Goal: Task Accomplishment & Management: Use online tool/utility

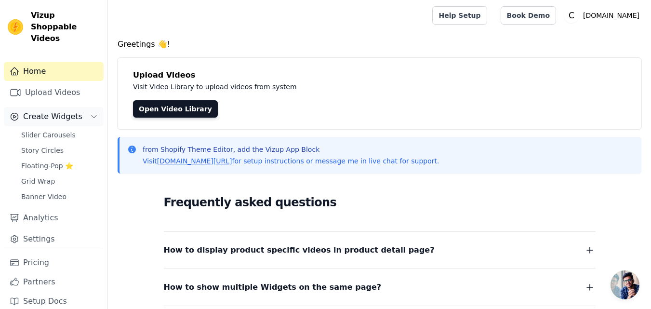
click at [57, 111] on span "Create Widgets" at bounding box center [52, 117] width 59 height 12
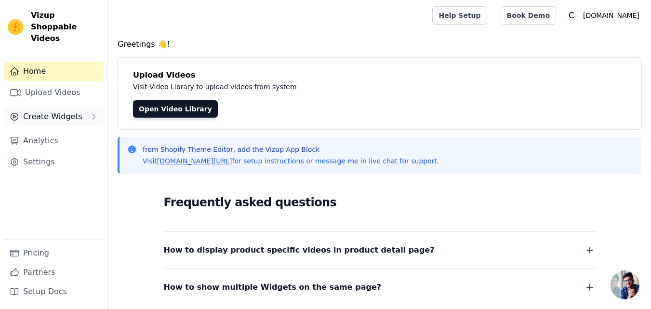
click at [63, 111] on span "Create Widgets" at bounding box center [52, 117] width 59 height 12
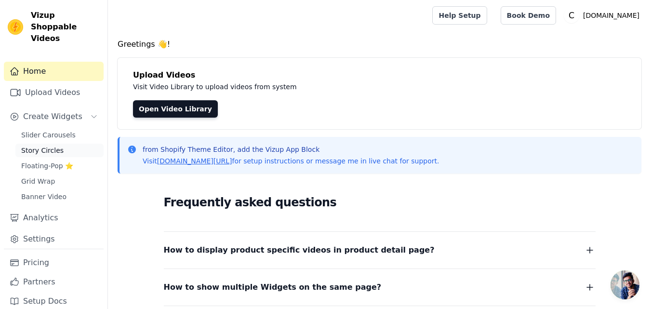
click at [53, 145] on span "Story Circles" at bounding box center [42, 150] width 42 height 10
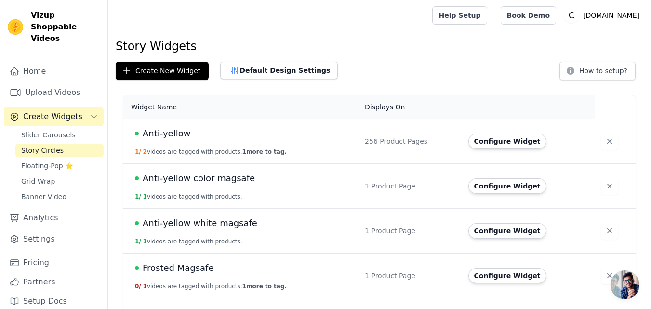
scroll to position [82, 0]
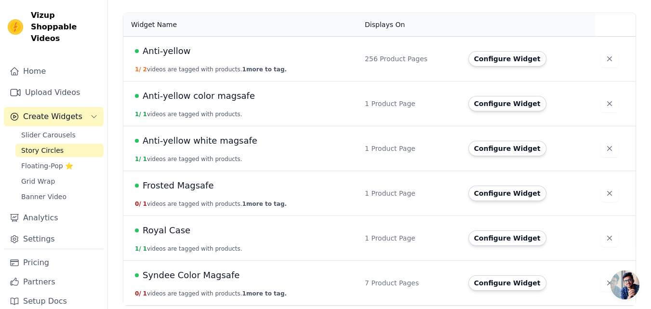
click at [162, 278] on span "Syndee Color Magsafe" at bounding box center [191, 274] width 97 height 13
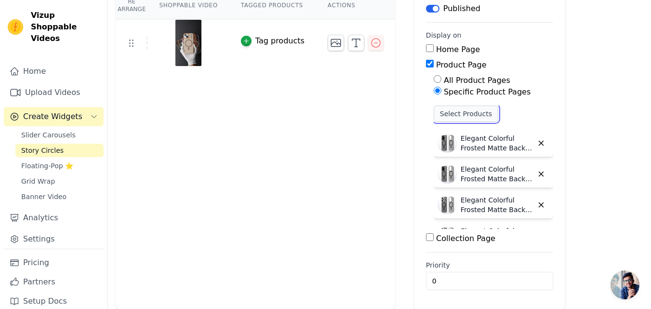
click at [443, 111] on button "Select Products" at bounding box center [466, 114] width 65 height 16
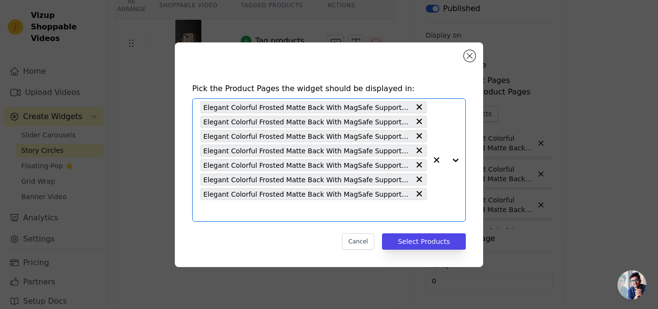
click at [282, 207] on input "text" at bounding box center [313, 211] width 226 height 12
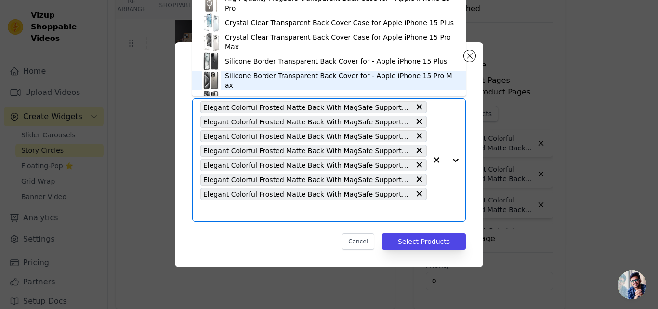
click at [239, 206] on input "text" at bounding box center [313, 211] width 226 height 12
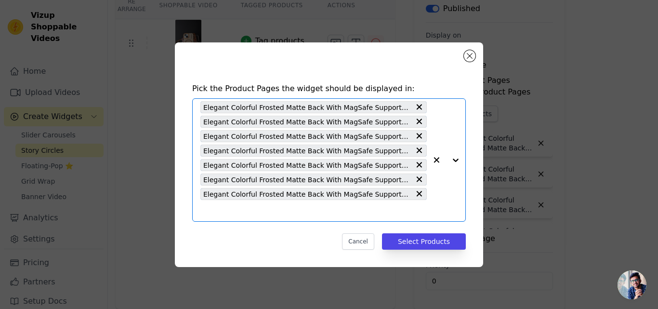
click at [262, 205] on input "text" at bounding box center [313, 211] width 226 height 12
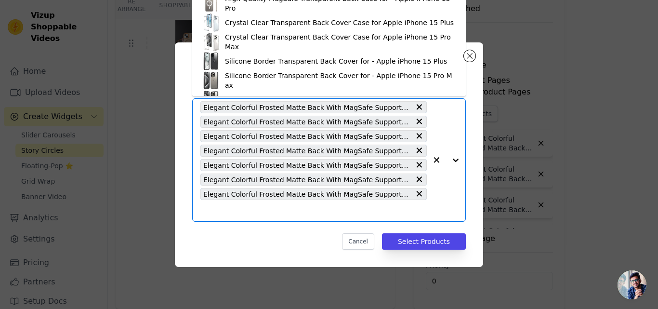
paste input "Elegant Colorful Frosted Matte Back With MagSafe Support Back Case For Samsung …"
type input "Elegant Colorful Frosted Matte Back With MagSafe Support Back Case For Samsung …"
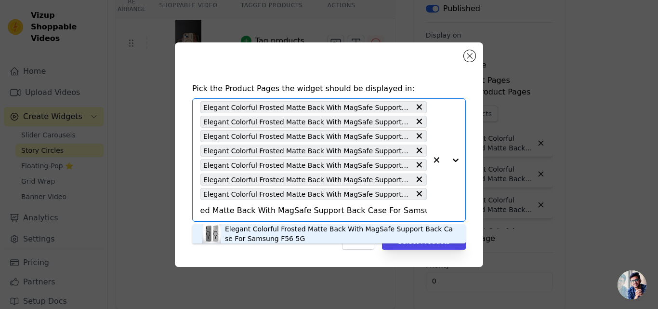
scroll to position [3, 0]
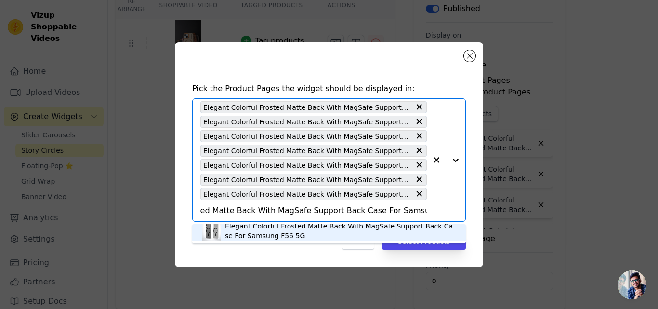
click at [269, 233] on div "Elegant Colorful Frosted Matte Back With MagSafe Support Back Case For Samsung …" at bounding box center [340, 230] width 231 height 19
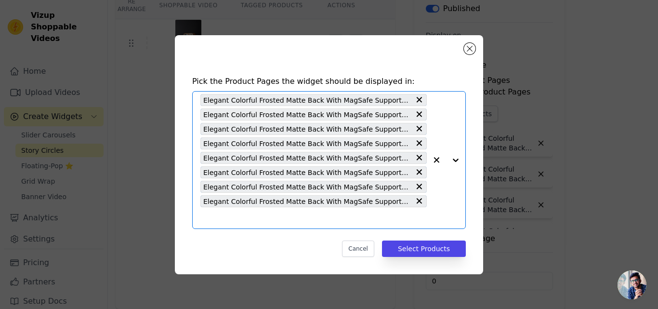
scroll to position [0, 0]
paste input "Elegant Colorful Frosted Matte Back With MagSafe Support Back Case For Samsung …"
type input "Elegant Colorful Frosted Matte Back With MagSafe Support Back Case For Samsung …"
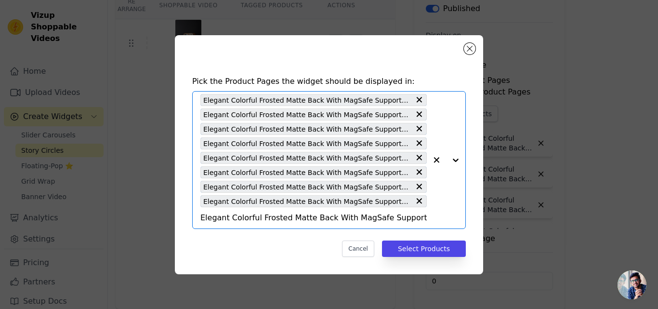
scroll to position [0, 84]
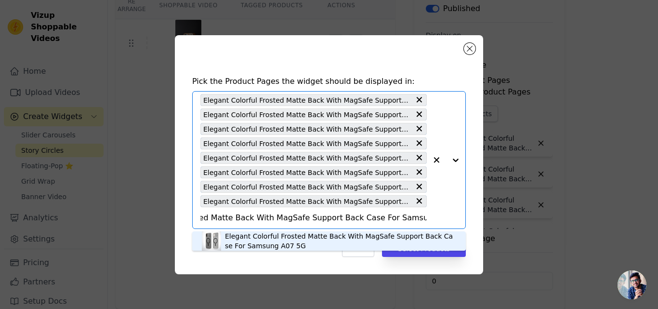
click at [289, 239] on div "Elegant Colorful Frosted Matte Back With MagSafe Support Back Case For Samsung …" at bounding box center [340, 240] width 231 height 19
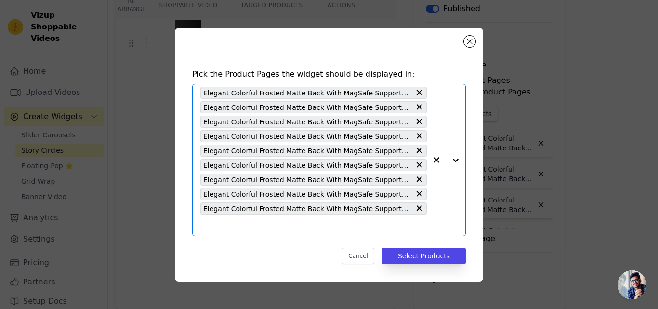
scroll to position [0, 0]
click at [275, 225] on input "text" at bounding box center [313, 225] width 226 height 12
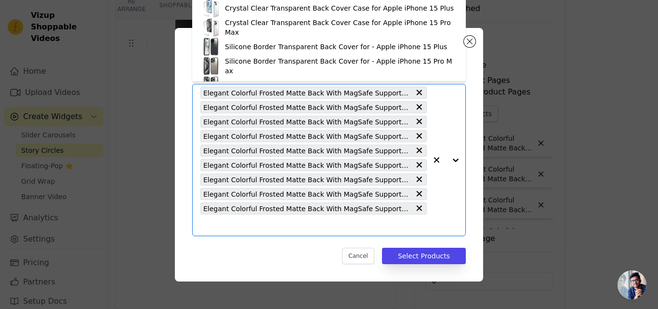
paste input "Elegant Colorful Frosted Matte Back With MagSafe Support Back Case For Oppo K13…"
type input "Elegant Colorful Frosted Matte Back With MagSafe Support Back Case For Oppo K13…"
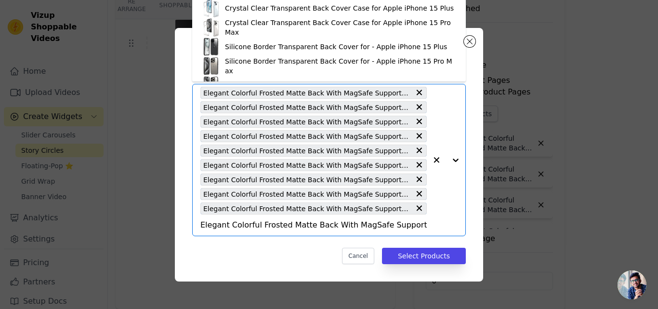
scroll to position [0, 94]
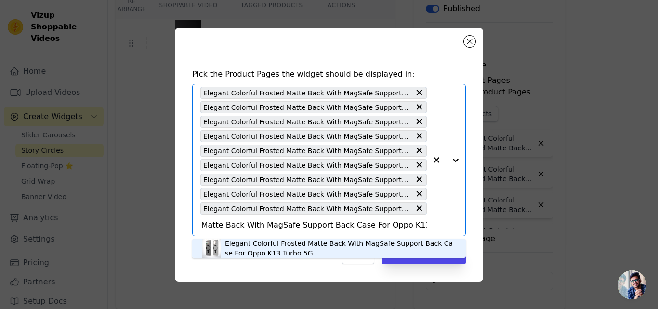
click at [276, 239] on div "Elegant Colorful Frosted Matte Back With MagSafe Support Back Case For Oppo K13…" at bounding box center [340, 247] width 231 height 19
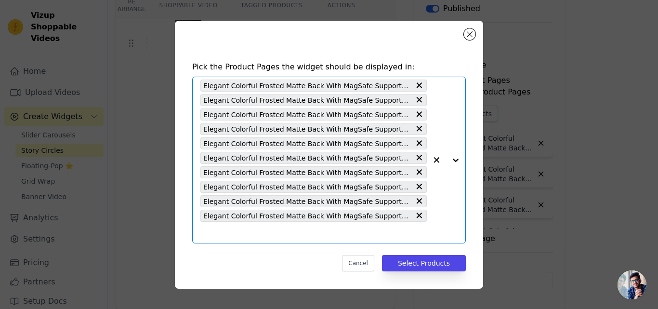
scroll to position [0, 0]
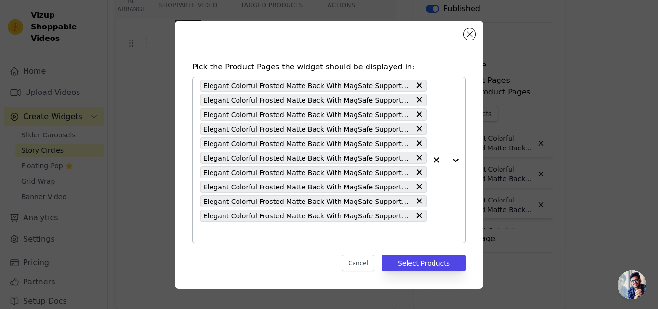
click at [273, 233] on input "text" at bounding box center [313, 232] width 226 height 12
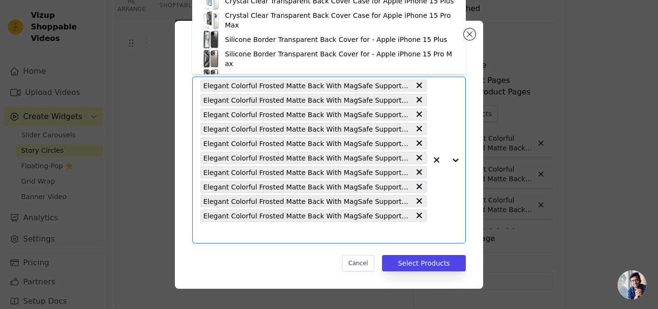
paste input "Elegant Colorful Frosted Matte Back With MagSafe Support Back Case For Realme G…"
type input "Elegant Colorful Frosted Matte Back With MagSafe Support Back Case For Realme G…"
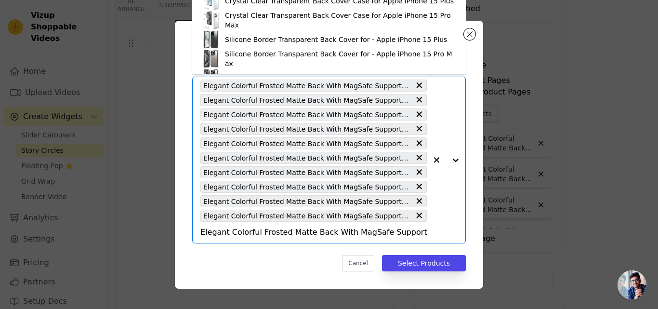
scroll to position [0, 93]
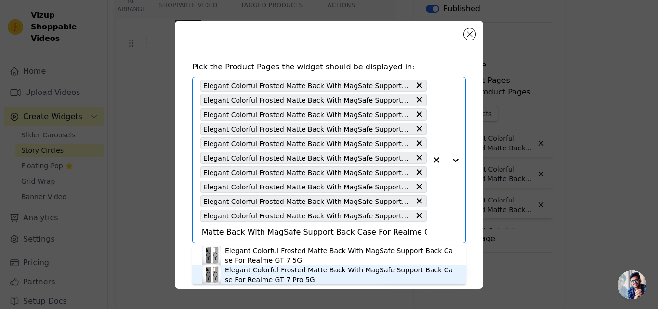
click at [266, 274] on div "Elegant Colorful Frosted Matte Back With MagSafe Support Back Case For Realme G…" at bounding box center [340, 274] width 231 height 19
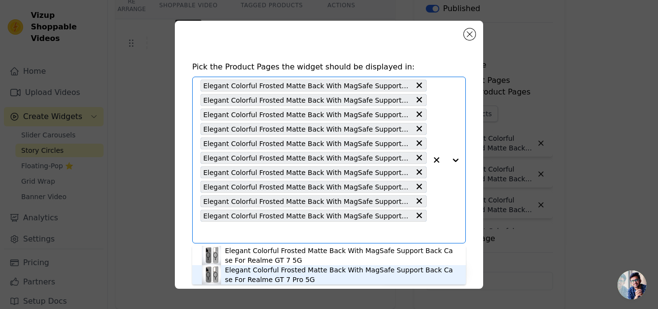
scroll to position [0, 0]
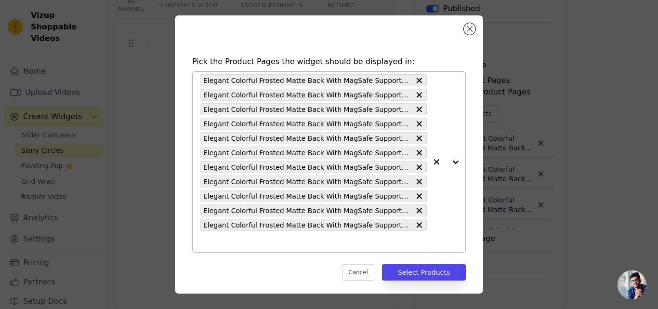
click at [293, 243] on input "text" at bounding box center [313, 242] width 226 height 12
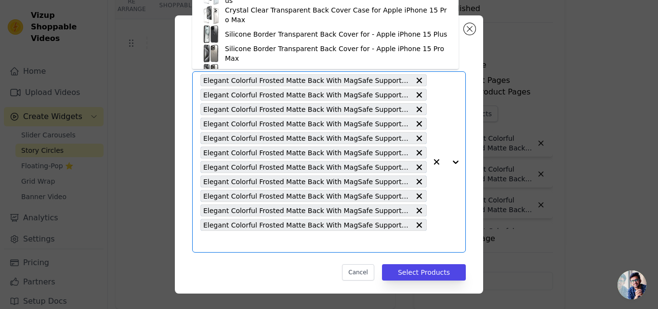
paste input "Elegant Colorful Frosted Matte Back With MagSafe Support Back Case For OnePlus …"
type input "Elegant Colorful Frosted Matte Back With MagSafe Support Back Case For OnePlus …"
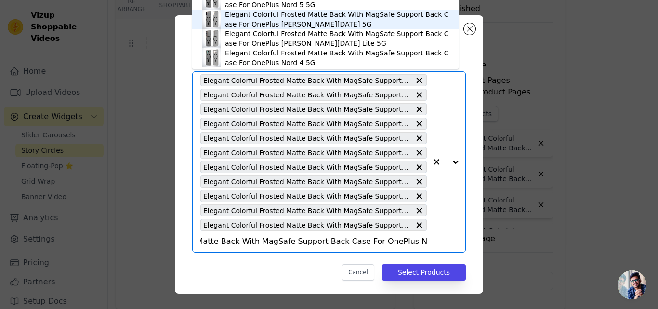
scroll to position [55, 0]
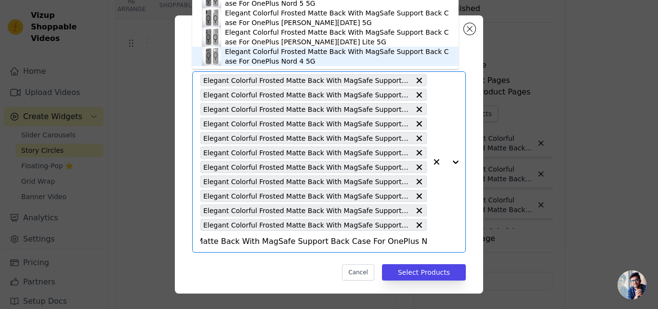
click at [274, 58] on div "Elegant Colorful Frosted Matte Back With MagSafe Support Back Case For OnePlus …" at bounding box center [337, 56] width 224 height 19
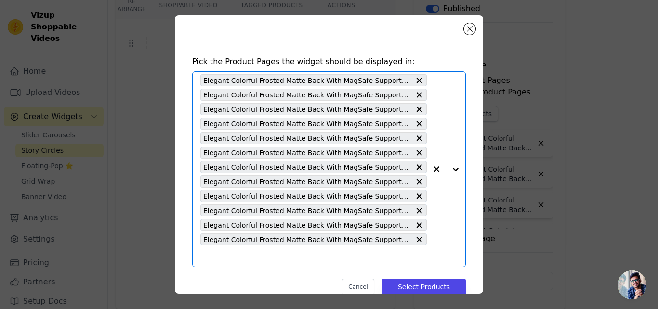
scroll to position [0, 0]
click at [264, 257] on input "text" at bounding box center [313, 256] width 226 height 12
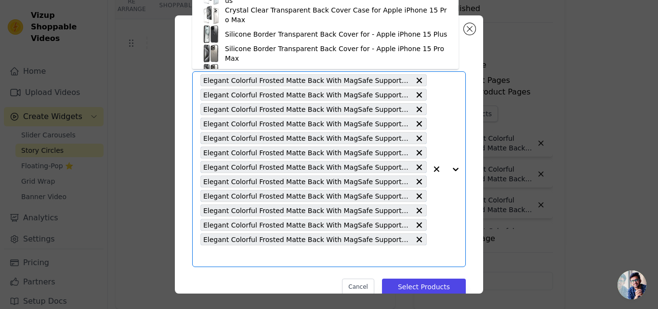
paste input "Elegant Colorful Frosted Matte Back With MagSafe Support Back Case For Nothing …"
type input "Elegant Colorful Frosted Matte Back With MagSafe Support Back Case For Nothing …"
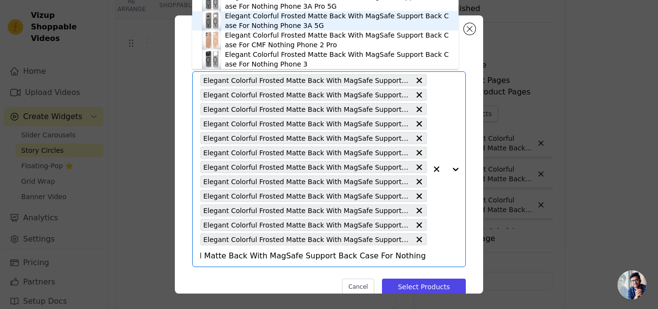
scroll to position [3, 0]
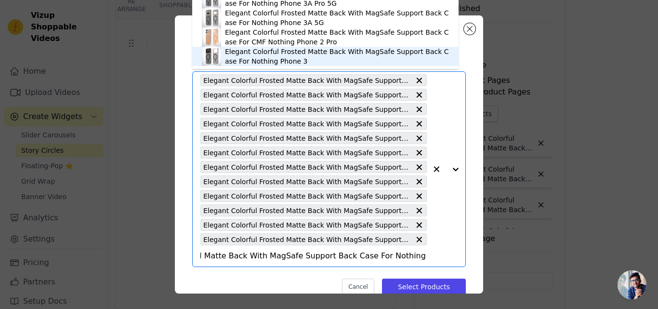
click at [245, 60] on div "Elegant Colorful Frosted Matte Back With MagSafe Support Back Case For Nothing …" at bounding box center [337, 56] width 224 height 19
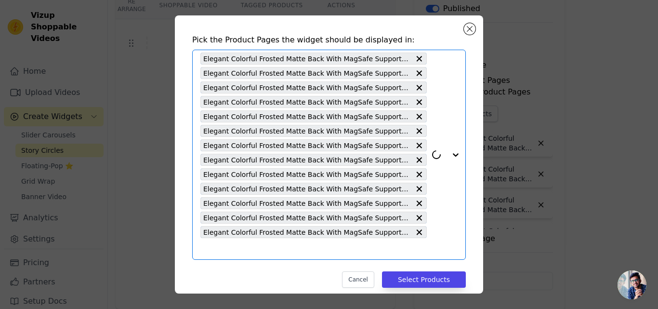
scroll to position [33, 0]
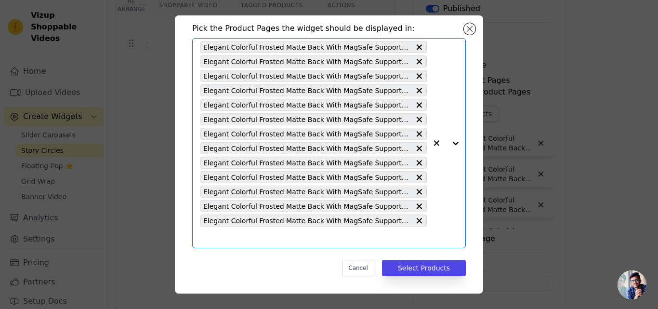
paste input "Elegant Colorful Frosted Matte Back With MagSafe Support Back Case For Xiaomi 1…"
type input "Elegant Colorful Frosted Matte Back With MagSafe Support Back Case For Xiaomi 1…"
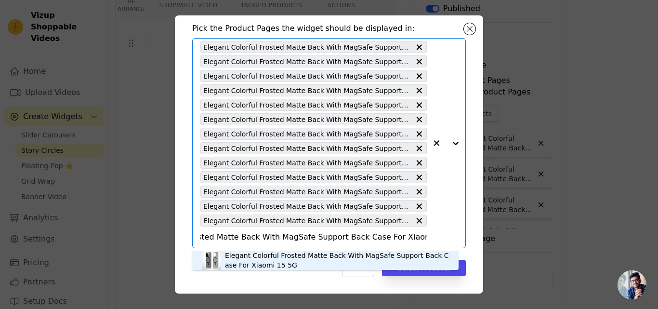
click at [238, 263] on div "Elegant Colorful Frosted Matte Back With MagSafe Support Back Case For Xiaomi 1…" at bounding box center [337, 260] width 224 height 19
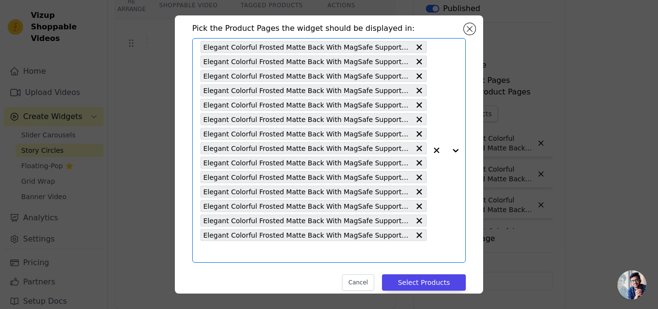
scroll to position [0, 0]
click at [241, 253] on input "text" at bounding box center [313, 252] width 226 height 12
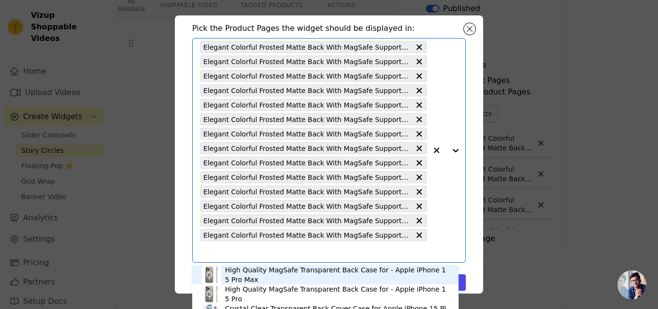
paste input "Elegant Colorful Frosted Matte Back With MagSafe Support Back Case For Xiaomi 1…"
type input "Elegant Colorful Frosted Matte Back With MagSafe Support Back Case For Xiaomi 1…"
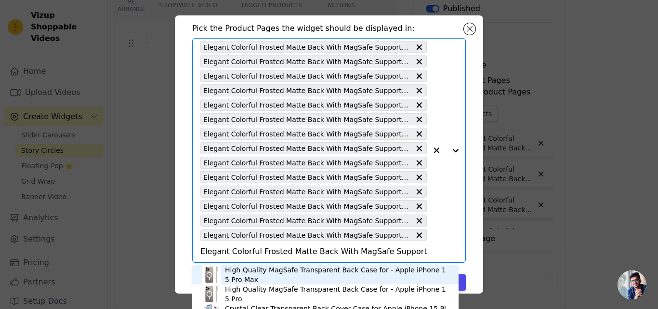
scroll to position [0, 79]
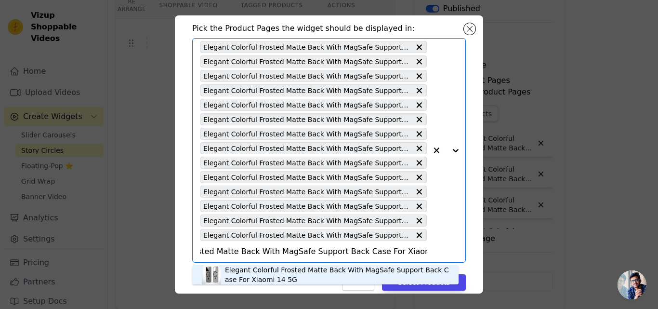
click at [255, 271] on div "Elegant Colorful Frosted Matte Back With MagSafe Support Back Case For Xiaomi 1…" at bounding box center [337, 274] width 224 height 19
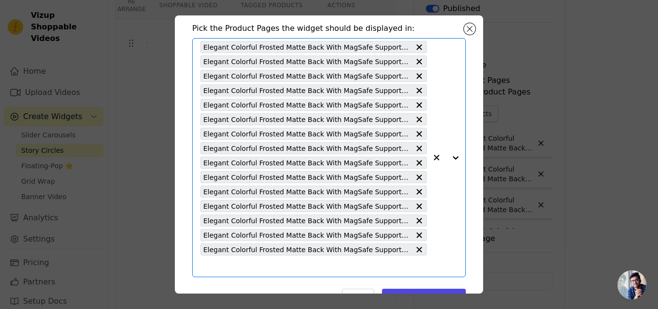
click at [255, 271] on input "text" at bounding box center [313, 266] width 226 height 12
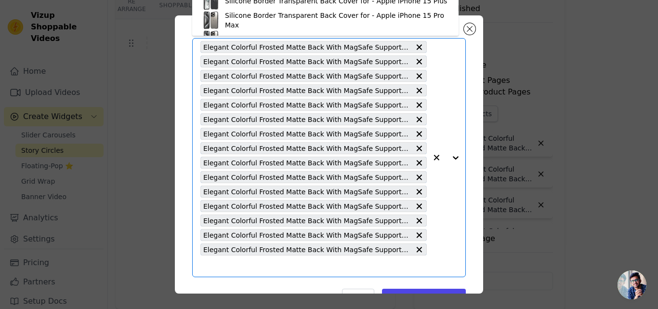
paste input "Elegant Colorful Frosted Matte Back With MagSafe Support Back Case For Realme G…"
type input "Elegant Colorful Frosted Matte Back With MagSafe Support Back Case For Realme G…"
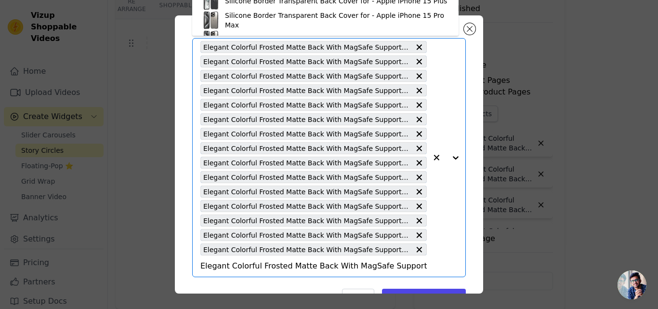
scroll to position [0, 87]
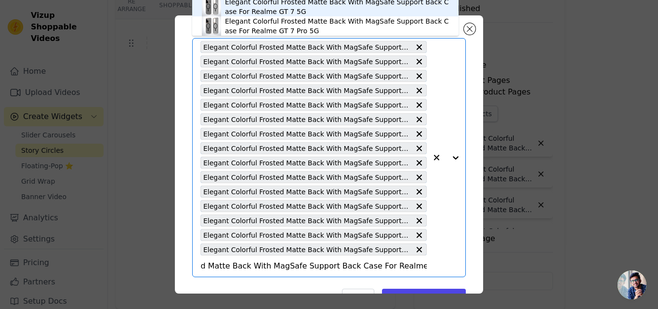
click at [257, 10] on div "Elegant Colorful Frosted Matte Back With MagSafe Support Back Case For Realme G…" at bounding box center [337, 6] width 224 height 19
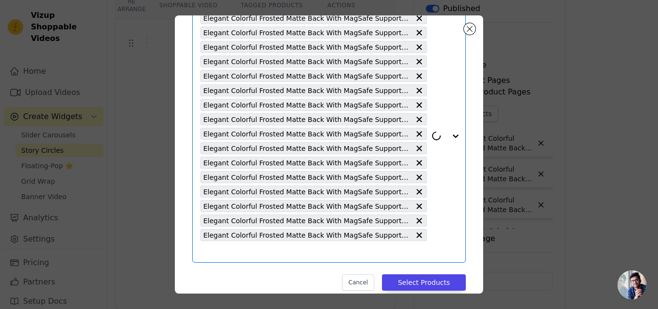
scroll to position [77, 0]
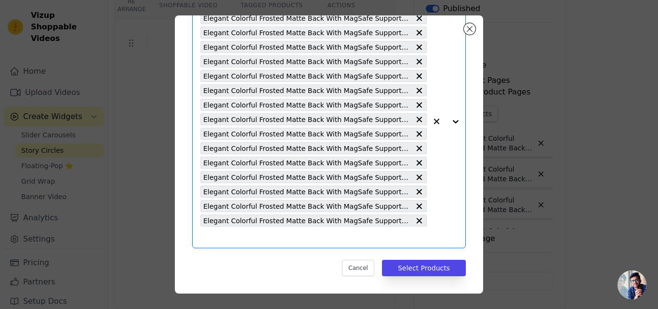
paste input "Elegant Colorful Frosted Matte Back With MagSafe Support Back Case For Samsung …"
type input "Elegant Colorful Frosted Matte Back With MagSafe Support Back Case For Samsung …"
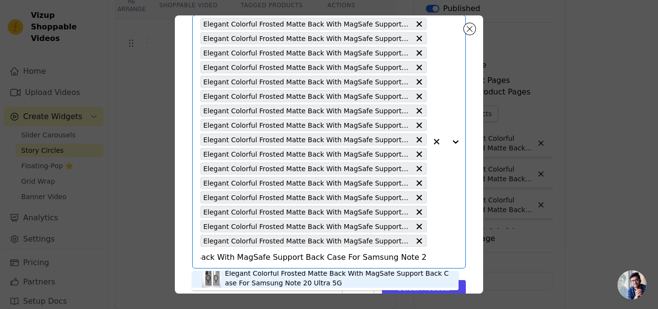
scroll to position [3, 0]
click at [261, 279] on div "Elegant Colorful Frosted Matte Back With MagSafe Support Back Case For Samsung …" at bounding box center [337, 277] width 224 height 19
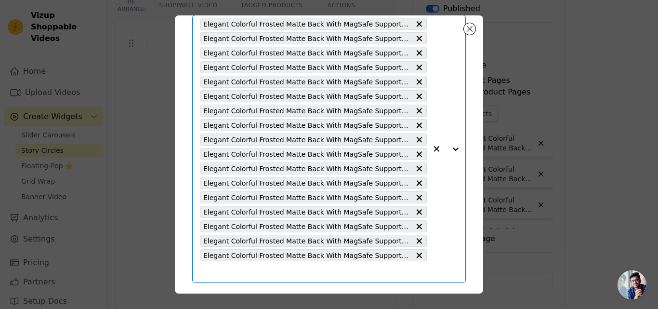
scroll to position [0, 0]
click at [260, 277] on input "text" at bounding box center [313, 272] width 226 height 12
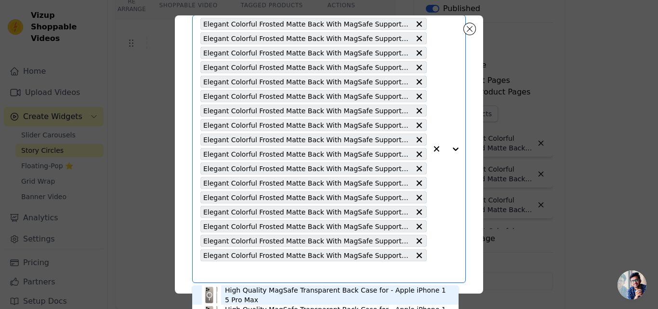
paste input "Elegant Colorful Frosted Matte Back With MagSafe Support Back Case For Apple iP…"
type input "Elegant Colorful Frosted Matte Back With MagSafe Support Back Case For Apple iP…"
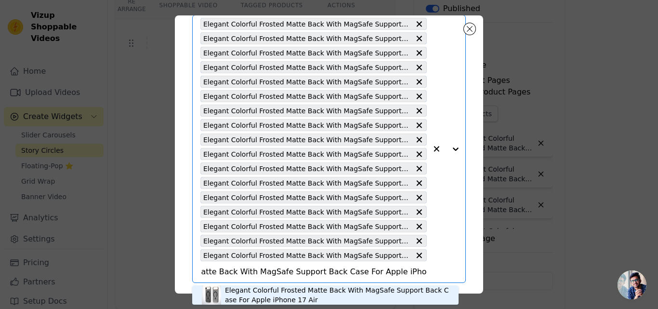
click at [258, 292] on div "Elegant Colorful Frosted Matte Back With MagSafe Support Back Case For Apple iP…" at bounding box center [337, 294] width 224 height 19
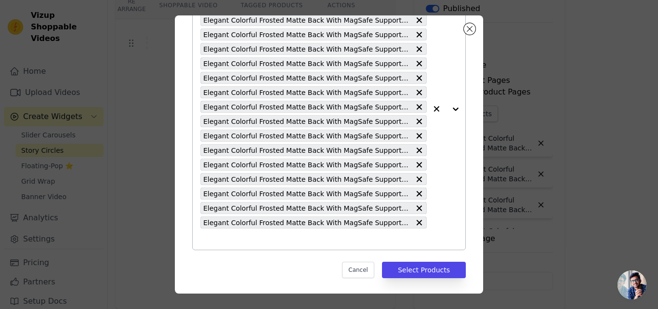
scroll to position [106, 0]
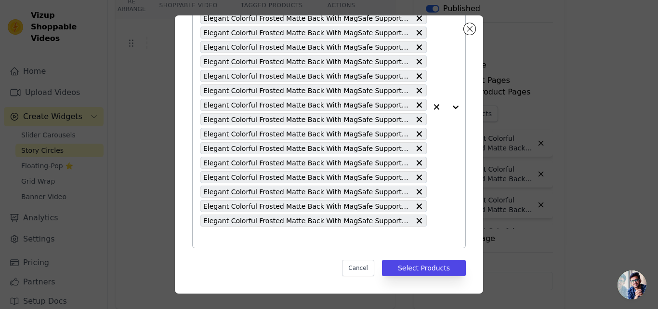
click at [449, 108] on div at bounding box center [446, 106] width 39 height 281
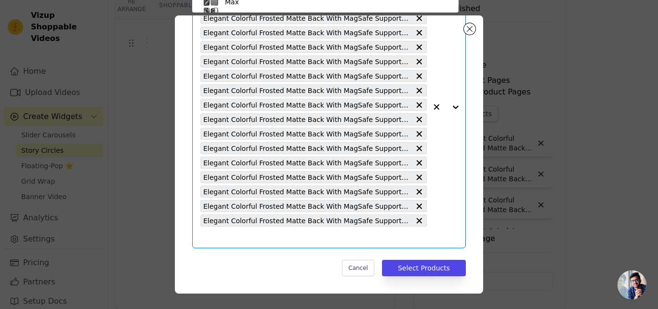
scroll to position [56, 0]
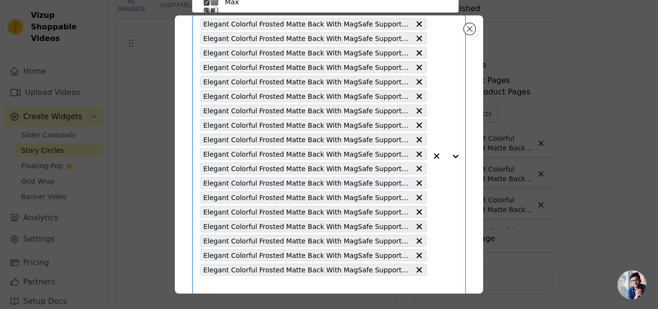
click at [448, 155] on div at bounding box center [446, 155] width 39 height 281
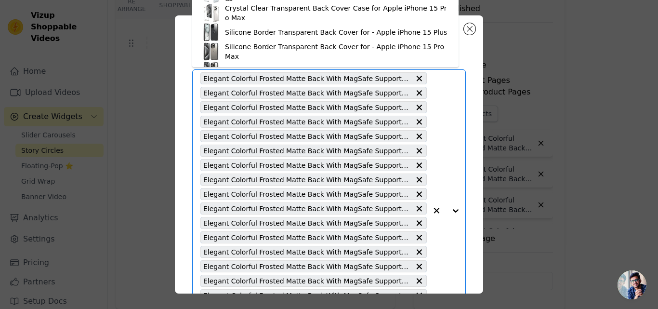
scroll to position [0, 0]
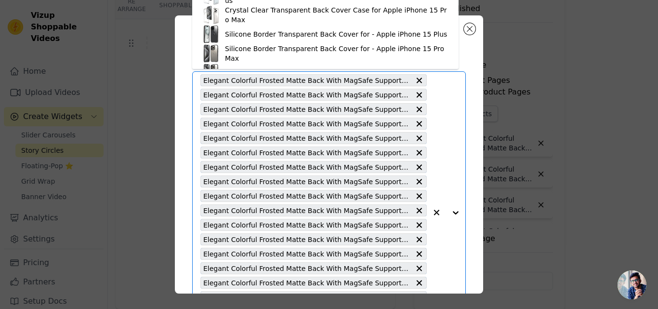
click at [448, 211] on div at bounding box center [446, 212] width 39 height 281
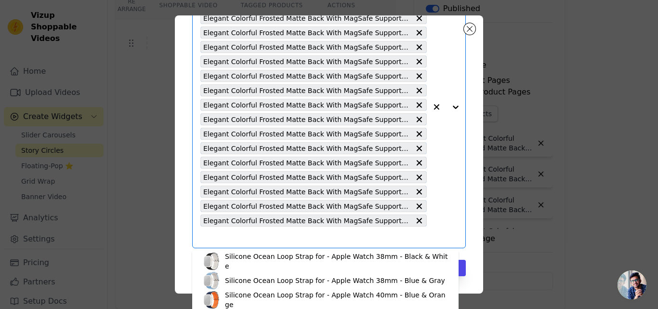
scroll to position [193, 0]
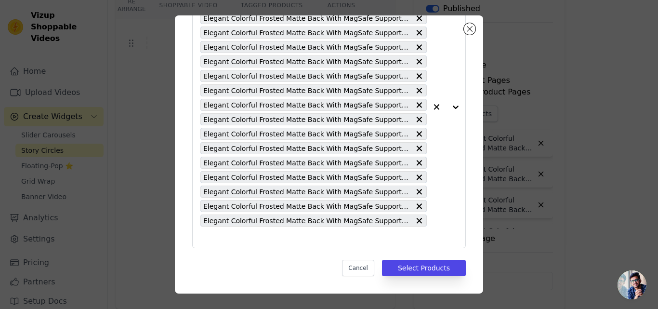
click at [468, 193] on div "Pick the Product Pages the widget should be displayed in: Elegant Colorful Fros…" at bounding box center [329, 154] width 308 height 278
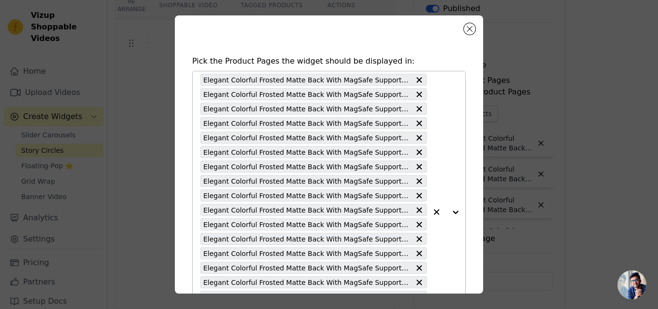
scroll to position [0, 0]
click at [470, 31] on button "Close modal" at bounding box center [470, 29] width 12 height 12
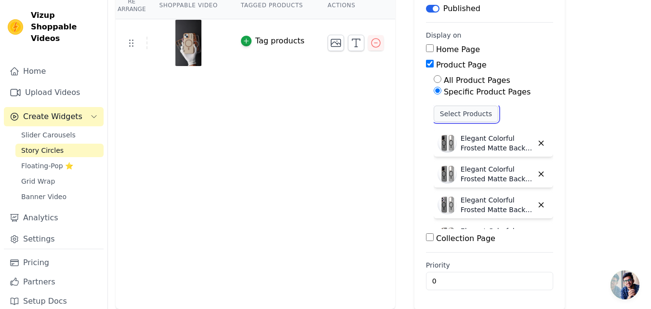
click at [439, 114] on button "Select Products" at bounding box center [466, 114] width 65 height 16
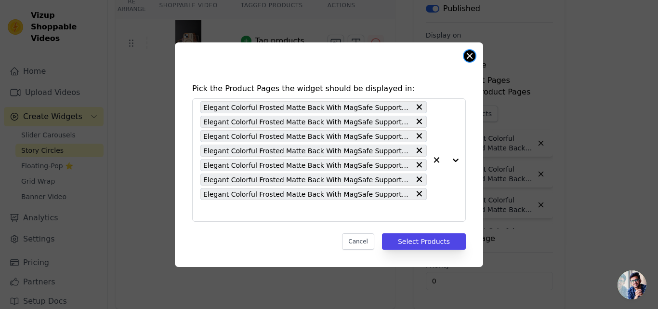
click at [474, 55] on button "Close modal" at bounding box center [470, 56] width 12 height 12
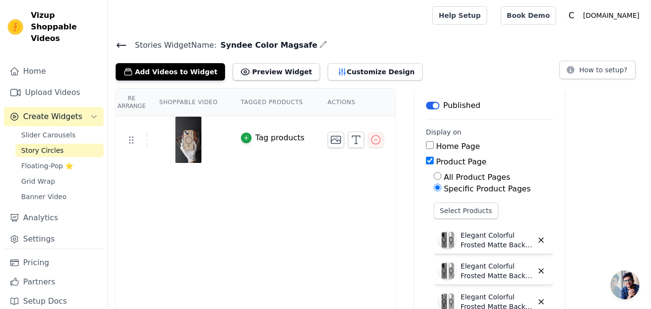
click at [117, 45] on icon at bounding box center [121, 45] width 9 height 4
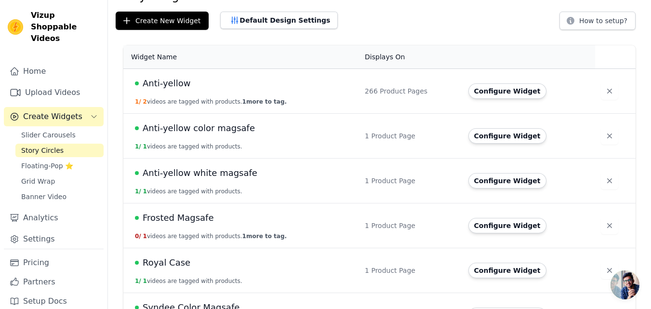
scroll to position [82, 0]
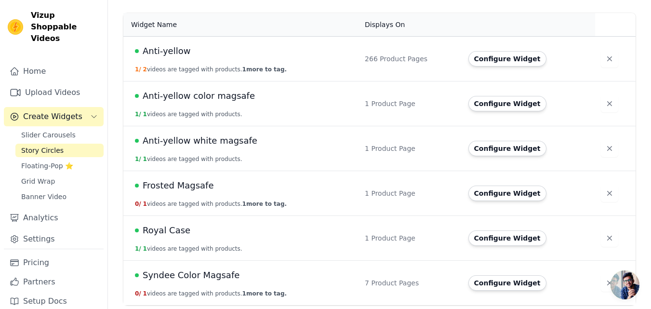
click at [169, 275] on span "Syndee Color Magsafe" at bounding box center [191, 274] width 97 height 13
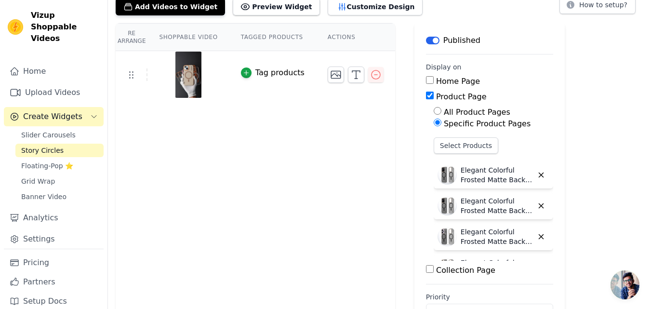
scroll to position [49, 0]
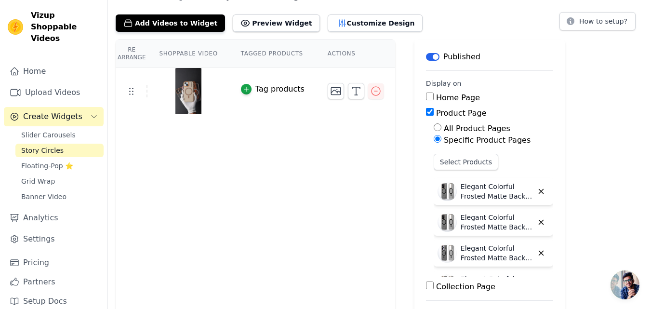
click at [274, 56] on th "Tagged Products" at bounding box center [272, 53] width 87 height 27
click at [331, 55] on th "Actions" at bounding box center [355, 53] width 79 height 27
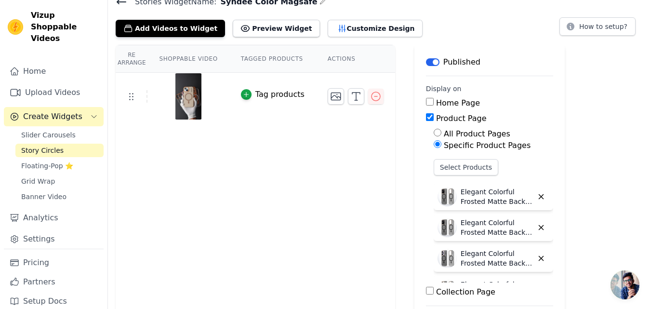
scroll to position [0, 0]
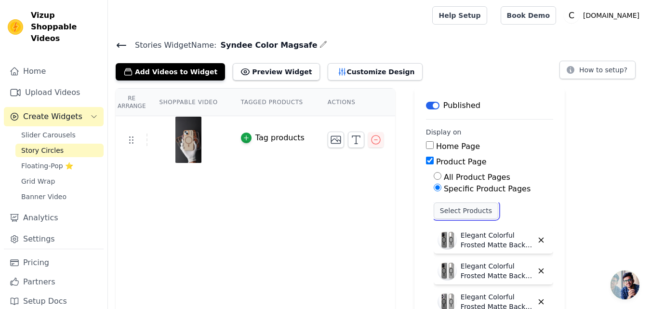
click at [437, 206] on button "Select Products" at bounding box center [466, 210] width 65 height 16
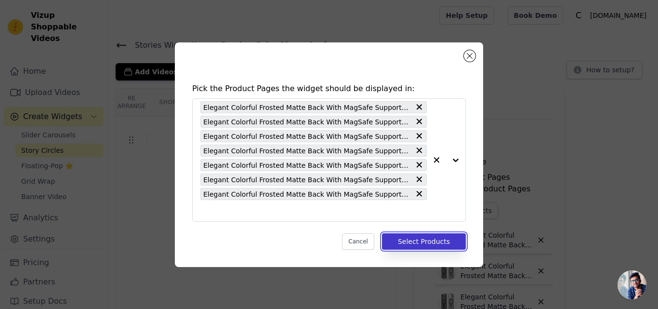
click at [408, 239] on button "Select Products" at bounding box center [424, 241] width 84 height 16
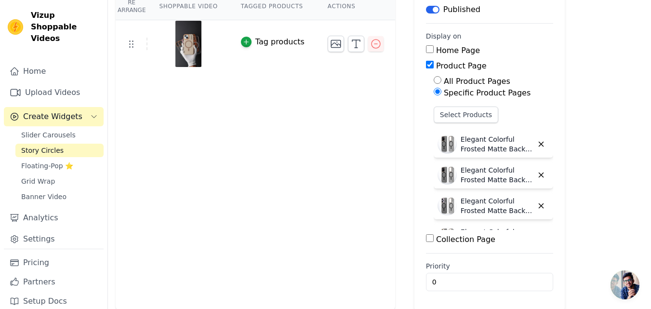
scroll to position [96, 0]
click at [452, 92] on label "Specific Product Pages" at bounding box center [487, 92] width 87 height 9
click at [441, 92] on input "Specific Product Pages" at bounding box center [438, 91] width 8 height 8
click at [447, 112] on button "Select Products" at bounding box center [466, 114] width 65 height 16
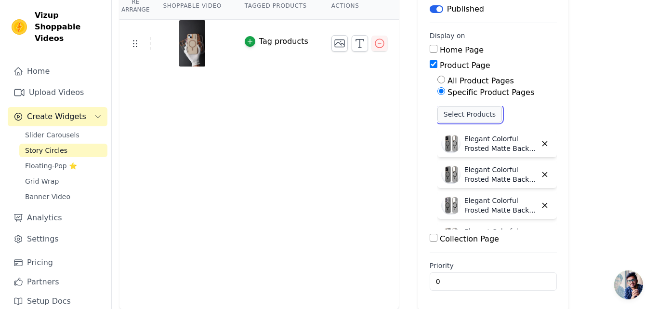
scroll to position [0, 0]
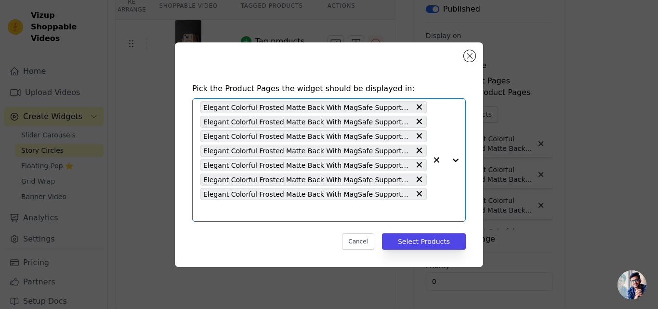
click at [281, 205] on input "text" at bounding box center [313, 211] width 226 height 12
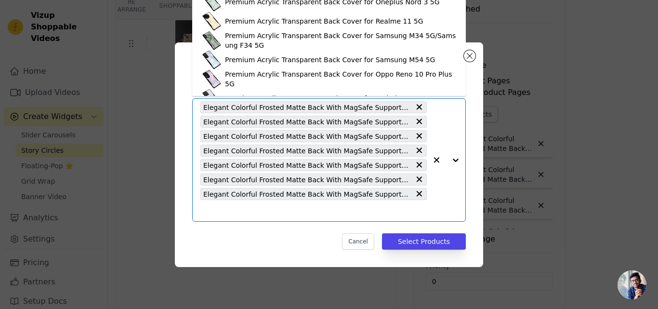
scroll to position [1145, 0]
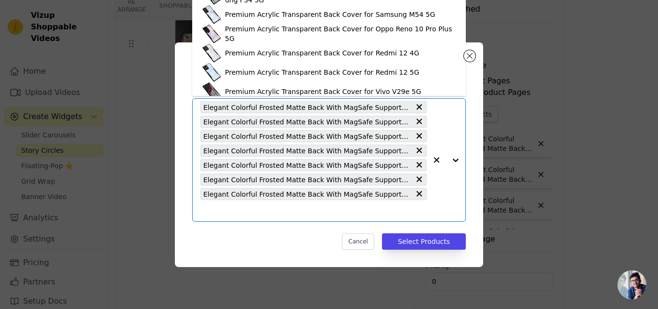
click at [259, 208] on input "text" at bounding box center [313, 211] width 226 height 12
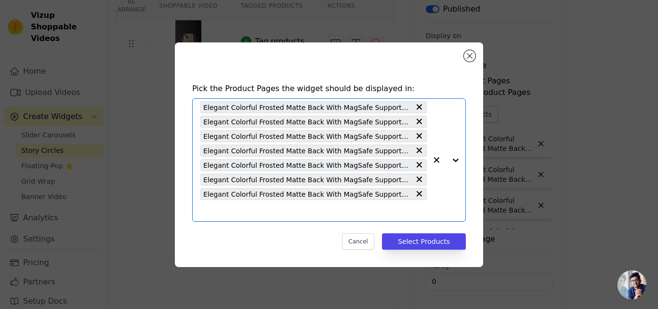
click at [268, 210] on input "text" at bounding box center [313, 211] width 226 height 12
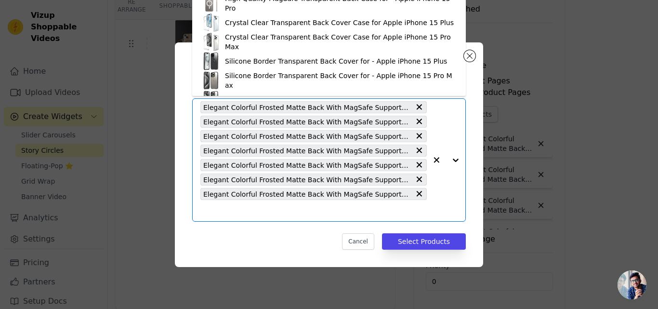
paste input "Elegant Colorful Frosted Matte Back With MagSafe Support Back Case For Samsung …"
type input "Elegant Colorful Frosted Matte Back With MagSafe Support Back Case For Samsung …"
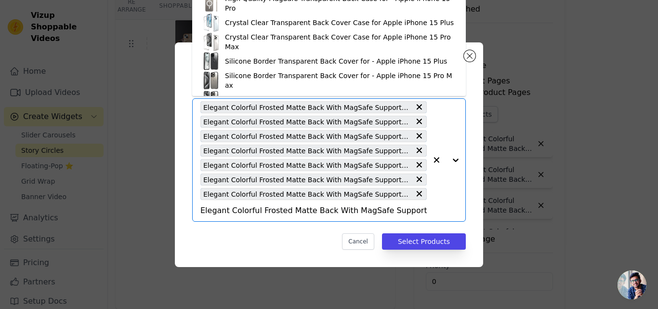
scroll to position [0, 83]
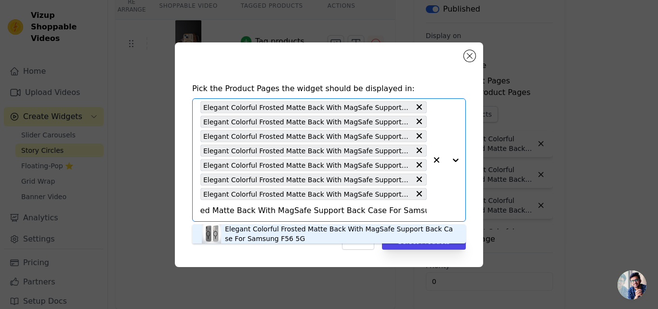
click at [292, 232] on div "Elegant Colorful Frosted Matte Back With MagSafe Support Back Case For Samsung …" at bounding box center [340, 233] width 231 height 19
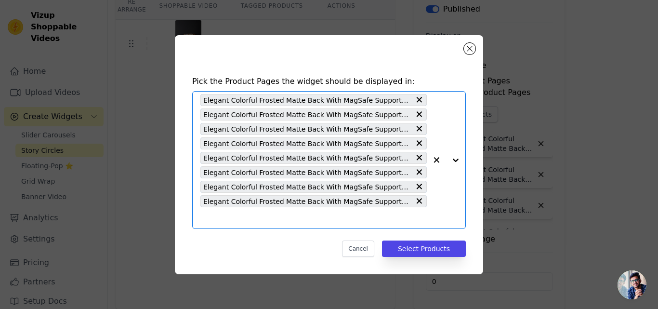
scroll to position [0, 0]
click at [237, 219] on input "text" at bounding box center [313, 218] width 226 height 12
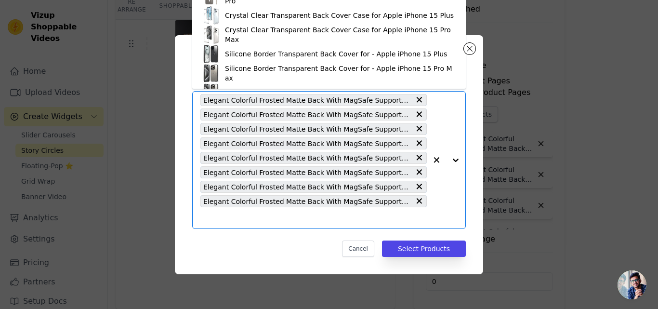
click at [239, 219] on input "text" at bounding box center [313, 218] width 226 height 12
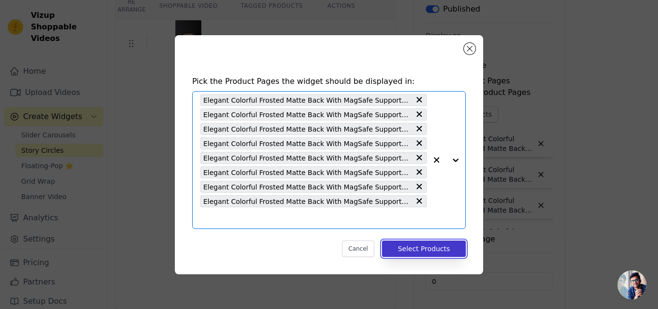
click at [414, 249] on button "Select Products" at bounding box center [424, 248] width 84 height 16
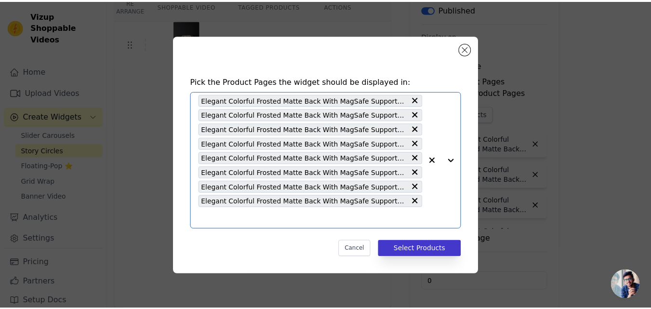
scroll to position [96, 0]
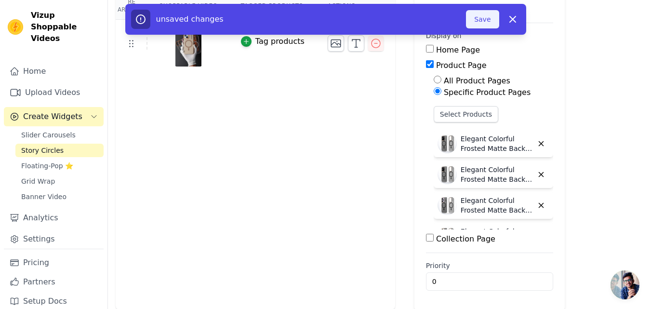
click at [476, 25] on button "Save" at bounding box center [482, 19] width 33 height 18
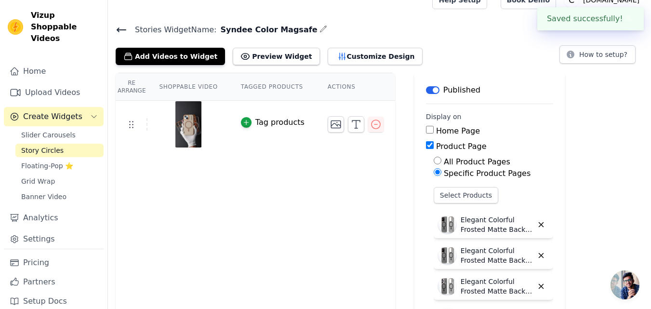
scroll to position [0, 0]
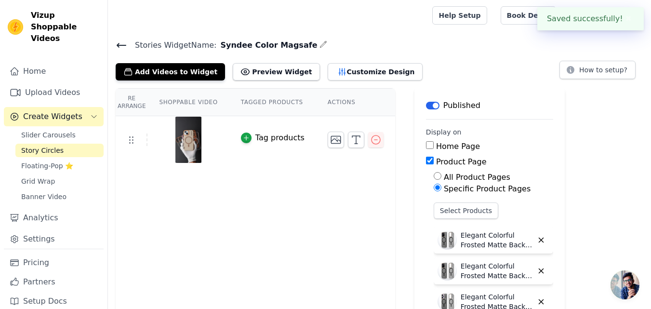
click at [117, 43] on icon at bounding box center [122, 46] width 12 height 12
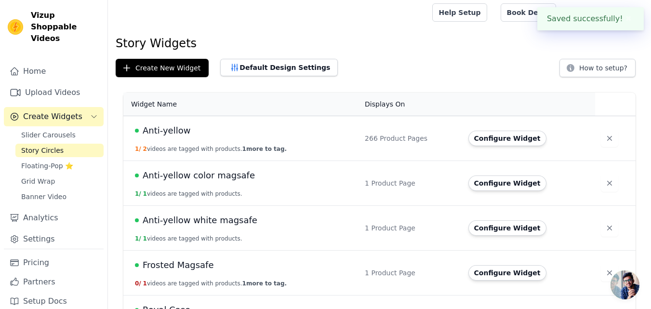
scroll to position [82, 0]
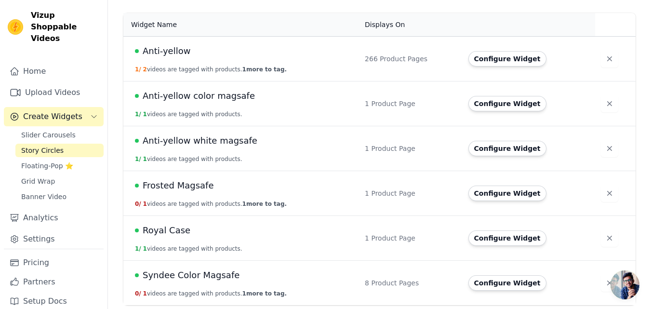
click at [150, 273] on span "Syndee Color Magsafe" at bounding box center [191, 274] width 97 height 13
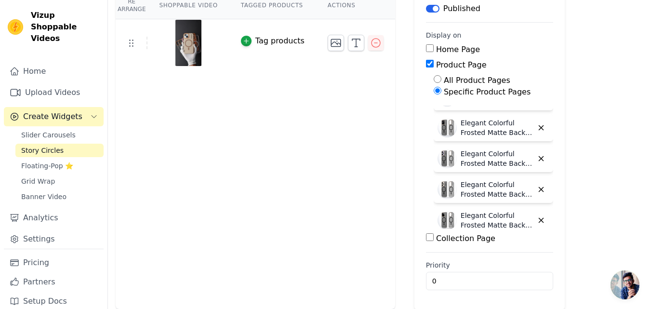
scroll to position [147, 0]
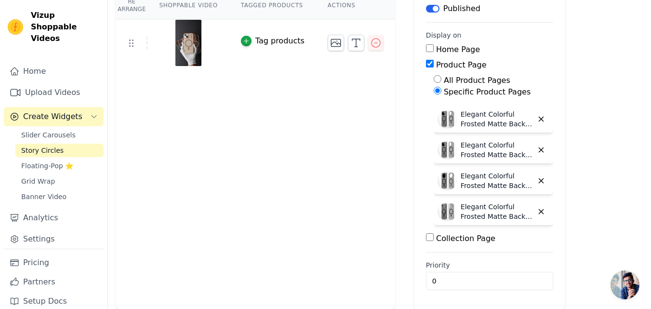
click at [444, 90] on label "Specific Product Pages" at bounding box center [487, 91] width 87 height 9
click at [441, 90] on input "Specific Product Pages" at bounding box center [438, 91] width 8 height 8
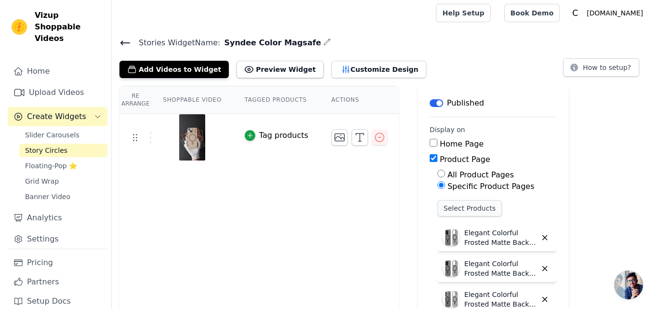
scroll to position [0, 0]
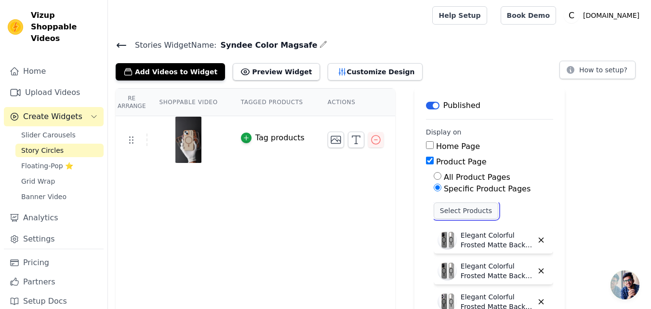
click at [446, 209] on button "Select Products" at bounding box center [466, 210] width 65 height 16
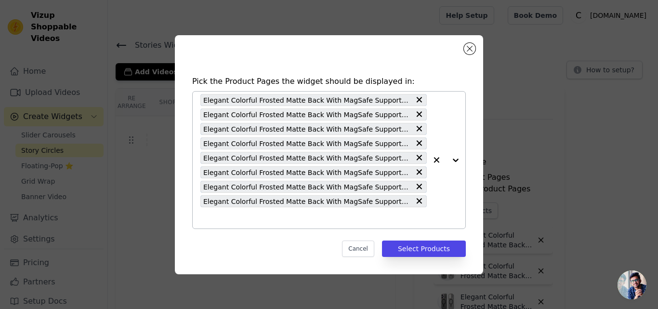
click at [364, 217] on input "text" at bounding box center [313, 218] width 226 height 12
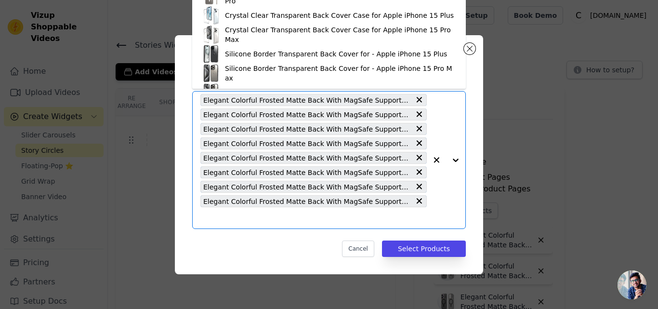
click at [329, 216] on input "text" at bounding box center [313, 218] width 226 height 12
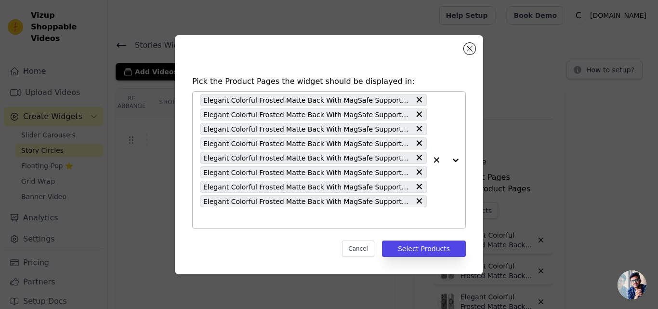
click at [252, 214] on input "text" at bounding box center [313, 218] width 226 height 12
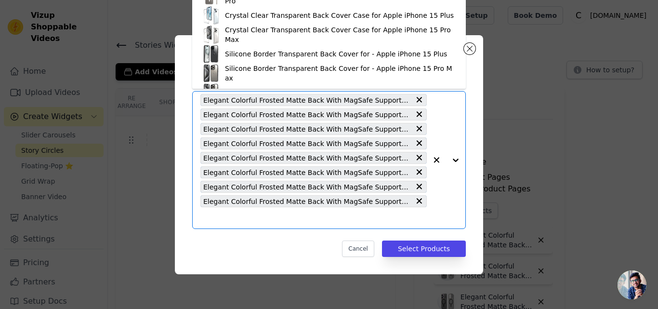
paste input "Elegant Colorful Frosted Matte Back With MagSafe Support Back Case For Samsung …"
type input "Elegant Colorful Frosted Matte Back With MagSafe Support Back Case For Samsung …"
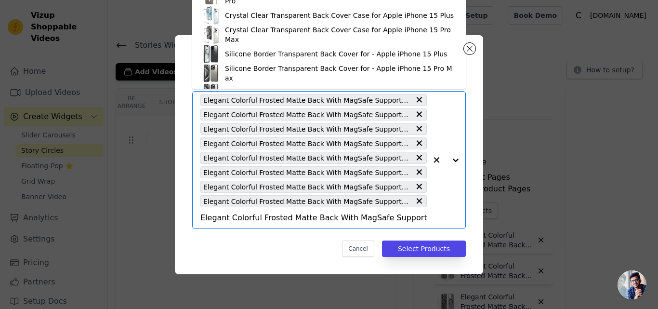
scroll to position [0, 84]
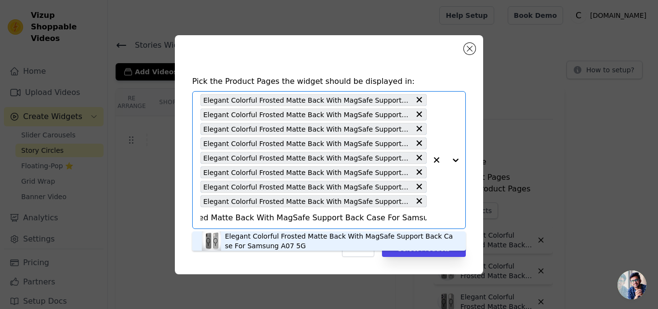
click at [247, 246] on div "Elegant Colorful Frosted Matte Back With MagSafe Support Back Case For Samsung …" at bounding box center [340, 240] width 231 height 19
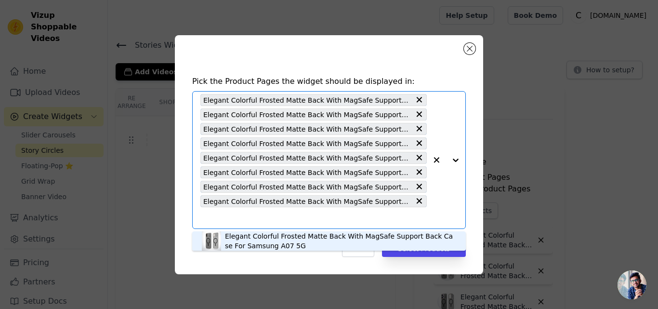
scroll to position [0, 0]
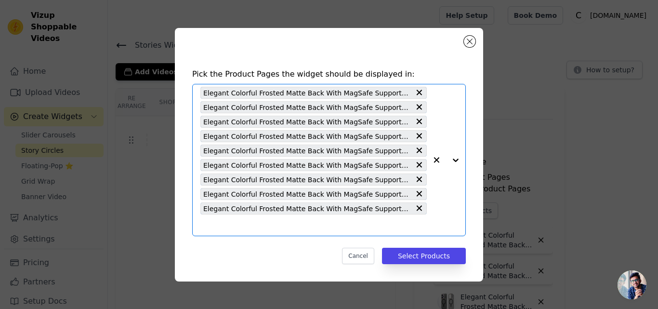
paste input "Elegant Colorful Frosted Matte Back With MagSafe Support Back Case For Oppo K13…"
type input "Elegant Colorful Frosted Matte Back With MagSafe Support Back Case For Oppo K13…"
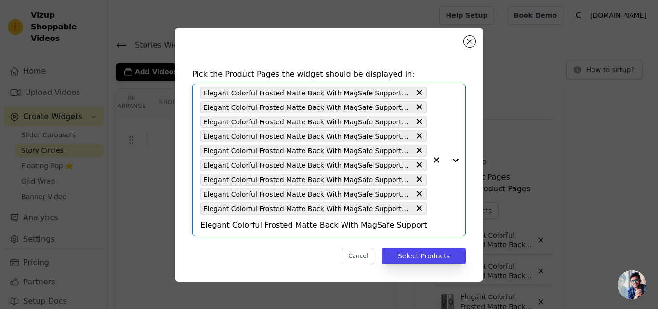
scroll to position [0, 94]
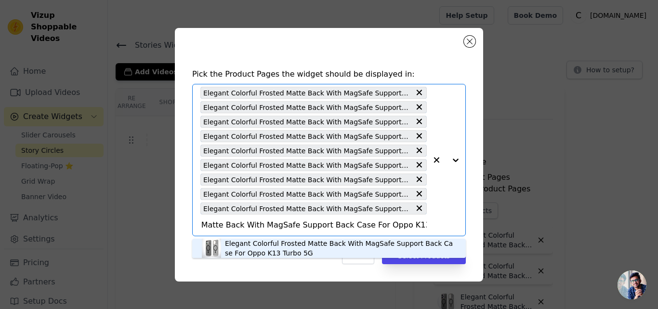
click at [249, 249] on div "Elegant Colorful Frosted Matte Back With MagSafe Support Back Case For Oppo K13…" at bounding box center [340, 247] width 231 height 19
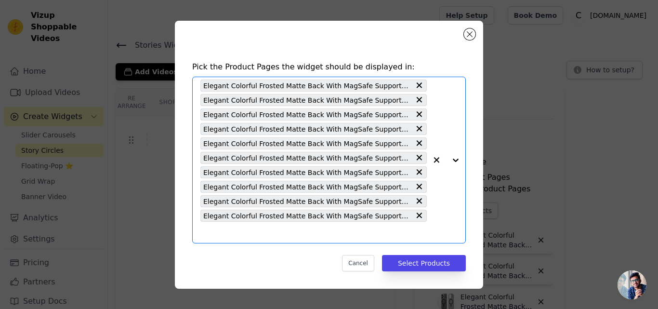
scroll to position [0, 0]
click at [282, 230] on input "text" at bounding box center [313, 232] width 226 height 12
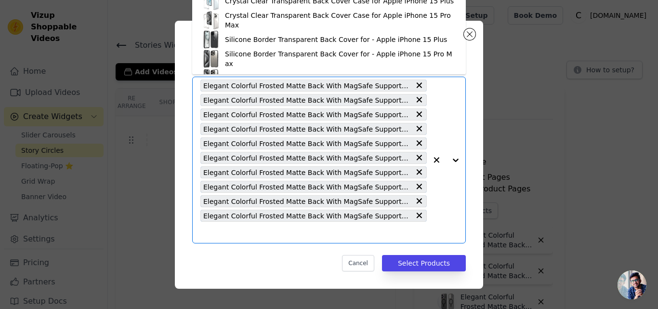
paste input "Elegant Colorful Frosted Matte Back With MagSafe Support Back Case For Realme G…"
type input "Elegant Colorful Frosted Matte Back With MagSafe Support Back Case For Realme G…"
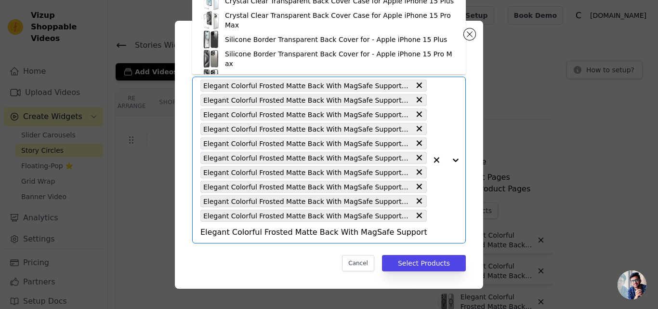
scroll to position [0, 93]
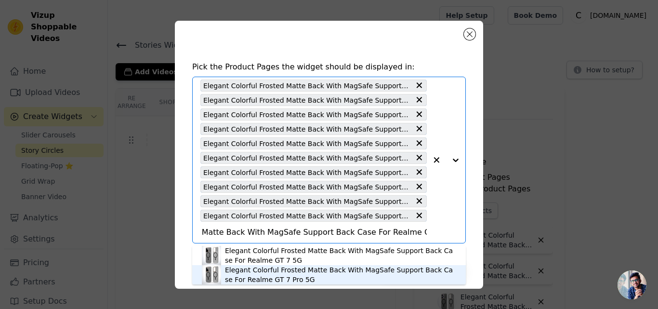
click at [261, 274] on div "Elegant Colorful Frosted Matte Back With MagSafe Support Back Case For Realme G…" at bounding box center [340, 274] width 231 height 19
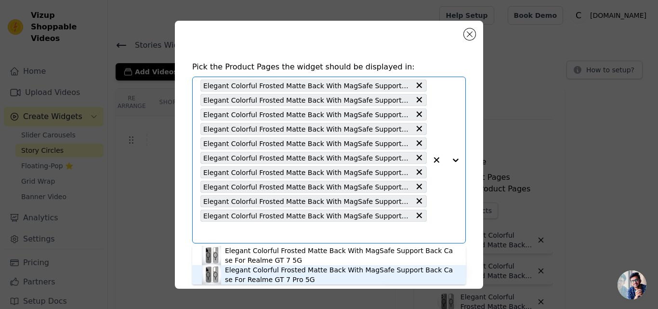
scroll to position [0, 0]
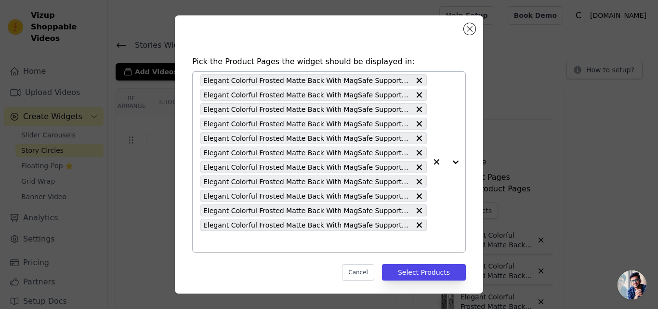
click at [301, 242] on input "text" at bounding box center [313, 242] width 226 height 12
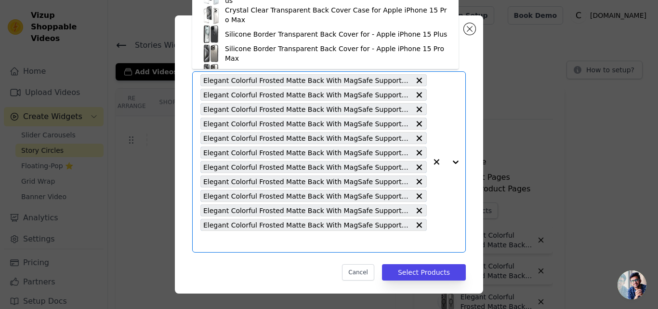
paste input "Elegant Colorful Frosted Matte Back With MagSafe Support Back Case For OnePlus …"
type input "Elegant Colorful Frosted Matte Back With MagSafe Support Back Case For OnePlus …"
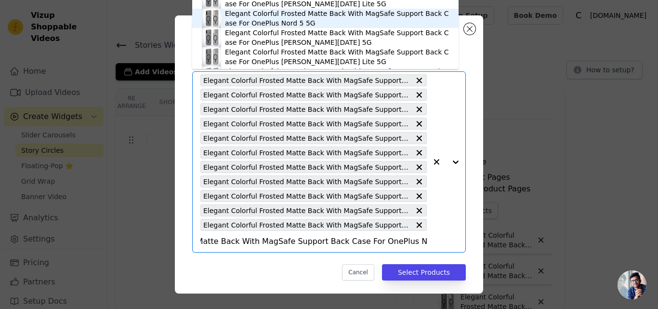
scroll to position [55, 0]
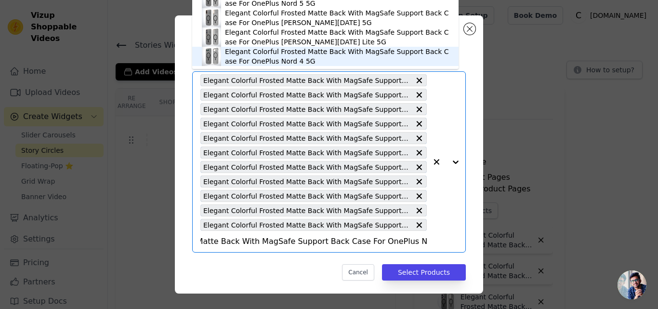
click at [280, 57] on div "Elegant Colorful Frosted Matte Back With MagSafe Support Back Case For OnePlus …" at bounding box center [337, 56] width 224 height 19
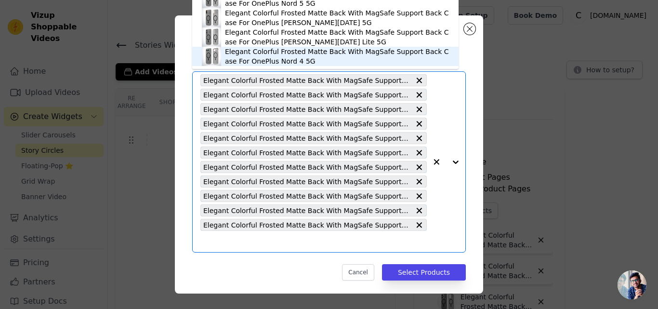
scroll to position [0, 0]
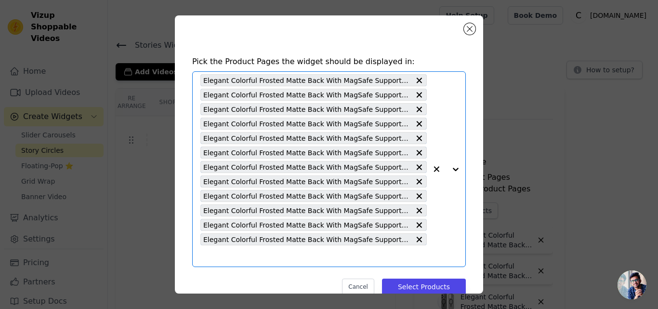
paste input "Elegant Colorful Frosted Matte Back With MagSafe Support Back Case For Nothing …"
type input "Elegant Colorful Frosted Matte Back With MagSafe Support Back Case For Nothing …"
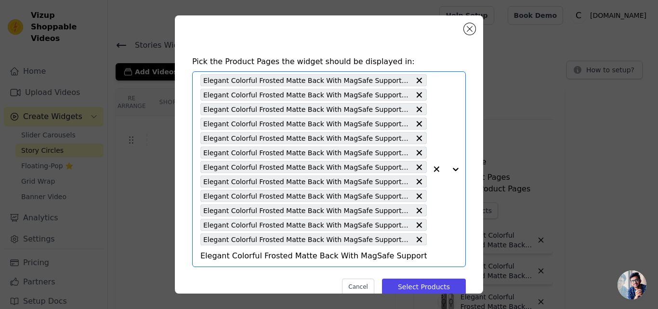
scroll to position [0, 91]
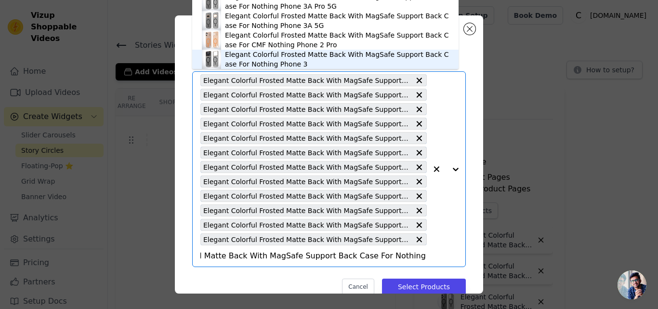
click at [262, 62] on div "Elegant Colorful Frosted Matte Back With MagSafe Support Back Case For Nothing …" at bounding box center [337, 59] width 224 height 19
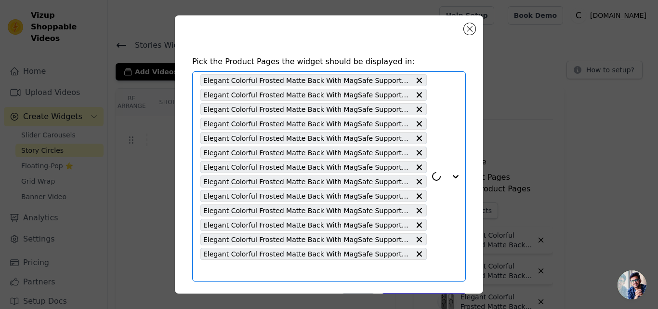
scroll to position [33, 0]
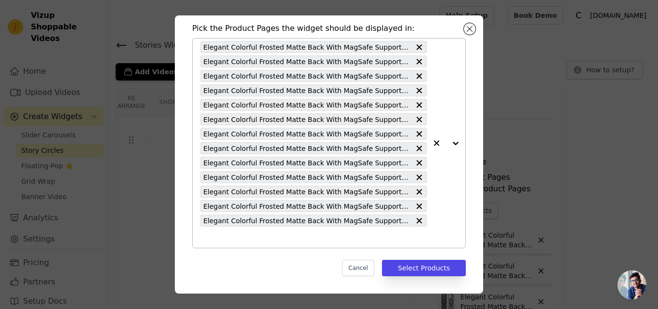
click at [272, 237] on input "text" at bounding box center [313, 237] width 226 height 12
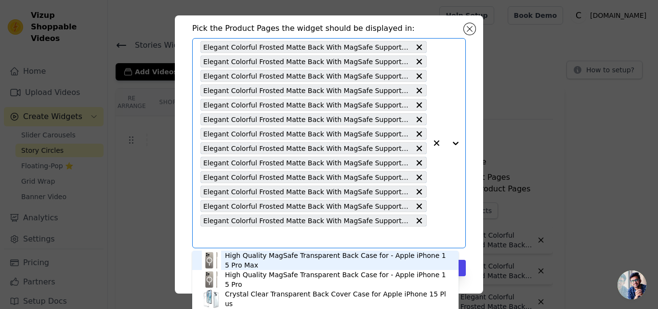
paste input "Elegant Colorful Frosted Matte Back With MagSafe Support Back Case For Xiaomi 1…"
type input "Elegant Colorful Frosted Matte Back With MagSafe Support Back Case For Xiaomi 1…"
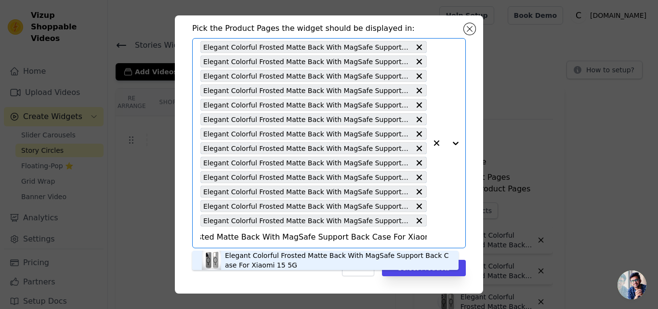
click at [262, 261] on div "Elegant Colorful Frosted Matte Back With MagSafe Support Back Case For Xiaomi 1…" at bounding box center [337, 260] width 224 height 19
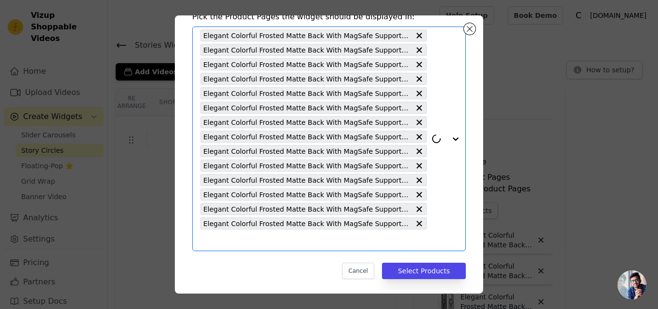
scroll to position [48, 0]
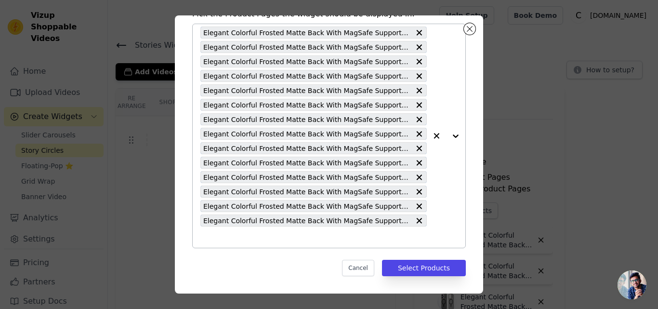
click at [281, 236] on input "text" at bounding box center [313, 237] width 226 height 12
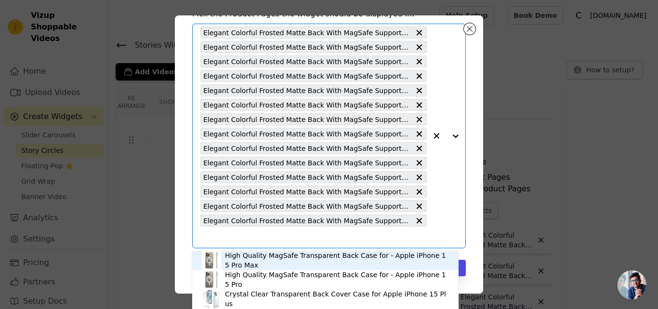
paste input "Elegant Colorful Frosted Matte Back With MagSafe Support Back Case For Xiaomi 1…"
type input "Elegant Colorful Frosted Matte Back With MagSafe Support Back Case For Xiaomi 1…"
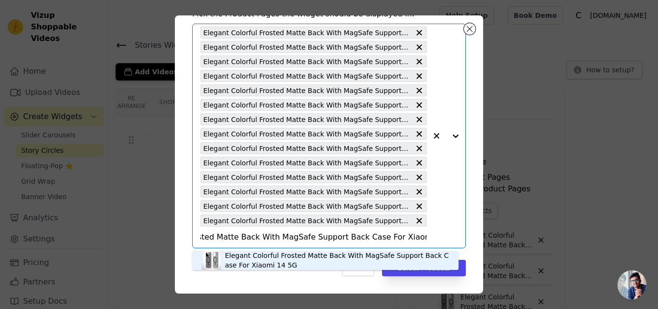
click at [268, 260] on div "Elegant Colorful Frosted Matte Back With MagSafe Support Back Case For Xiaomi 1…" at bounding box center [337, 260] width 224 height 19
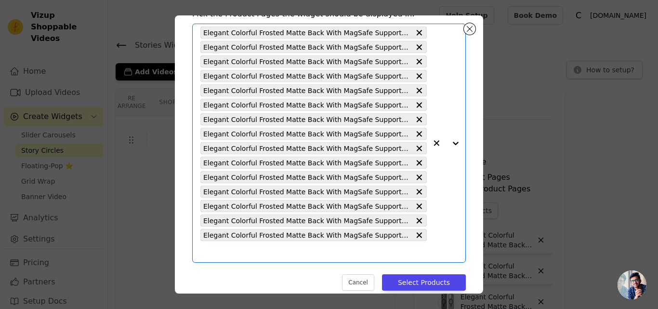
scroll to position [0, 0]
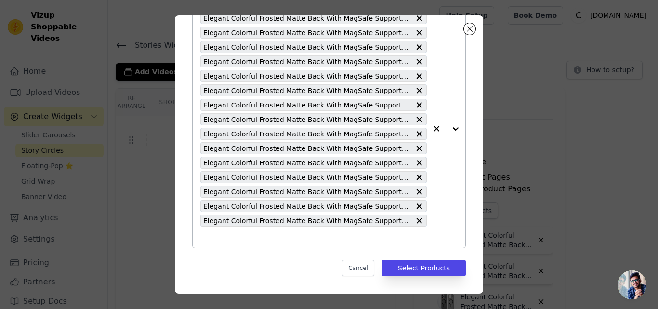
click at [287, 237] on input "text" at bounding box center [313, 237] width 226 height 12
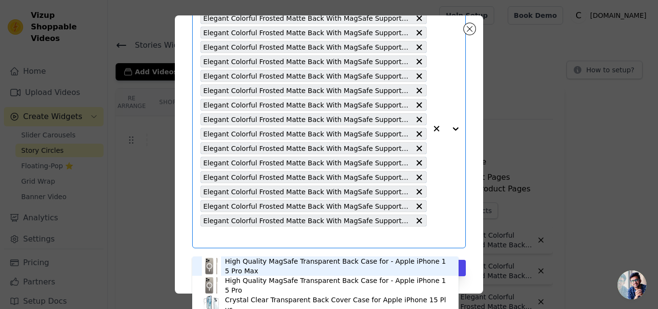
scroll to position [56, 0]
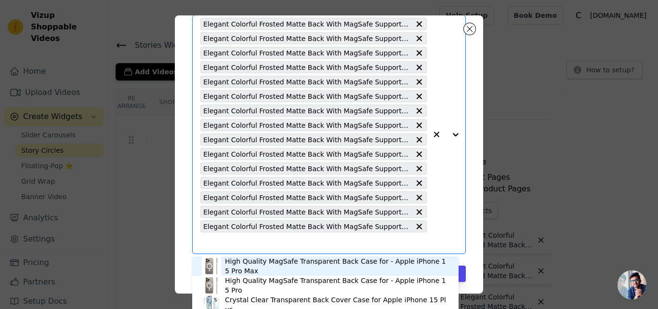
paste input "Elegant Colorful Frosted Matte Back With MagSafe Support Back Case For Realme G…"
type input "Elegant Colorful Frosted Matte Back With MagSafe Support Back Case For Realme G…"
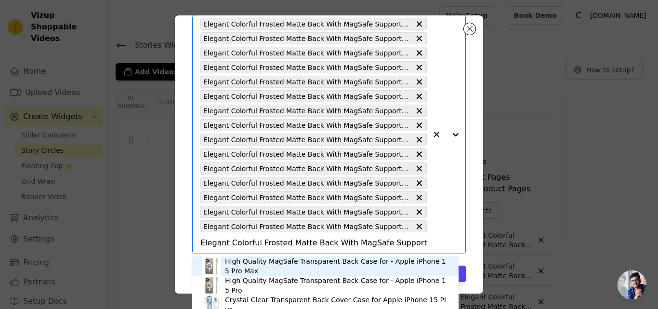
scroll to position [0, 87]
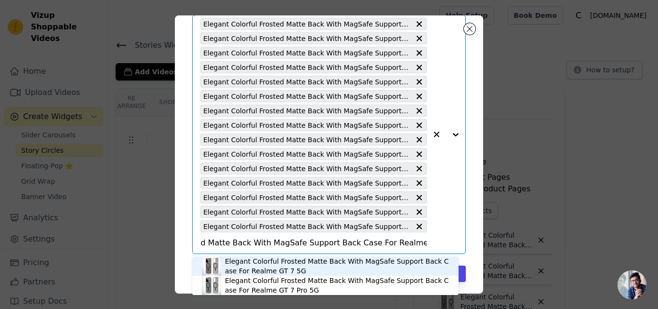
click at [254, 270] on div "Elegant Colorful Frosted Matte Back With MagSafe Support Back Case For Realme G…" at bounding box center [337, 265] width 224 height 19
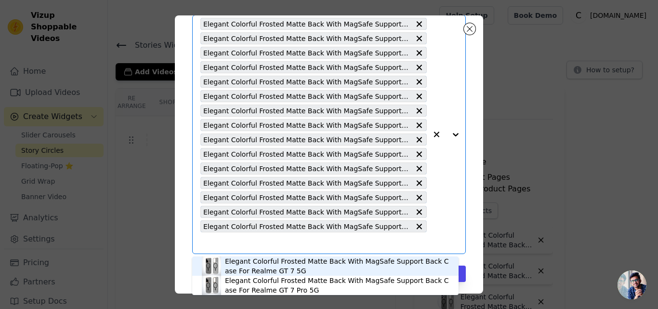
scroll to position [0, 0]
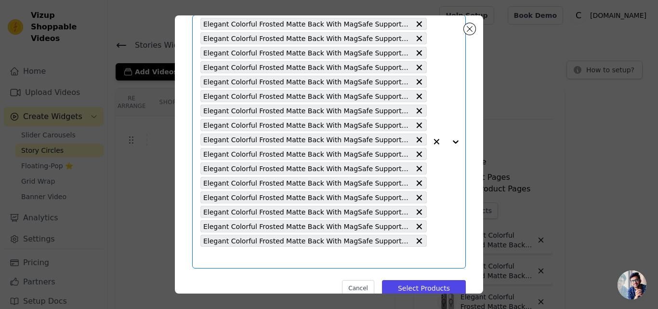
click at [311, 258] on input "text" at bounding box center [313, 257] width 226 height 12
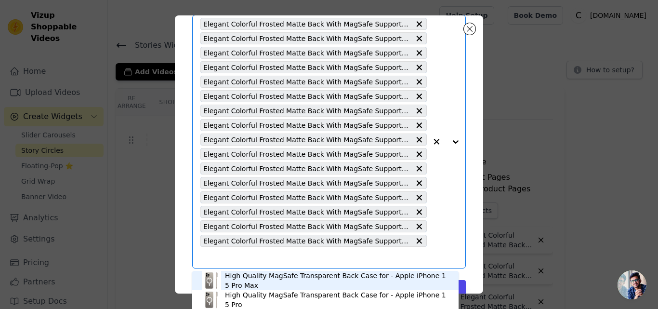
paste input "Elegant Colorful Frosted Matte Back With MagSafe Support Back Case For Samsung …"
type input "Elegant Colorful Frosted Matte Back With MagSafe Support Back Case For Samsung …"
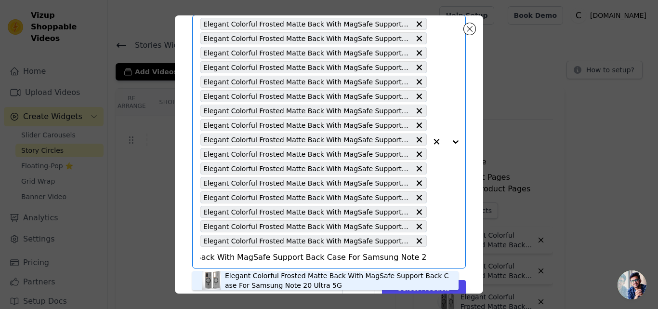
click at [291, 276] on div "Elegant Colorful Frosted Matte Back With MagSafe Support Back Case For Samsung …" at bounding box center [337, 280] width 224 height 19
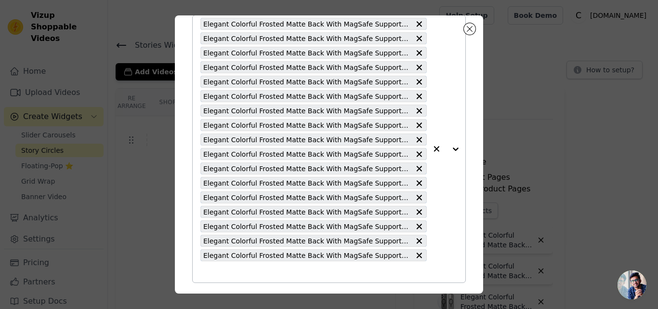
click at [291, 272] on input "text" at bounding box center [313, 272] width 226 height 12
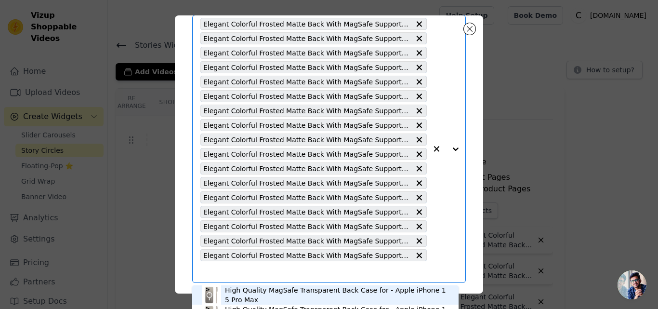
paste input "Elegant Colorful Frosted Matte Back With MagSafe Support Back Case For Apple iP…"
type input "Elegant Colorful Frosted Matte Back With MagSafe Support Back Case For Apple iP…"
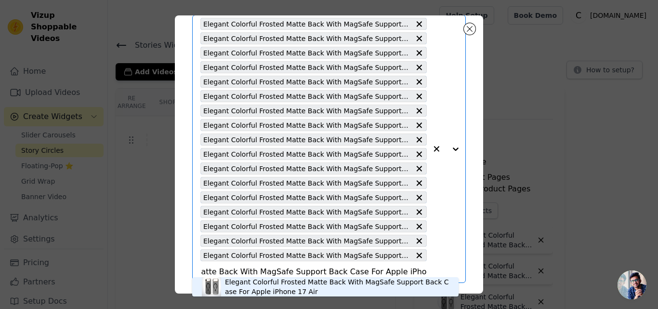
scroll to position [91, 0]
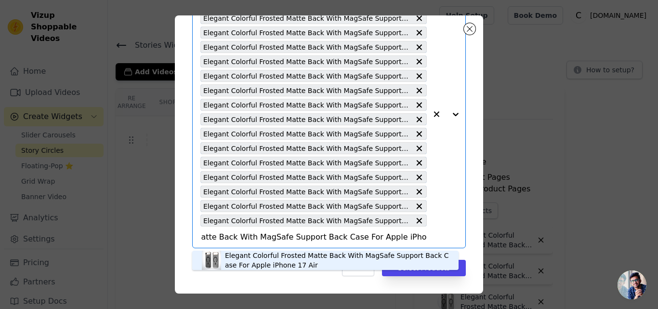
click at [269, 259] on div "Elegant Colorful Frosted Matte Back With MagSafe Support Back Case For Apple iP…" at bounding box center [337, 260] width 224 height 19
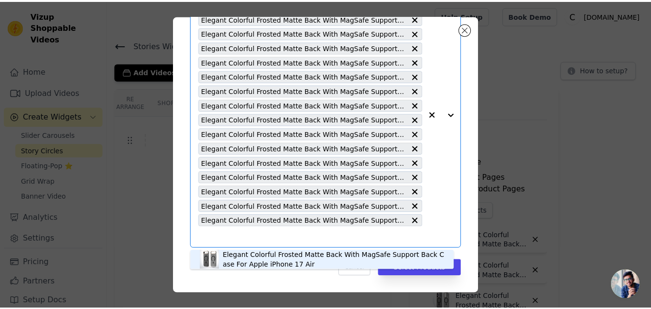
scroll to position [0, 0]
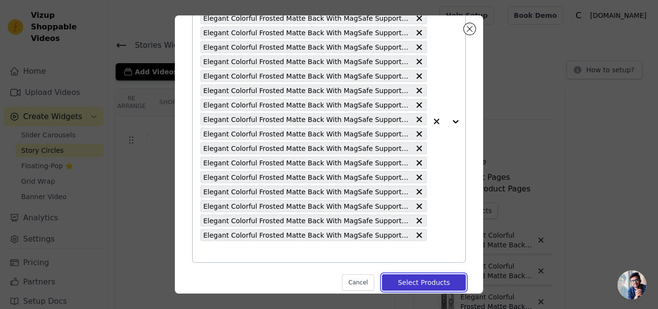
click at [400, 281] on button "Select Products" at bounding box center [424, 282] width 84 height 16
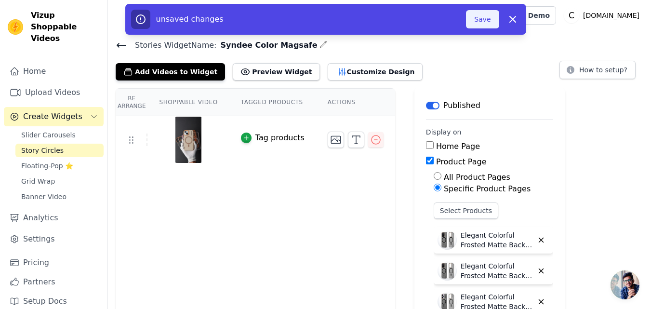
click at [480, 23] on button "Save" at bounding box center [482, 19] width 33 height 18
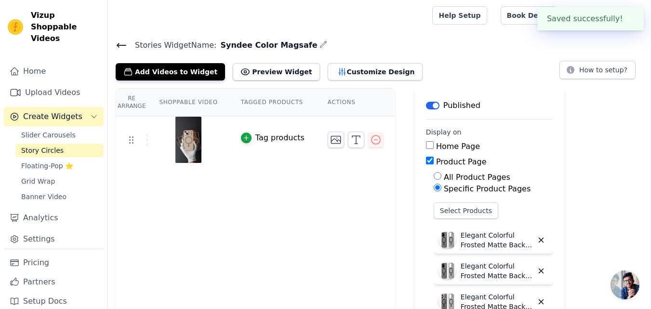
click at [119, 45] on icon at bounding box center [121, 45] width 9 height 4
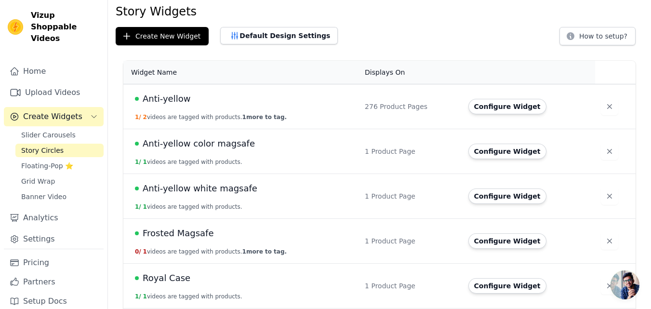
scroll to position [82, 0]
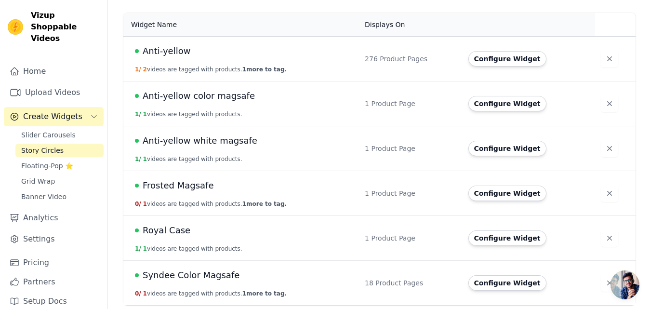
click at [200, 275] on span "Syndee Color Magsafe" at bounding box center [191, 274] width 97 height 13
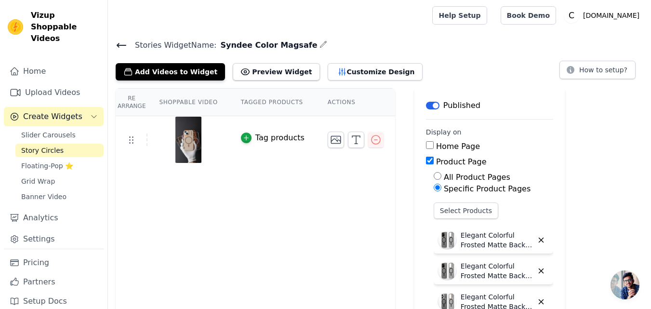
click at [116, 42] on icon at bounding box center [122, 46] width 12 height 12
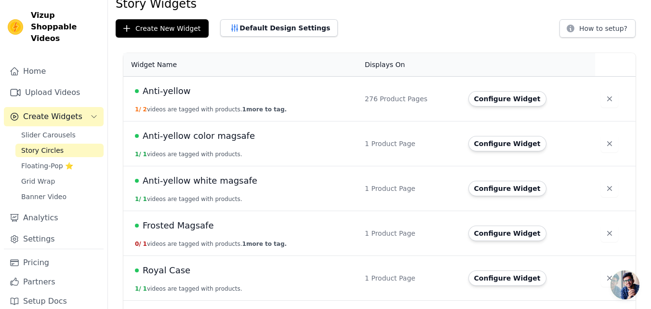
scroll to position [82, 0]
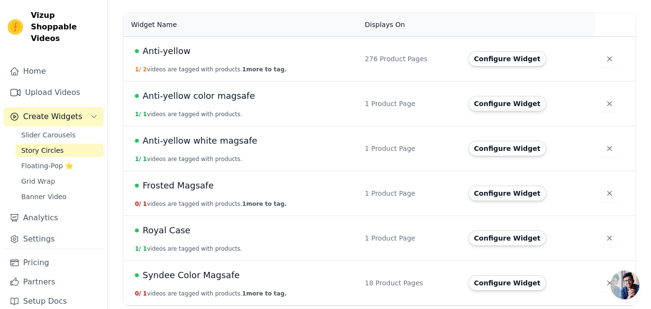
click at [195, 274] on span "Syndee Color Magsafe" at bounding box center [191, 274] width 97 height 13
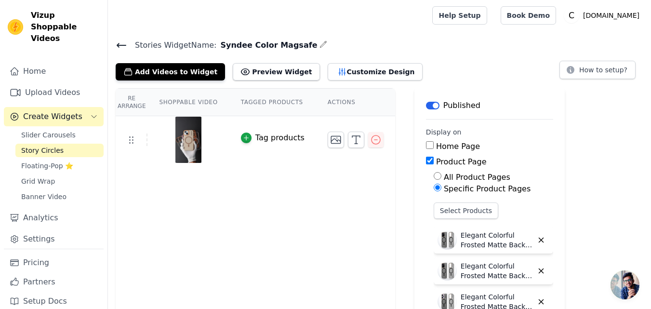
scroll to position [97, 0]
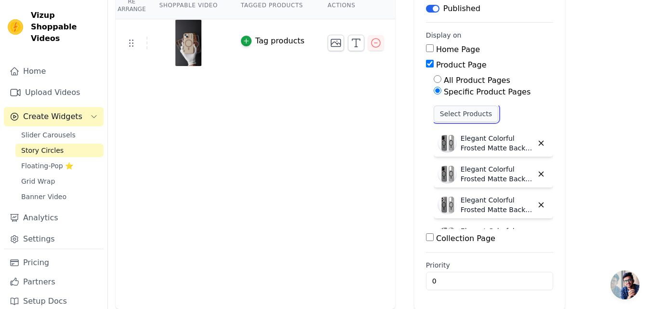
click at [438, 115] on button "Select Products" at bounding box center [466, 114] width 65 height 16
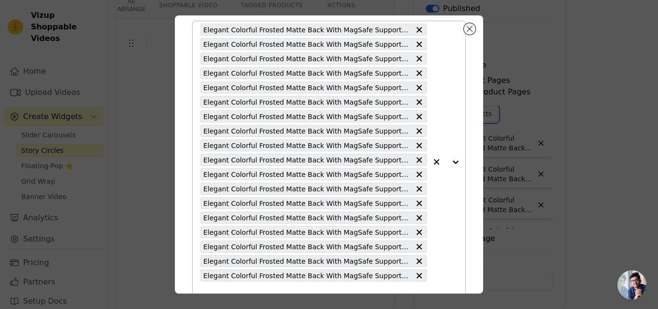
scroll to position [106, 0]
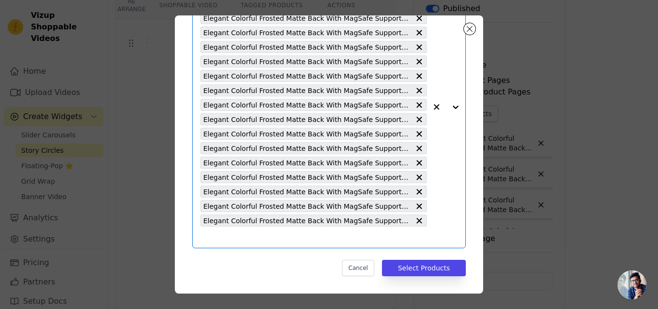
click at [274, 238] on input "text" at bounding box center [313, 237] width 226 height 12
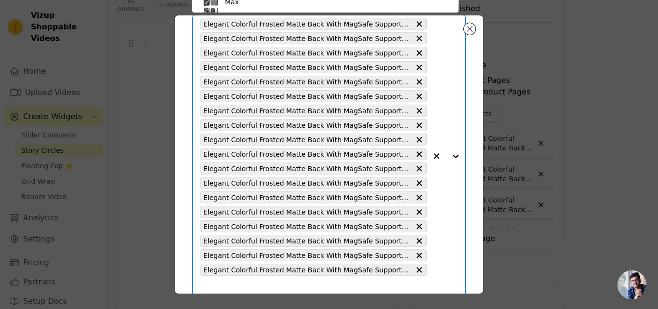
paste input "Elegant Colorful Frosted Matte Back With MagSafe Support Back Case For OnePlus …"
type input "Elegant Colorful Frosted Matte Back With MagSafe Support Back Case For OnePlus …"
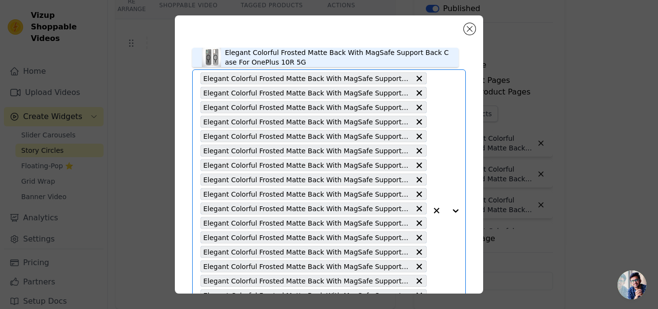
scroll to position [0, 0]
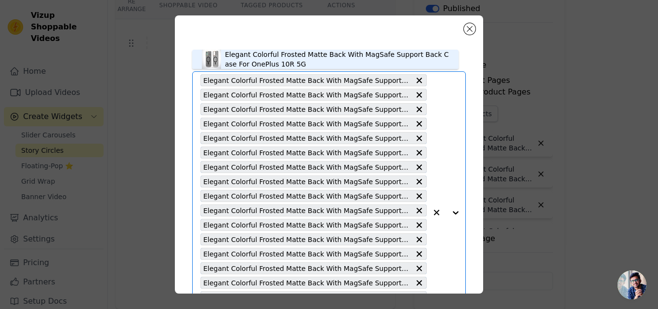
click at [260, 62] on div "Elegant Colorful Frosted Matte Back With MagSafe Support Back Case For OnePlus …" at bounding box center [337, 59] width 224 height 19
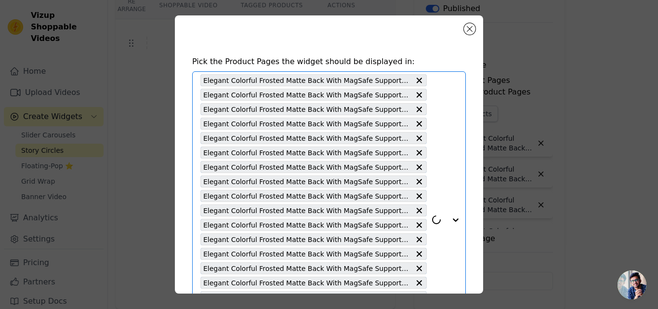
scroll to position [120, 0]
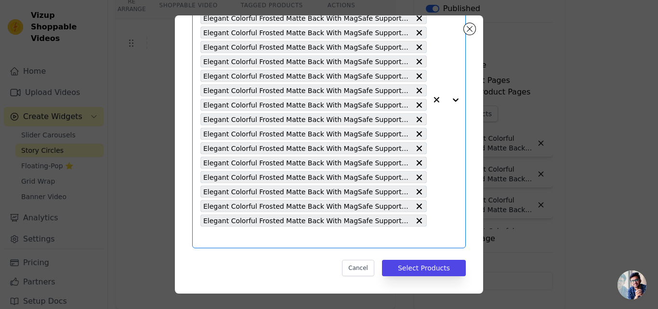
paste input "Elegant Colorful Frosted Matte Back With MagSafe Support Back Case For Apple iP…"
type input "Elegant Colorful Frosted Matte Back With MagSafe Support Back Case For Apple iP…"
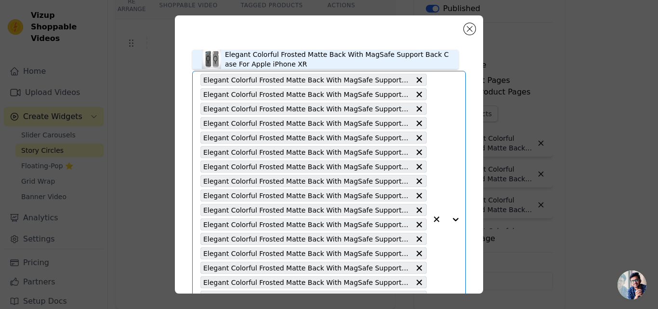
scroll to position [0, 0]
click at [258, 63] on div "Elegant Colorful Frosted Matte Back With MagSafe Support Back Case For Apple iP…" at bounding box center [337, 59] width 224 height 19
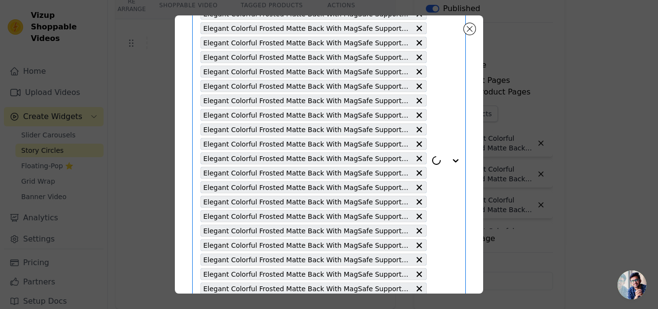
scroll to position [134, 0]
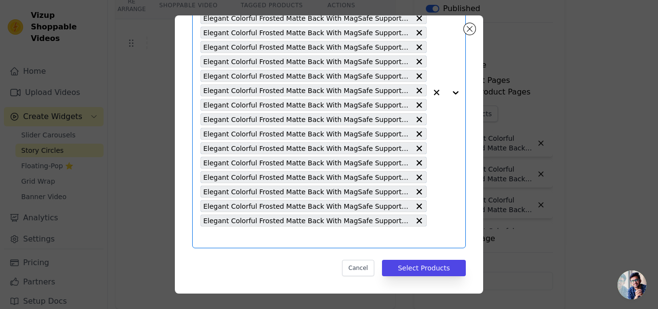
paste input "Elegant Colorful Frosted Matte Back With MagSafe Support Back Case For Vivo V40…"
type input "Elegant Colorful Frosted Matte Back With MagSafe Support Back Case For Vivo V40…"
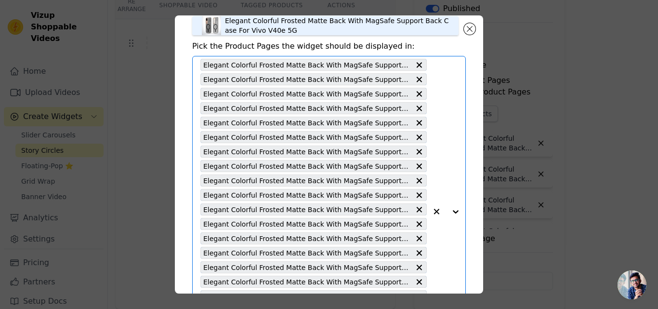
scroll to position [0, 0]
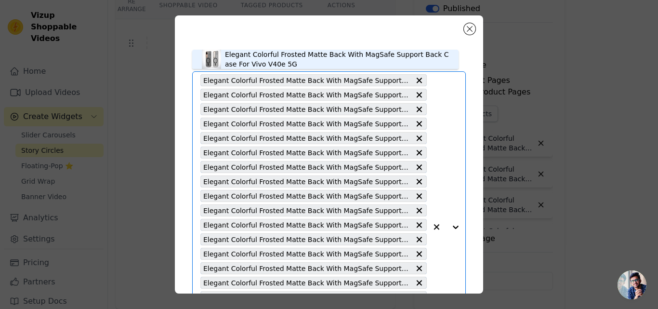
click at [271, 62] on div "Elegant Colorful Frosted Matte Back With MagSafe Support Back Case For Vivo V40…" at bounding box center [337, 59] width 224 height 19
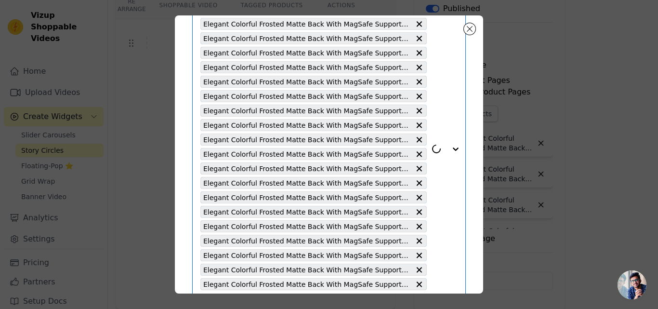
scroll to position [149, 0]
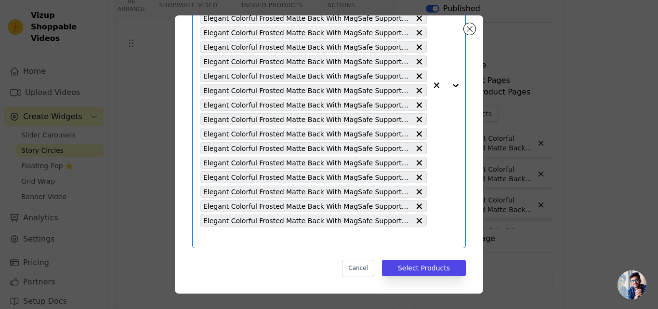
paste input "Elegant Colorful Frosted Matte Back With MagSafe Support Back Case For Vivo V40…"
type input "Elegant Colorful Frosted Matte Back With MagSafe Support Back Case For Vivo V40…"
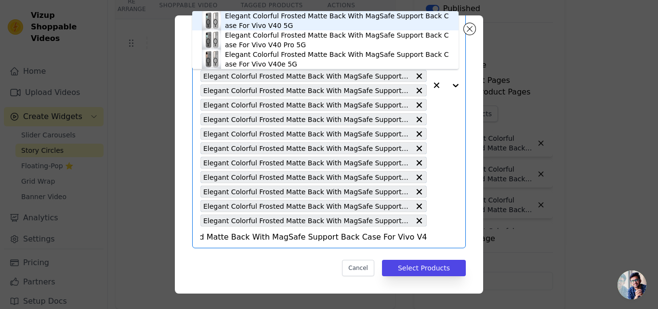
scroll to position [0, 0]
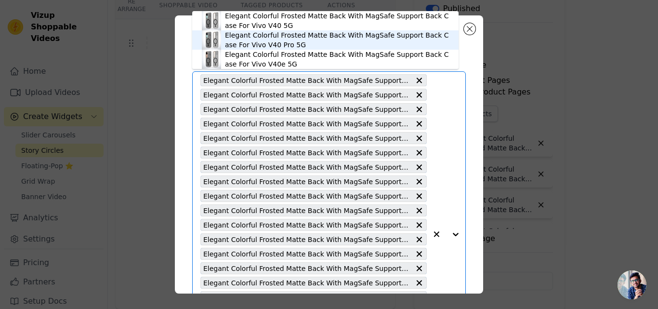
click at [271, 42] on div "Elegant Colorful Frosted Matte Back With MagSafe Support Back Case For Vivo V40…" at bounding box center [337, 39] width 224 height 19
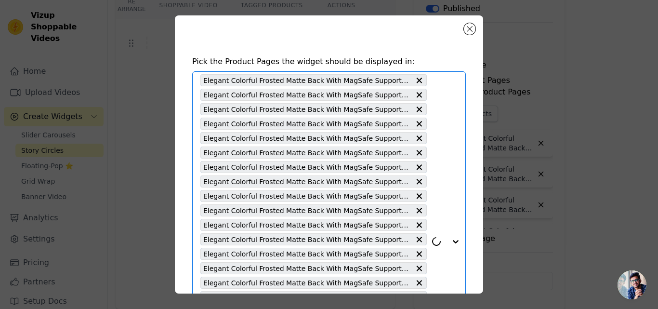
scroll to position [163, 0]
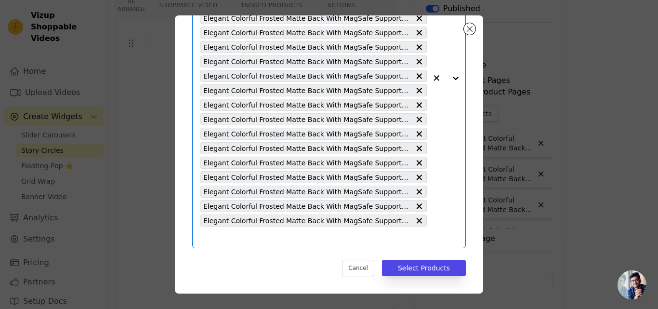
paste input "Elegant Colorful Frosted Matte Back With MagSafe Support Back Case For Vivo V40…"
type input "Elegant Colorful Frosted Matte Back With MagSafe Support Back Case For Vivo V40…"
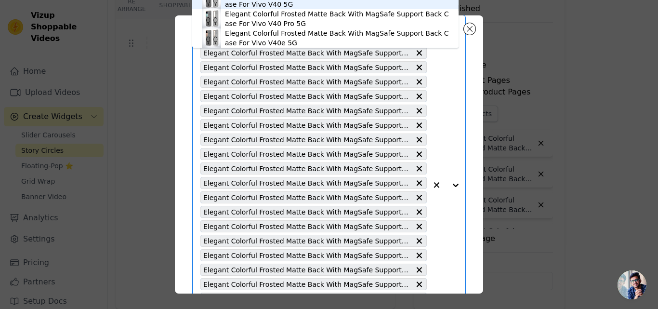
scroll to position [0, 0]
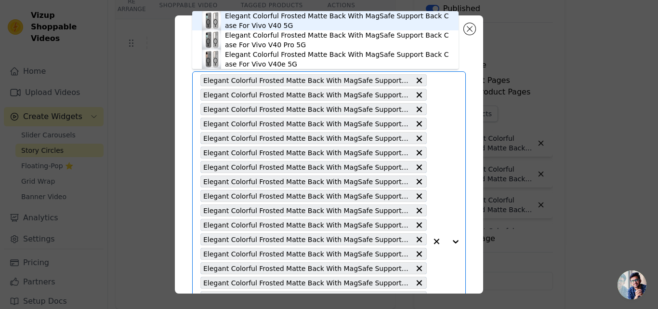
click at [267, 26] on div "Elegant Colorful Frosted Matte Back With MagSafe Support Back Case For Vivo V40…" at bounding box center [337, 20] width 224 height 19
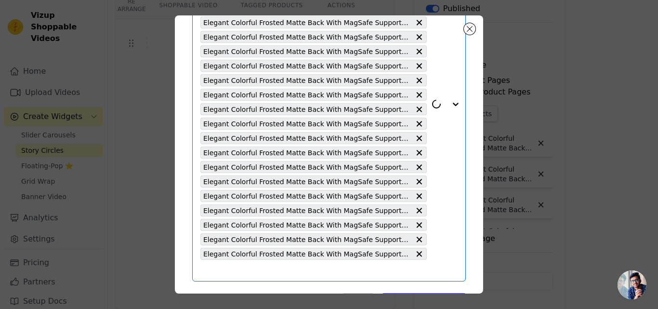
scroll to position [178, 0]
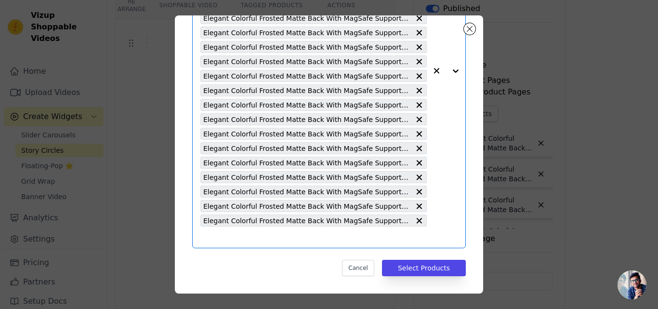
paste input "Elegant Colorful Frosted Matte Back With MagSafe Support Back Case For Vivo [ME…"
type input "Elegant Colorful Frosted Matte Back With MagSafe Support Back Case For Vivo [ME…"
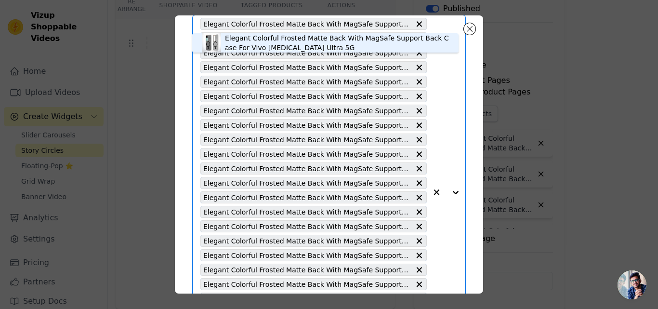
scroll to position [0, 0]
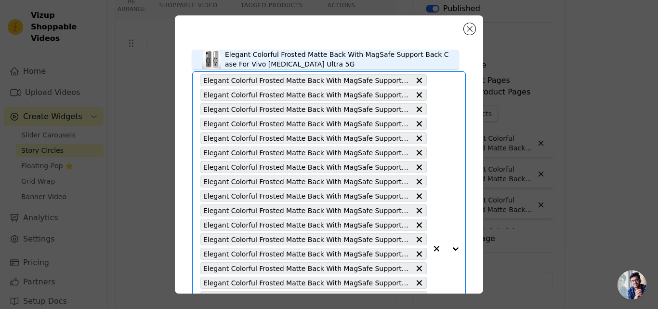
click at [248, 63] on div "Elegant Colorful Frosted Matte Back With MagSafe Support Back Case For Vivo [ME…" at bounding box center [337, 59] width 224 height 19
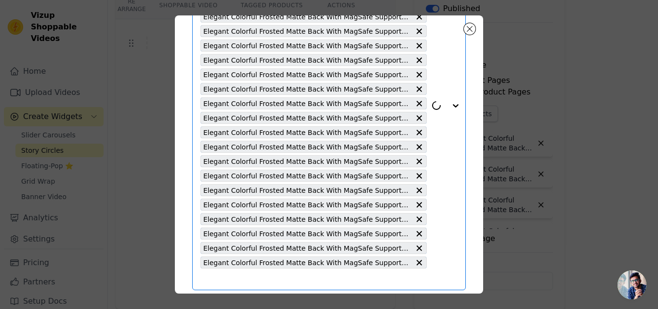
scroll to position [192, 0]
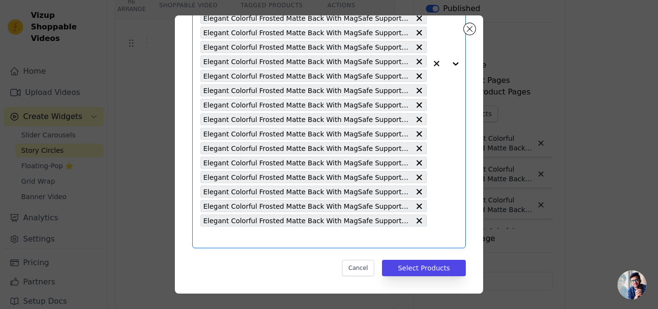
paste input "Elegant Colorful Frosted Matte Back With MagSafe Support Back Case For iQOO Z9s…"
type input "Elegant Colorful Frosted Matte Back With MagSafe Support Back Case For iQOO Z9s…"
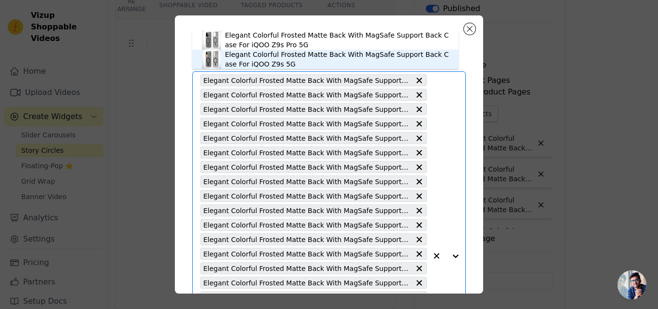
click at [264, 58] on div "Elegant Colorful Frosted Matte Back With MagSafe Support Back Case For iQOO Z9s…" at bounding box center [337, 59] width 224 height 19
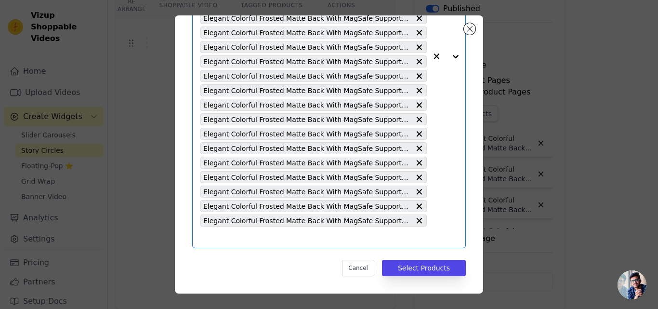
paste input "Elegant Colorful Frosted Matte Back With MagSafe Support Back Case For Samsung …"
type input "Elegant Colorful Frosted Matte Back With MagSafe Support Back Case For Samsung …"
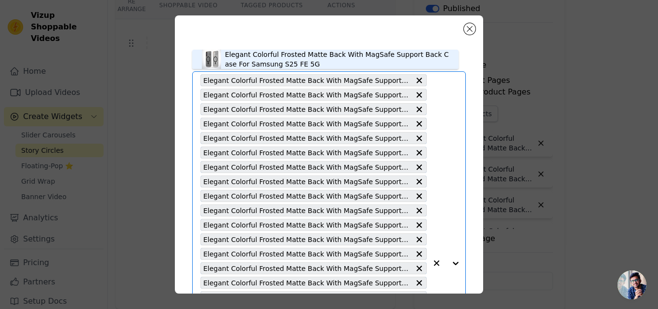
click at [257, 64] on div "Elegant Colorful Frosted Matte Back With MagSafe Support Back Case For Samsung …" at bounding box center [337, 59] width 224 height 19
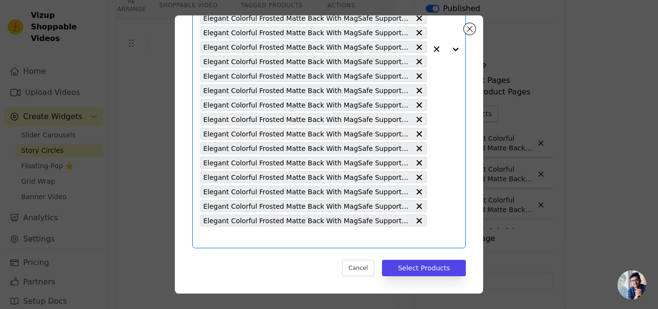
paste input "Elegant Colorful Frosted Matte Back With MagSafe Support Back Case For Vivo [ME…"
type input "Elegant Colorful Frosted Matte Back With MagSafe Support Back Case For Vivo [ME…"
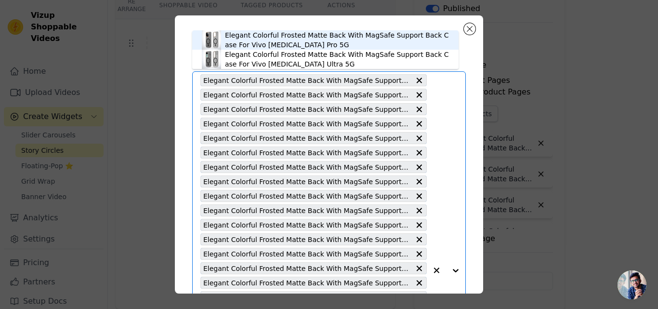
click at [244, 40] on div "Elegant Colorful Frosted Matte Back With MagSafe Support Back Case For Vivo [ME…" at bounding box center [337, 39] width 224 height 19
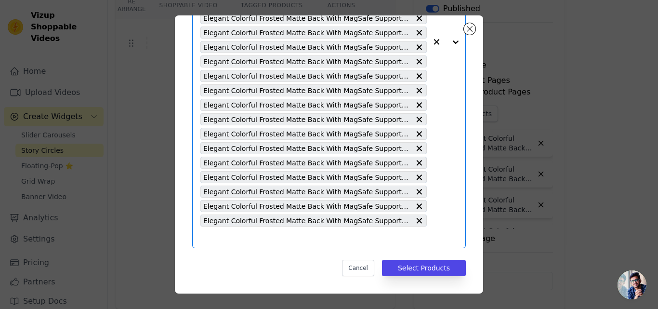
click at [288, 235] on input "text" at bounding box center [313, 237] width 226 height 12
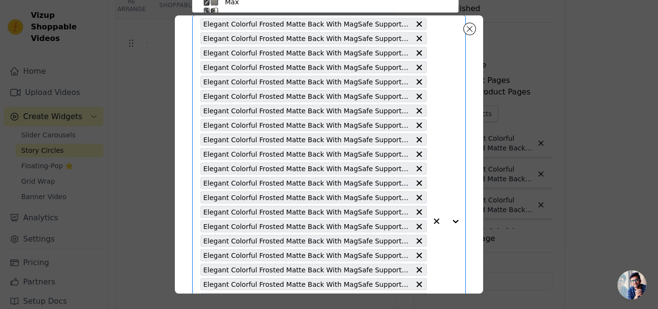
paste input "Elegant Colorful Frosted Matte Back With MagSafe Support Back Case For iQOO Z9s…"
type input "Elegant Colorful Frosted Matte Back With MagSafe Support Back Case For iQOO Z9s…"
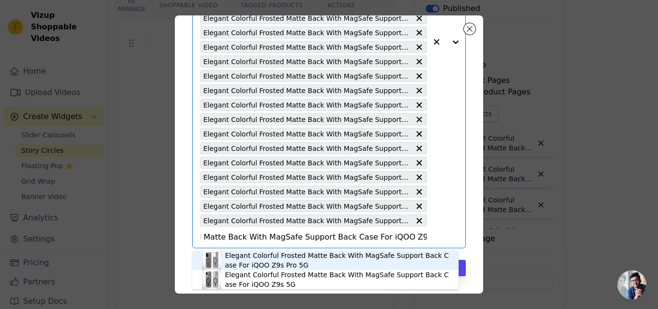
click at [277, 264] on div "Elegant Colorful Frosted Matte Back With MagSafe Support Back Case For iQOO Z9s…" at bounding box center [337, 260] width 224 height 19
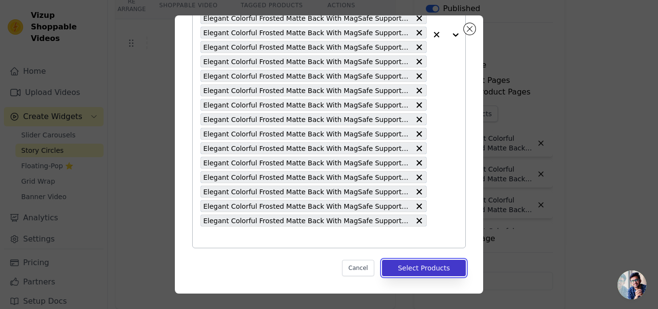
click at [402, 266] on button "Select Products" at bounding box center [424, 268] width 84 height 16
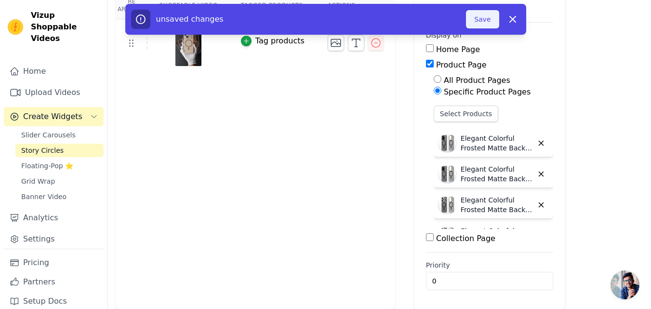
click at [471, 22] on button "Save" at bounding box center [482, 19] width 33 height 18
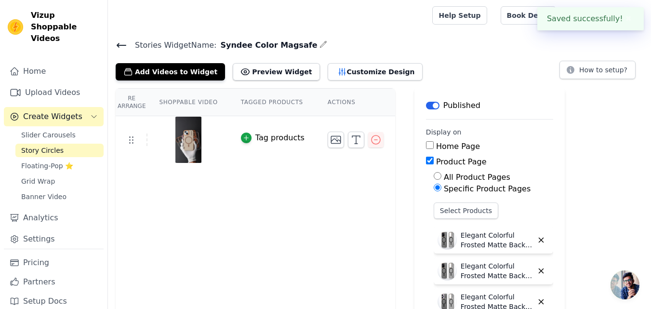
click at [120, 47] on icon at bounding box center [122, 46] width 12 height 12
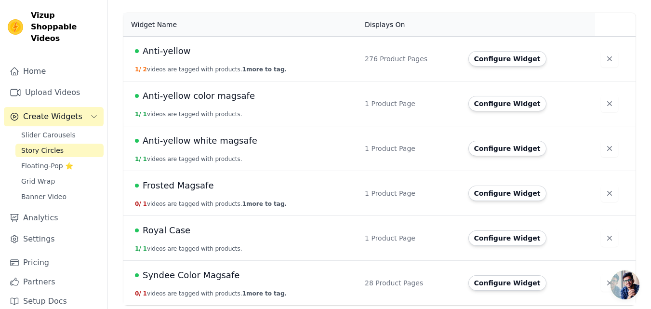
click at [201, 277] on span "Syndee Color Magsafe" at bounding box center [191, 274] width 97 height 13
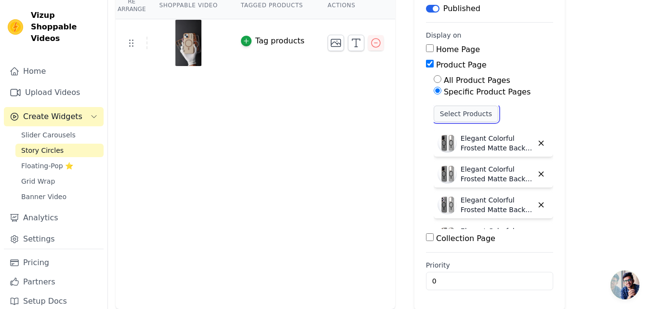
click at [441, 113] on button "Select Products" at bounding box center [466, 114] width 65 height 16
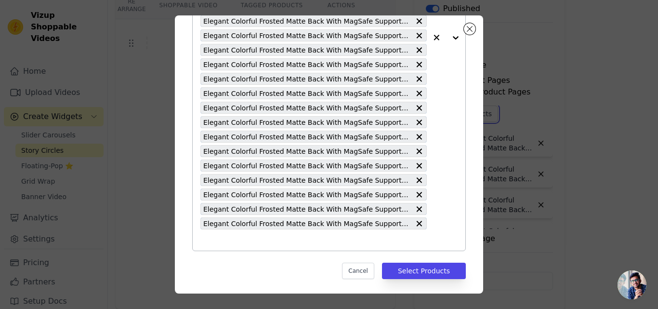
scroll to position [250, 0]
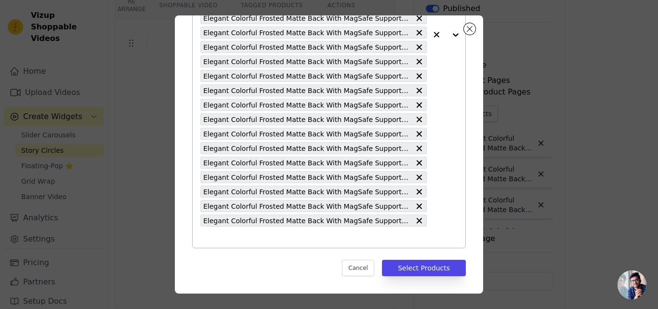
click at [240, 234] on input "text" at bounding box center [313, 237] width 226 height 12
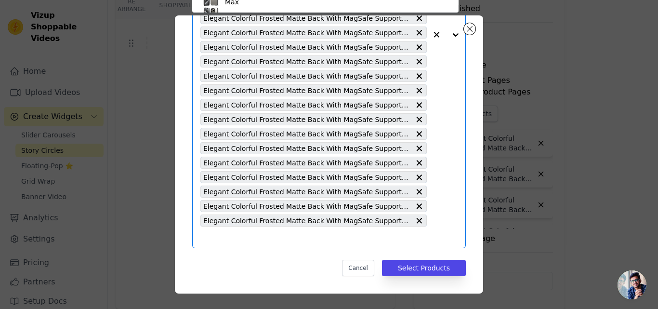
scroll to position [56, 0]
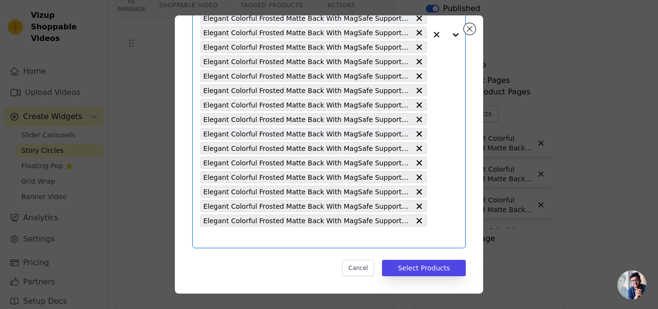
click at [243, 235] on input "text" at bounding box center [313, 237] width 226 height 12
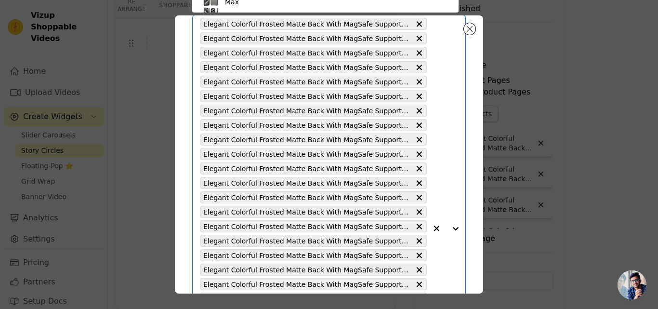
paste input "Elegant Colorful Frosted Matte Back With MagSafe Support Back Case For Apple iP…"
type input "Elegant Colorful Frosted Matte Back With MagSafe Support Back Case For Apple iP…"
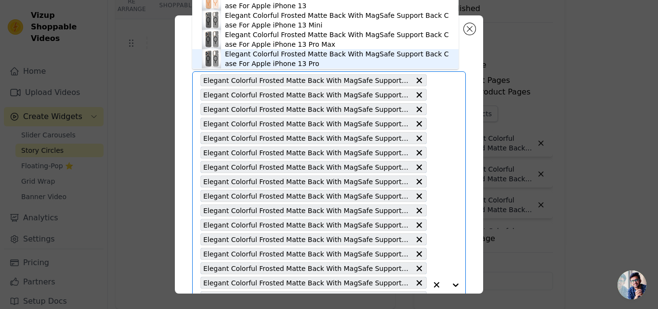
scroll to position [0, 0]
click at [275, 64] on div "Elegant Colorful Frosted Matte Back With MagSafe Support Back Case For Apple iP…" at bounding box center [337, 59] width 224 height 19
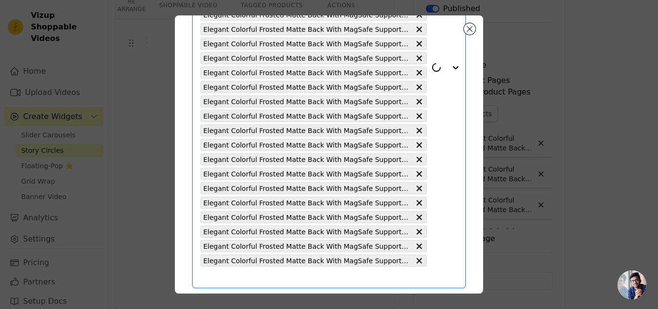
scroll to position [264, 0]
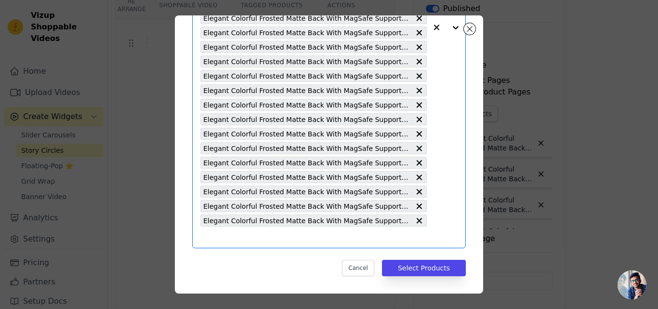
paste input "Elegant Colorful Frosted Matte Back With MagSafe Support Back Case For Apple iP…"
type input "Elegant Colorful Frosted Matte Back With MagSafe Support Back Case For Apple iP…"
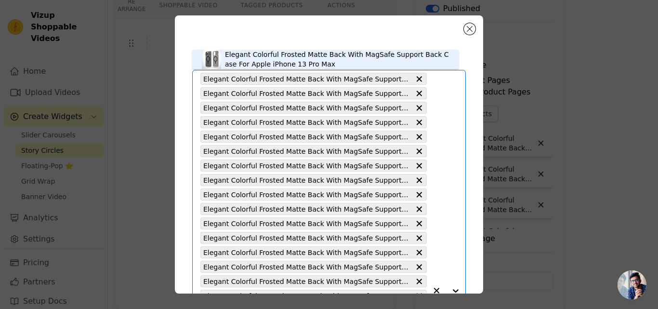
scroll to position [0, 0]
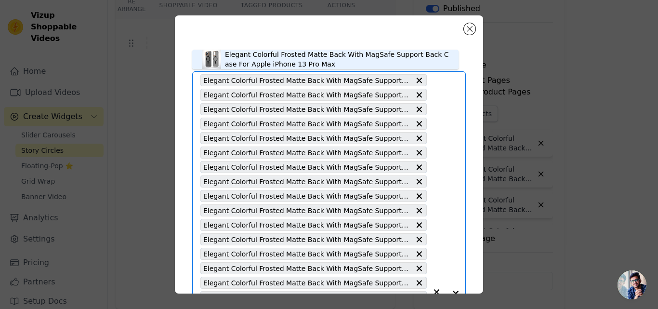
click at [277, 59] on div "Elegant Colorful Frosted Matte Back With MagSafe Support Back Case For Apple iP…" at bounding box center [337, 59] width 224 height 19
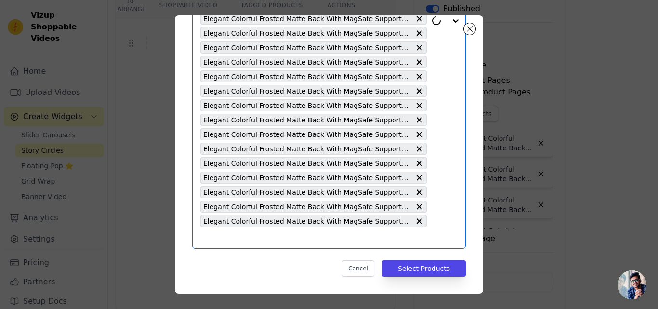
scroll to position [279, 0]
paste input "Elegant Colorful Frosted Matte Back With MagSafe Support Back Case For Apple iP…"
type input "Elegant Colorful Frosted Matte Back With MagSafe Support Back Case For Apple iP…"
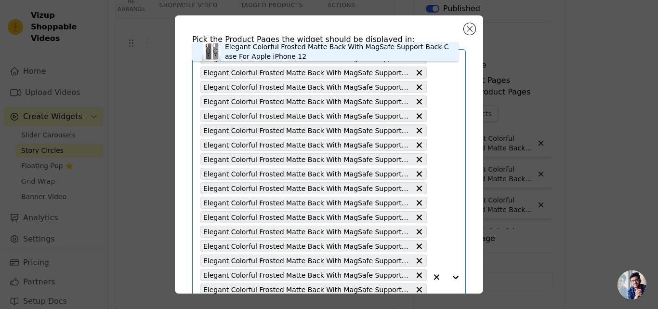
scroll to position [0, 0]
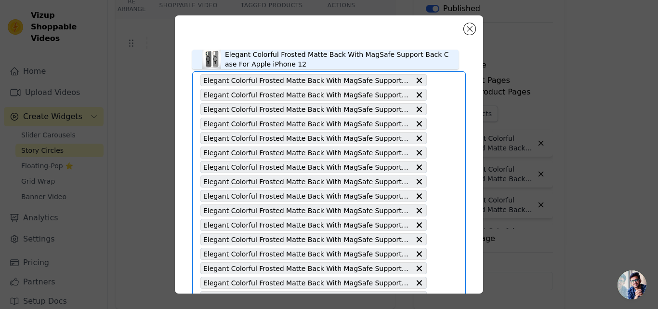
click at [224, 62] on div "Elegant Colorful Frosted Matte Back With MagSafe Support Back Case For Apple iP…" at bounding box center [325, 59] width 247 height 19
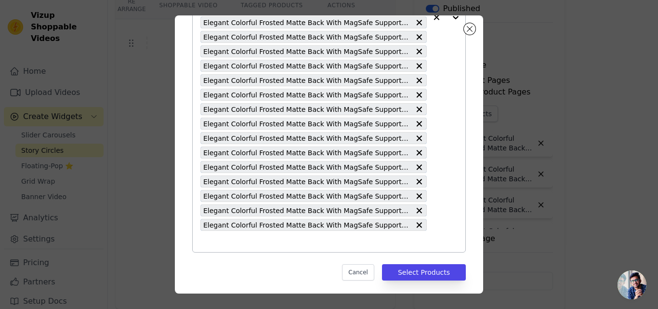
scroll to position [293, 0]
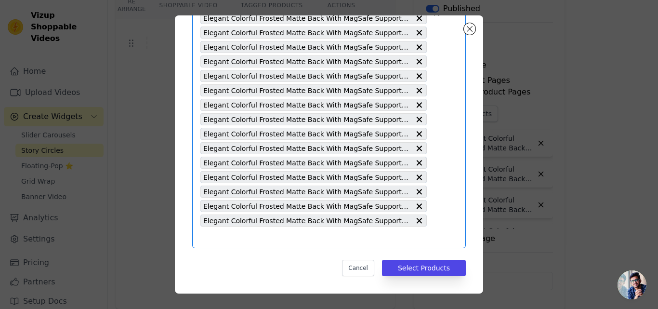
paste input "Elegant Colorful Frosted Matte Back With MagSafe Support Back Case For Vivo Y30…"
type input "Elegant Colorful Frosted Matte Back With MagSafe Support Back Case For Vivo Y30…"
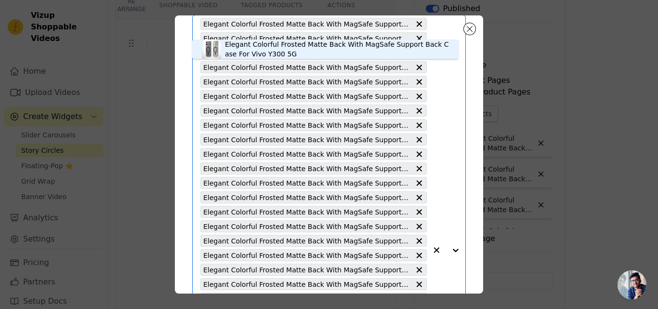
scroll to position [0, 0]
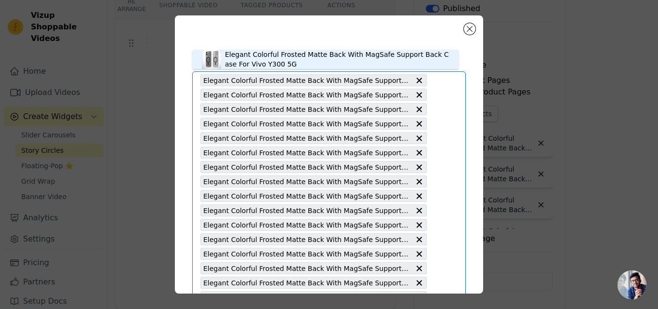
click at [271, 63] on div "Elegant Colorful Frosted Matte Back With MagSafe Support Back Case For Vivo Y30…" at bounding box center [337, 59] width 224 height 19
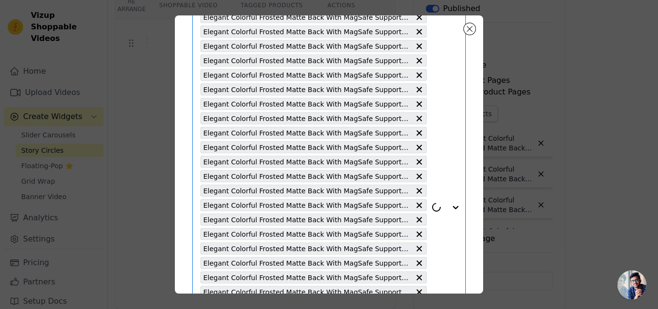
scroll to position [193, 0]
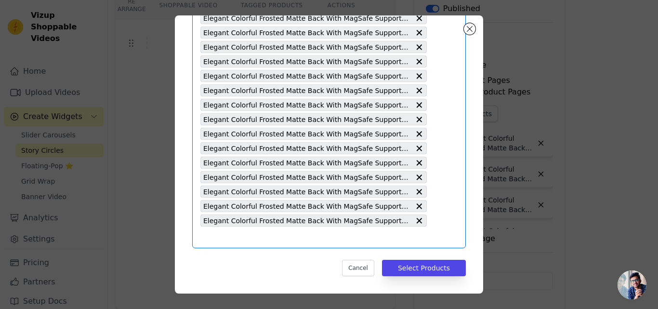
click at [234, 231] on input "text" at bounding box center [313, 237] width 226 height 12
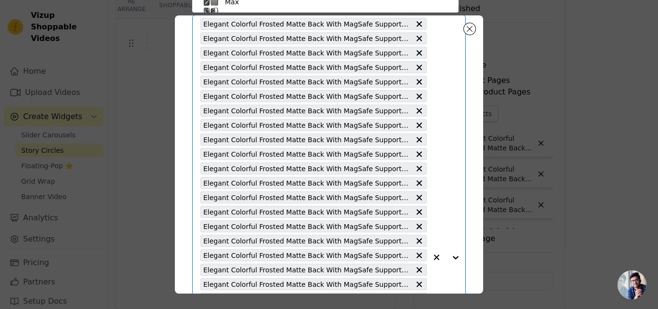
paste input "Elegant Colorful Frosted Matte Back With MagSafe Support Back Case For Apple iP…"
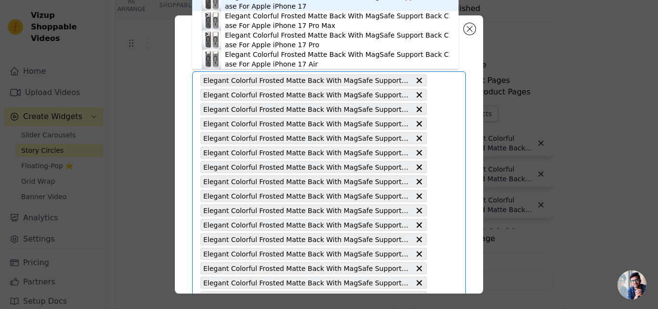
type input "Elegant Colorful Frosted Matte Back With MagSafe Support Back Case For Apple iP…"
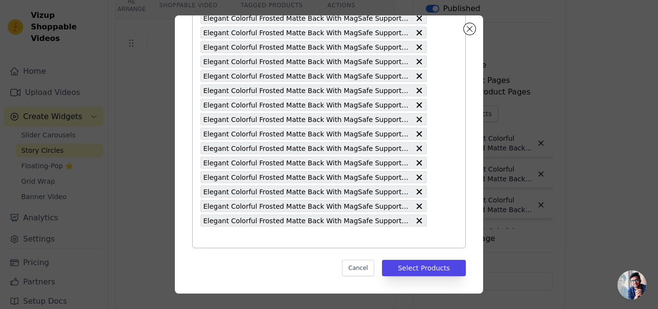
click at [315, 236] on input "text" at bounding box center [313, 237] width 226 height 12
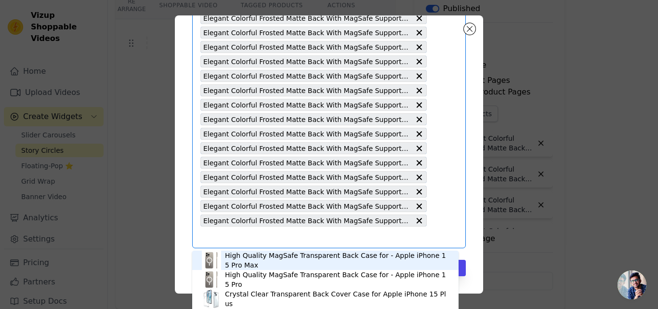
paste input "Elegant Colorful Frosted Matte Back With MagSafe Support Back Case For Apple iP…"
type input "Elegant Colorful Frosted Matte Back With MagSafe Support Back Case For Apple iP…"
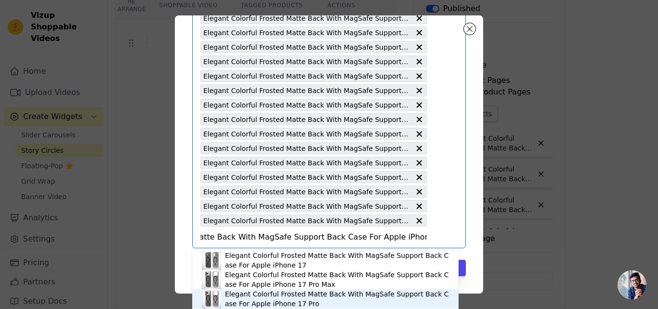
click at [264, 299] on div "Elegant Colorful Frosted Matte Back With MagSafe Support Back Case For Apple iP…" at bounding box center [337, 298] width 224 height 19
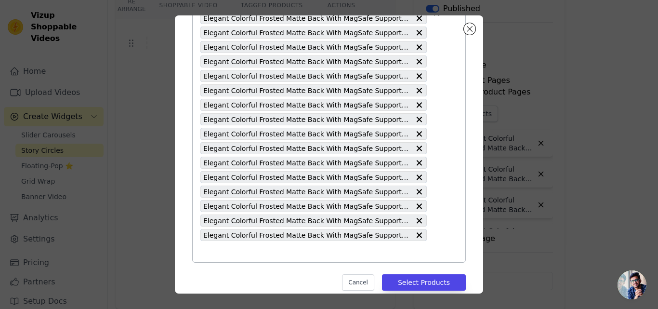
click at [264, 256] on input "text" at bounding box center [313, 252] width 226 height 12
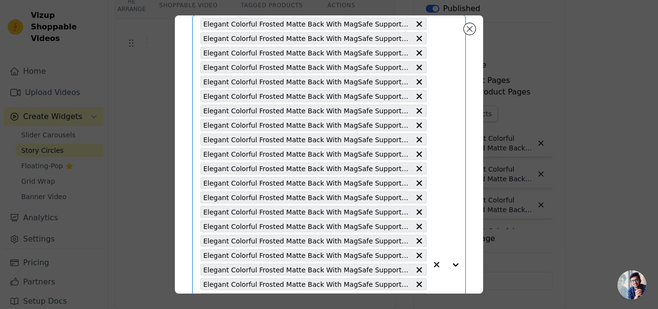
paste input "Elegant Colorful Frosted Matte Back With MagSafe Support Back Case For Vivo V29…"
type input "Elegant Colorful Frosted Matte Back With MagSafe Support Back Case For Vivo V29…"
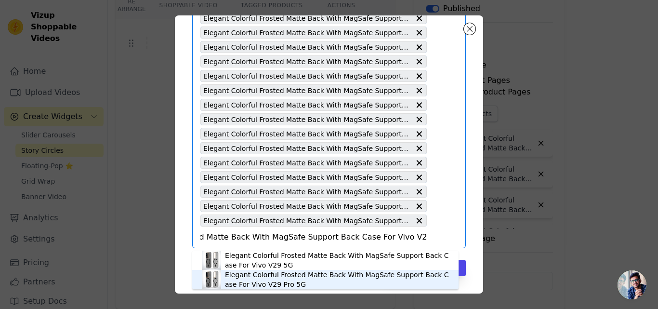
click at [259, 279] on div "Elegant Colorful Frosted Matte Back With MagSafe Support Back Case For Vivo V29…" at bounding box center [337, 279] width 224 height 19
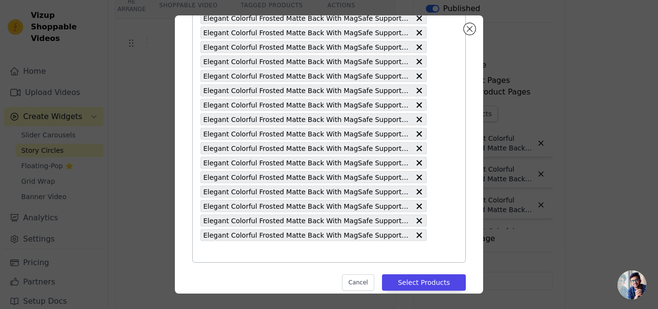
click at [272, 257] on div "Elegant Colorful Frosted Matte Back With MagSafe Support Back Case For Redmi No…" at bounding box center [313, 5] width 226 height 513
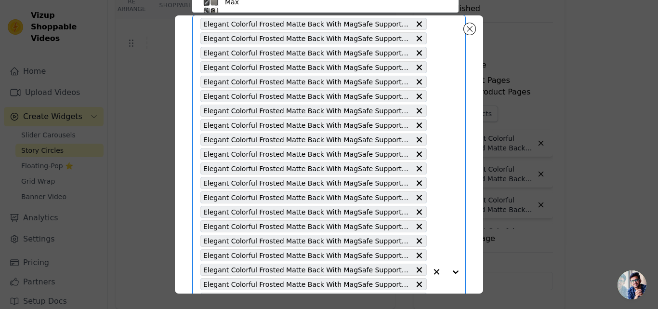
paste input "Elegant Colorful Frosted Matte Back With MagSafe Support Back Case For Apple iP…"
type input "Elegant Colorful Frosted Matte Back With MagSafe Support Back Case For Apple iP…"
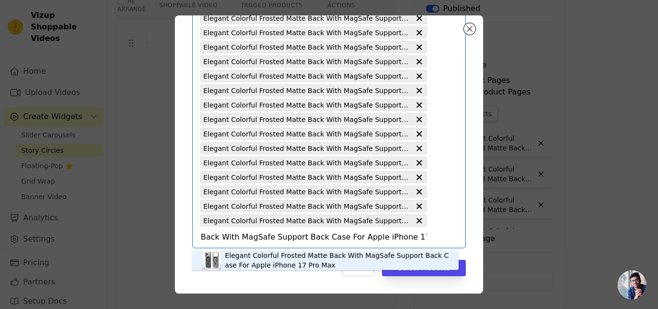
click at [297, 263] on div "Elegant Colorful Frosted Matte Back With MagSafe Support Back Case For Apple iP…" at bounding box center [337, 260] width 224 height 19
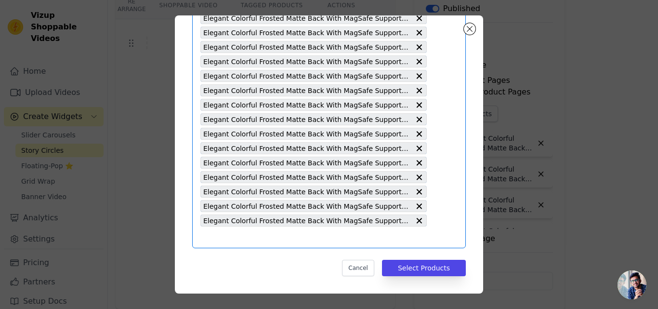
paste input "Elegant Colorful Frosted Matte Back With MagSafe Support Back Case For Vivo V29…"
type input "Elegant Colorful Frosted Matte Back With MagSafe Support Back Case For Vivo V29…"
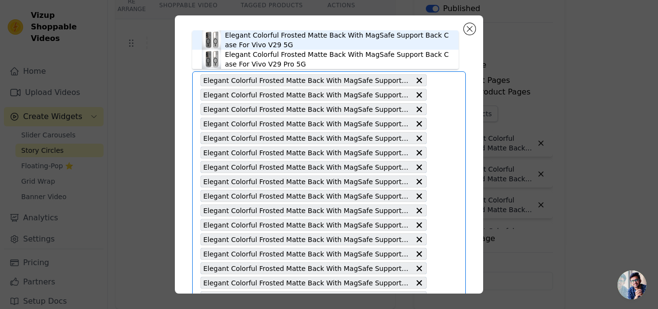
click at [256, 42] on div "Elegant Colorful Frosted Matte Back With MagSafe Support Back Case For Vivo V29…" at bounding box center [337, 39] width 224 height 19
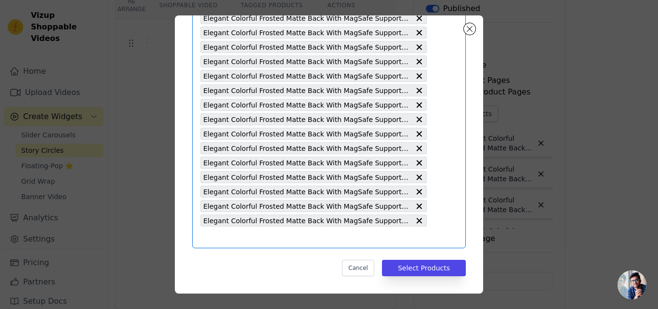
paste input "Elegant Colorful Frosted Matte Back With MagSafe Support Back Case For Vivo V27…"
type input "Elegant Colorful Frosted Matte Back With MagSafe Support Back Case For Vivo V27…"
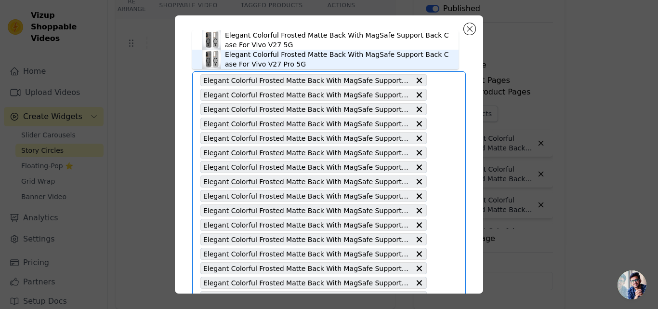
click at [282, 61] on div "Elegant Colorful Frosted Matte Back With MagSafe Support Back Case For Vivo V27…" at bounding box center [337, 59] width 224 height 19
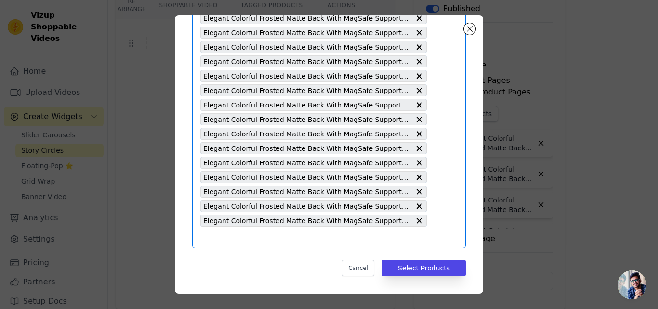
paste input "Elegant Colorful Frosted Matte Back With MagSafe Support Back Case For OnePlus …"
type input "Elegant Colorful Frosted Matte Back With MagSafe Support Back Case For OnePlus …"
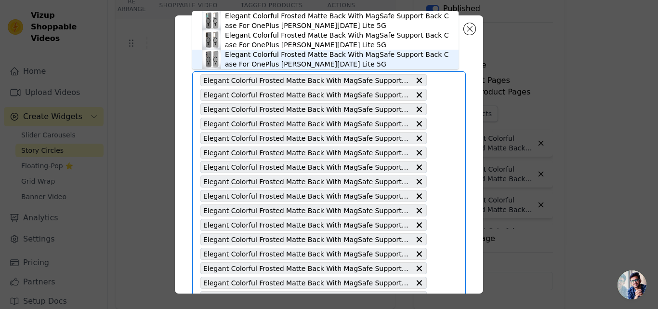
click at [283, 63] on div "Elegant Colorful Frosted Matte Back With MagSafe Support Back Case For OnePlus …" at bounding box center [337, 59] width 224 height 19
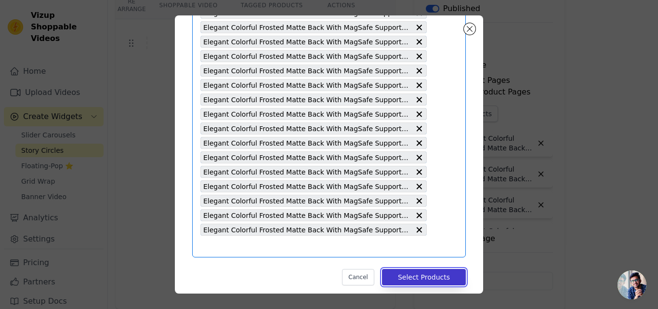
click at [418, 275] on button "Select Products" at bounding box center [424, 277] width 84 height 16
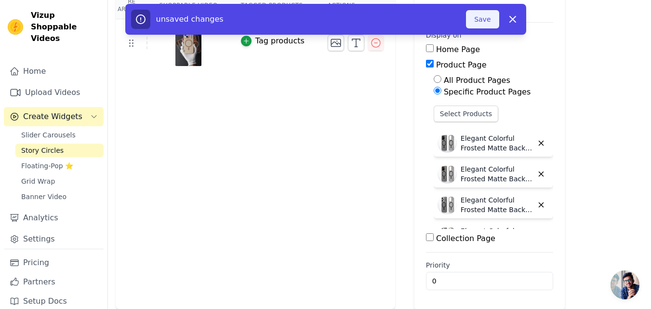
click at [482, 25] on button "Save" at bounding box center [482, 19] width 33 height 18
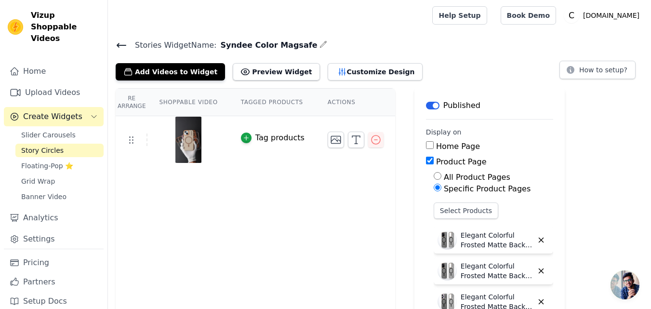
click at [121, 46] on icon at bounding box center [122, 46] width 12 height 12
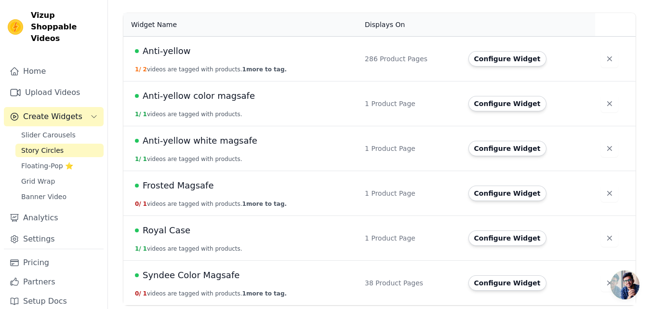
click at [190, 276] on span "Syndee Color Magsafe" at bounding box center [191, 274] width 97 height 13
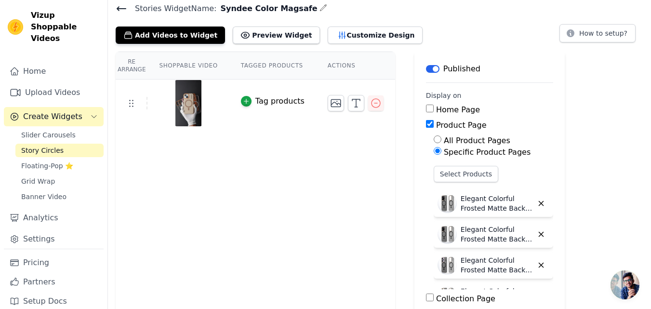
scroll to position [97, 0]
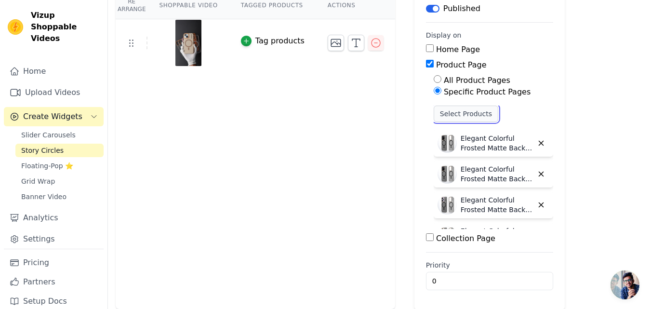
click at [446, 117] on button "Select Products" at bounding box center [466, 114] width 65 height 16
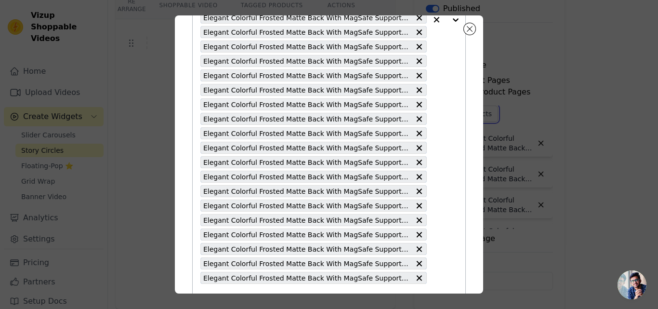
scroll to position [395, 0]
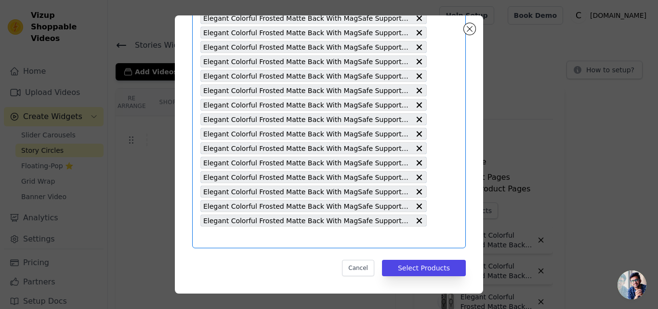
click at [237, 235] on input "text" at bounding box center [313, 237] width 226 height 12
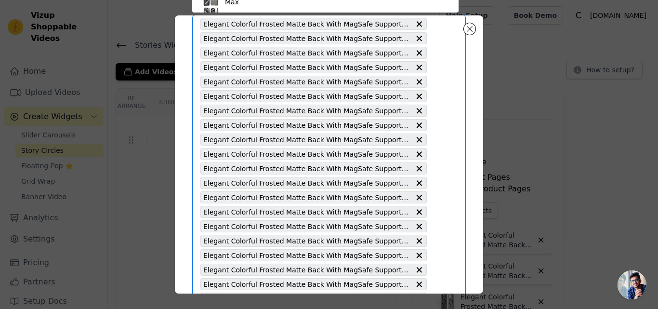
paste input "Elegant Colorful Frosted Matte Back With MagSafe Support Back Case For Vivo V27…"
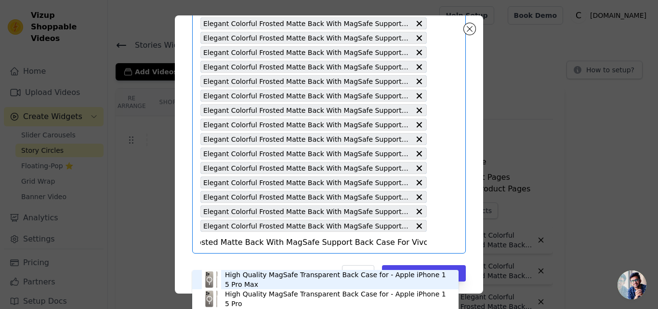
scroll to position [395, 0]
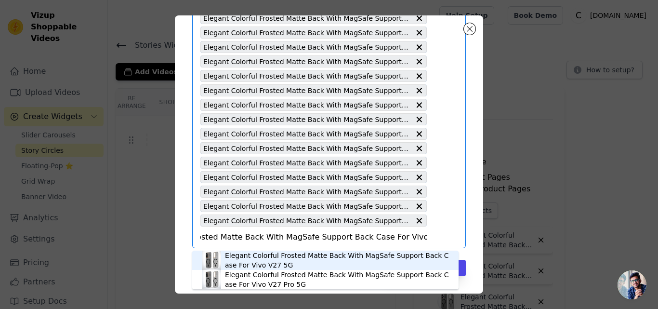
type input "Elegant Colorful Frosted Matte Back With MagSafe Support Back Case For Vivo V27…"
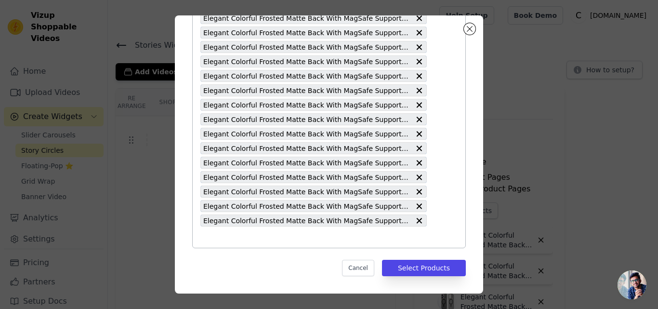
scroll to position [0, 0]
click at [254, 233] on input "text" at bounding box center [313, 237] width 226 height 12
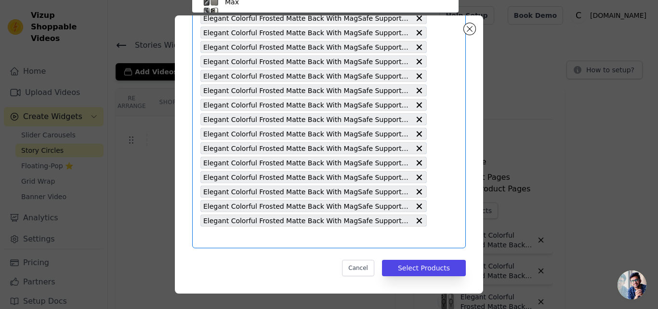
scroll to position [56, 0]
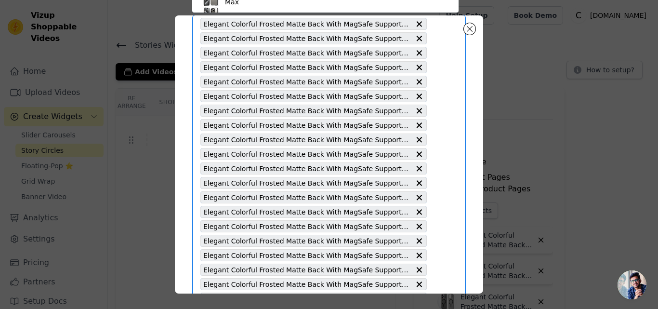
paste input "Elegant Colorful Frosted Matte Back With MagSafe Support Back Case For Vivo V27…"
type input "Elegant Colorful Frosted Matte Back With MagSafe Support Back Case For Vivo V27…"
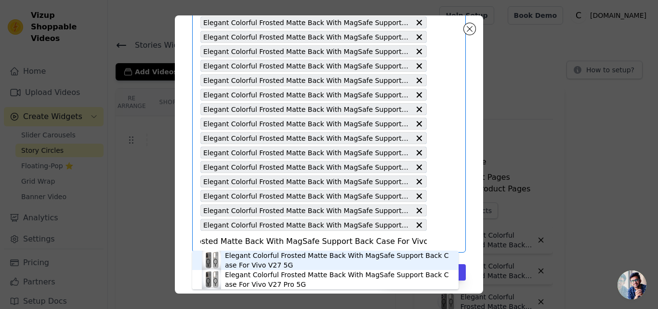
scroll to position [395, 0]
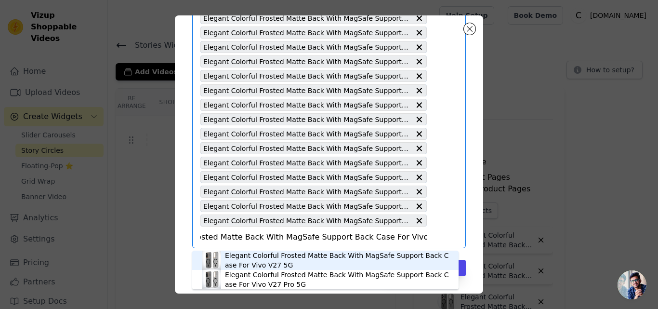
click at [255, 261] on div "Elegant Colorful Frosted Matte Back With MagSafe Support Back Case For Vivo V27…" at bounding box center [337, 260] width 224 height 19
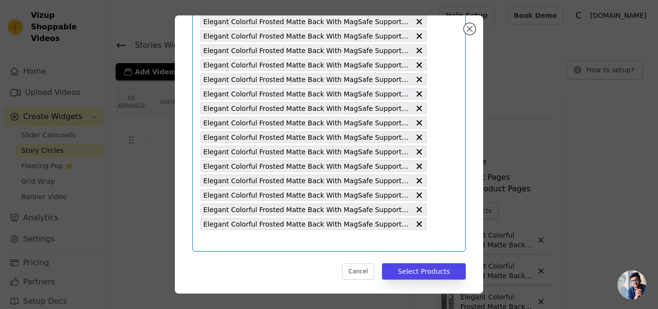
scroll to position [409, 0]
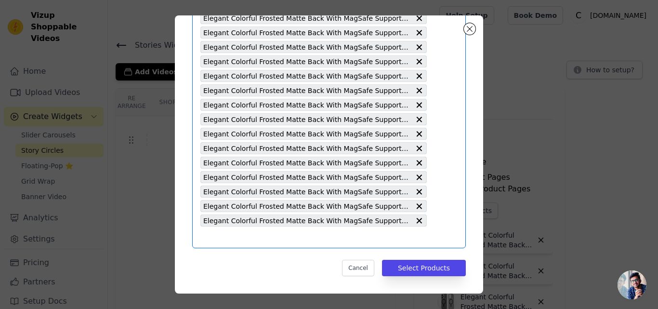
paste input "Elegant Colorful Frosted Matte Back With MagSafe Support Back Case For Apple iP…"
type input "Elegant Colorful Frosted Matte Back With MagSafe Support Back Case For Apple iP…"
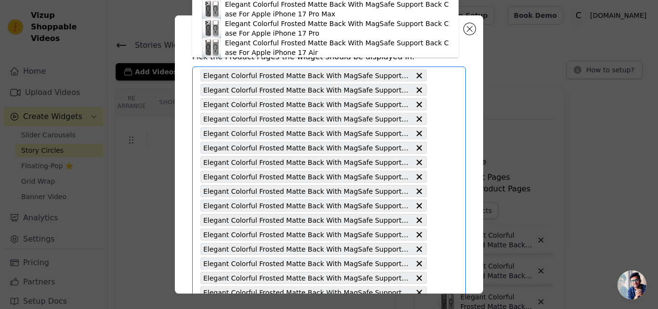
scroll to position [0, 0]
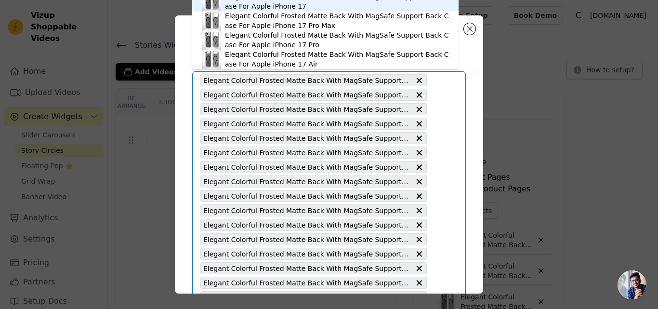
click at [255, 7] on div "Elegant Colorful Frosted Matte Back With MagSafe Support Back Case For Apple iP…" at bounding box center [337, 1] width 224 height 19
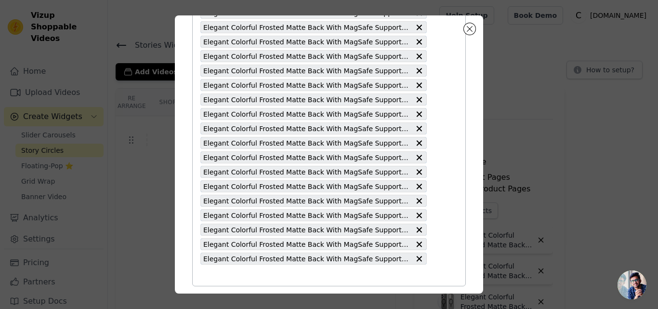
scroll to position [423, 0]
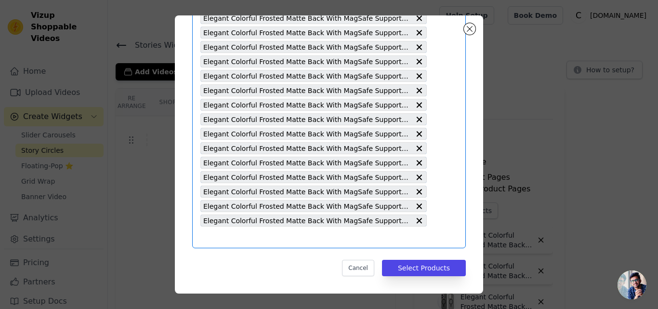
paste input "Elegant Colorful Frosted Matte Back With MagSafe Support Back Case For Vivo Y29…"
type input "Elegant Colorful Frosted Matte Back With MagSafe Support Back Case For Vivo Y29…"
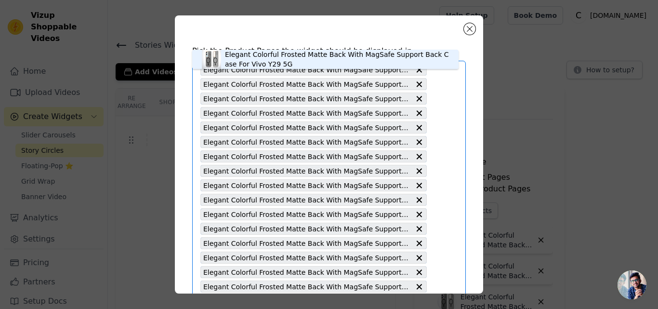
scroll to position [0, 0]
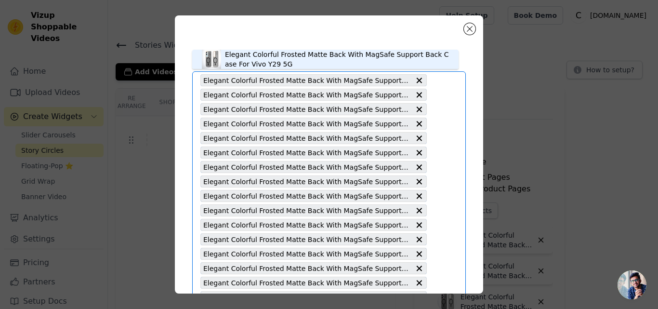
click at [250, 65] on div "Elegant Colorful Frosted Matte Back With MagSafe Support Back Case For Vivo Y29…" at bounding box center [337, 59] width 224 height 19
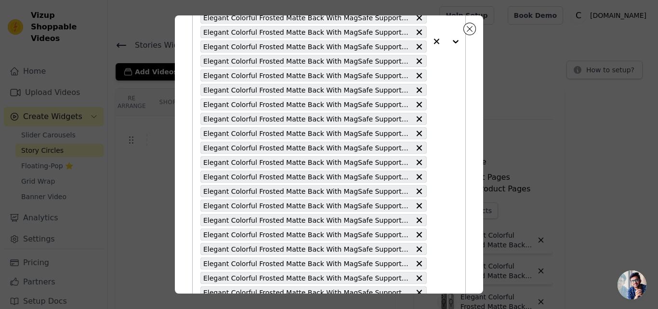
scroll to position [438, 0]
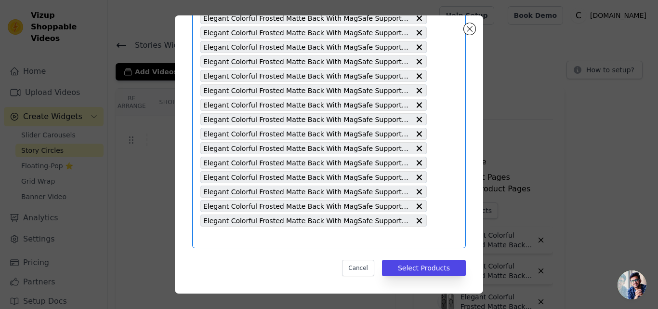
paste input "Elegant Colorful Frosted Matte Back With MagSafe Support Back Case For Vivo Y40…"
type input "Elegant Colorful Frosted Matte Back With MagSafe Support Back Case For Vivo Y40…"
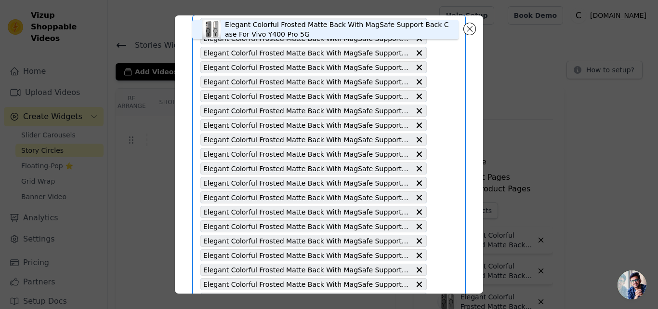
scroll to position [8, 0]
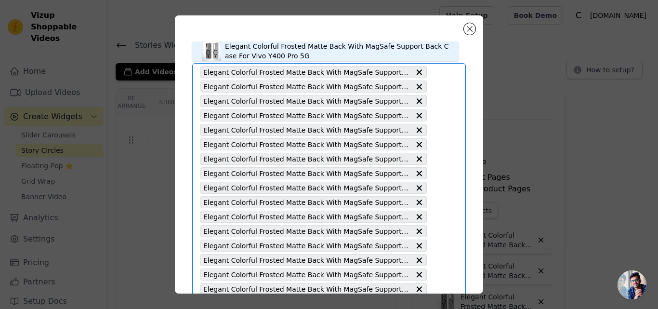
click at [255, 58] on div "Elegant Colorful Frosted Matte Back With MagSafe Support Back Case For Vivo Y40…" at bounding box center [337, 50] width 224 height 19
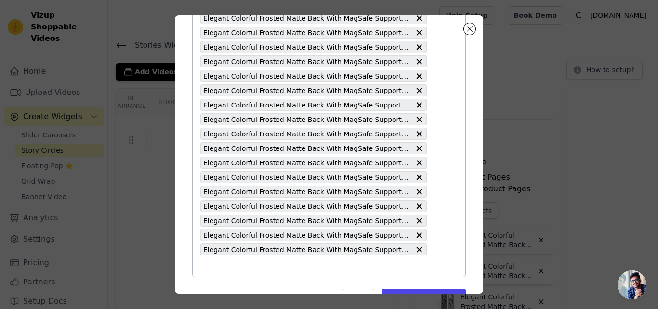
scroll to position [452, 0]
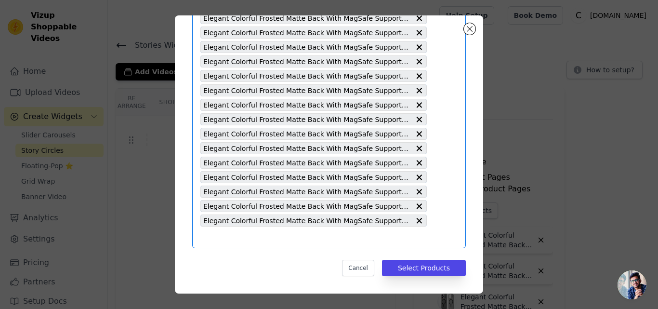
paste input "Elegant Colorful Frosted Matte Back With MagSafe Support Back Case For Samsung …"
type input "Elegant Colorful Frosted Matte Back With MagSafe Support Back Case For Samsung …"
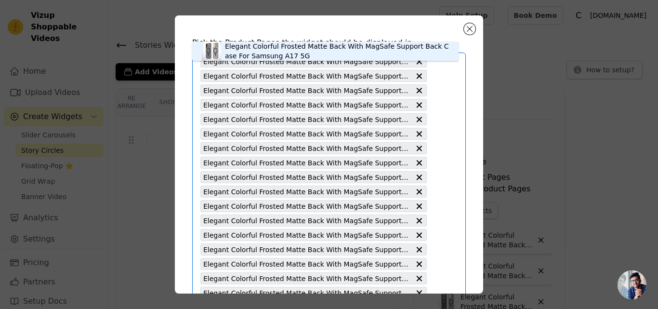
scroll to position [8, 0]
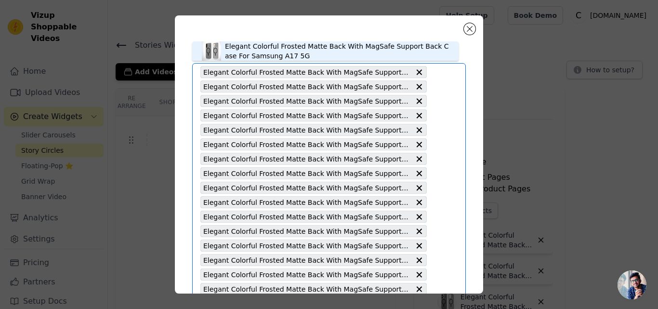
click at [264, 57] on div "Elegant Colorful Frosted Matte Back With MagSafe Support Back Case For Samsung …" at bounding box center [337, 50] width 224 height 19
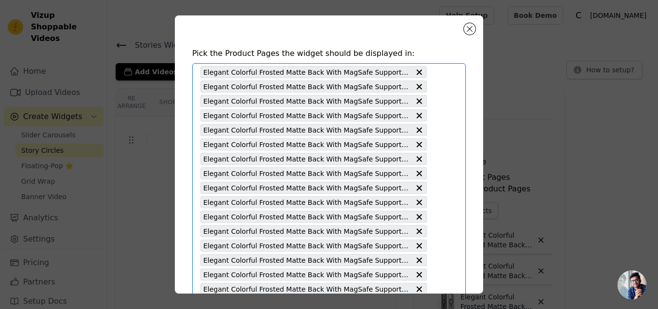
scroll to position [0, 0]
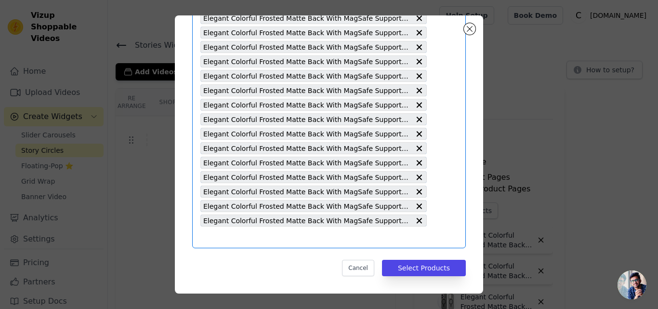
paste input "Elegant Colorful Frosted Matte Back With MagSafe Support Back Case For Oppo K13…"
type input "Elegant Colorful Frosted Matte Back With MagSafe Support Back Case For Oppo K13…"
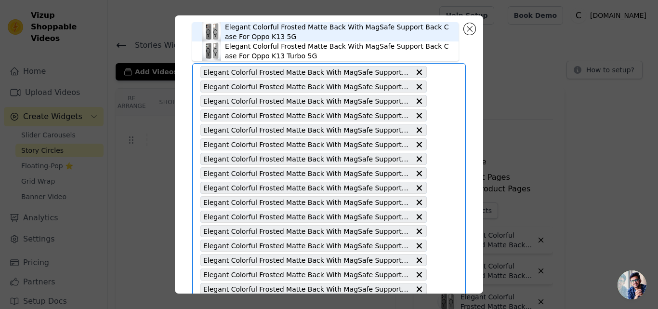
click at [256, 35] on div "Elegant Colorful Frosted Matte Back With MagSafe Support Back Case For Oppo K13…" at bounding box center [337, 31] width 224 height 19
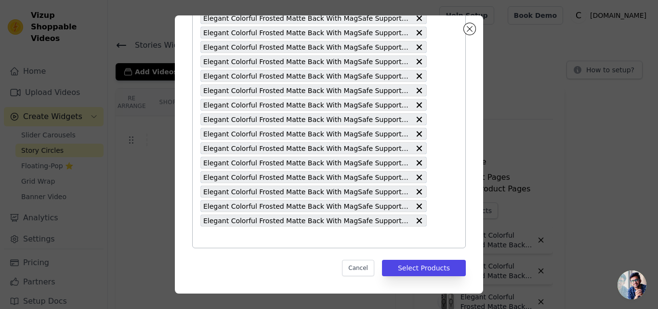
click at [250, 236] on input "text" at bounding box center [313, 237] width 226 height 12
click at [247, 239] on input "text" at bounding box center [313, 237] width 226 height 12
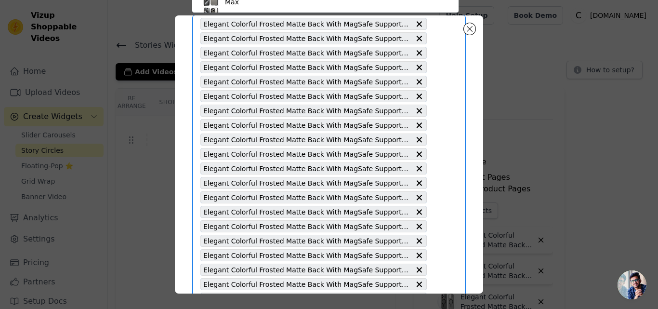
paste input "Elegant Colorful Frosted Matte Back With MagSafe Support Back Case For Apple iP…"
type input "Elegant Colorful Frosted Matte Back With MagSafe Support Back Case For Apple iP…"
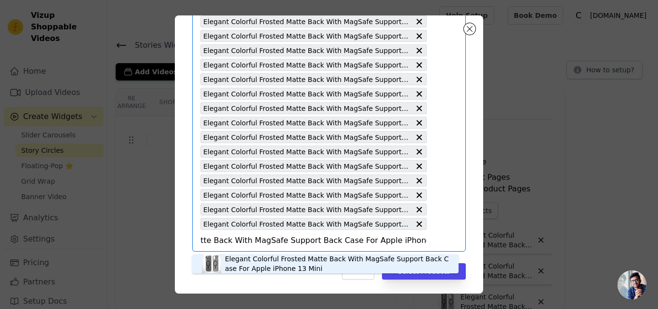
click at [279, 264] on div "Elegant Colorful Frosted Matte Back With MagSafe Support Back Case For Apple iP…" at bounding box center [337, 263] width 224 height 19
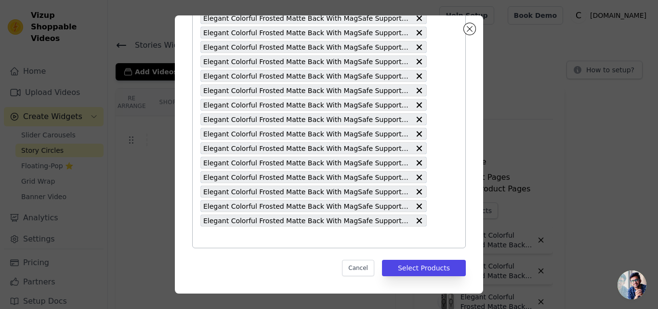
click at [279, 236] on input "text" at bounding box center [313, 237] width 226 height 12
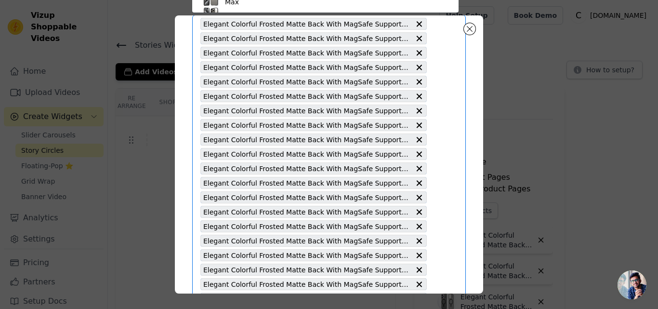
paste input "Elegant Colorful Frosted Matte Back With MagSafe Support Back Case For OnePlus …"
type input "Elegant Colorful Frosted Matte Back With MagSafe Support Back Case For OnePlus …"
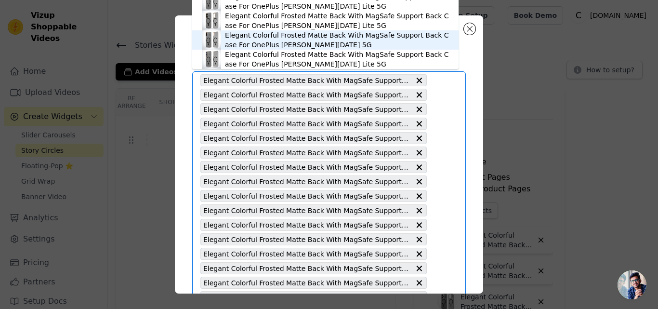
click at [284, 41] on div "Elegant Colorful Frosted Matte Back With MagSafe Support Back Case For OnePlus …" at bounding box center [337, 39] width 224 height 19
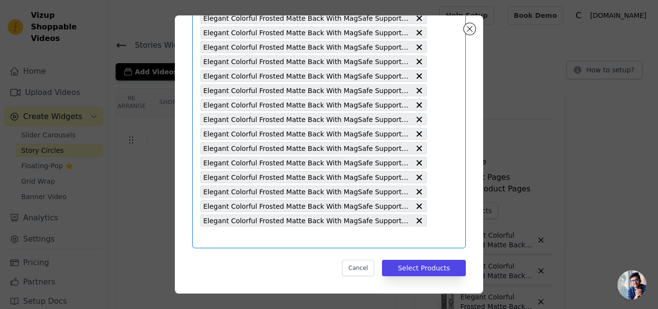
paste input "Elegant Colorful Frosted Matte Back With MagSafe Support Back Case For OnePlus …"
type input "Elegant Colorful Frosted Matte Back With MagSafe Support Back Case For OnePlus …"
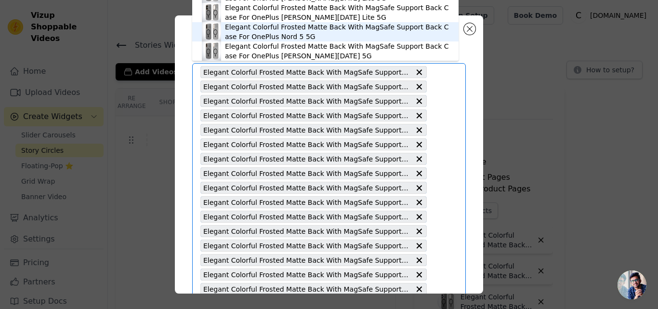
click at [292, 32] on div "Elegant Colorful Frosted Matte Back With MagSafe Support Back Case For OnePlus …" at bounding box center [337, 31] width 224 height 19
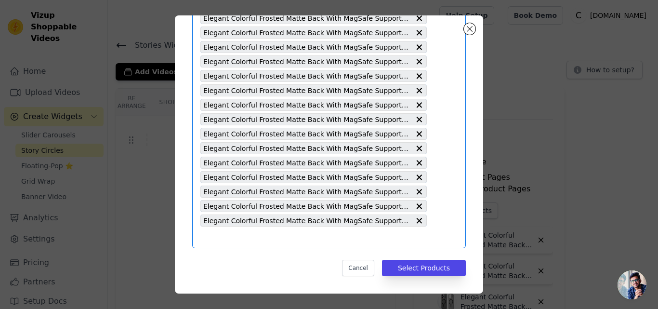
paste input "Elegant Colorful Frosted Matte Back With MagSafe Support Back Case For Samsung …"
type input "Elegant Colorful Frosted Matte Back With MagSafe Support Back Case For Samsung …"
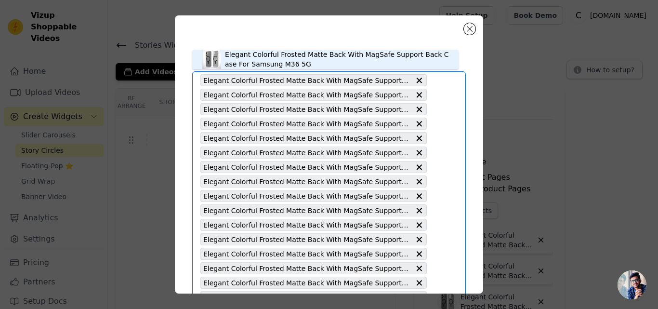
click at [261, 65] on div "Elegant Colorful Frosted Matte Back With MagSafe Support Back Case For Samsung …" at bounding box center [337, 59] width 224 height 19
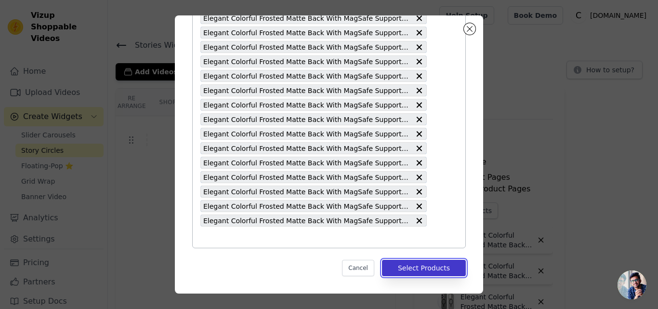
click at [421, 271] on button "Select Products" at bounding box center [424, 268] width 84 height 16
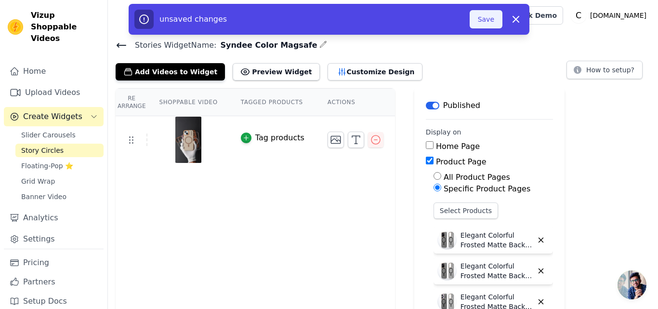
click at [483, 23] on button "Save" at bounding box center [486, 19] width 33 height 18
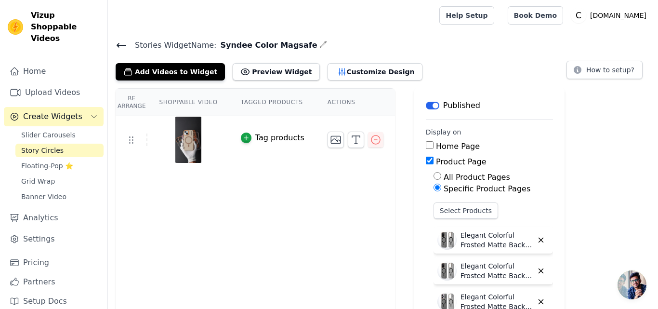
click at [119, 47] on icon at bounding box center [122, 46] width 12 height 12
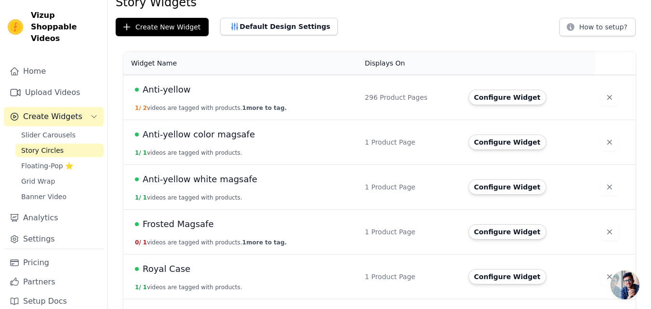
scroll to position [82, 0]
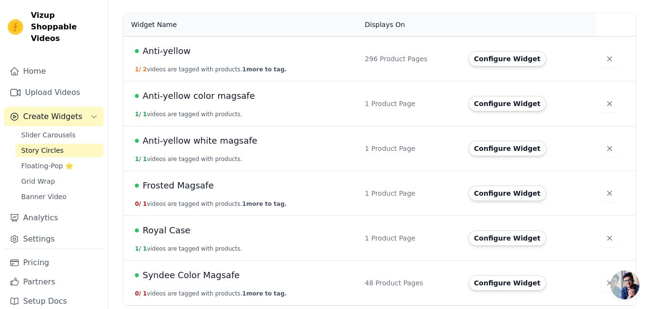
click at [197, 276] on span "Syndee Color Magsafe" at bounding box center [191, 274] width 97 height 13
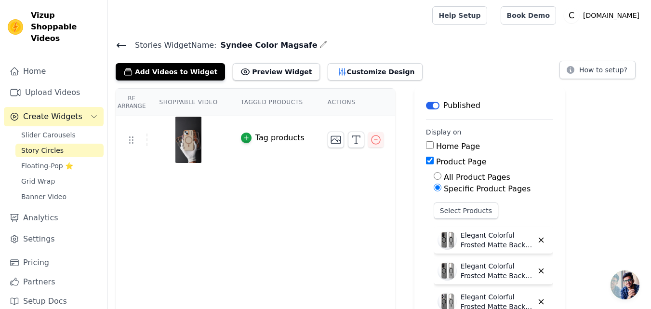
click at [124, 45] on icon at bounding box center [121, 45] width 9 height 4
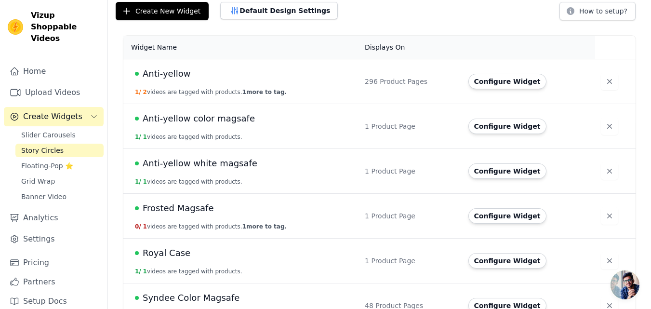
scroll to position [82, 0]
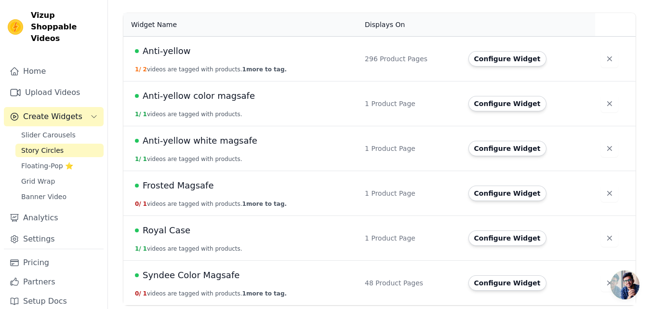
click at [222, 294] on button "0 / 1 videos are tagged with products. 1 more to tag." at bounding box center [211, 294] width 152 height 8
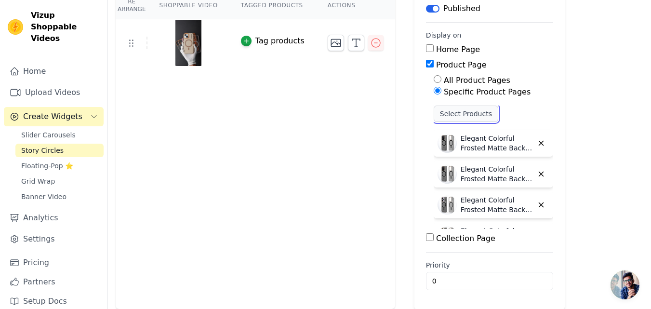
click at [436, 113] on button "Select Products" at bounding box center [466, 114] width 65 height 16
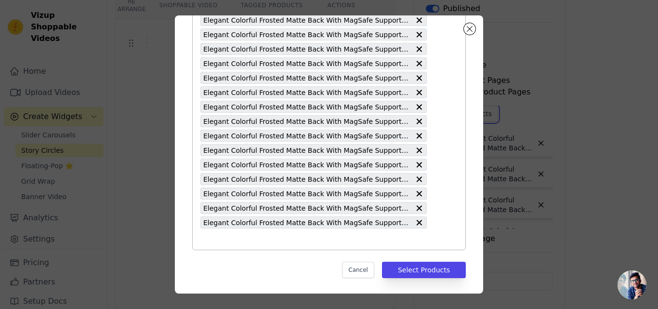
scroll to position [539, 0]
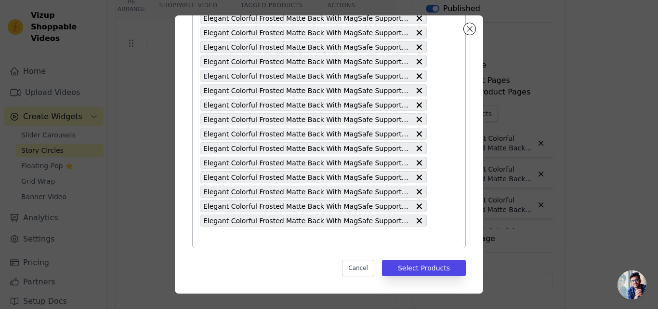
click at [248, 241] on input "text" at bounding box center [313, 237] width 226 height 12
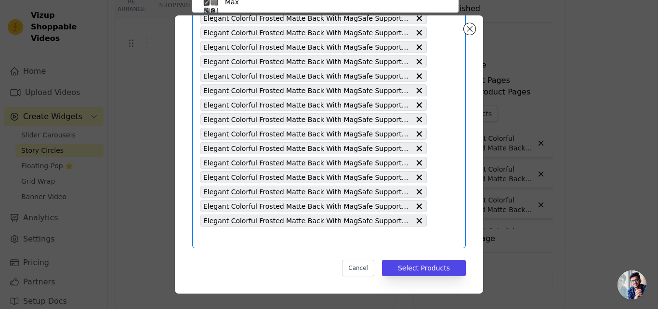
scroll to position [56, 0]
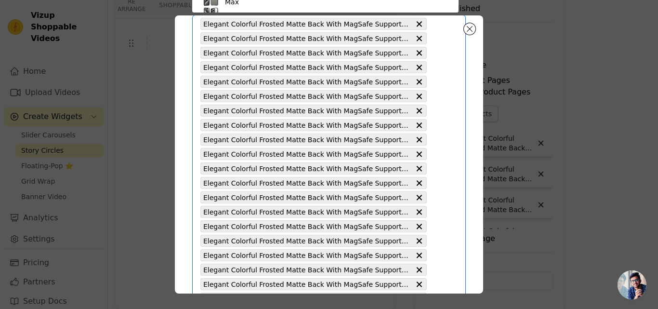
paste input "Elegant Colorful Frosted Matte Back With MagSafe Support Back Case For Samsung …"
type input "Elegant Colorful Frosted Matte Back With MagSafe Support Back Case For Samsung …"
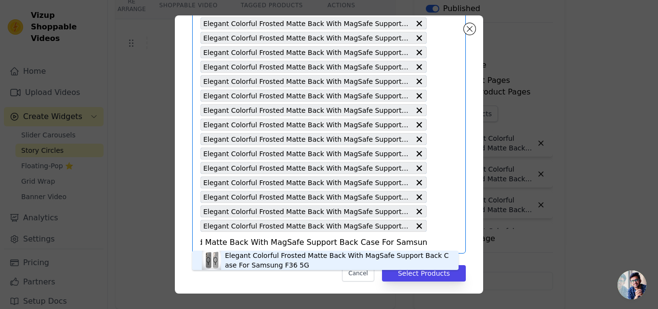
scroll to position [539, 0]
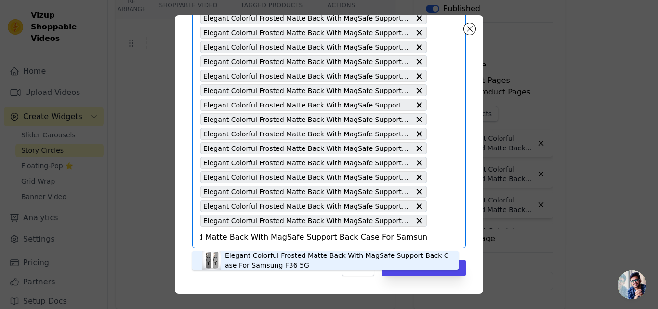
click at [273, 262] on div "Elegant Colorful Frosted Matte Back With MagSafe Support Back Case For Samsung …" at bounding box center [337, 260] width 224 height 19
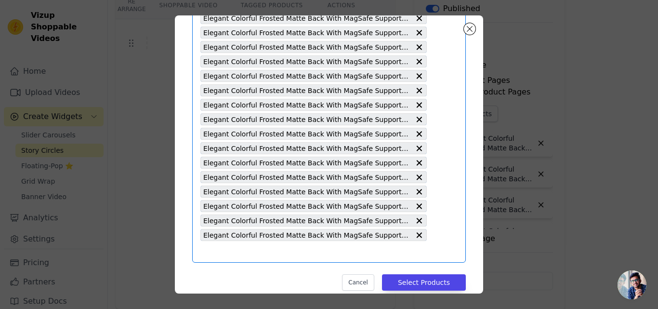
scroll to position [0, 0]
paste input "Elegant Colorful Frosted Matte Back With MagSafe Support Back Case For Motorola…"
type input "Elegant Colorful Frosted Matte Back With MagSafe Support Back Case For Motorola…"
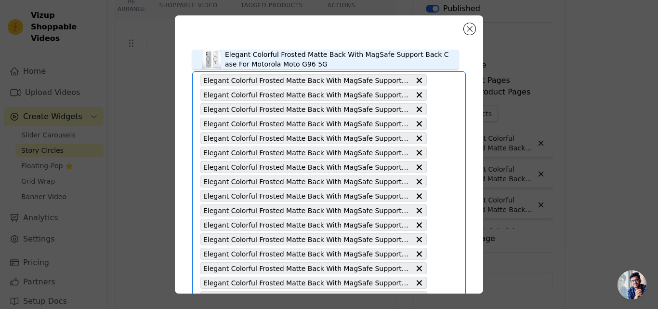
click at [247, 61] on div "Elegant Colorful Frosted Matte Back With MagSafe Support Back Case For Motorola…" at bounding box center [337, 59] width 224 height 19
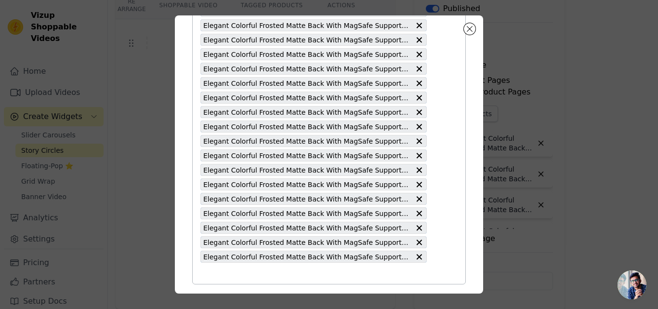
scroll to position [568, 0]
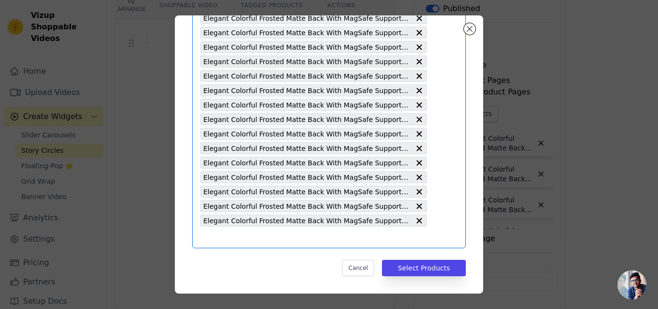
paste input "Elegant Colorful Frosted Matte Back With MagSafe Support Back Case For Vivo V30…"
type input "Elegant Colorful Frosted Matte Back With MagSafe Support Back Case For Vivo V30…"
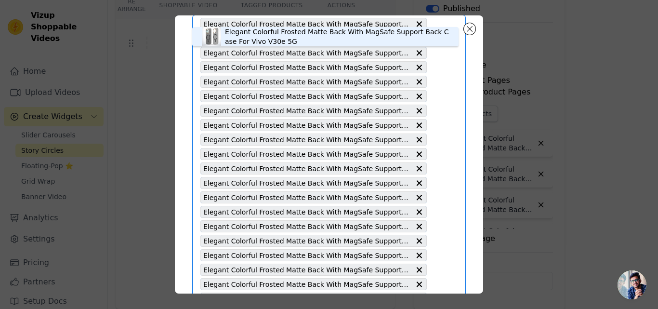
scroll to position [8, 0]
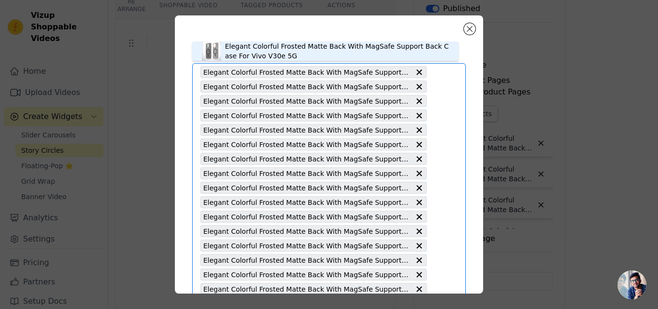
click at [254, 55] on div "Elegant Colorful Frosted Matte Back With MagSafe Support Back Case For Vivo V30…" at bounding box center [337, 50] width 224 height 19
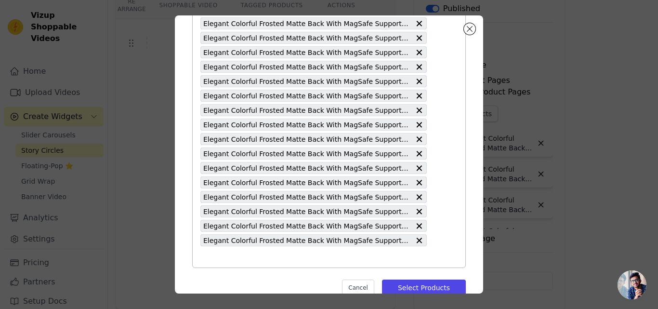
scroll to position [582, 0]
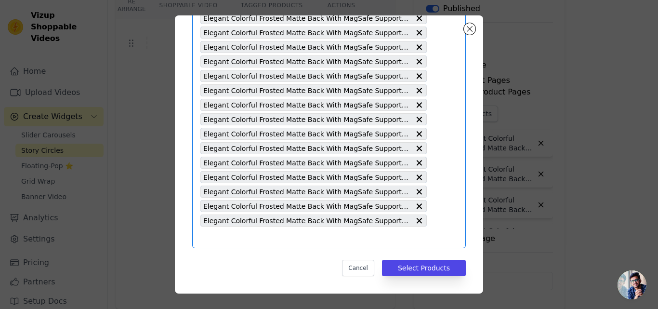
paste input "Elegant Colorful Frosted Matte Back With MagSafe Support Back Case For OnePlus …"
type input "Elegant Colorful Frosted Matte Back With MagSafe Support Back Case For OnePlus …"
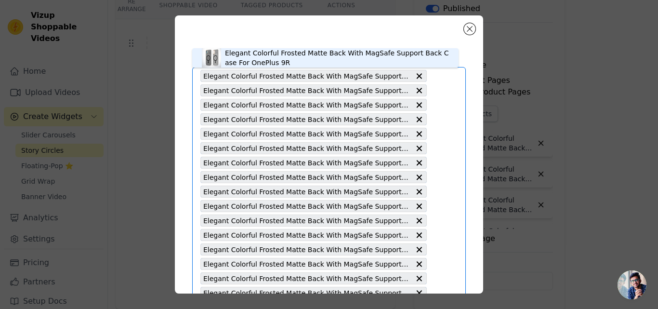
scroll to position [0, 0]
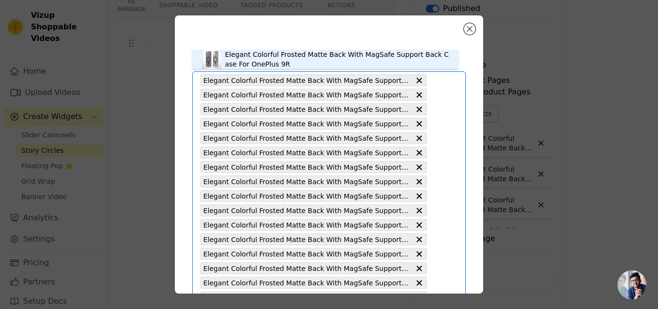
click at [243, 64] on div "Elegant Colorful Frosted Matte Back With MagSafe Support Back Case For OnePlus …" at bounding box center [337, 59] width 224 height 19
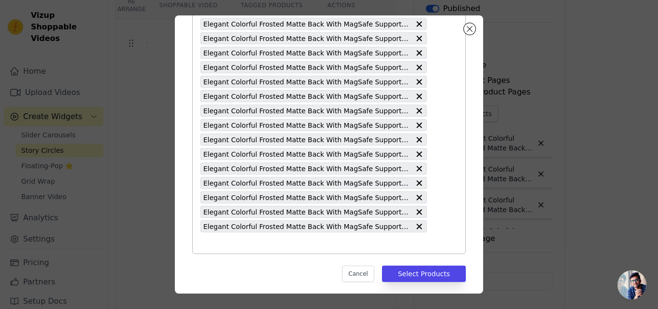
scroll to position [597, 0]
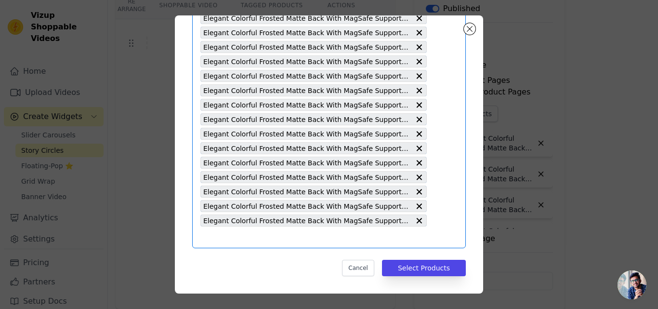
paste input "Elegant Colorful Frosted Matte Back With MagSafe Support Back Case For OnePlus …"
type input "Elegant Colorful Frosted Matte Back With MagSafe Support Back Case For OnePlus …"
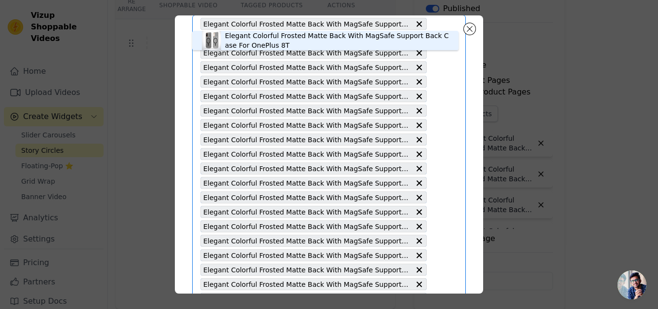
scroll to position [8, 0]
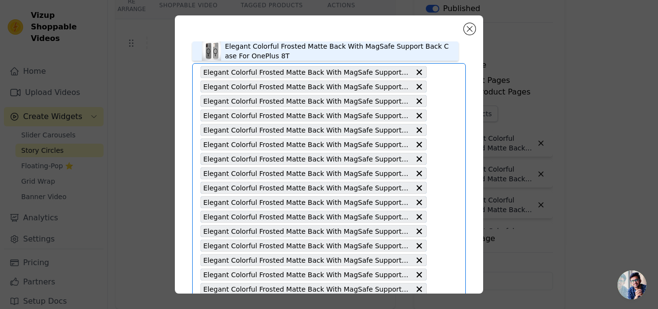
click at [247, 55] on div "Elegant Colorful Frosted Matte Back With MagSafe Support Back Case For OnePlus …" at bounding box center [337, 50] width 224 height 19
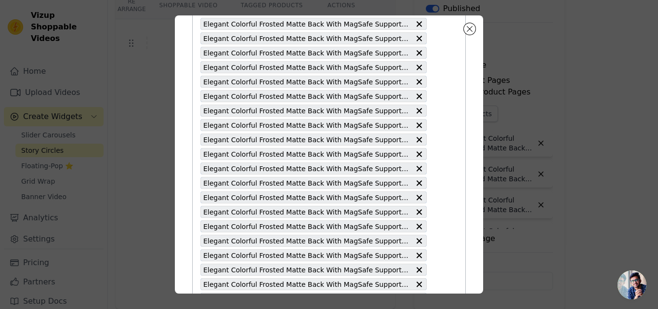
scroll to position [611, 0]
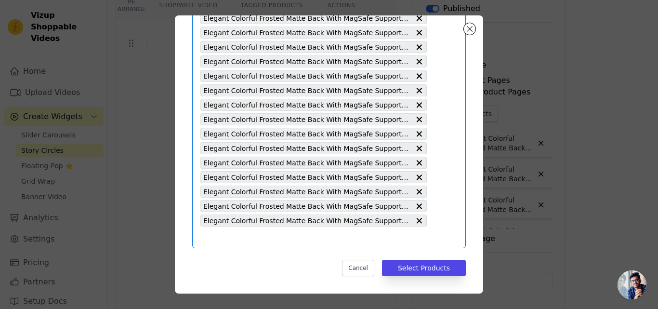
paste input "Elegant Colorful Frosted Matte Back With MagSafe Support Back Case For Vivo V30…"
type input "Elegant Colorful Frosted Matte Back With MagSafe Support Back Case For Vivo V30…"
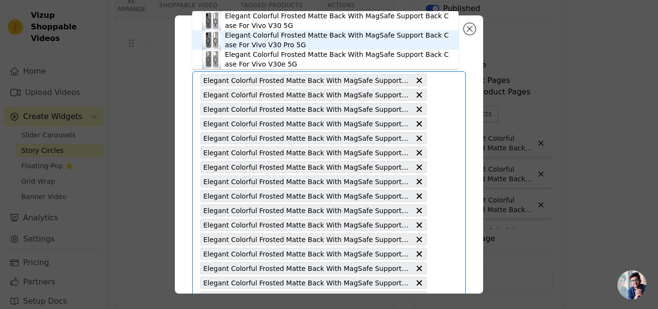
click at [267, 44] on div "Elegant Colorful Frosted Matte Back With MagSafe Support Back Case For Vivo V30…" at bounding box center [337, 39] width 224 height 19
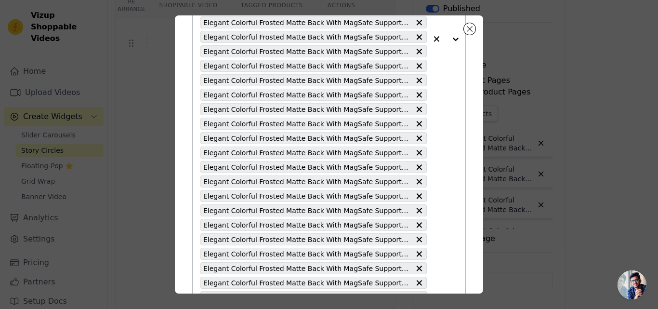
scroll to position [626, 0]
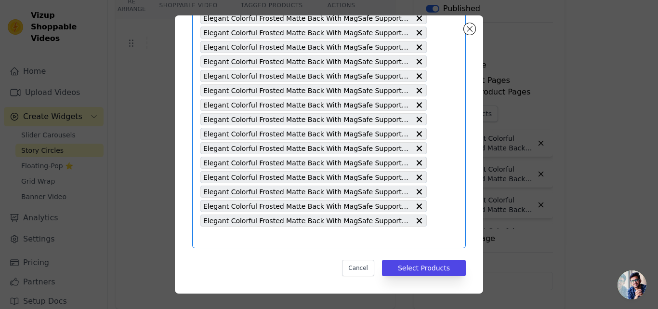
paste input "Elegant Colorful Frosted Matte Back With MagSafe Support Back Case For Vivo V30…"
type input "Elegant Colorful Frosted Matte Back With MagSafe Support Back Case For Vivo V30…"
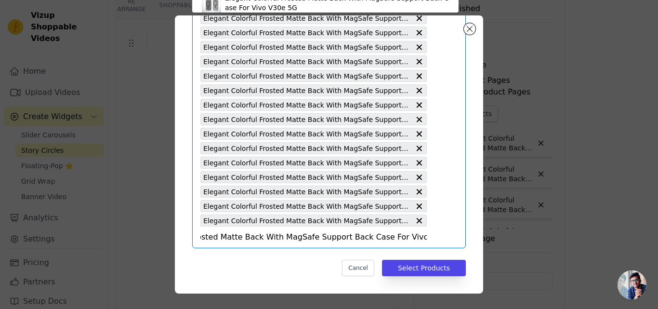
scroll to position [56, 0]
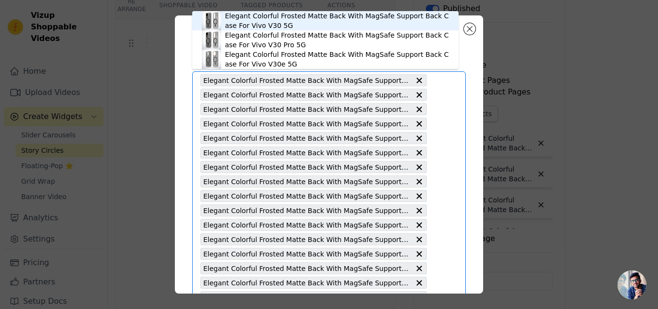
click at [254, 25] on div "Elegant Colorful Frosted Matte Back With MagSafe Support Back Case For Vivo V30…" at bounding box center [337, 20] width 224 height 19
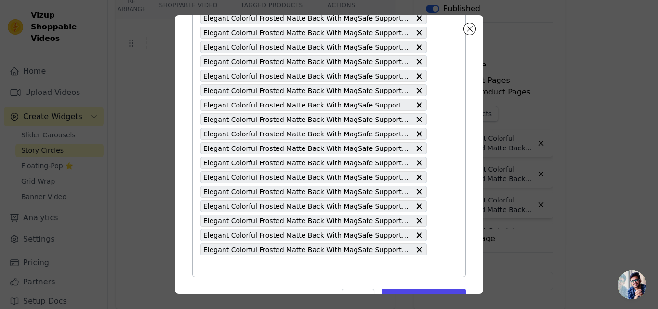
scroll to position [640, 0]
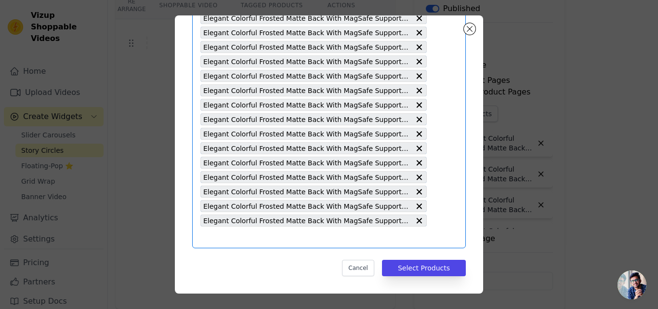
paste input "Elegant Colorful Frosted Matte Back With MagSafe Support Back Case For Oppo Ren…"
type input "Elegant Colorful Frosted Matte Back With MagSafe Support Back Case For Oppo Ren…"
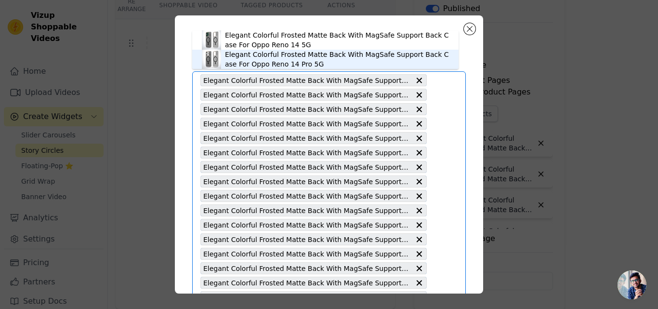
click at [258, 61] on div "Elegant Colorful Frosted Matte Back With MagSafe Support Back Case For Oppo Ren…" at bounding box center [337, 59] width 224 height 19
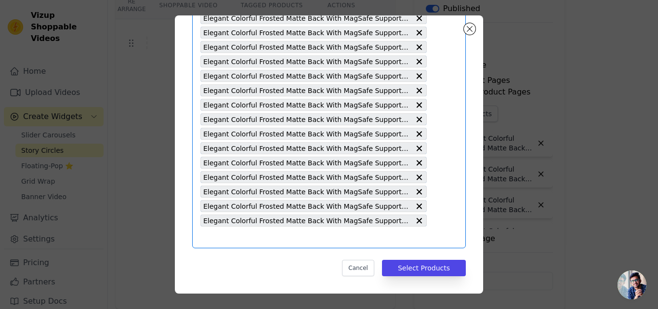
paste input "Elegant Colorful Frosted Matte Back With MagSafe Support Back Case For Oppo Ren…"
type input "Elegant Colorful Frosted Matte Back With MagSafe Support Back Case For Oppo Ren…"
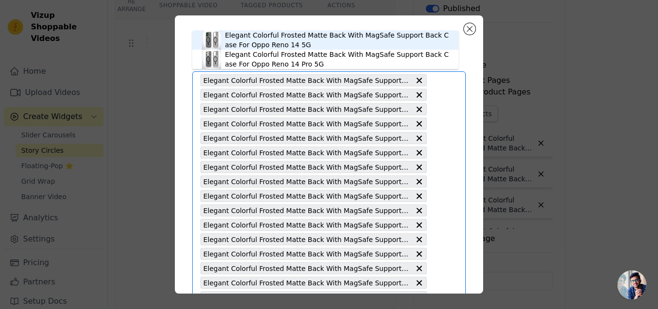
click at [280, 44] on div "Elegant Colorful Frosted Matte Back With MagSafe Support Back Case For Oppo Ren…" at bounding box center [337, 39] width 224 height 19
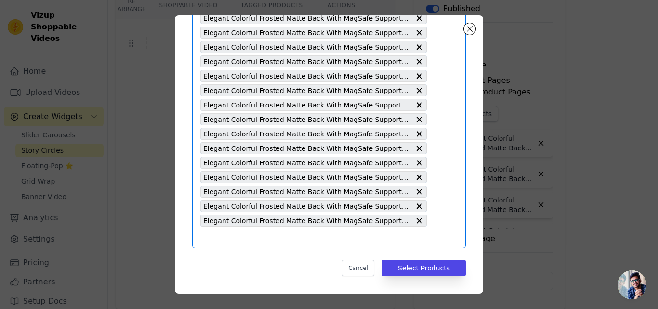
paste input "Elegant Colorful Frosted Matte Back With MagSafe Support Back Case For Vivo X20…"
type input "Elegant Colorful Frosted Matte Back With MagSafe Support Back Case For Vivo X20…"
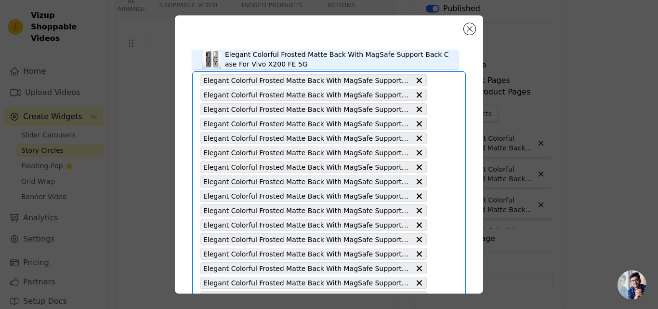
click at [266, 61] on div "Elegant Colorful Frosted Matte Back With MagSafe Support Back Case For Vivo X20…" at bounding box center [337, 59] width 224 height 19
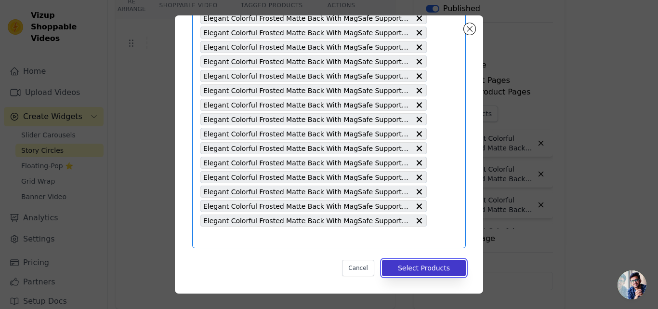
click at [437, 264] on button "Select Products" at bounding box center [424, 268] width 84 height 16
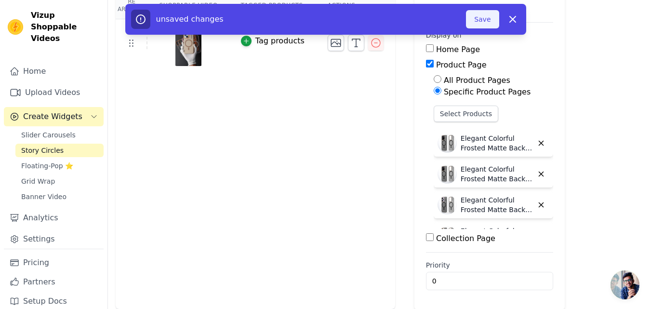
click at [476, 23] on button "Save" at bounding box center [482, 19] width 33 height 18
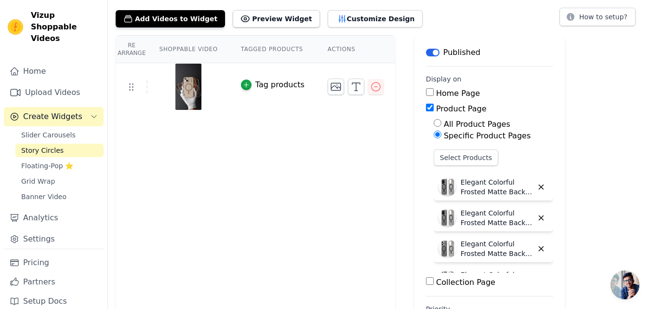
scroll to position [97, 0]
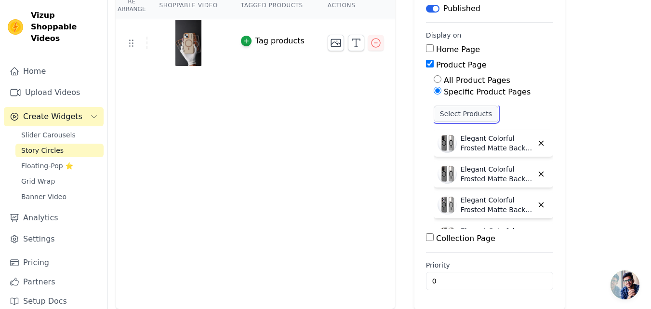
click at [446, 113] on button "Select Products" at bounding box center [466, 114] width 65 height 16
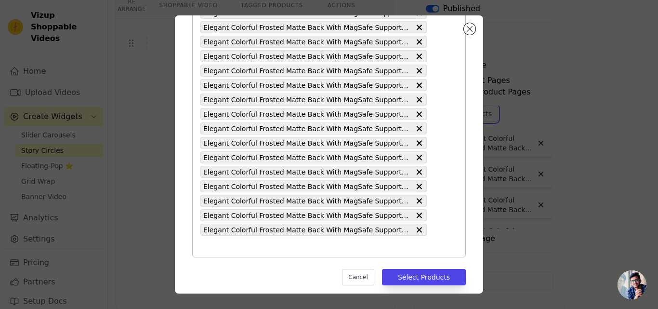
scroll to position [684, 0]
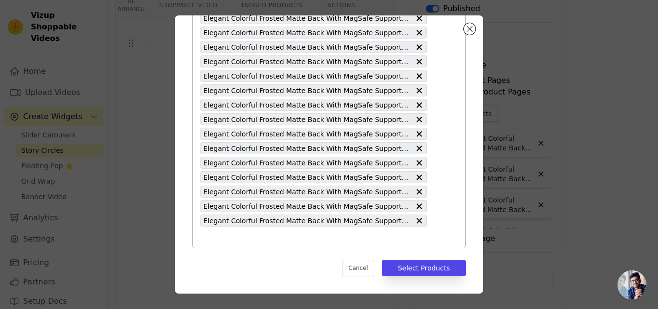
click at [245, 237] on input "text" at bounding box center [313, 237] width 226 height 12
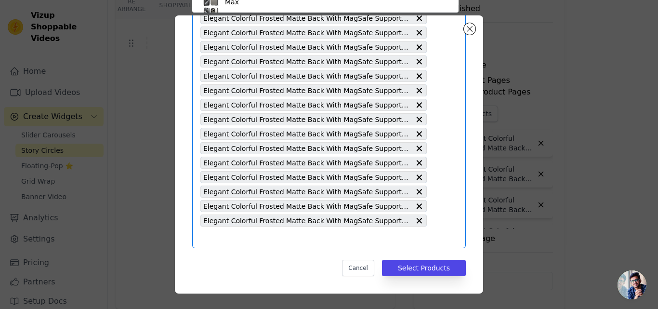
scroll to position [56, 0]
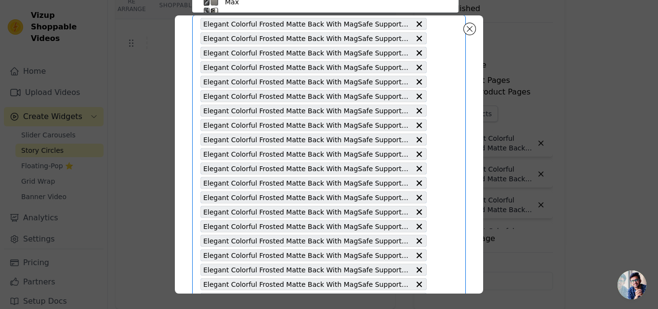
paste input "Elegant Colorful Frosted Matte Back With MagSafe Support Back Case For Vivo T4 …"
type input "Elegant Colorful Frosted Matte Back With MagSafe Support Back Case For Vivo T4 …"
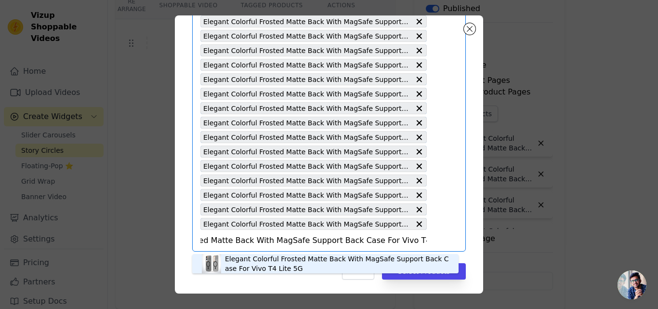
scroll to position [684, 0]
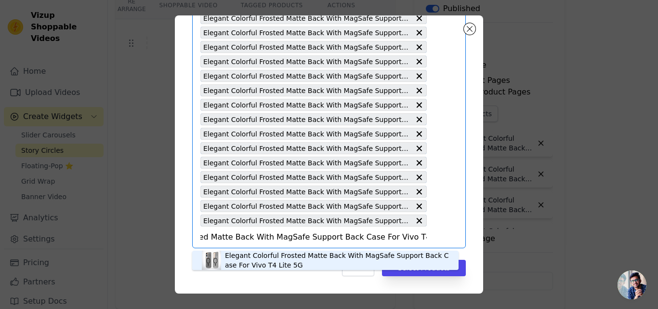
click at [255, 258] on div "Elegant Colorful Frosted Matte Back With MagSafe Support Back Case For Vivo T4 …" at bounding box center [337, 260] width 224 height 19
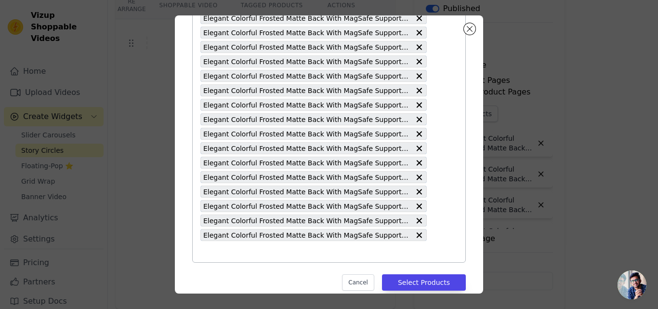
paste input "Elegant Colorful Frosted Matte Back With MagSafe Support Back Case For Oppo A5 …"
type input "Elegant Colorful Frosted Matte Back With MagSafe Support Back Case For Oppo A5 …"
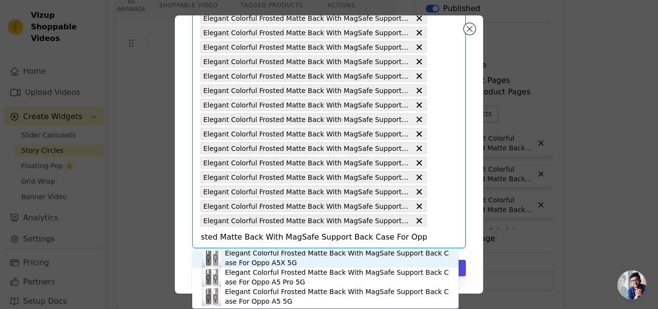
scroll to position [3, 0]
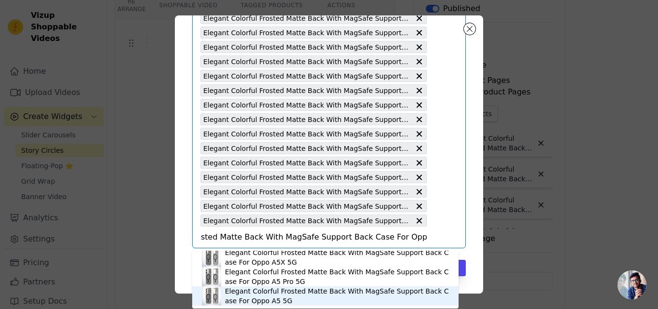
click at [278, 292] on div "Elegant Colorful Frosted Matte Back With MagSafe Support Back Case For Oppo A5 …" at bounding box center [337, 295] width 224 height 19
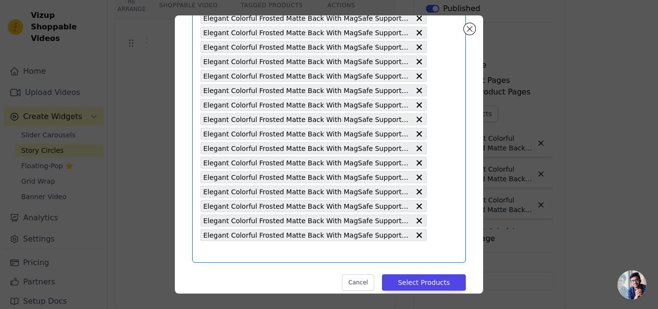
scroll to position [713, 0]
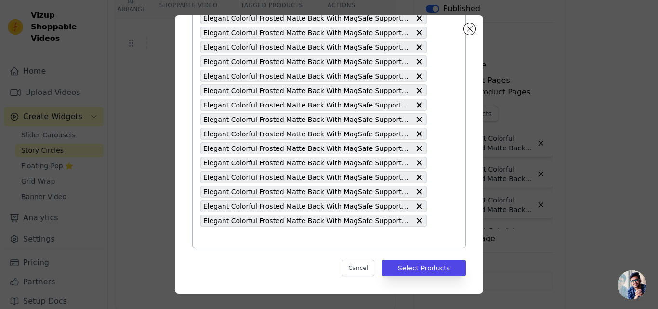
click at [270, 233] on input "text" at bounding box center [313, 237] width 226 height 12
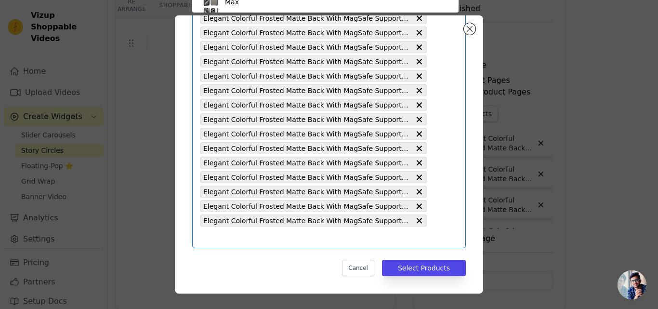
scroll to position [661, 0]
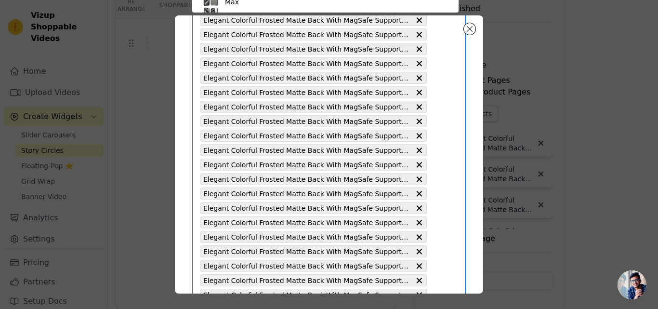
paste input "Elegant Colorful Frosted Matte Back With MagSafe Support Back Case For Oppo A5 …"
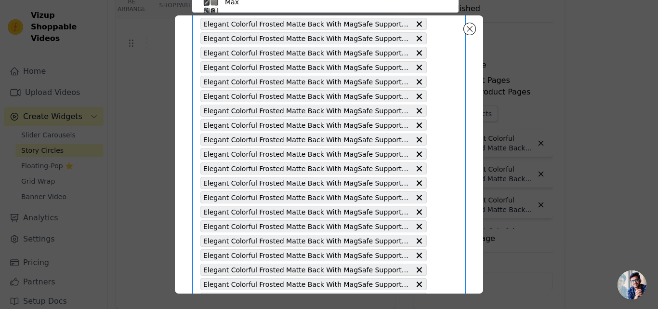
type input "Elegant Colorful Frosted Matte Back With MagSafe Support Back Case For Oppo A5 …"
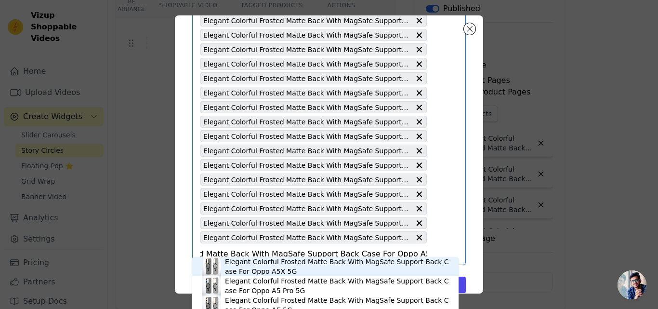
scroll to position [713, 0]
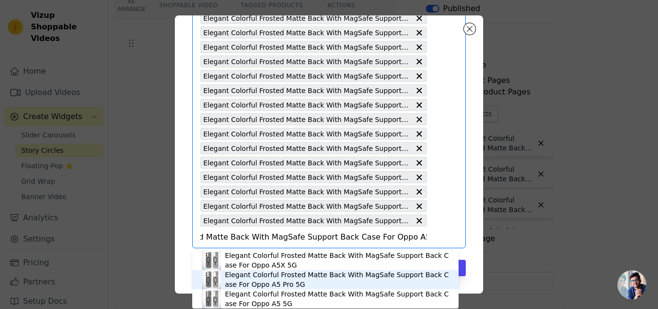
click at [287, 278] on div "Elegant Colorful Frosted Matte Back With MagSafe Support Back Case For Oppo A5 …" at bounding box center [337, 279] width 224 height 19
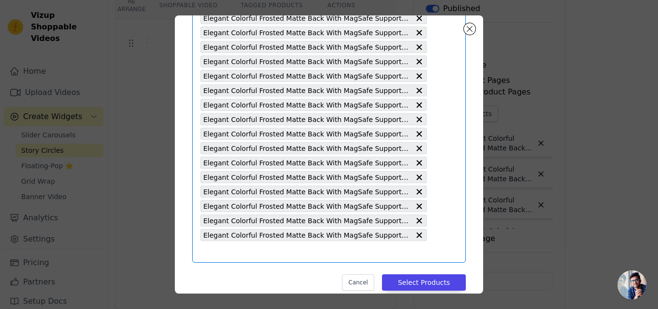
scroll to position [0, 0]
click at [212, 257] on input "text" at bounding box center [313, 252] width 226 height 12
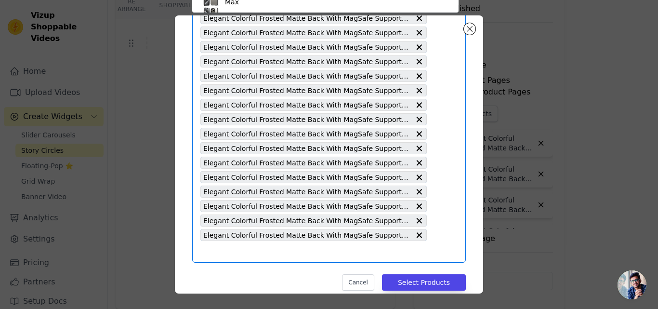
paste input "Elegant Colorful Frosted Matte Back With MagSafe Support Back Case For iQOO Z10…"
type input "Elegant Colorful Frosted Matte Back With MagSafe Support Back Case For iQOO Z10…"
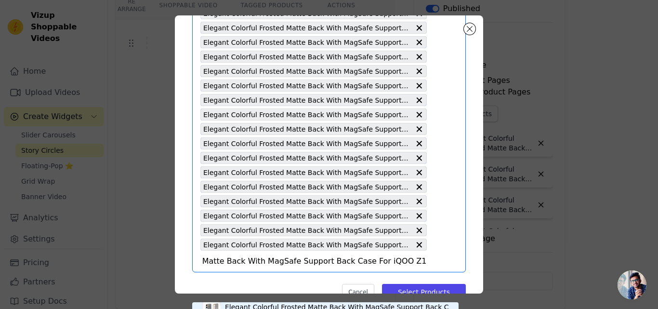
scroll to position [727, 0]
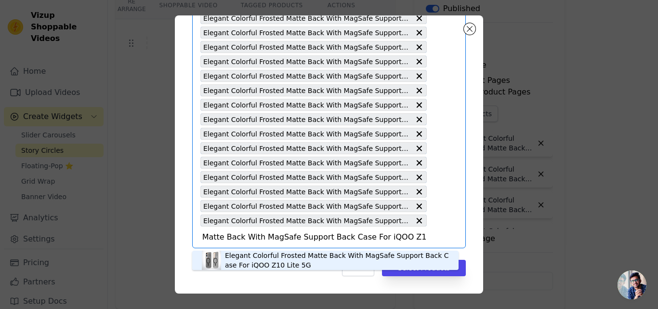
click at [258, 258] on div "Elegant Colorful Frosted Matte Back With MagSafe Support Back Case For iQOO Z10…" at bounding box center [337, 260] width 224 height 19
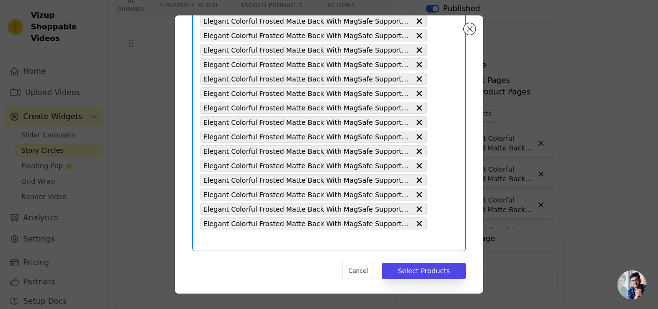
scroll to position [741, 0]
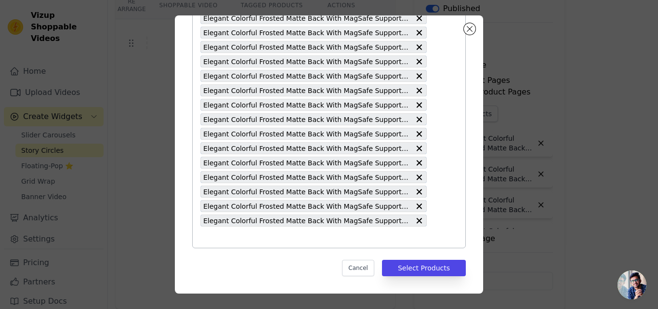
click at [298, 233] on input "text" at bounding box center [313, 237] width 226 height 12
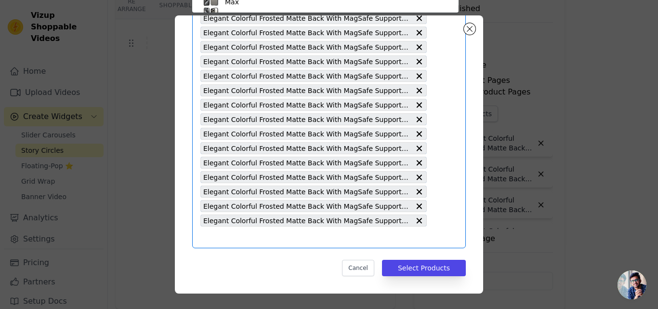
paste input "Elegant Colorful Frosted Matte Back With MagSafe Support Back Case For Vivo T4 …"
type input "Elegant Colorful Frosted Matte Back With MagSafe Support Back Case For Vivo T4 …"
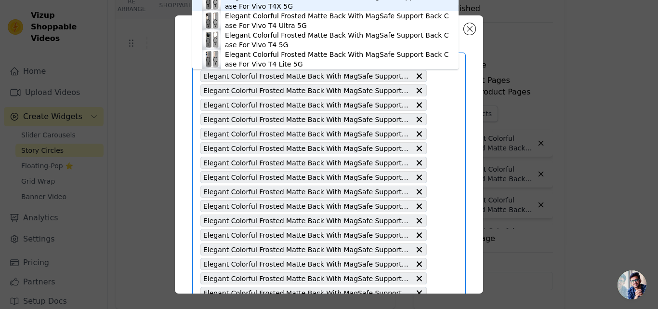
scroll to position [0, 0]
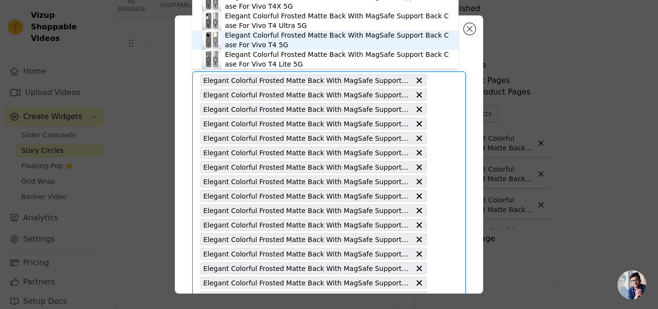
click at [252, 44] on div "Elegant Colorful Frosted Matte Back With MagSafe Support Back Case For Vivo T4 …" at bounding box center [337, 39] width 224 height 19
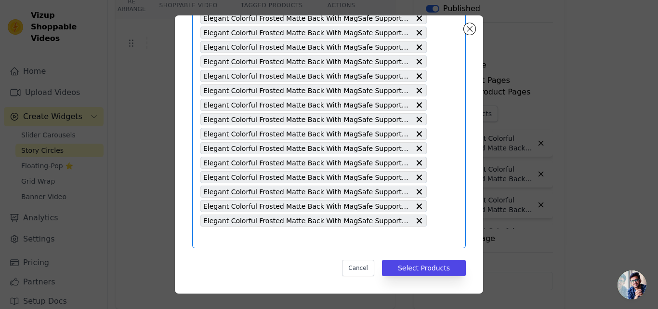
paste input "Elegant Colorful Frosted Matte Back With MagSafe Support Back Case For Oppo A5X…"
type input "Elegant Colorful Frosted Matte Back With MagSafe Support Back Case For Oppo A5X…"
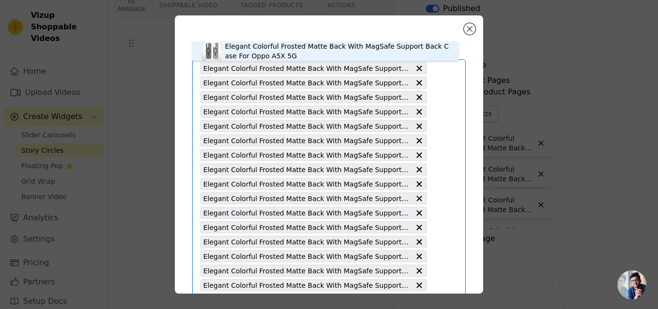
scroll to position [8, 0]
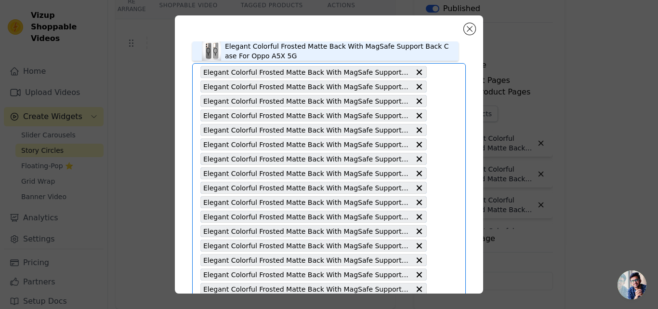
click at [239, 51] on div "Elegant Colorful Frosted Matte Back With MagSafe Support Back Case For Oppo A5X…" at bounding box center [337, 50] width 224 height 19
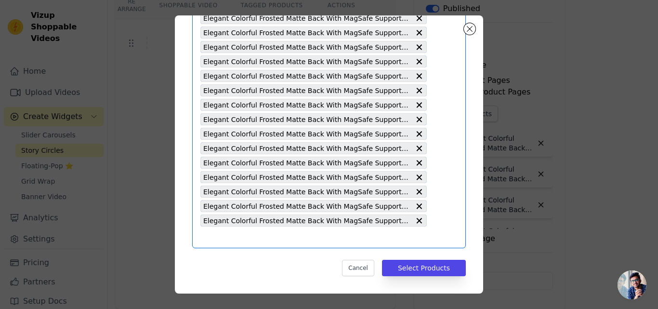
paste input "Elegant Colorful Frosted Matte Back With MagSafe Support Back Case For iQOO Z10…"
type input "Elegant Colorful Frosted Matte Back With MagSafe Support Back Case For iQOO Z10…"
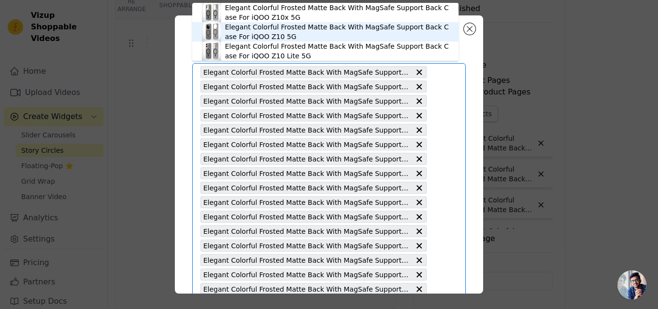
click at [256, 37] on div "Elegant Colorful Frosted Matte Back With MagSafe Support Back Case For iQOO Z10…" at bounding box center [337, 31] width 224 height 19
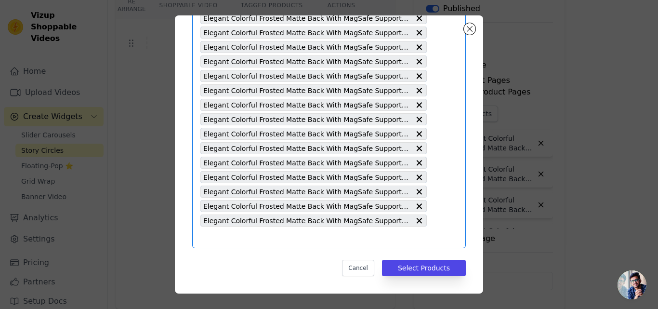
paste input "Elegant Colorful Frosted Matte Back With MagSafe Support Back Case For Vivo T4 …"
type input "Elegant Colorful Frosted Matte Back With MagSafe Support Back Case For Vivo T4 …"
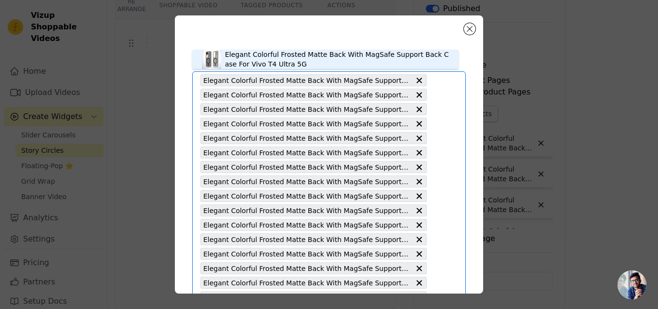
click at [254, 64] on div "Elegant Colorful Frosted Matte Back With MagSafe Support Back Case For Vivo T4 …" at bounding box center [337, 59] width 224 height 19
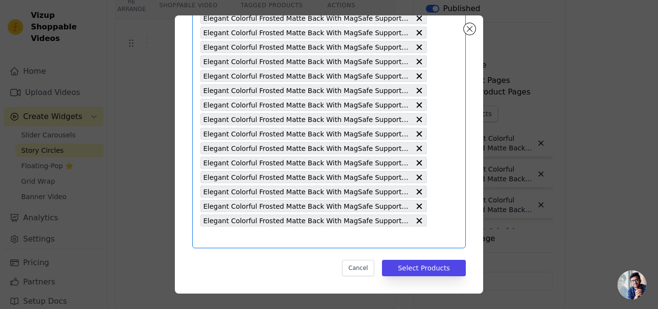
paste input "Elegant Colorful Frosted Matte Back With MagSafe Support Back Case For Realme 1…"
type input "Elegant Colorful Frosted Matte Back With MagSafe Support Back Case For Realme 1…"
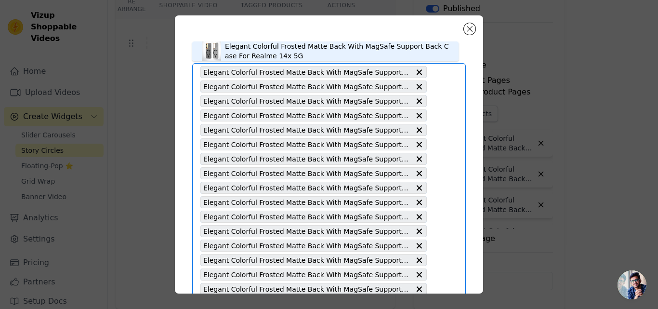
click at [263, 57] on div "Elegant Colorful Frosted Matte Back With MagSafe Support Back Case For Realme 1…" at bounding box center [337, 50] width 224 height 19
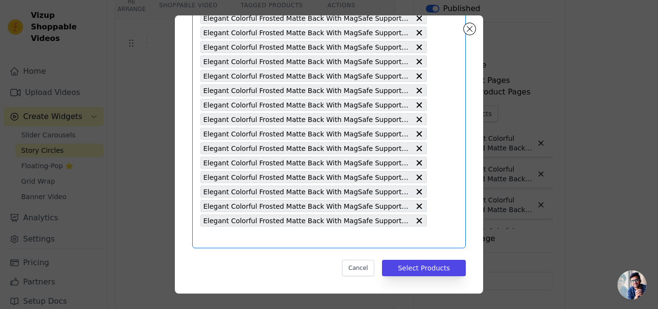
paste input "Elegant Colorful Frosted Matte Back With MagSafe Support Back Case For Realme 1…"
type input "Elegant Colorful Frosted Matte Back With MagSafe Support Back Case For Realme 1…"
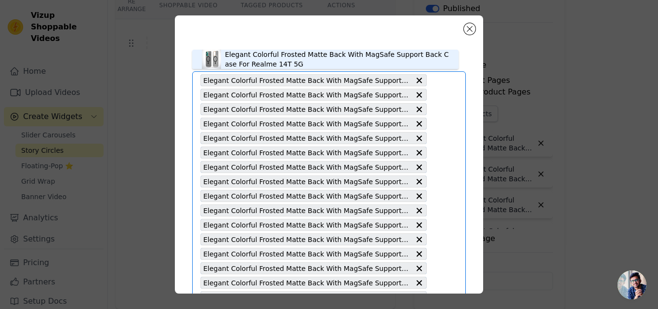
click at [253, 60] on div "Elegant Colorful Frosted Matte Back With MagSafe Support Back Case For Realme 1…" at bounding box center [337, 59] width 224 height 19
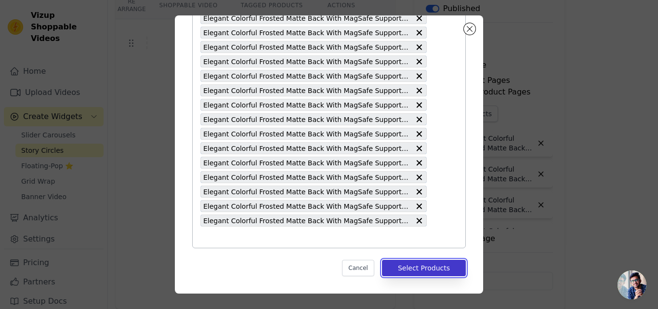
click at [407, 268] on button "Select Products" at bounding box center [424, 268] width 84 height 16
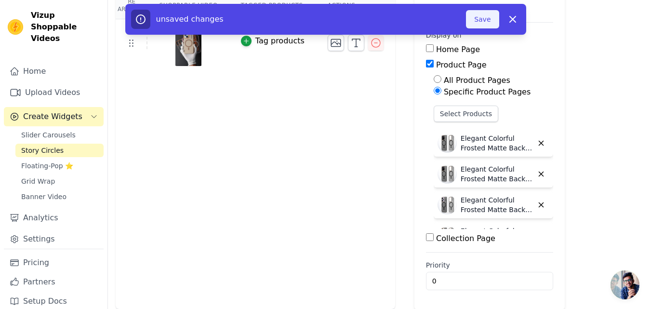
click at [477, 22] on button "Save" at bounding box center [482, 19] width 33 height 18
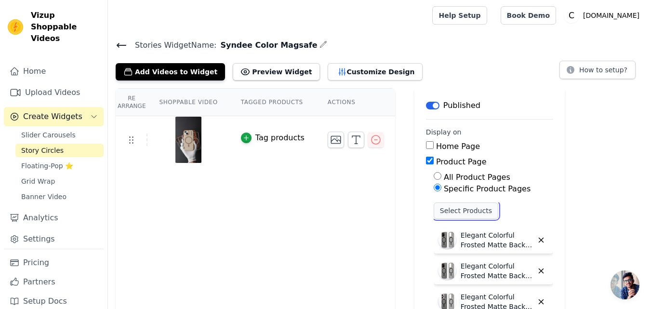
click at [434, 215] on button "Select Products" at bounding box center [466, 210] width 65 height 16
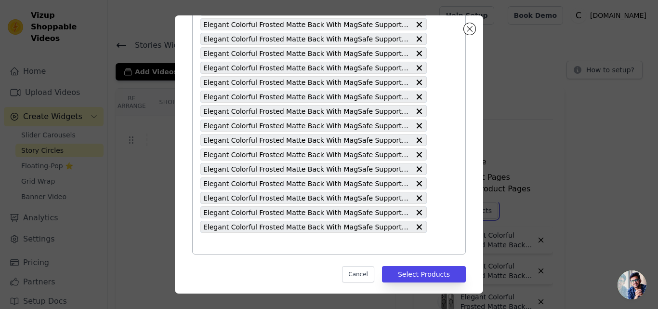
scroll to position [828, 0]
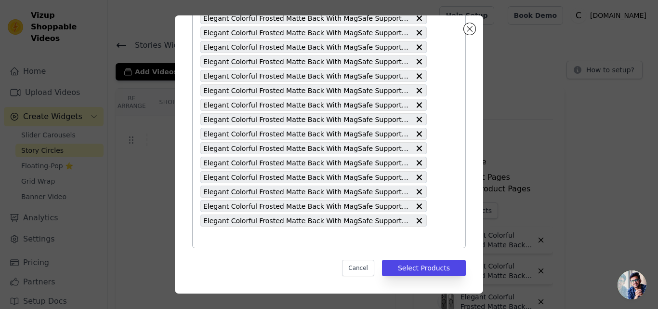
click at [273, 234] on input "text" at bounding box center [313, 237] width 226 height 12
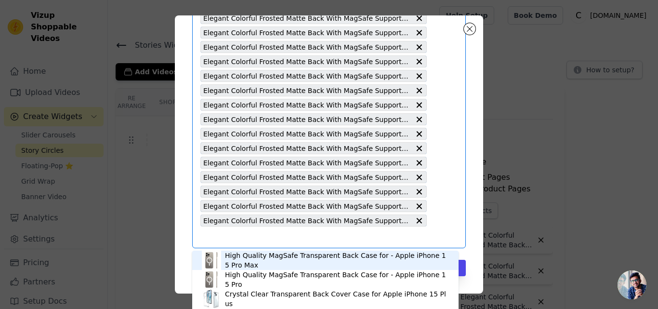
paste input "Elegant Colorful Frosted Matte Back With MagSafe Support Back Case For iQOO Neo…"
type input "Elegant Colorful Frosted Matte Back With MagSafe Support Back Case For iQOO Neo…"
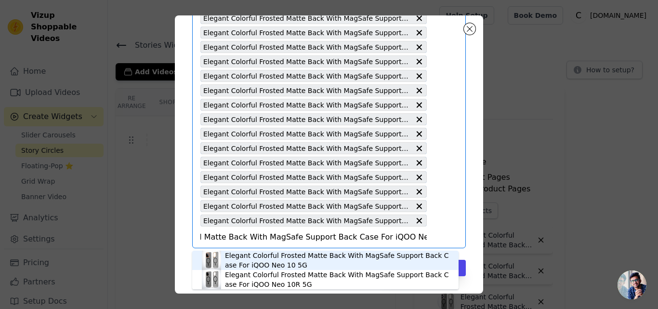
click at [260, 258] on div "Elegant Colorful Frosted Matte Back With MagSafe Support Back Case For iQOO Neo…" at bounding box center [337, 260] width 224 height 19
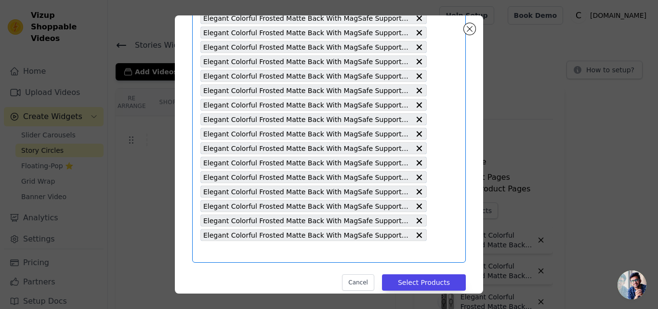
scroll to position [0, 0]
click at [282, 253] on input "text" at bounding box center [313, 252] width 226 height 12
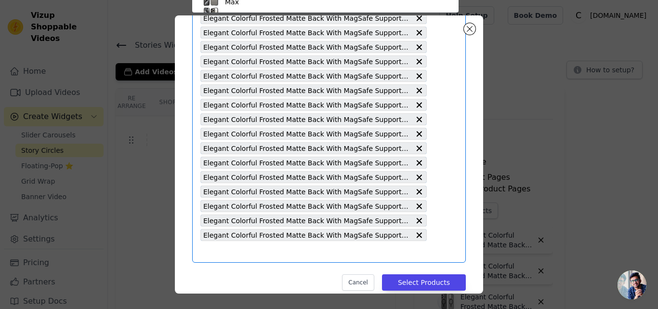
scroll to position [56, 0]
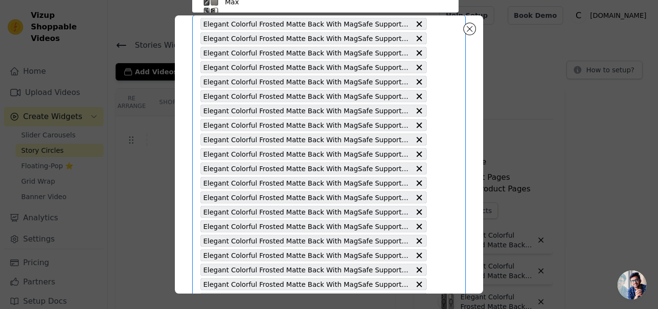
paste input "Elegant Colorful Frosted Matte Back With MagSafe Support Back Case For OnePlus …"
type input "Elegant Colorful Frosted Matte Back With MagSafe Support Back Case For OnePlus …"
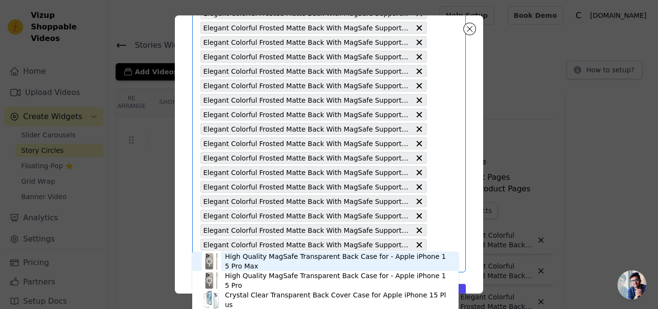
scroll to position [843, 0]
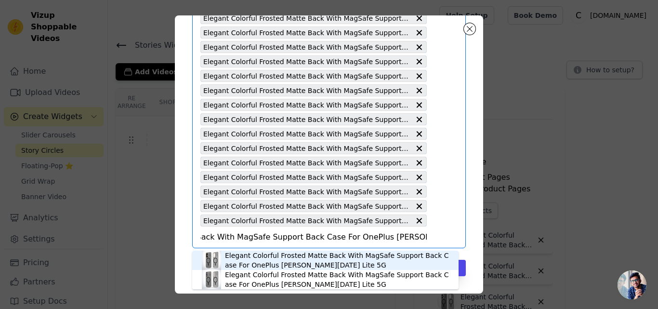
click at [275, 255] on div "Elegant Colorful Frosted Matte Back With MagSafe Support Back Case For OnePlus …" at bounding box center [337, 260] width 224 height 19
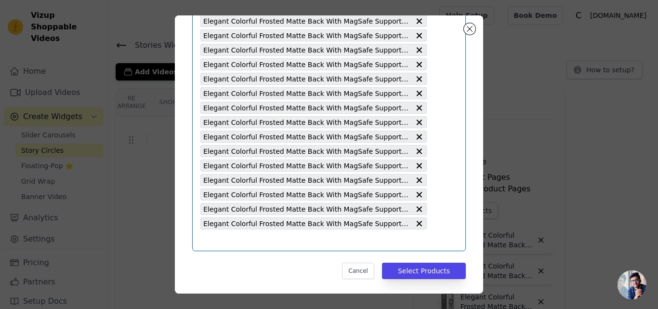
scroll to position [857, 0]
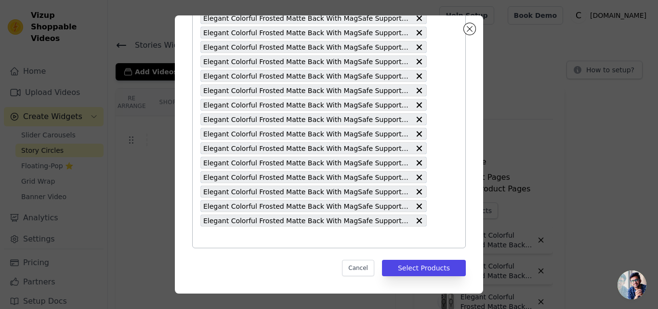
click at [259, 239] on input "text" at bounding box center [313, 237] width 226 height 12
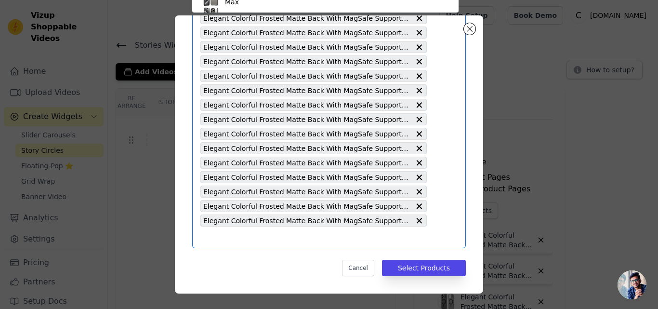
paste input "Elegant Colorful Frosted Matte Back With MagSafe Support Back Case For Vivo T4X…"
type input "Elegant Colorful Frosted Matte Back With MagSafe Support Back Case For Vivo T4X…"
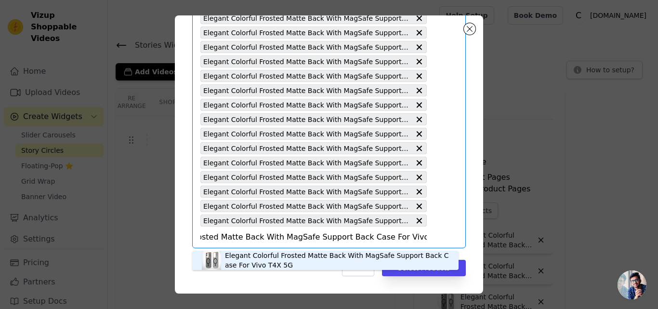
click at [250, 256] on div "Elegant Colorful Frosted Matte Back With MagSafe Support Back Case For Vivo T4X…" at bounding box center [337, 260] width 224 height 19
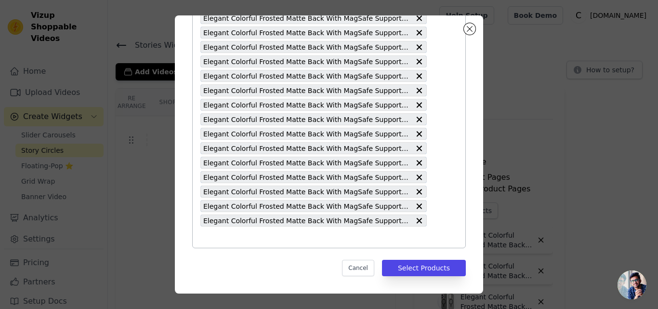
click at [267, 238] on input "text" at bounding box center [313, 237] width 226 height 12
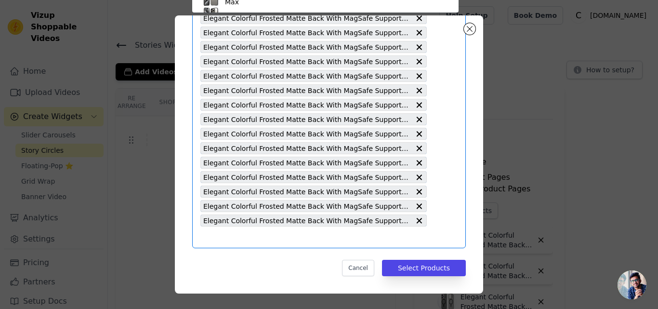
paste input "Elegant Colorful Frosted Matte Back With MagSafe Support Back Case For Oppo F29…"
type input "Elegant Colorful Frosted Matte Back With MagSafe Support Back Case For Oppo F29…"
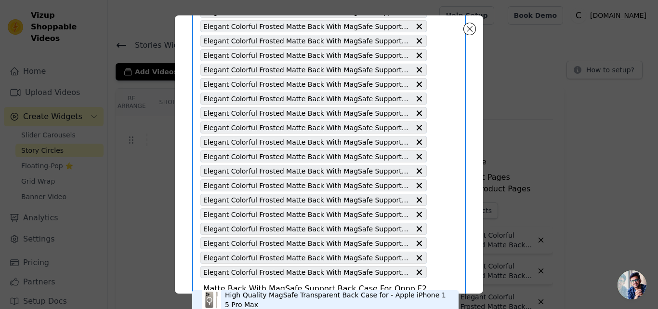
scroll to position [872, 0]
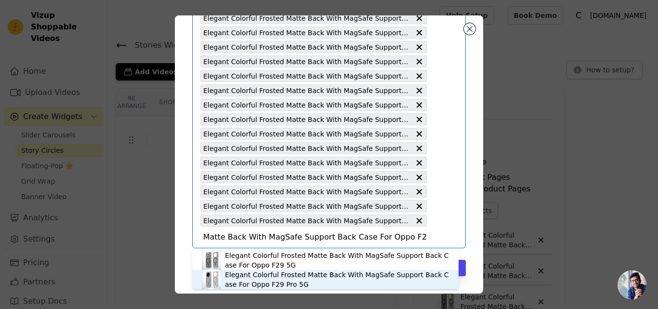
click at [250, 282] on div "Elegant Colorful Frosted Matte Back With MagSafe Support Back Case For Oppo F29…" at bounding box center [337, 279] width 224 height 19
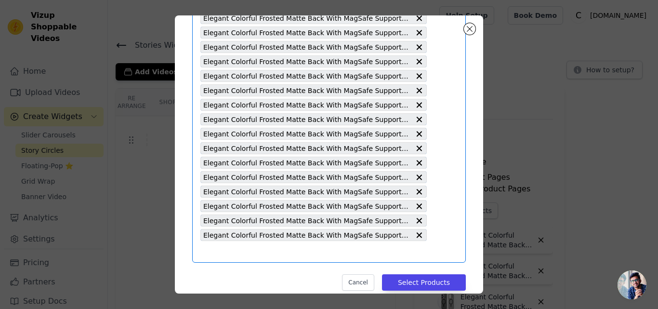
scroll to position [0, 0]
click at [245, 253] on input "text" at bounding box center [313, 252] width 226 height 12
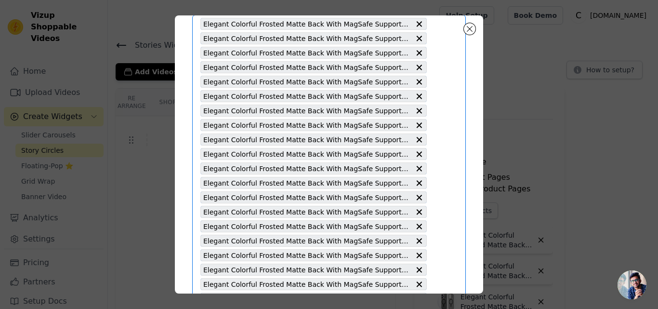
paste input "Elegant Colorful Frosted Matte Back With MagSafe Support Back Case For Oppo F29…"
type input "Elegant Colorful Frosted Matte Back With MagSafe Support Back Case For Oppo F29…"
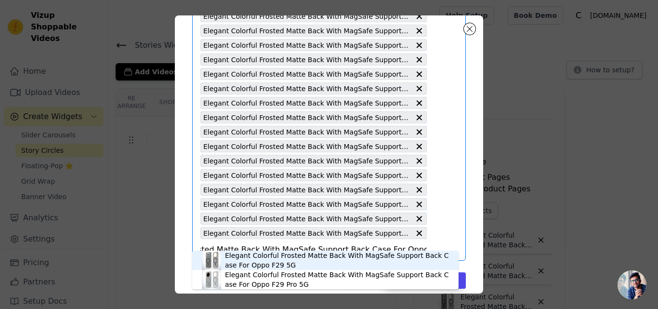
scroll to position [886, 0]
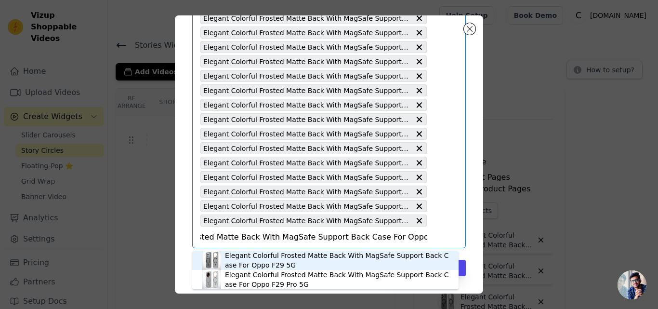
click at [253, 258] on div "Elegant Colorful Frosted Matte Back With MagSafe Support Back Case For Oppo F29…" at bounding box center [337, 260] width 224 height 19
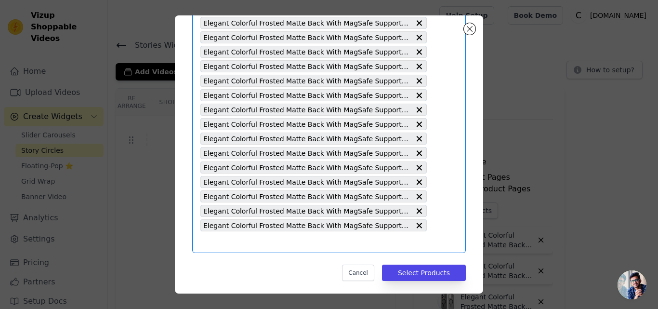
scroll to position [900, 0]
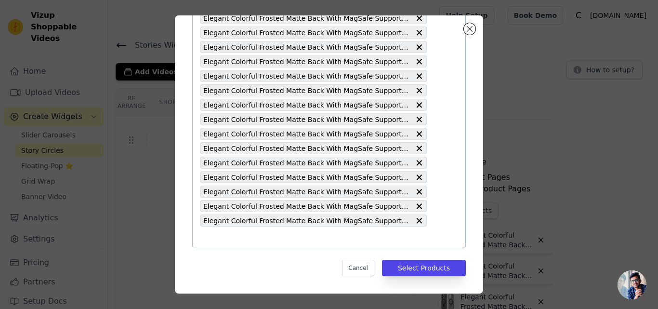
click at [278, 237] on input "text" at bounding box center [313, 237] width 226 height 12
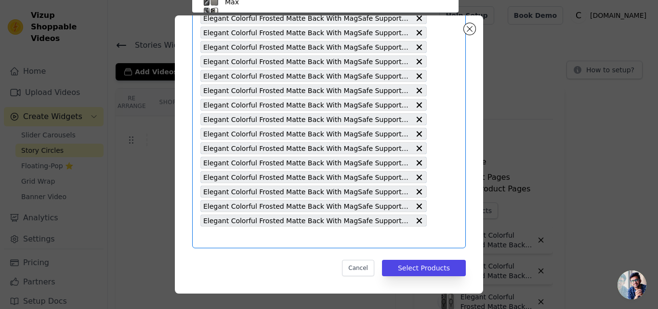
paste input "Elegant Colorful Frosted Matte Back With MagSafe Support Back Case For Samsung …"
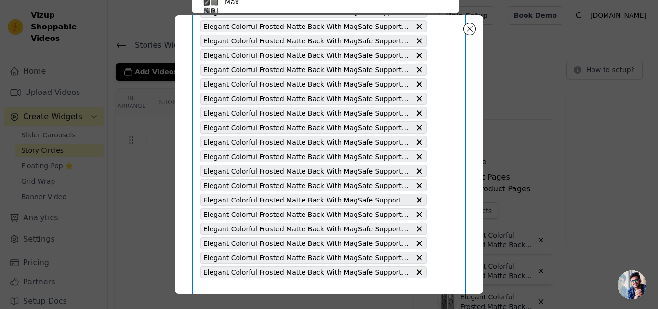
type input "Elegant Colorful Frosted Matte Back With MagSafe Support Back Case For Samsung …"
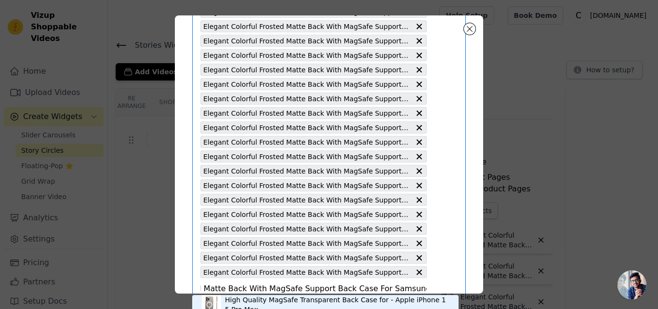
scroll to position [900, 0]
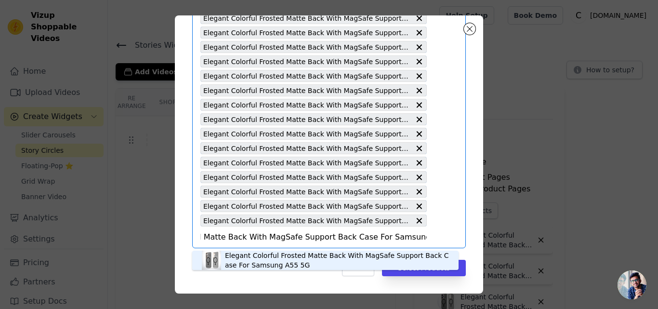
click at [251, 262] on div "Elegant Colorful Frosted Matte Back With MagSafe Support Back Case For Samsung …" at bounding box center [337, 260] width 224 height 19
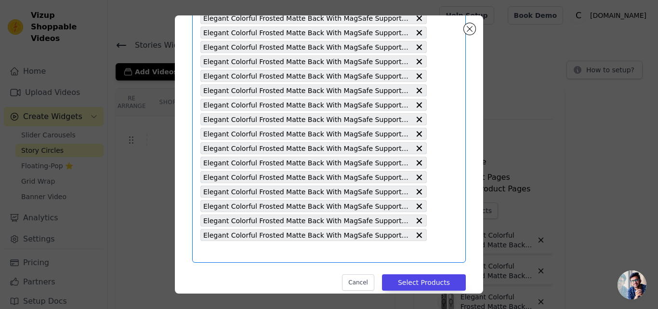
scroll to position [0, 0]
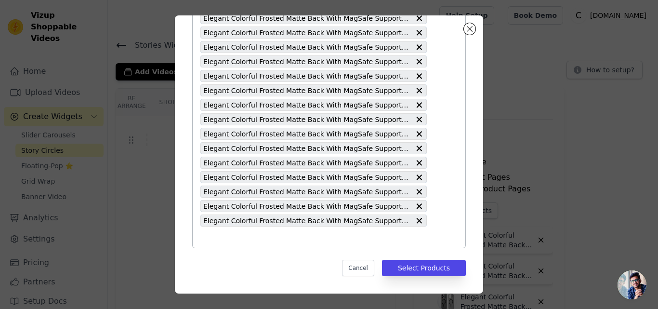
click at [258, 234] on input "text" at bounding box center [313, 237] width 226 height 12
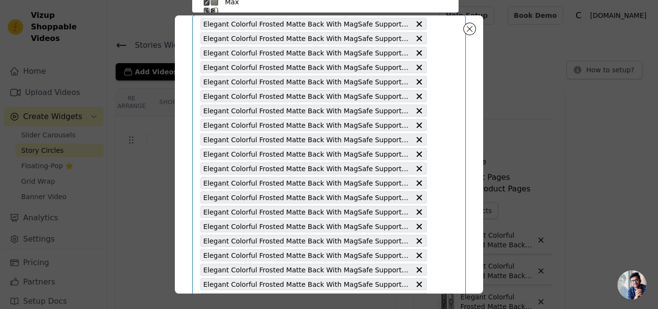
paste input "Elegant Colorful Frosted Matte Back With MagSafe Support Back Case For Samsung …"
type input "Elegant Colorful Frosted Matte Back With MagSafe Support Back Case For Samsung …"
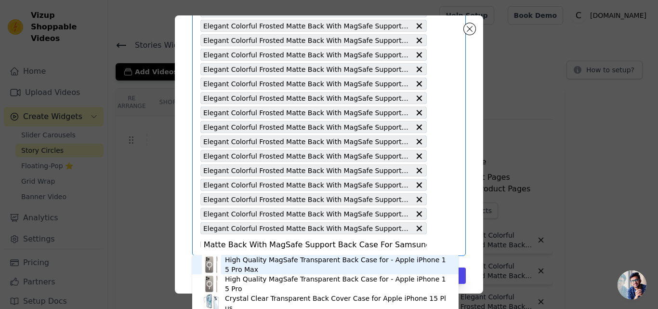
scroll to position [915, 0]
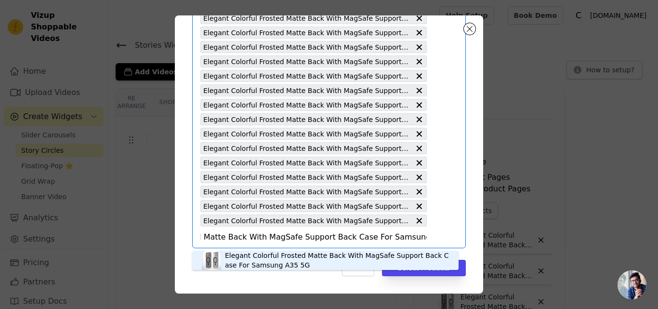
click at [260, 255] on div "Elegant Colorful Frosted Matte Back With MagSafe Support Back Case For Samsung …" at bounding box center [337, 260] width 224 height 19
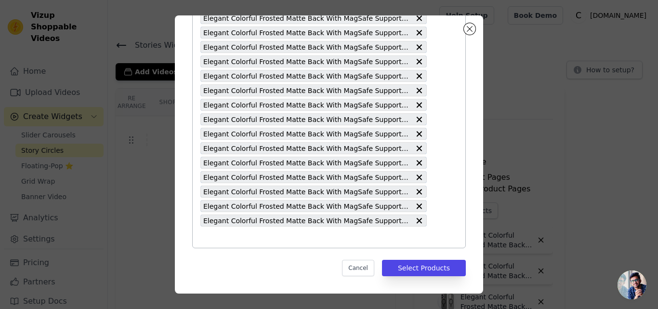
click at [311, 239] on input "text" at bounding box center [313, 237] width 226 height 12
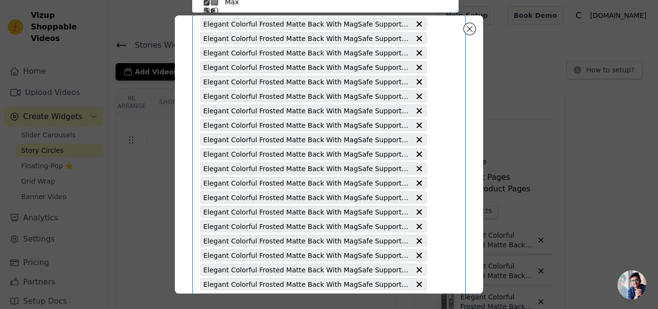
paste input "Elegant Colorful Frosted Matte Back With MagSafe Support Back Case For OnePlus …"
type input "Elegant Colorful Frosted Matte Back With MagSafe Support Back Case For OnePlus …"
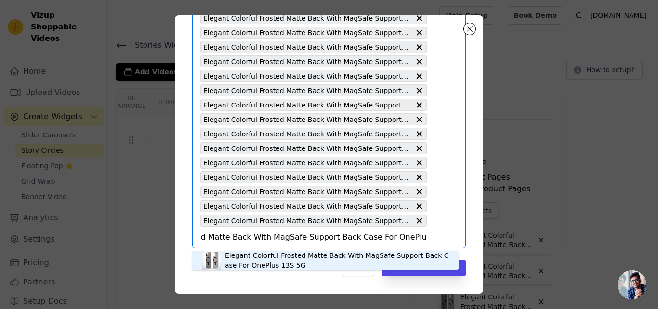
click at [264, 261] on div "Elegant Colorful Frosted Matte Back With MagSafe Support Back Case For OnePlus …" at bounding box center [337, 260] width 224 height 19
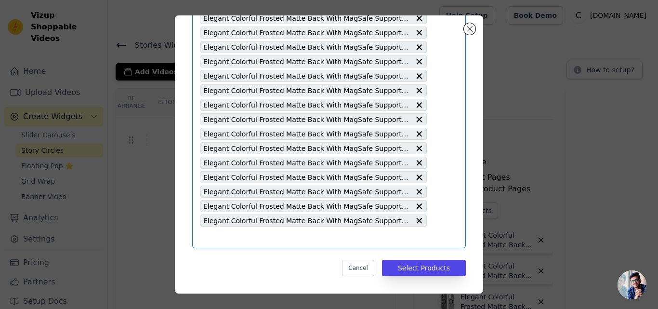
paste input "Elegant Colorful Frosted Matte Back With MagSafe Support Back Case For Motorola…"
type input "Elegant Colorful Frosted Matte Back With MagSafe Support Back Case For Motorola…"
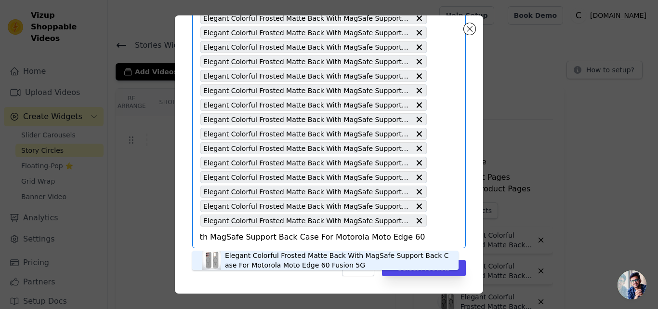
click at [269, 265] on div "Elegant Colorful Frosted Matte Back With MagSafe Support Back Case For Motorola…" at bounding box center [337, 260] width 224 height 19
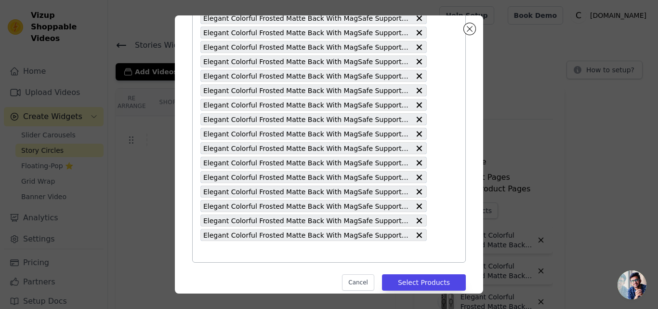
click at [260, 253] on input "text" at bounding box center [313, 252] width 226 height 12
paste input "Elegant Colorful Frosted Matte Back With MagSafe Support Back Case For Motorola…"
type input "Elegant Colorful Frosted Matte Back With MagSafe Support Back Case For Motorola…"
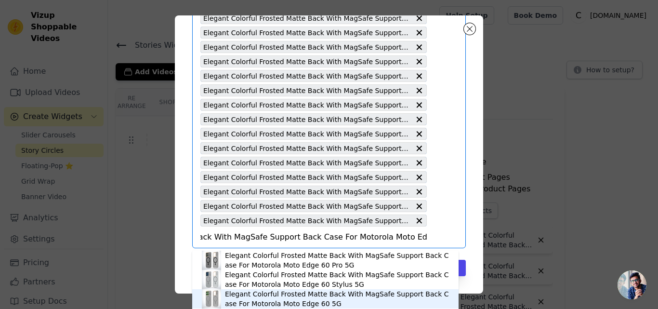
click at [275, 303] on div "Elegant Colorful Frosted Matte Back With MagSafe Support Back Case For Motorola…" at bounding box center [337, 298] width 224 height 19
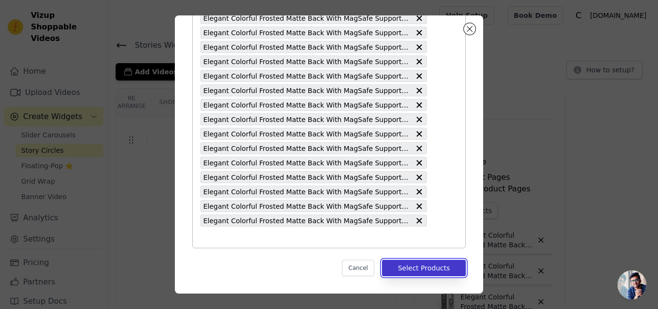
click at [405, 272] on button "Select Products" at bounding box center [424, 268] width 84 height 16
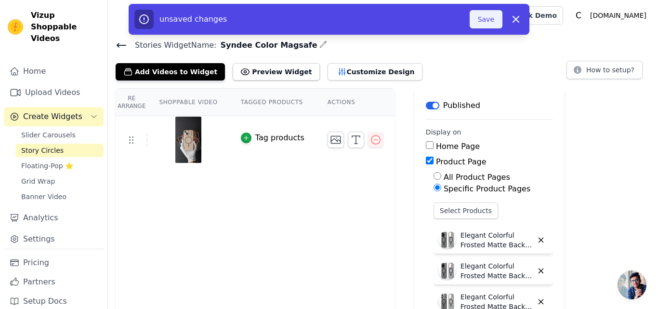
click at [487, 20] on button "Save" at bounding box center [486, 19] width 33 height 18
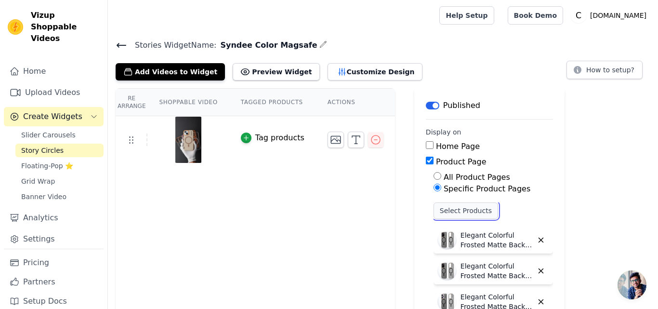
click at [437, 207] on button "Select Products" at bounding box center [466, 210] width 65 height 16
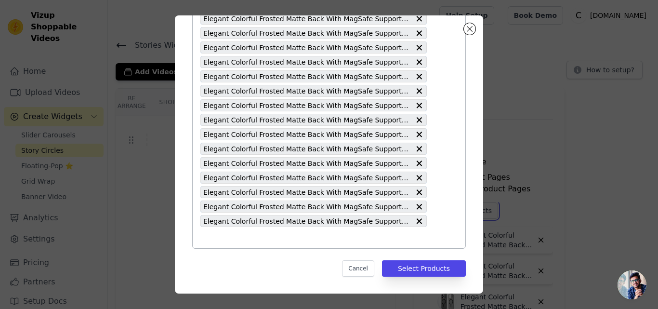
scroll to position [973, 0]
click at [235, 239] on input "text" at bounding box center [313, 237] width 226 height 12
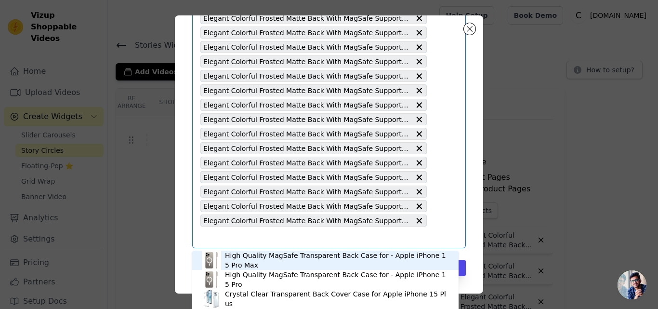
paste input "Elegant Colorful Frosted Matte Back With MagSafe Support Back Case For CMF Noth…"
type input "Elegant Colorful Frosted Matte Back With MagSafe Support Back Case For CMF Noth…"
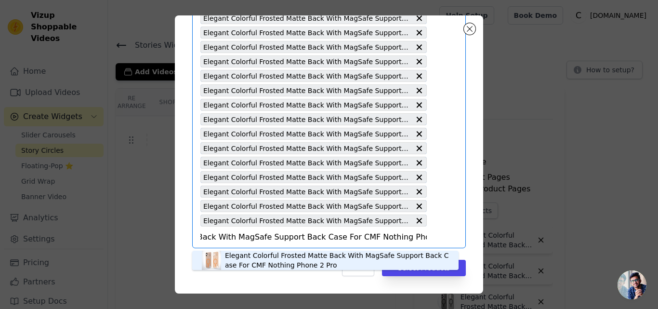
click at [254, 263] on div "Elegant Colorful Frosted Matte Back With MagSafe Support Back Case For CMF Noth…" at bounding box center [337, 260] width 224 height 19
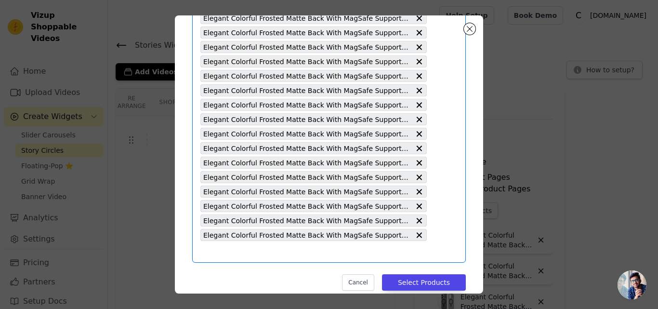
scroll to position [0, 0]
click at [251, 252] on input "text" at bounding box center [313, 252] width 226 height 12
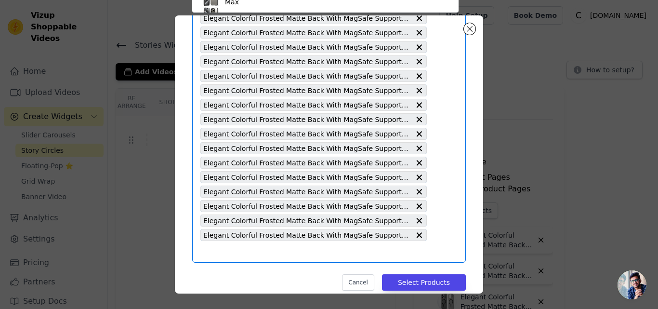
paste input "Elegant Colorful Frosted Matte Back With MagSafe Support Back Case For Vivo V50…"
type input "Elegant Colorful Frosted Matte Back With MagSafe Support Back Case For Vivo V50…"
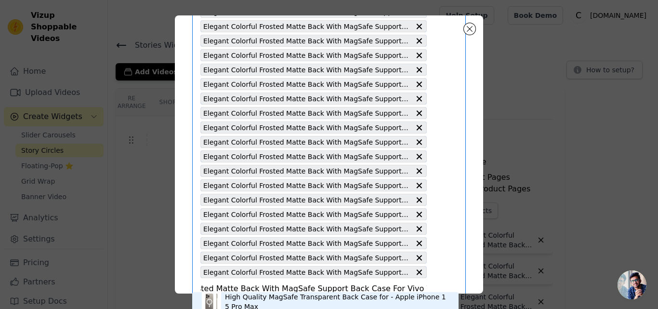
scroll to position [987, 0]
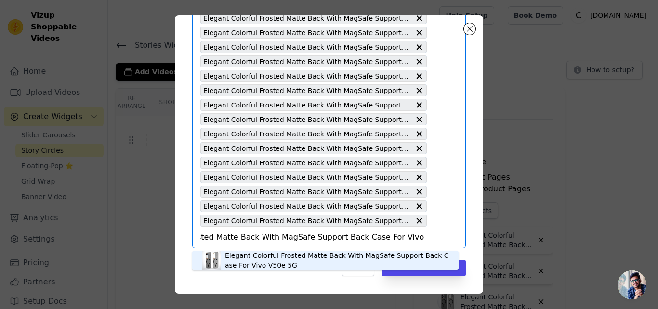
click at [266, 260] on div "Elegant Colorful Frosted Matte Back With MagSafe Support Back Case For Vivo V50…" at bounding box center [337, 260] width 224 height 19
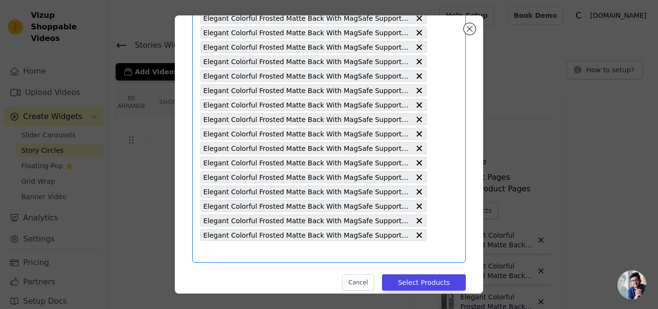
scroll to position [0, 0]
click at [280, 254] on input "text" at bounding box center [313, 252] width 226 height 12
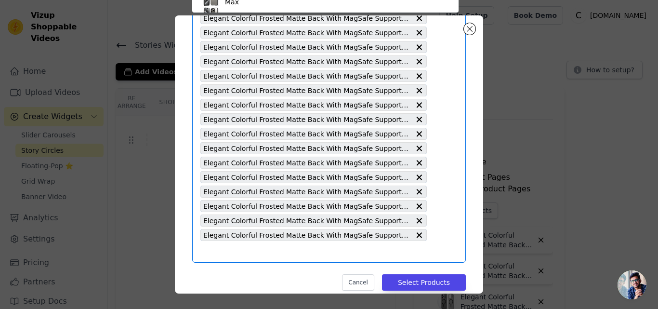
paste input "Elegant Colorful Frosted Matte Back With MagSafe Support Back Case For Samsung …"
type input "Elegant Colorful Frosted Matte Back With MagSafe Support Back Case For Samsung …"
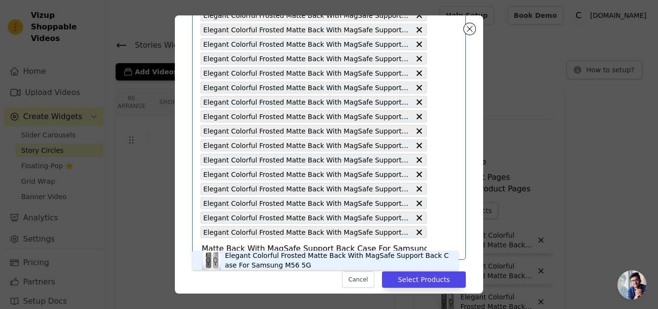
scroll to position [1002, 0]
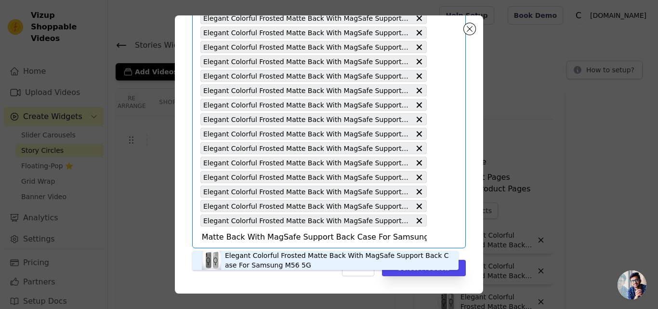
click at [277, 260] on div "Elegant Colorful Frosted Matte Back With MagSafe Support Back Case For Samsung …" at bounding box center [337, 260] width 224 height 19
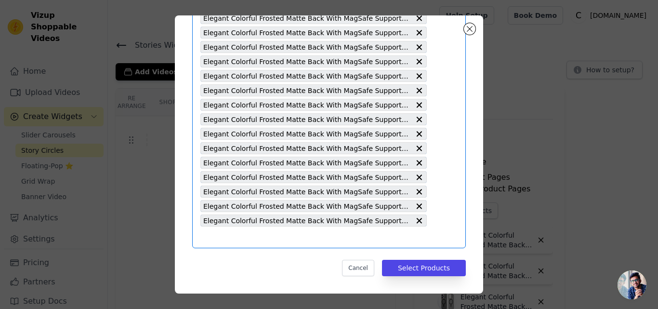
click at [231, 234] on input "text" at bounding box center [313, 237] width 226 height 12
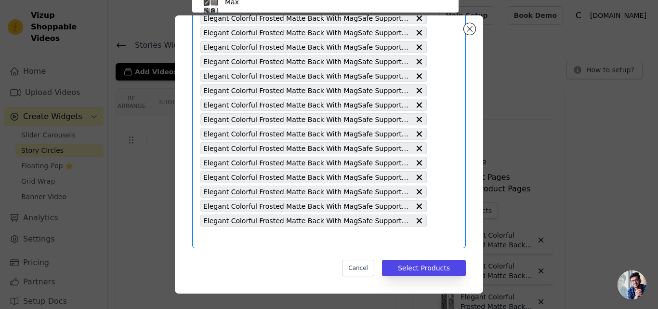
scroll to position [965, 0]
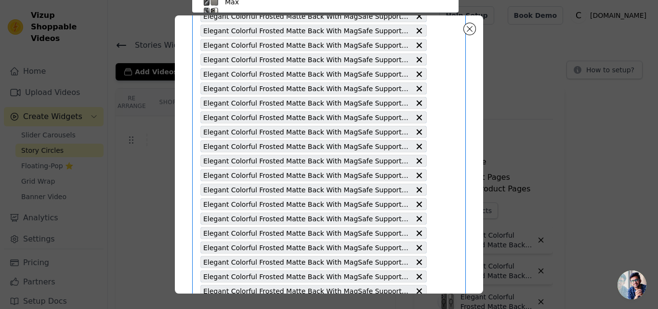
paste input "Elegant Colorful Frosted Matte Back With MagSafe Support Back Case For Motorola…"
type input "Elegant Colorful Frosted Matte Back With MagSafe Support Back Case For Motorola…"
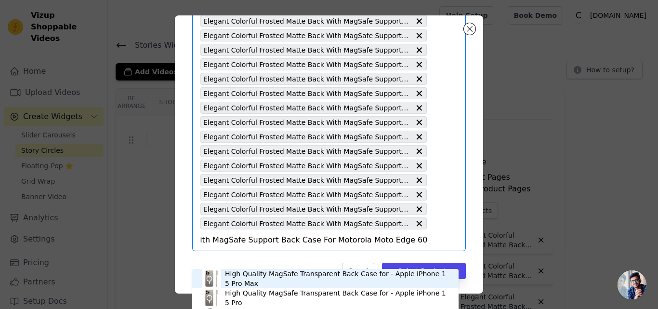
scroll to position [1016, 0]
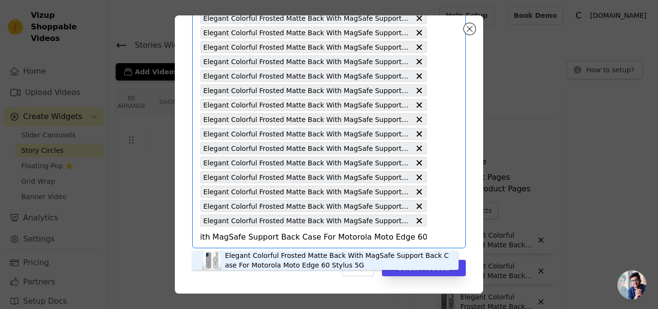
click at [274, 259] on div "Elegant Colorful Frosted Matte Back With MagSafe Support Back Case For Motorola…" at bounding box center [337, 260] width 224 height 19
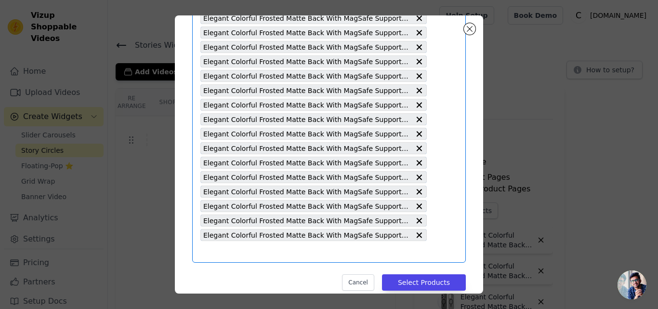
scroll to position [0, 0]
click at [278, 250] on input "text" at bounding box center [313, 252] width 226 height 12
paste input "Elegant Colorful Frosted Matte Back With MagSafe Support Back Case For Motorola…"
type input "Elegant Colorful Frosted Matte Back With MagSafe Support Back Case For Motorola…"
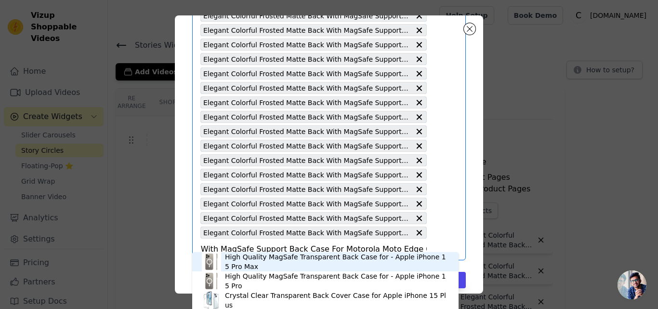
scroll to position [1031, 0]
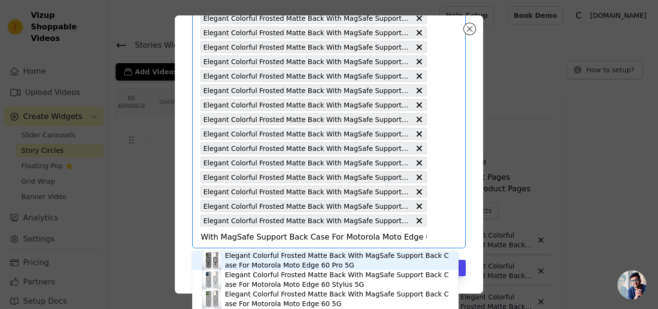
click at [314, 258] on div "Elegant Colorful Frosted Matte Back With MagSafe Support Back Case For Motorola…" at bounding box center [337, 260] width 224 height 19
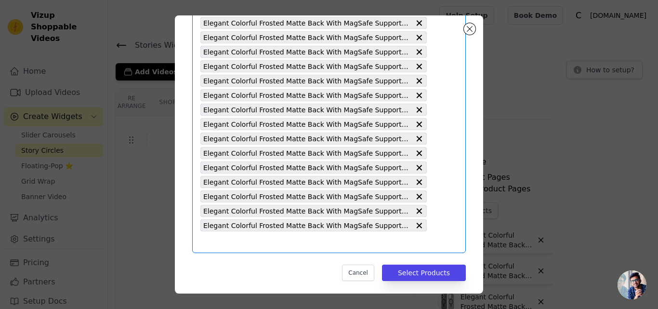
scroll to position [1045, 0]
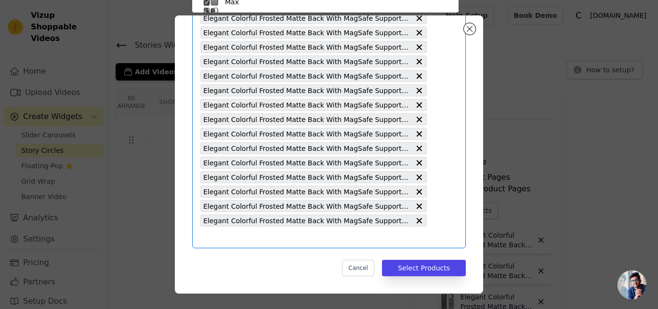
scroll to position [56, 0]
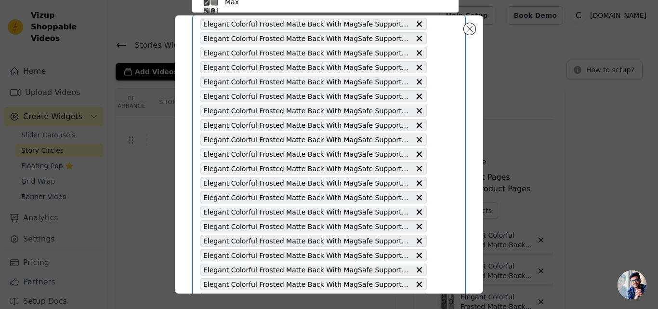
paste input "Elegant Colorful Frosted Matte Back With MagSafe Support Back Case For OnePlus …"
type input "Elegant Colorful Frosted Matte Back With MagSafe Support Back Case For OnePlus …"
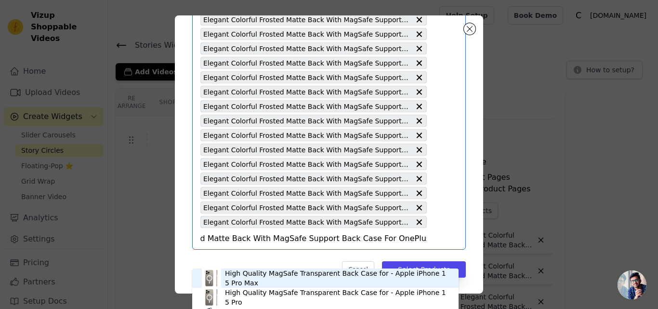
scroll to position [1045, 0]
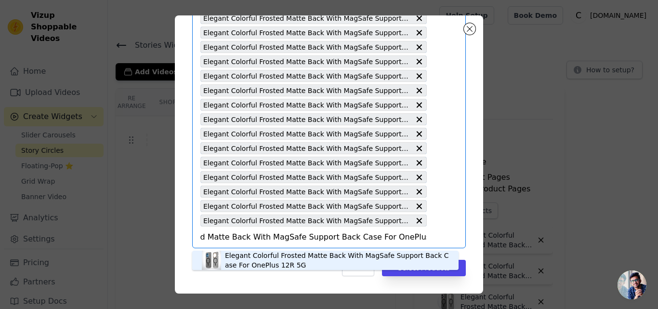
click at [264, 255] on div "Elegant Colorful Frosted Matte Back With MagSafe Support Back Case For OnePlus …" at bounding box center [337, 260] width 224 height 19
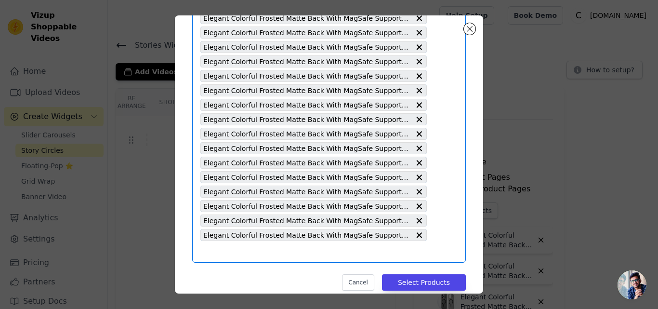
scroll to position [0, 0]
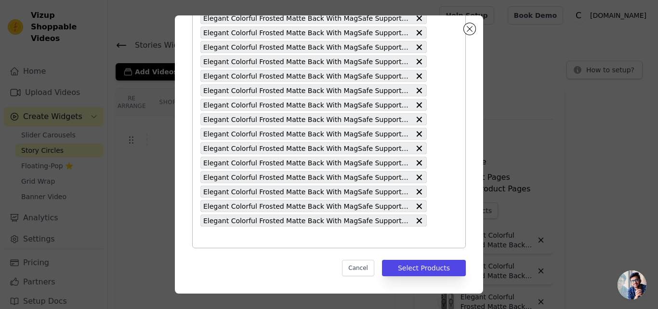
click at [278, 238] on input "text" at bounding box center [313, 237] width 226 height 12
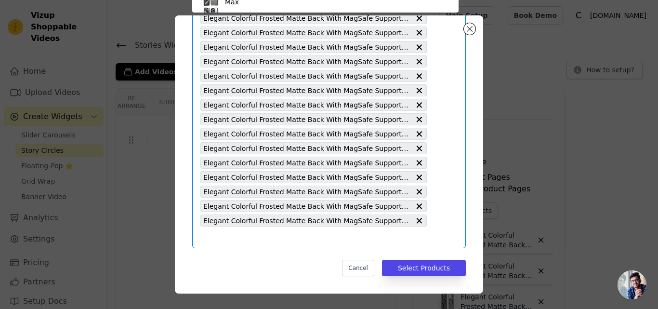
scroll to position [1008, 0]
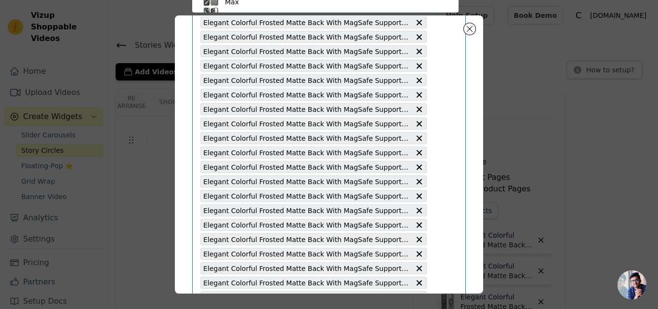
paste input "Elegant Colorful Frosted Matte Back With MagSafe Support Back Case For Samsung …"
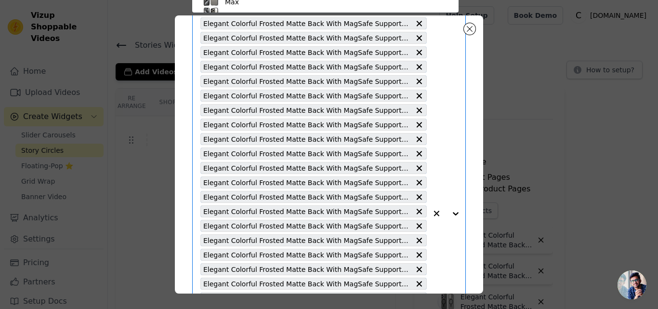
type input "Elegant Colorful Frosted Matte Back With MagSafe Support Back Case For Samsung …"
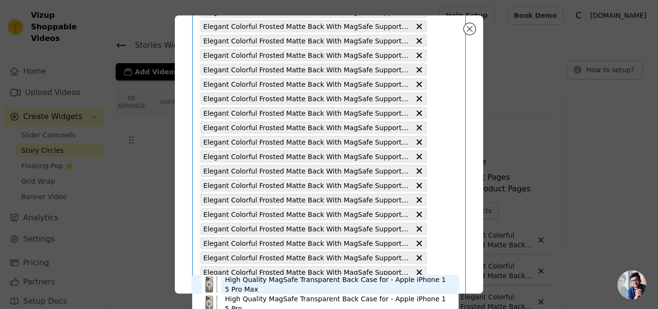
scroll to position [1059, 0]
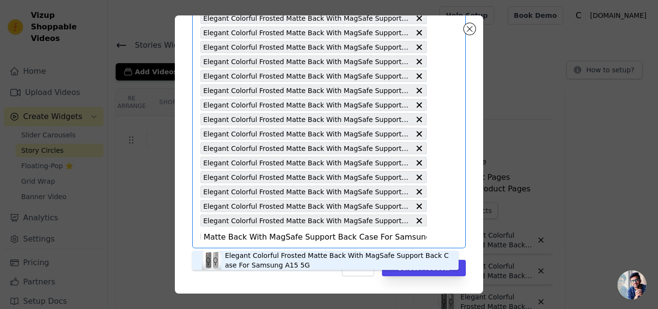
click at [259, 260] on div "Elegant Colorful Frosted Matte Back With MagSafe Support Back Case For Samsung …" at bounding box center [337, 260] width 224 height 19
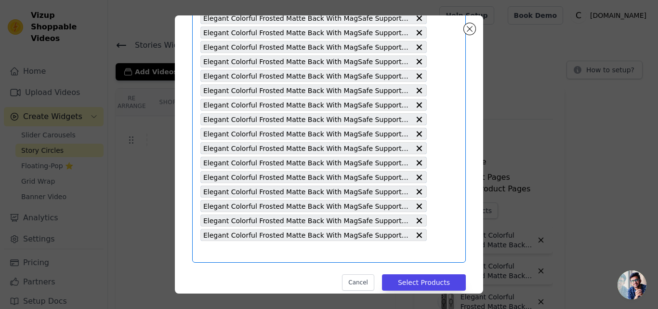
scroll to position [0, 0]
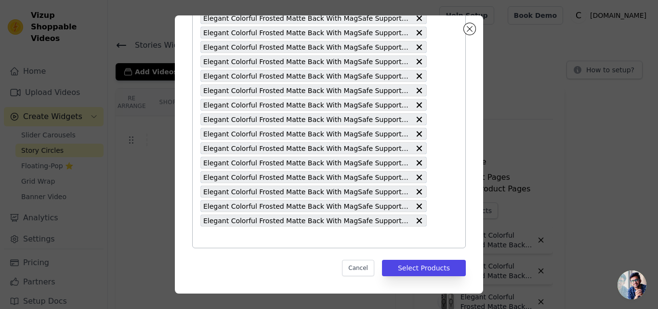
click at [255, 237] on input "text" at bounding box center [313, 237] width 226 height 12
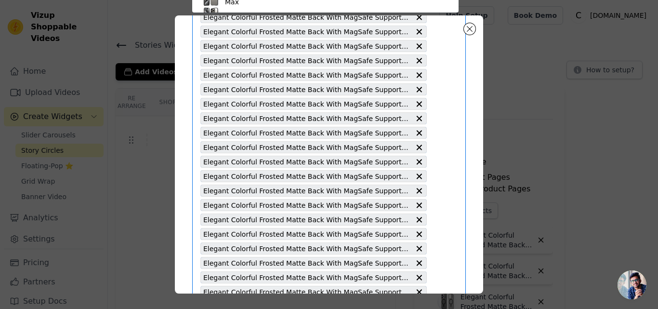
paste input "Elegant Colorful Frosted Matte Back With MagSafe Support Back Case For OnePlus …"
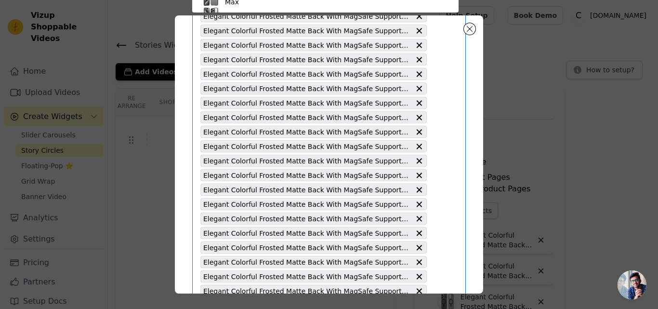
type input "Elegant Colorful Frosted Matte Back With MagSafe Support Back Case For OnePlus …"
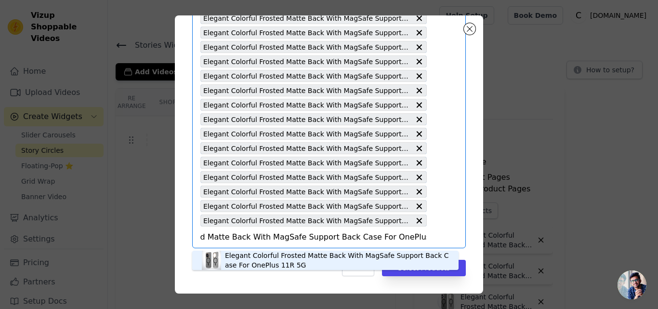
click at [259, 256] on div "Elegant Colorful Frosted Matte Back With MagSafe Support Back Case For OnePlus …" at bounding box center [337, 260] width 224 height 19
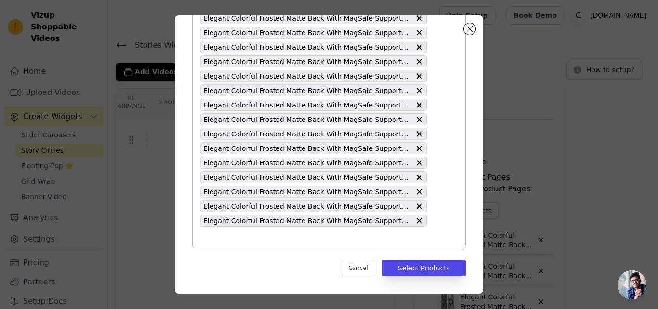
click at [297, 234] on input "text" at bounding box center [313, 237] width 226 height 12
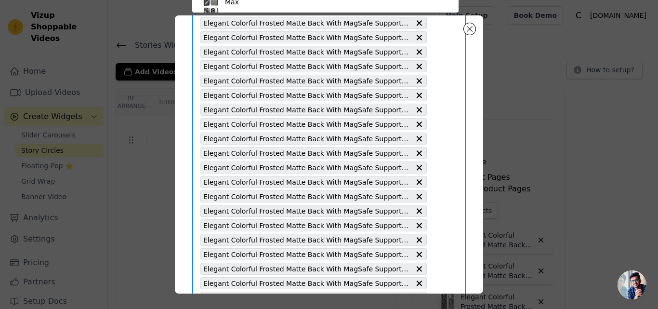
paste input "Elegant Colorful Frosted Matte Back With MagSafe Support Back Case For OnePlus …"
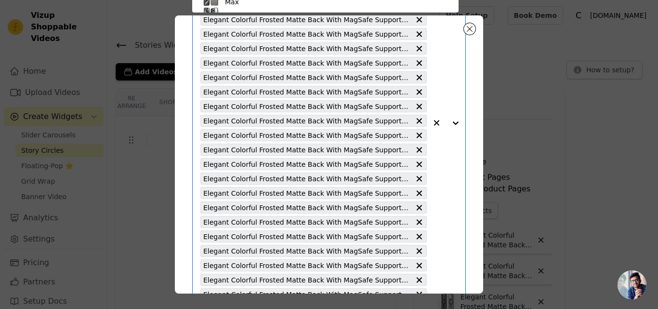
type input "Elegant Colorful Frosted Matte Back With MagSafe Support Back Case For OnePlus …"
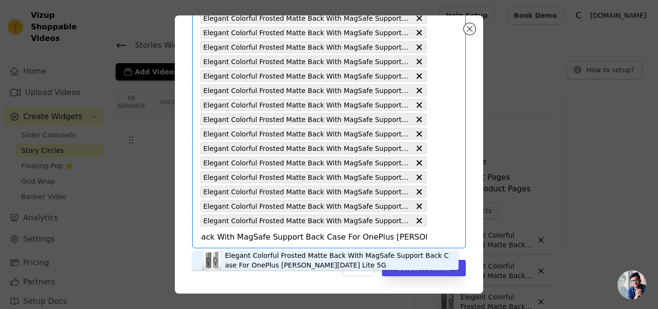
click at [278, 263] on div "Elegant Colorful Frosted Matte Back With MagSafe Support Back Case For OnePlus …" at bounding box center [337, 260] width 224 height 19
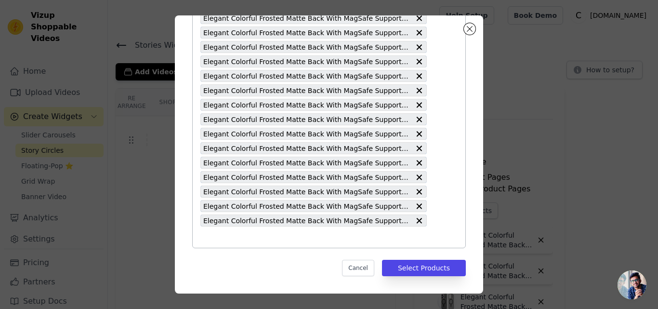
click at [254, 238] on input "text" at bounding box center [313, 237] width 226 height 12
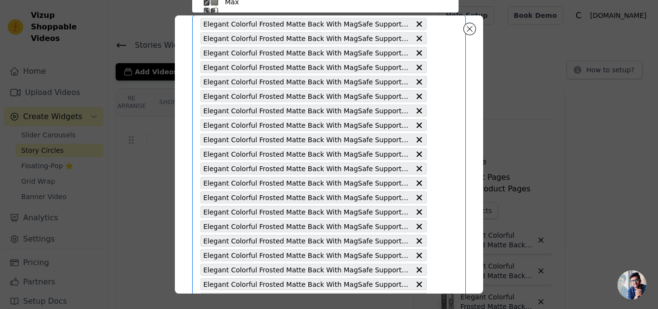
paste input "Elegant Colorful Frosted Matte Back With MagSafe Support Back Case For OnePlus …"
type input "Elegant Colorful Frosted Matte Back With MagSafe Support Back Case For OnePlus …"
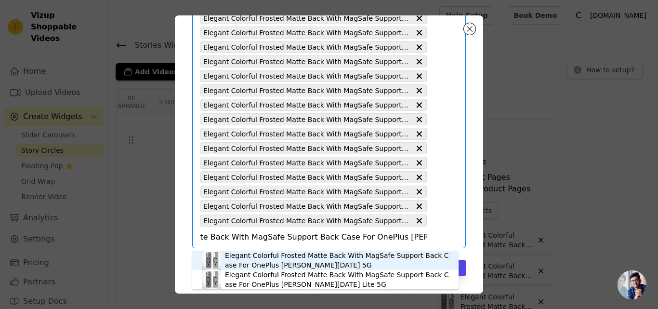
click at [284, 267] on div "Elegant Colorful Frosted Matte Back With MagSafe Support Back Case For OnePlus …" at bounding box center [337, 260] width 224 height 19
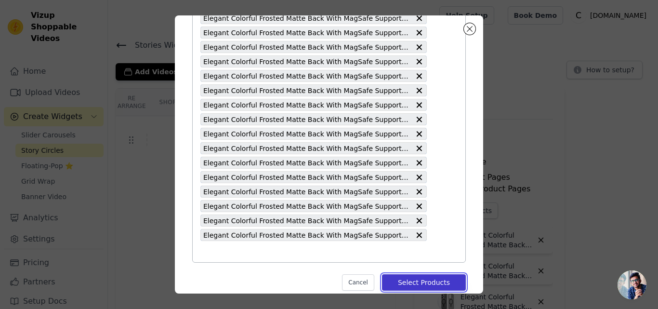
click at [420, 279] on button "Select Products" at bounding box center [424, 282] width 84 height 16
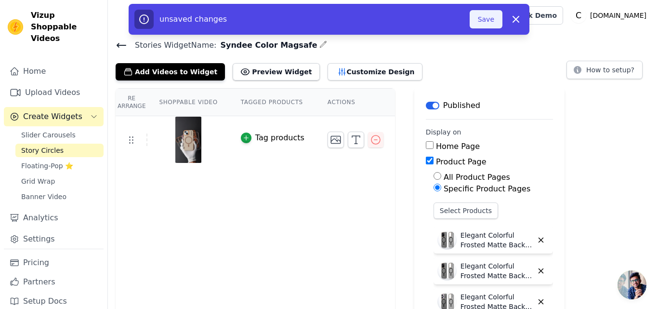
click at [487, 23] on button "Save" at bounding box center [486, 19] width 33 height 18
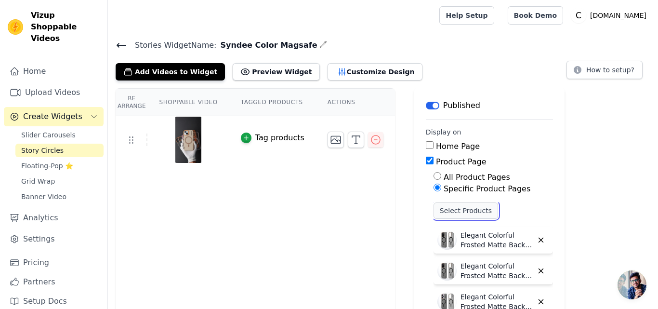
click at [449, 208] on button "Select Products" at bounding box center [466, 210] width 65 height 16
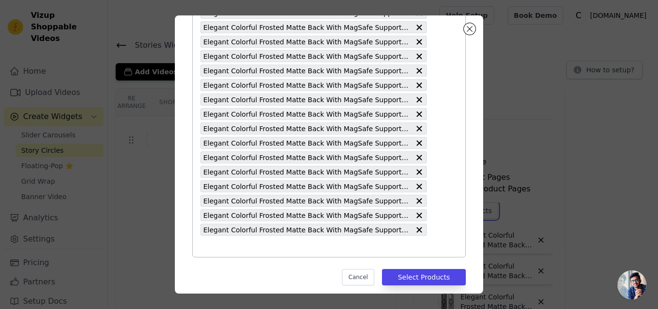
scroll to position [1117, 0]
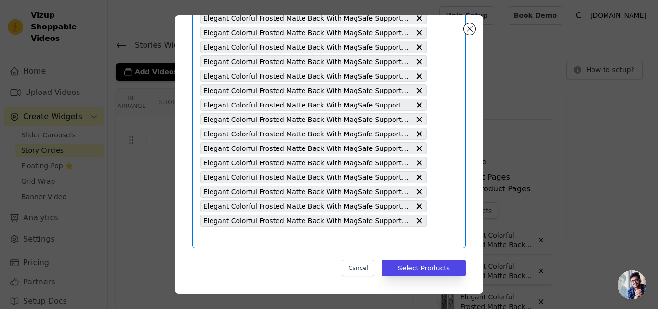
click at [257, 236] on input "text" at bounding box center [313, 237] width 226 height 12
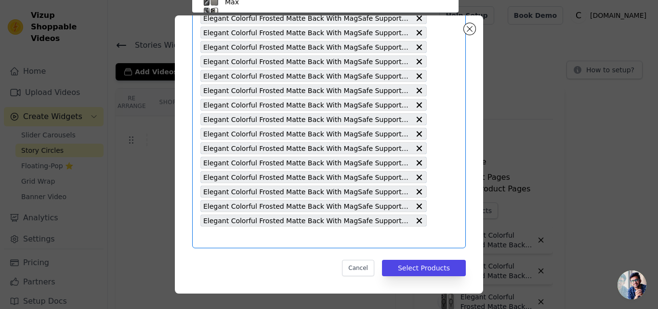
scroll to position [56, 0]
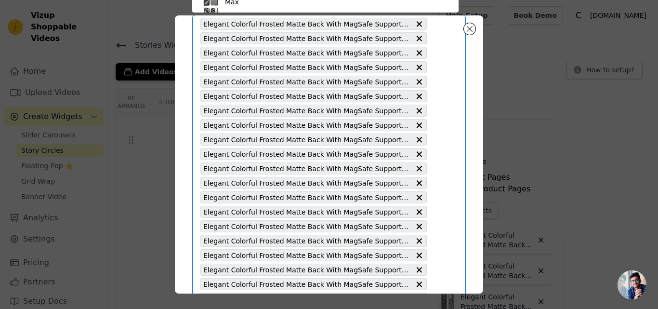
paste input "Elegant Colorful Frosted Matte Back With MagSafe Support Back Case For OnePlus …"
type input "Elegant Colorful Frosted Matte Back With MagSafe Support Back Case For OnePlus …"
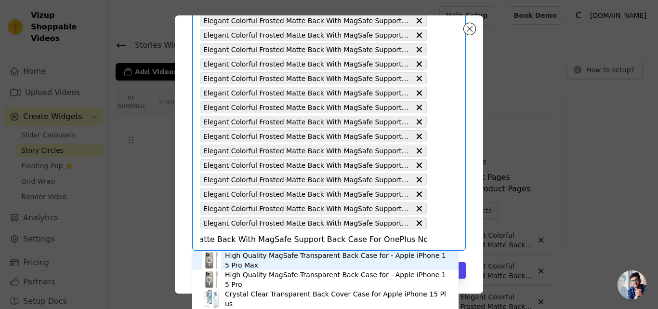
scroll to position [1117, 0]
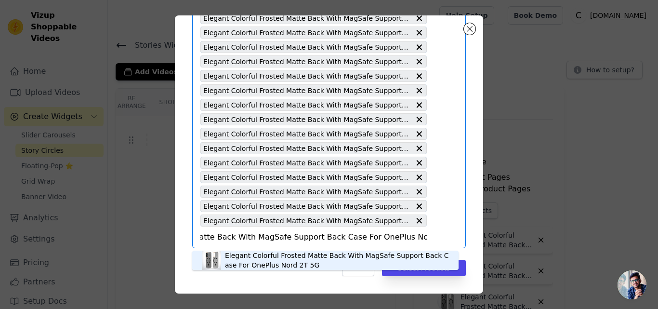
click at [264, 262] on div "Elegant Colorful Frosted Matte Back With MagSafe Support Back Case For OnePlus …" at bounding box center [337, 260] width 224 height 19
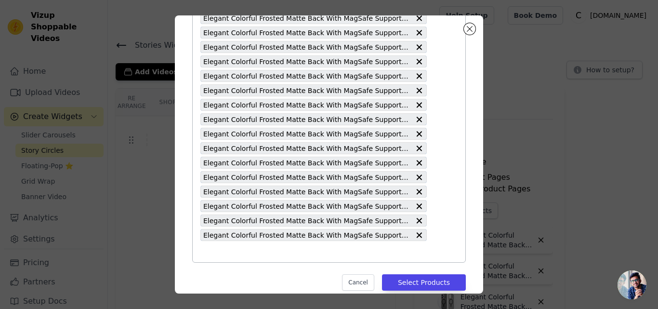
click at [260, 253] on input "text" at bounding box center [313, 252] width 226 height 12
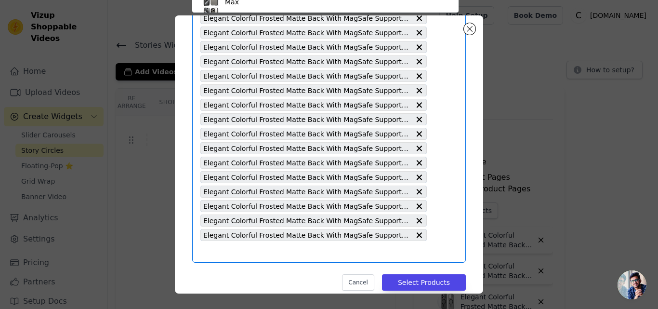
paste input "Elegant Colorful Frosted Matte Back With MagSafe Support Back Case For OnePlus …"
type input "Elegant Colorful Frosted Matte Back With MagSafe Support Back Case For OnePlus …"
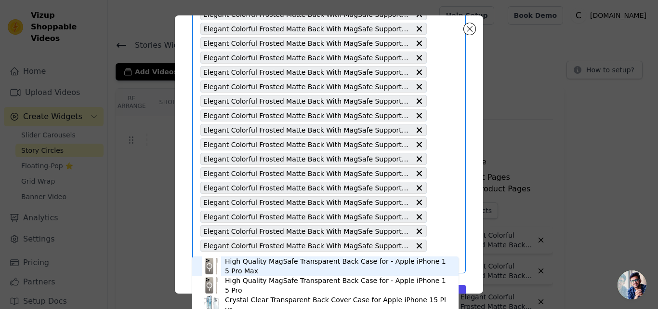
scroll to position [1132, 0]
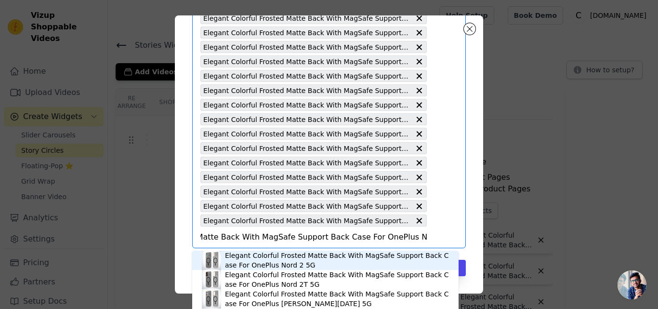
click at [253, 255] on div "Elegant Colorful Frosted Matte Back With MagSafe Support Back Case For OnePlus …" at bounding box center [337, 260] width 224 height 19
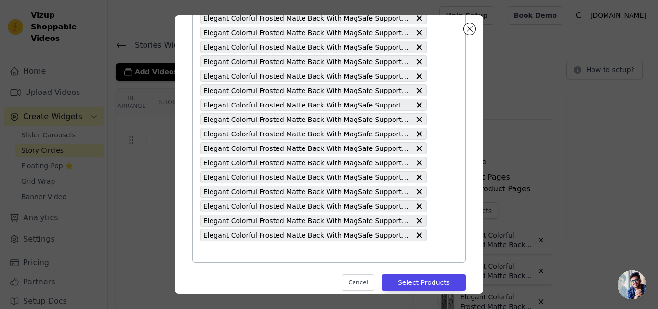
click at [250, 255] on input "text" at bounding box center [313, 252] width 226 height 12
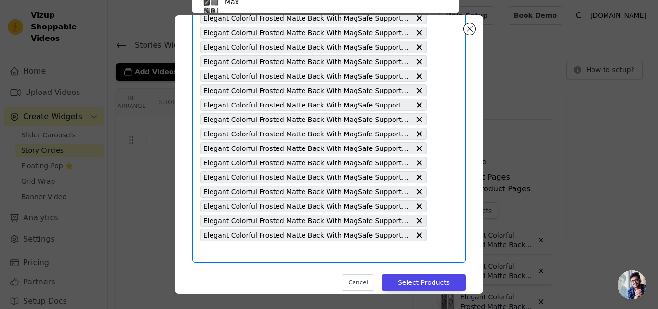
scroll to position [1095, 0]
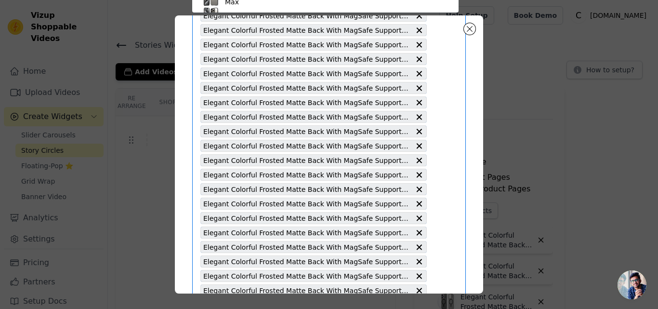
paste input "Elegant Colorful Frosted Matte Back With MagSafe Support Back Case For Nothing …"
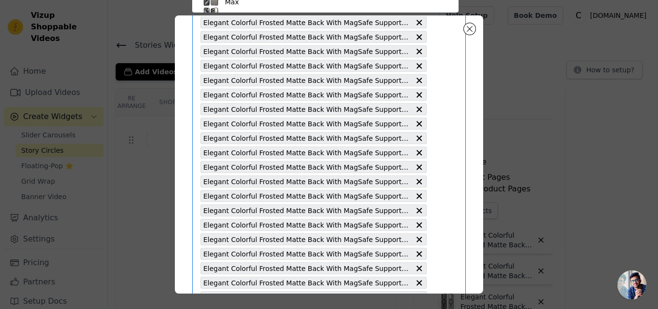
type input "Elegant Colorful Frosted Matte Back With MagSafe Support Back Case For Nothing …"
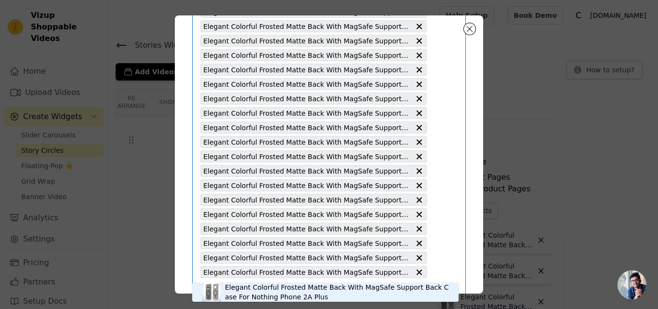
scroll to position [1146, 0]
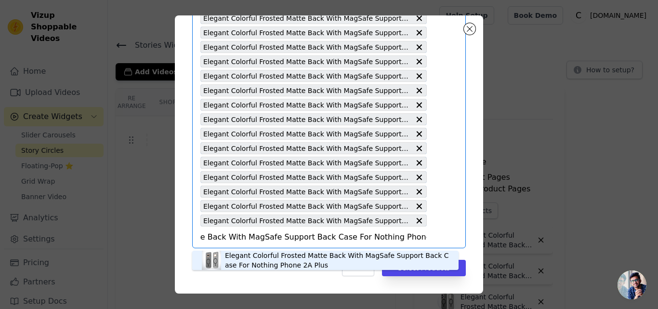
click at [258, 255] on div "Elegant Colorful Frosted Matte Back With MagSafe Support Back Case For Nothing …" at bounding box center [337, 260] width 224 height 19
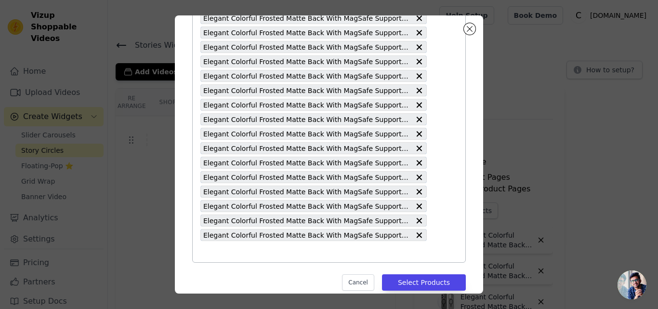
click at [263, 253] on input "text" at bounding box center [313, 252] width 226 height 12
paste input "Elegant Colorful Frosted Matte Back With MagSafe Support Back Case For iQOO Z10…"
type input "Elegant Colorful Frosted Matte Back With MagSafe Support Back Case For iQOO Z10…"
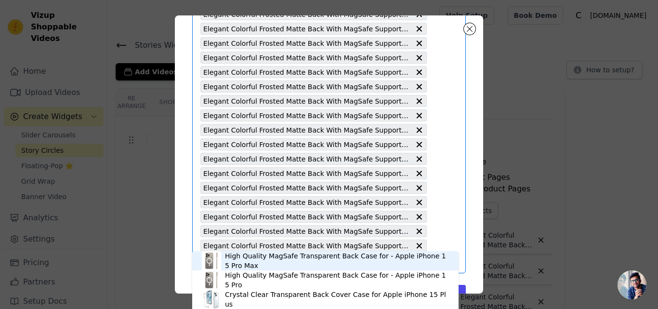
scroll to position [1161, 0]
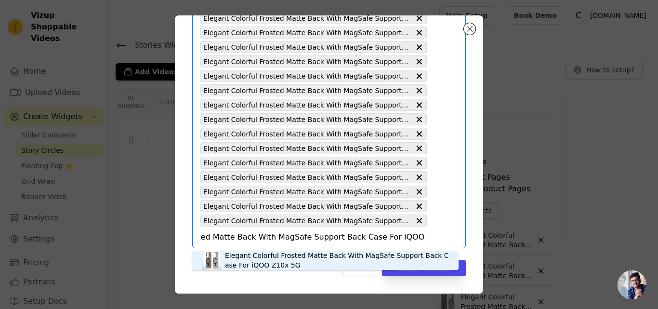
click at [250, 261] on div "Elegant Colorful Frosted Matte Back With MagSafe Support Back Case For iQOO Z10…" at bounding box center [337, 260] width 224 height 19
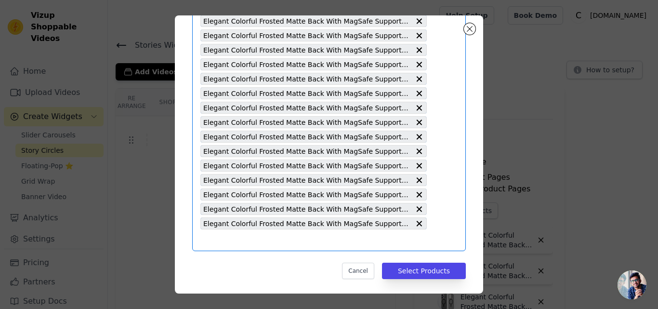
scroll to position [1175, 0]
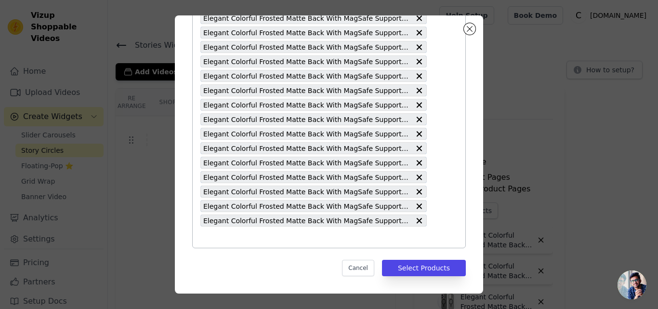
click at [277, 238] on input "text" at bounding box center [313, 237] width 226 height 12
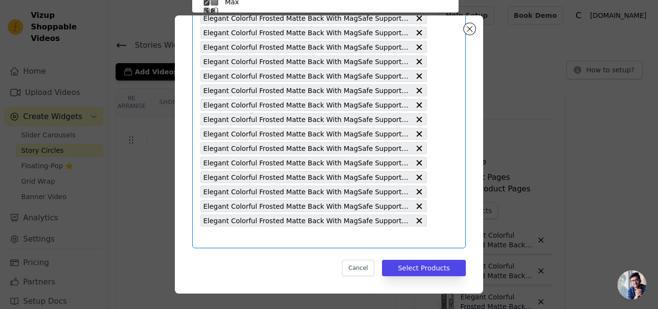
scroll to position [56, 0]
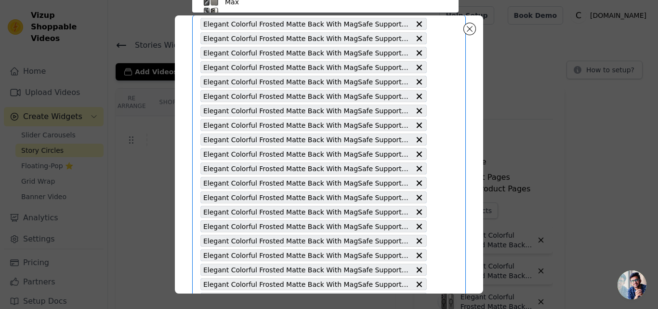
paste input "Elegant Colorful Frosted Matte Back With MagSafe Support Back Case For Vivo Y39…"
type input "Elegant Colorful Frosted Matte Back With MagSafe Support Back Case For Vivo Y39…"
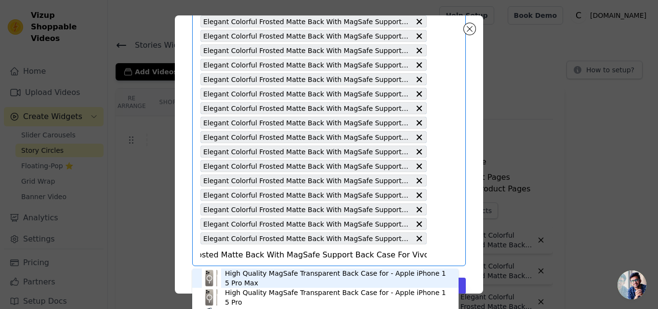
scroll to position [1175, 0]
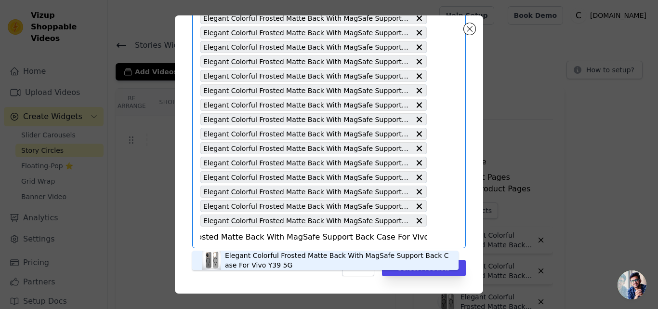
click at [260, 257] on div "Elegant Colorful Frosted Matte Back With MagSafe Support Back Case For Vivo Y39…" at bounding box center [337, 260] width 224 height 19
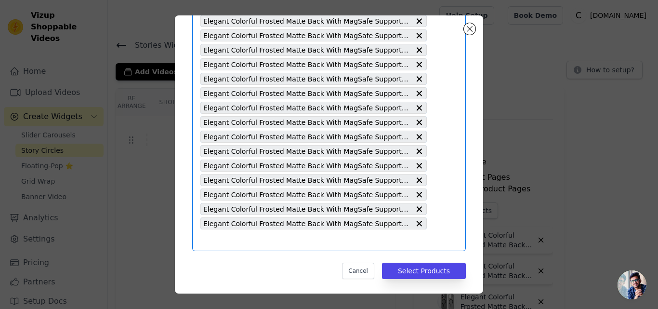
scroll to position [1190, 0]
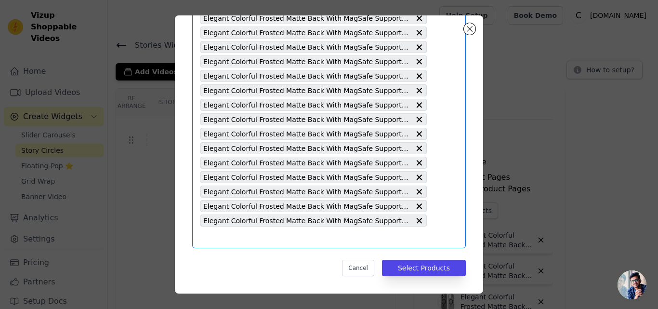
click at [304, 241] on input "text" at bounding box center [313, 237] width 226 height 12
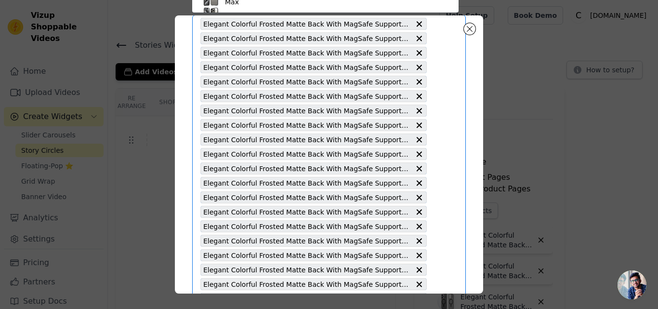
paste input "Elegant Colorful Frosted Matte Back With MagSafe Support Back Case For Samsung …"
type input "Elegant Colorful Frosted Matte Back With MagSafe Support Back Case For Samsung …"
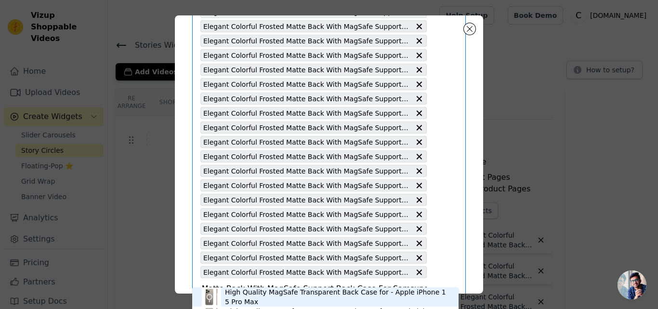
scroll to position [1190, 0]
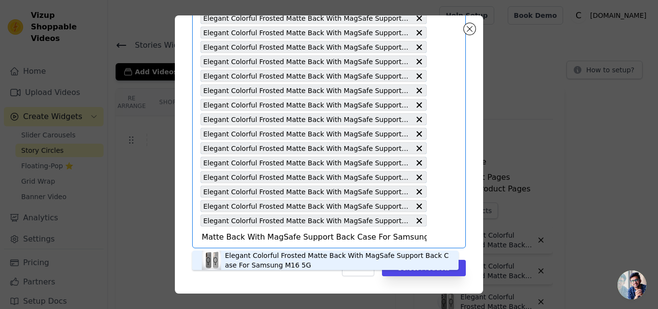
click at [269, 252] on div "Elegant Colorful Frosted Matte Back With MagSafe Support Back Case For Samsung …" at bounding box center [337, 260] width 224 height 19
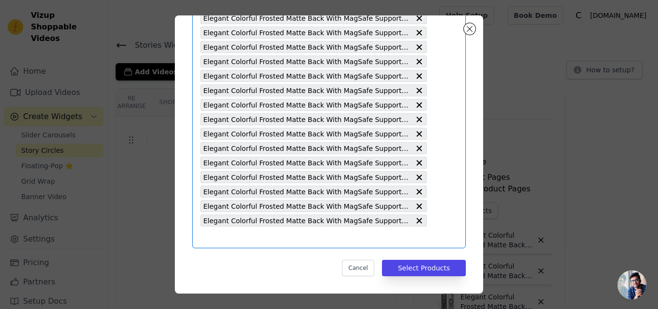
click at [262, 232] on input "text" at bounding box center [313, 237] width 226 height 12
paste input "Elegant Colorful Frosted Matte Back With MagSafe Support Back Case For Samsung …"
type input "Elegant Colorful Frosted Matte Back With MagSafe Support Back Case For Samsung …"
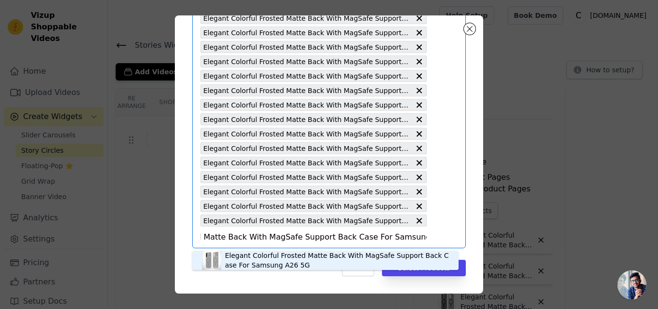
click at [275, 266] on div "Elegant Colorful Frosted Matte Back With MagSafe Support Back Case For Samsung …" at bounding box center [337, 260] width 224 height 19
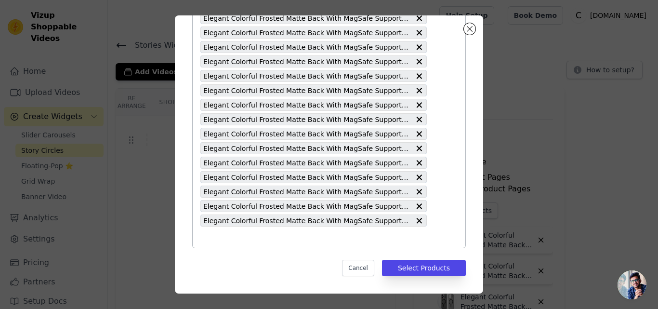
click at [287, 238] on input "text" at bounding box center [313, 237] width 226 height 12
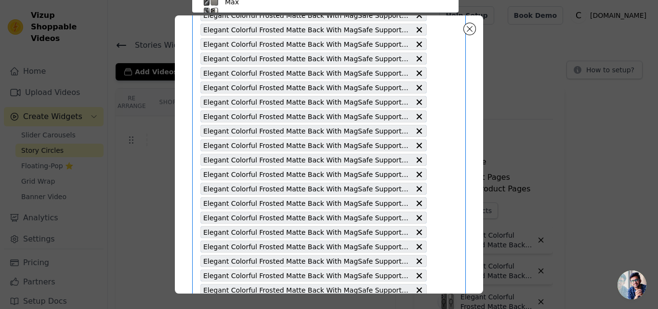
paste input "Elegant Colorful Frosted Matte Back With MagSafe Support Back Case For Nothing …"
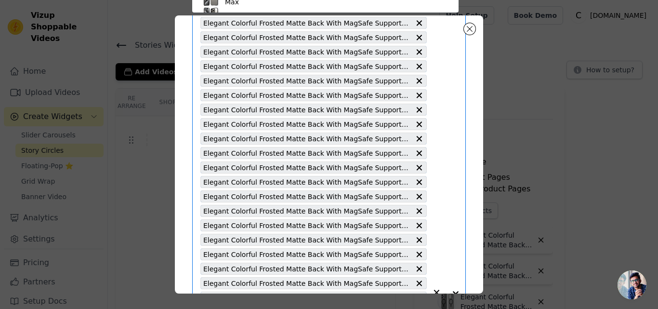
type input "Elegant Colorful Frosted Matte Back With MagSafe Support Back Case For Nothing …"
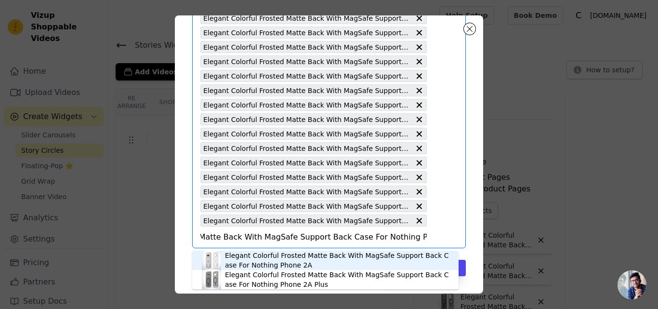
click at [252, 260] on div "Elegant Colorful Frosted Matte Back With MagSafe Support Back Case For Nothing …" at bounding box center [337, 260] width 224 height 19
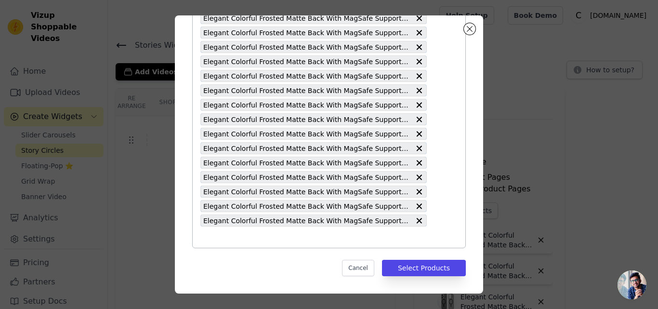
click at [292, 242] on input "text" at bounding box center [313, 237] width 226 height 12
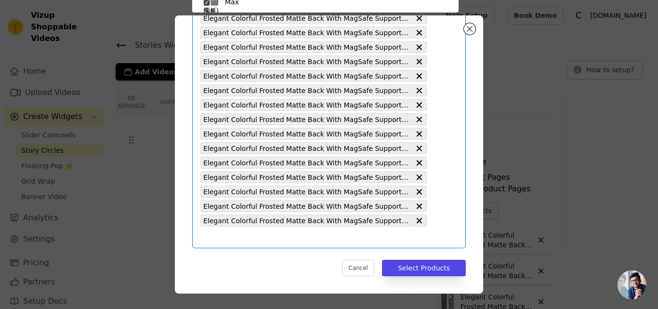
paste input "Elegant Colorful Frosted Matte Back With MagSafe Support Back Case For Nothing …"
type input "Elegant Colorful Frosted Matte Back With MagSafe Support Back Case For Nothing …"
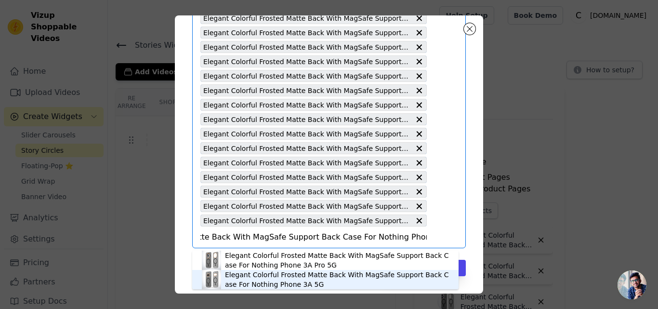
click at [281, 282] on div "Elegant Colorful Frosted Matte Back With MagSafe Support Back Case For Nothing …" at bounding box center [337, 279] width 224 height 19
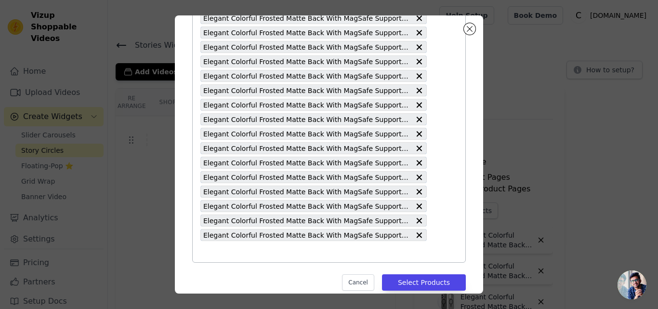
paste input "Elegant Colorful Frosted Matte Back With MagSafe Support Back Case For Nothing …"
type input "Elegant Colorful Frosted Matte Back With MagSafe Support Back Case For Nothing …"
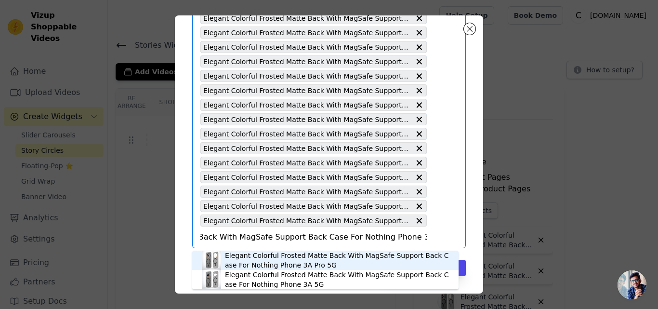
click at [293, 257] on div "Elegant Colorful Frosted Matte Back With MagSafe Support Back Case For Nothing …" at bounding box center [337, 260] width 224 height 19
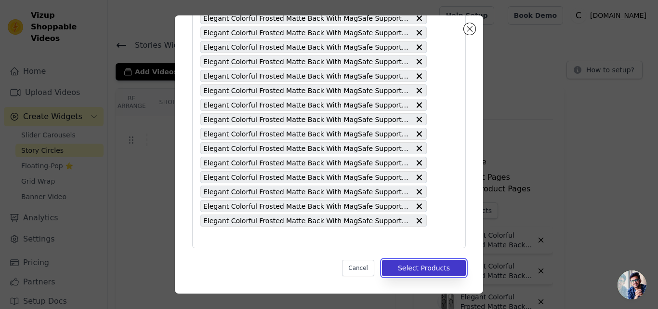
click at [409, 269] on button "Select Products" at bounding box center [424, 268] width 84 height 16
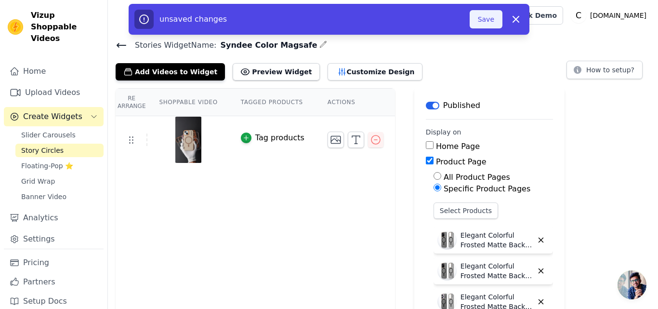
click at [482, 20] on button "Save" at bounding box center [486, 19] width 33 height 18
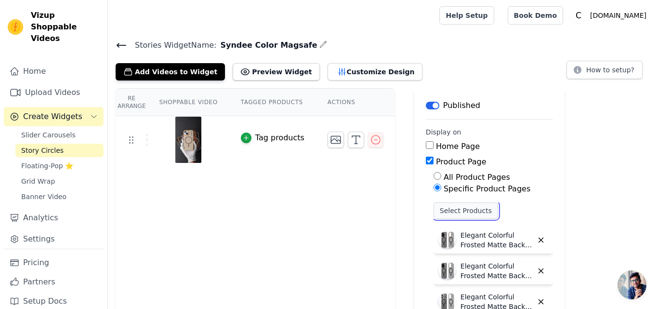
click at [435, 213] on button "Select Products" at bounding box center [466, 210] width 65 height 16
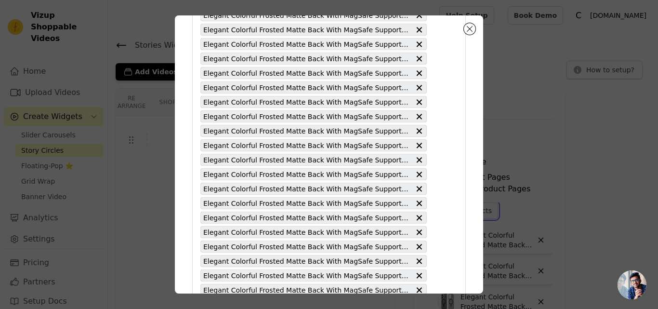
scroll to position [1262, 0]
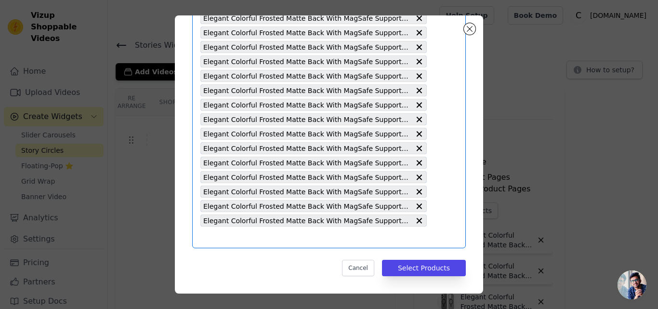
click at [241, 234] on input "text" at bounding box center [313, 237] width 226 height 12
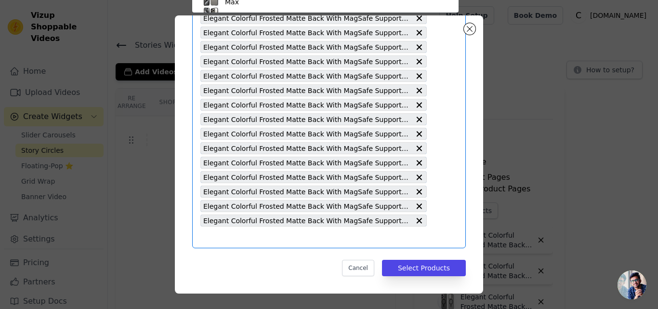
scroll to position [56, 0]
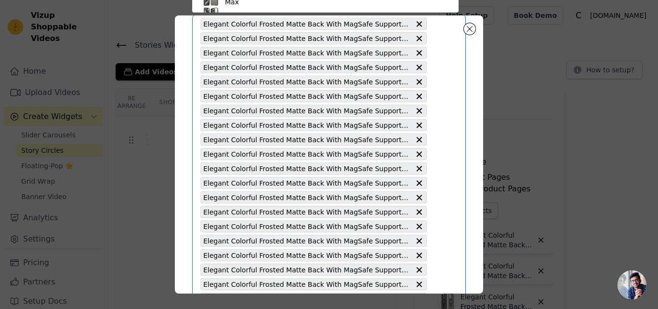
paste input "Elegant Colorful Frosted Matte Back With MagSafe Support Back Case For Samsung …"
type input "Elegant Colorful Frosted Matte Back With MagSafe Support Back Case For Samsung …"
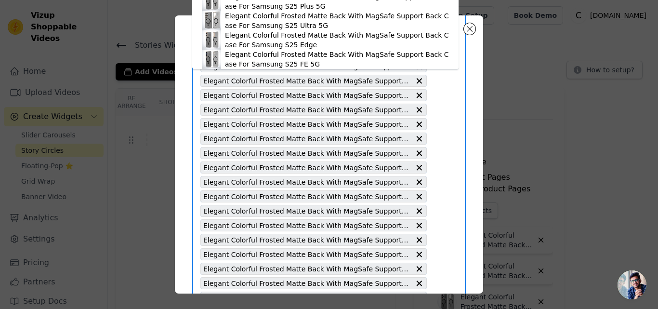
scroll to position [0, 0]
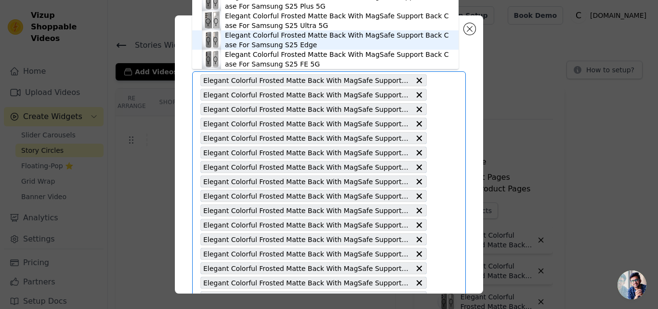
click at [257, 37] on div "Elegant Colorful Frosted Matte Back With MagSafe Support Back Case For Samsung …" at bounding box center [337, 39] width 224 height 19
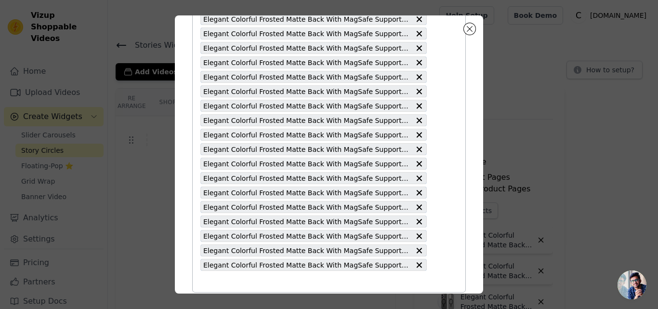
scroll to position [1276, 0]
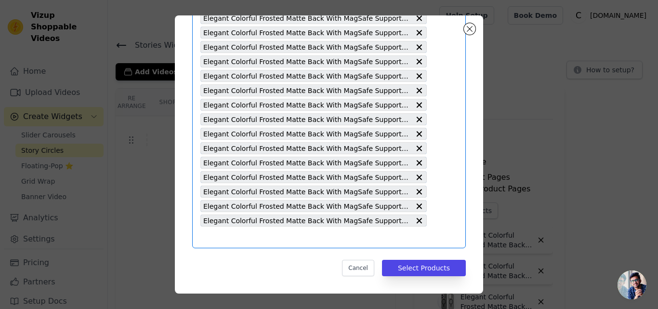
paste input "Elegant Colorful Frosted Matte Back With MagSafe Support Back Case For Samsung …"
type input "Elegant Colorful Frosted Matte Back With MagSafe Support Back Case For Samsung …"
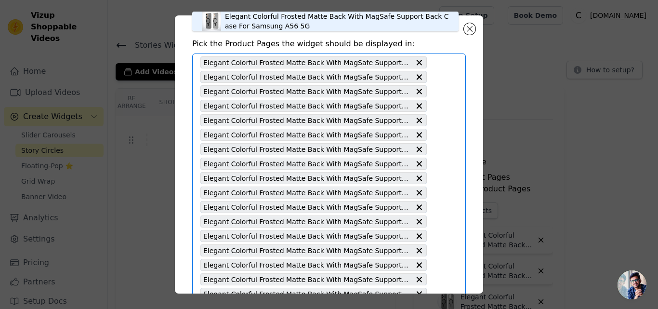
scroll to position [8, 0]
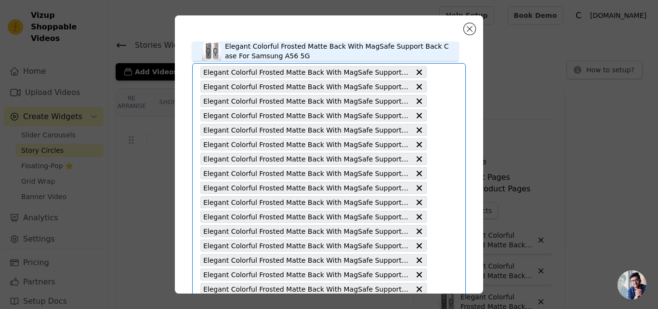
click at [253, 54] on div "Elegant Colorful Frosted Matte Back With MagSafe Support Back Case For Samsung …" at bounding box center [337, 50] width 224 height 19
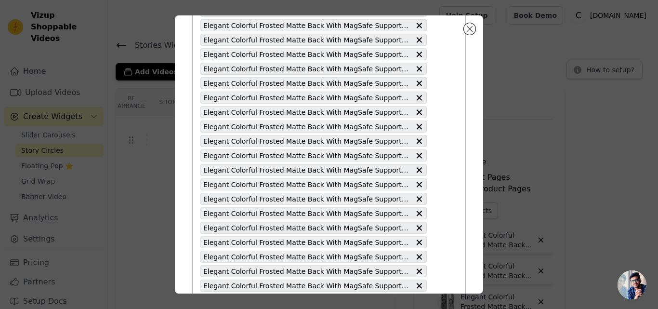
scroll to position [1291, 0]
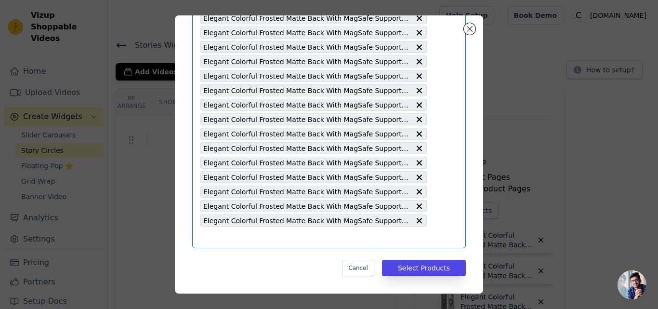
paste input "Elegant Colorful Frosted Matte Back With MagSafe Support Back Case For Samsung …"
type input "Elegant Colorful Frosted Matte Back With MagSafe Support Back Case For Samsung …"
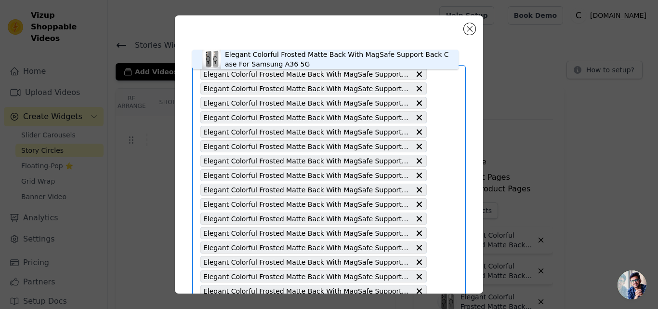
scroll to position [0, 0]
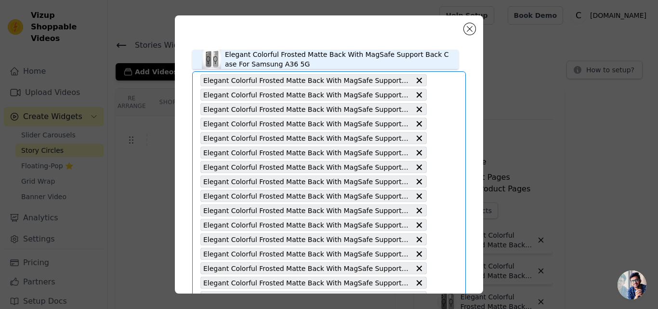
click at [258, 63] on div "Elegant Colorful Frosted Matte Back With MagSafe Support Back Case For Samsung …" at bounding box center [337, 59] width 224 height 19
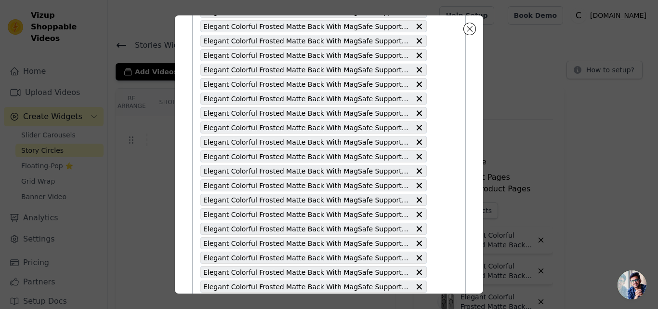
scroll to position [1305, 0]
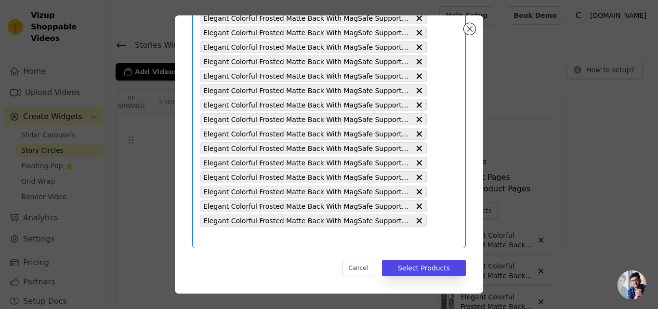
paste input "Elegant Colorful Frosted Matte Back With MagSafe Support Back Case For Realme 1…"
type input "Elegant Colorful Frosted Matte Back With MagSafe Support Back Case For Realme 1…"
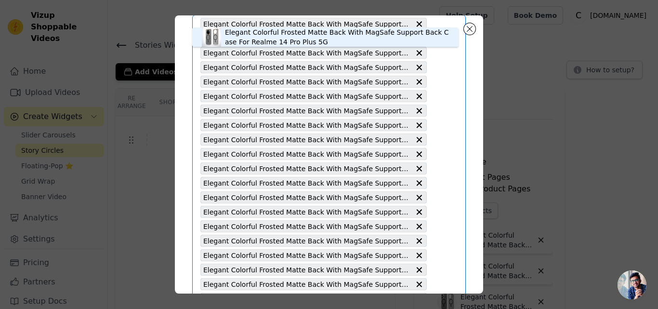
scroll to position [0, 0]
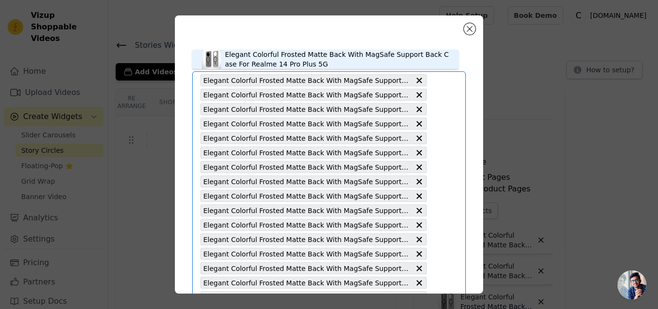
click at [259, 66] on div "Elegant Colorful Frosted Matte Back With MagSafe Support Back Case For Realme 1…" at bounding box center [337, 59] width 224 height 19
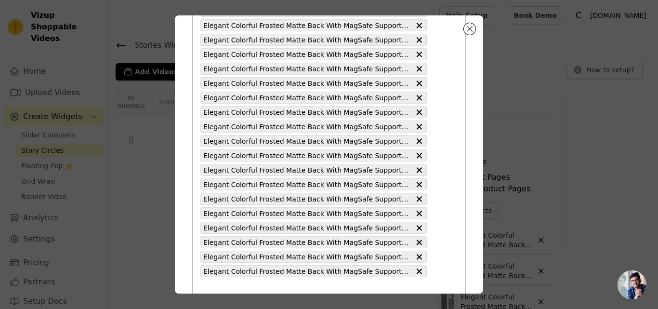
scroll to position [1320, 0]
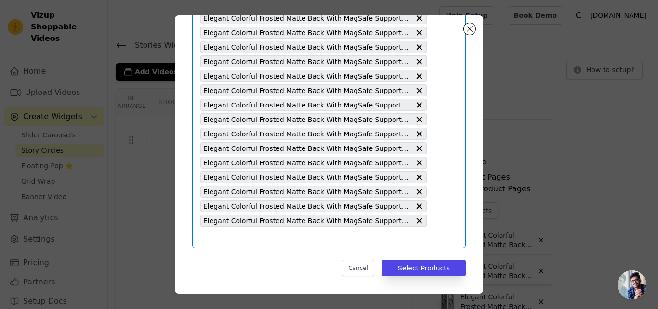
paste input "Elegant Colorful Frosted Matte Back With MagSafe Support Back Case For Realme 1…"
type input "Elegant Colorful Frosted Matte Back With MagSafe Support Back Case For Realme 1…"
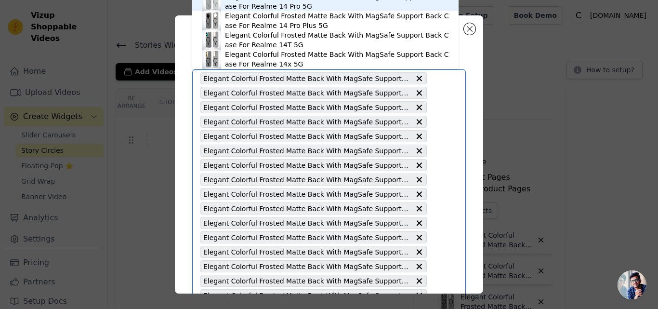
scroll to position [0, 0]
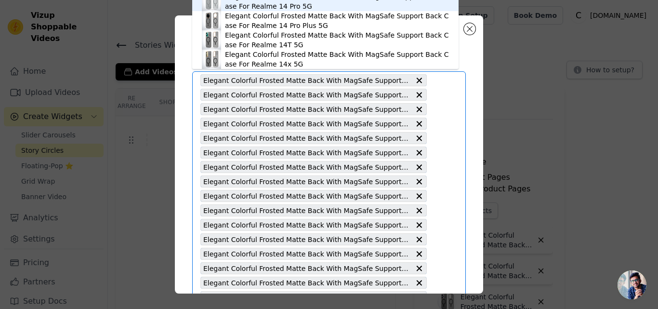
click at [259, 6] on div "Elegant Colorful Frosted Matte Back With MagSafe Support Back Case For Realme 1…" at bounding box center [337, 1] width 224 height 19
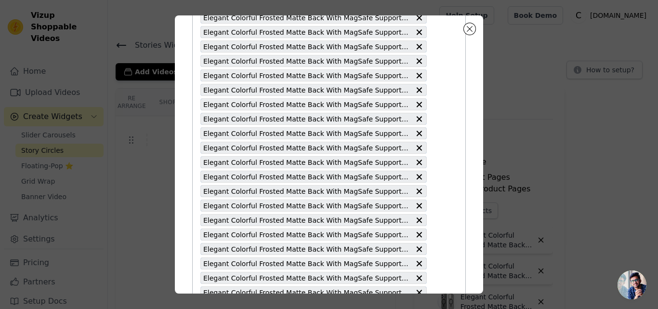
scroll to position [1334, 0]
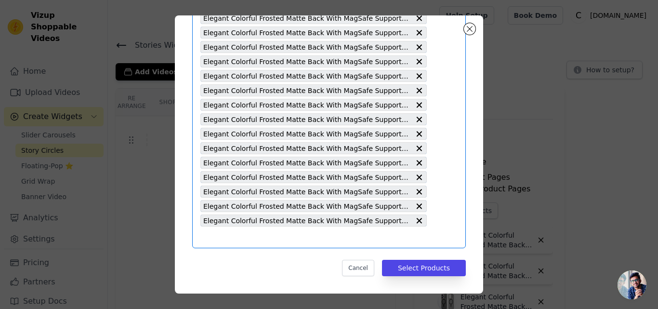
paste input "Elegant Colorful Frosted Matte Back With MagSafe Support Back Case For OnePlus …"
type input "Elegant Colorful Frosted Matte Back With MagSafe Support Back Case For OnePlus …"
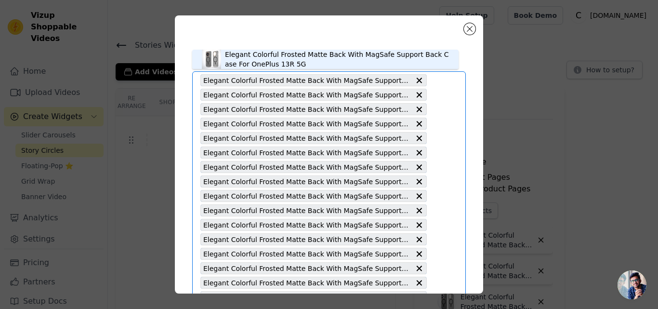
click at [250, 61] on div "Elegant Colorful Frosted Matte Back With MagSafe Support Back Case For OnePlus …" at bounding box center [337, 59] width 224 height 19
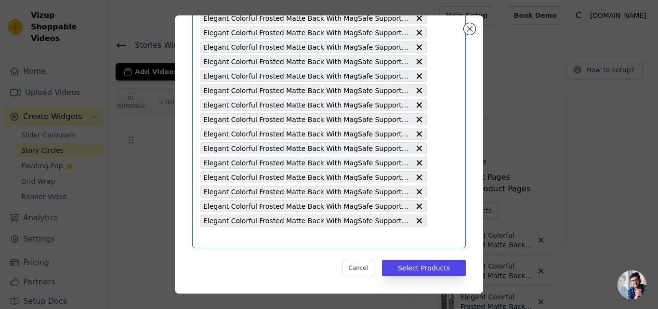
paste input "Elegant Colorful Frosted Matte Back With MagSafe Support Back Case For CMF Noth…"
type input "Elegant Colorful Frosted Matte Back With MagSafe Support Back Case For CMF Noth…"
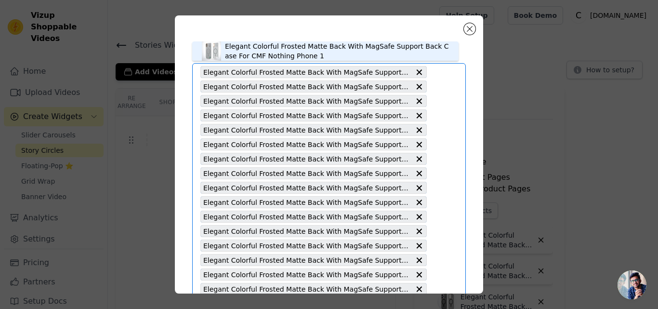
click at [270, 58] on div "Elegant Colorful Frosted Matte Back With MagSafe Support Back Case For CMF Noth…" at bounding box center [337, 50] width 224 height 19
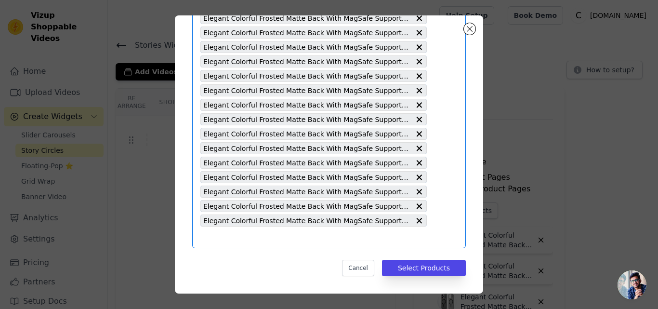
paste
type input "Elegant Colorful Frosted Matte Back With MagSafe Support Back Case For Apple iP…"
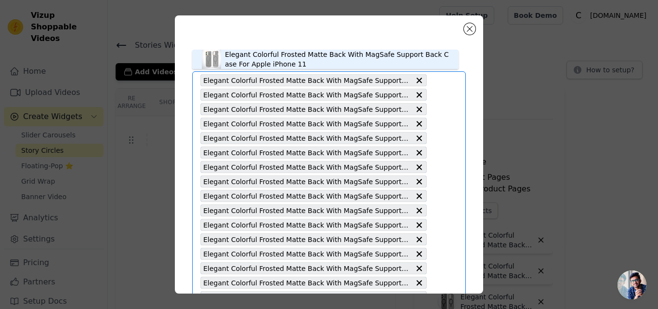
click at [261, 64] on div "Elegant Colorful Frosted Matte Back With MagSafe Support Back Case For Apple iP…" at bounding box center [337, 59] width 224 height 19
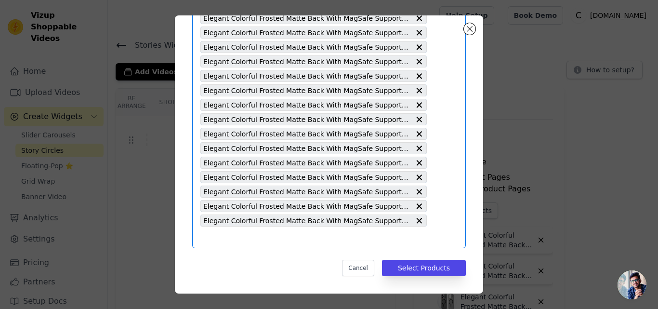
type input "Elegant Colorful Frosted Matte Back With MagSafe Support Back Case For Vivo V50…"
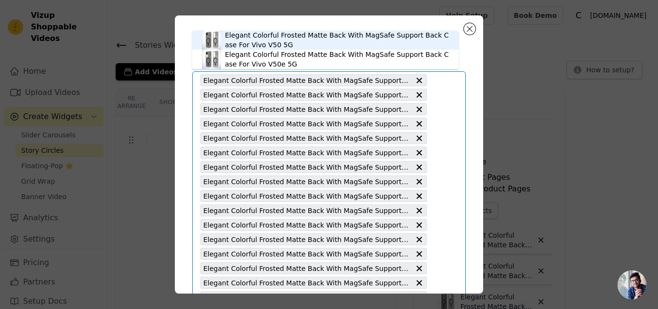
click at [262, 44] on div "Elegant Colorful Frosted Matte Back With MagSafe Support Back Case For Vivo V50…" at bounding box center [337, 39] width 224 height 19
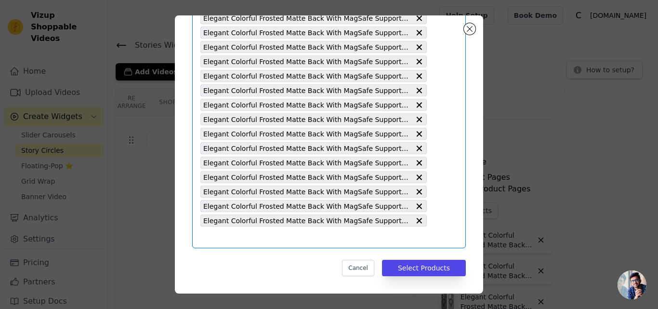
type input "Elegant Colorful Frosted Matte Back With MagSafe Support Back Case For iQOO 13 …"
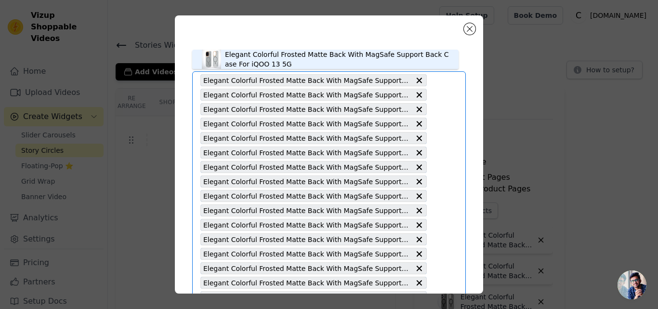
click at [259, 63] on div "Elegant Colorful Frosted Matte Back With MagSafe Support Back Case For iQOO 13 …" at bounding box center [337, 59] width 224 height 19
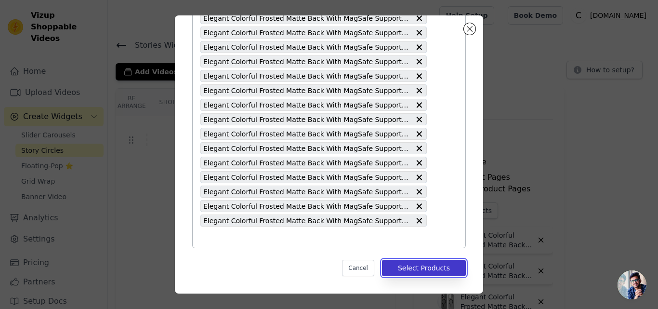
click at [411, 270] on button "Select Products" at bounding box center [424, 268] width 84 height 16
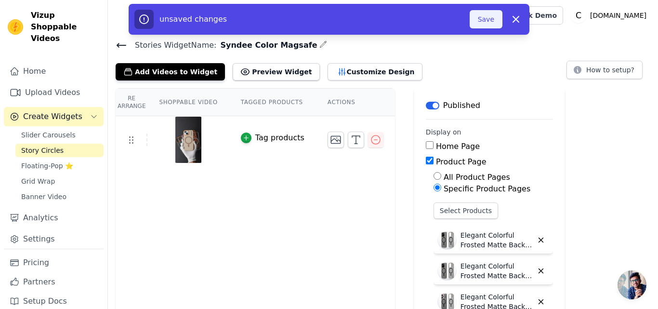
click at [478, 18] on button "Save" at bounding box center [486, 19] width 33 height 18
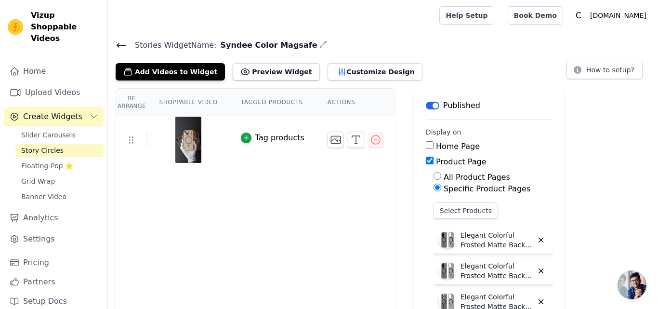
click at [186, 141] on img at bounding box center [188, 140] width 27 height 46
click at [65, 144] on link "Story Circles" at bounding box center [59, 150] width 88 height 13
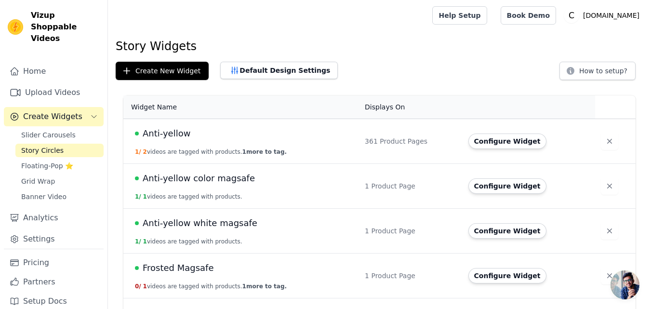
scroll to position [82, 0]
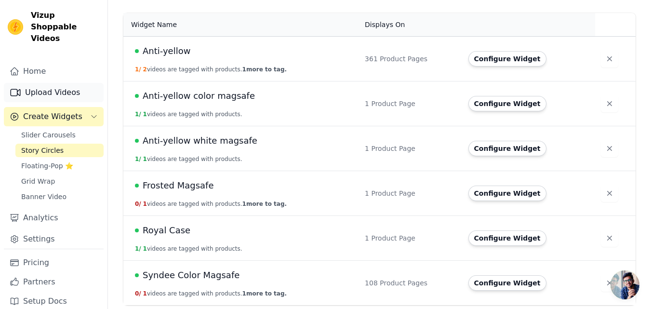
click at [46, 83] on link "Upload Videos" at bounding box center [54, 92] width 100 height 19
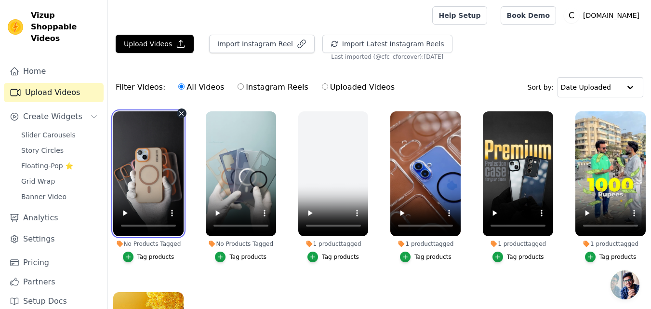
click at [149, 196] on video at bounding box center [148, 173] width 70 height 125
click at [146, 173] on video at bounding box center [148, 173] width 70 height 125
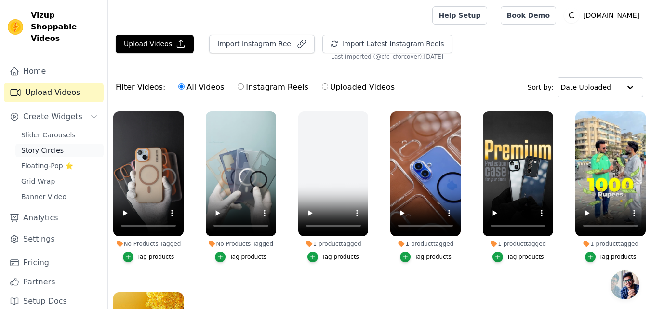
click at [44, 145] on span "Story Circles" at bounding box center [42, 150] width 42 height 10
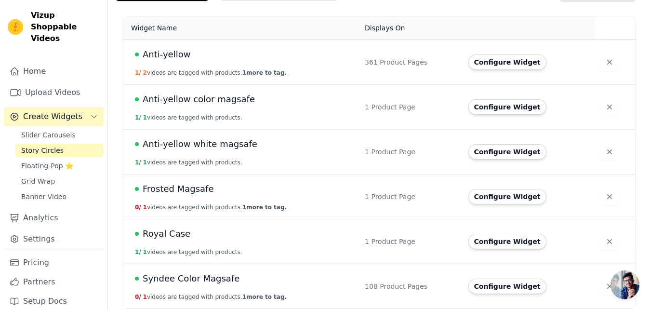
scroll to position [82, 0]
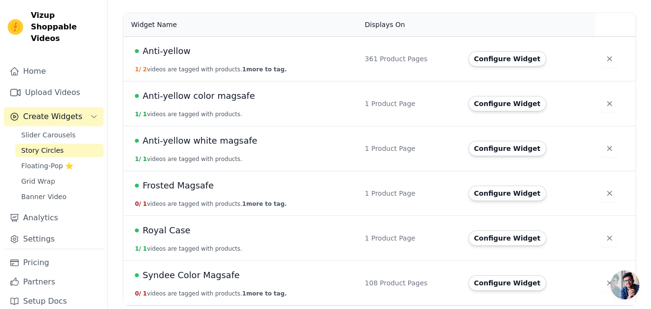
click at [182, 277] on span "Syndee Color Magsafe" at bounding box center [191, 274] width 97 height 13
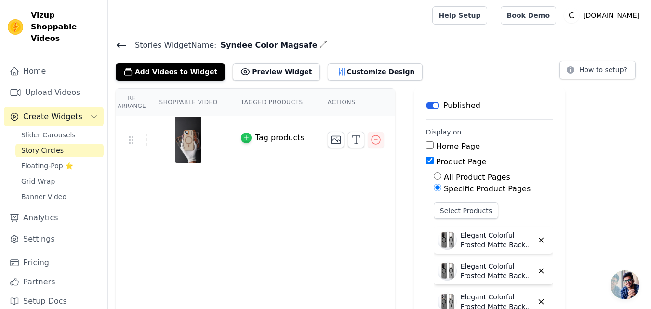
click at [243, 139] on icon "button" at bounding box center [246, 137] width 7 height 7
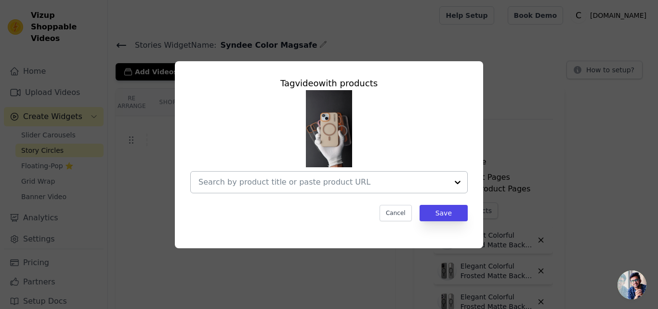
click at [347, 182] on input "text" at bounding box center [323, 182] width 250 height 12
click at [397, 211] on button "Cancel" at bounding box center [396, 213] width 32 height 16
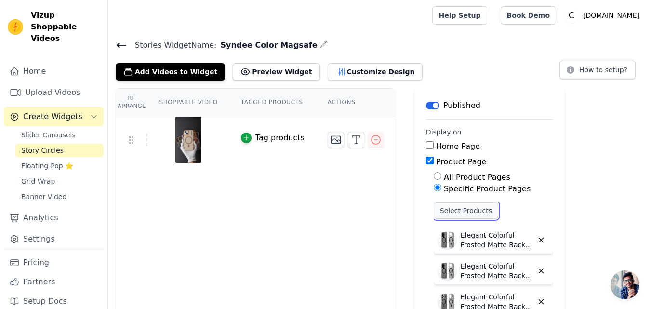
click at [441, 208] on button "Select Products" at bounding box center [466, 210] width 65 height 16
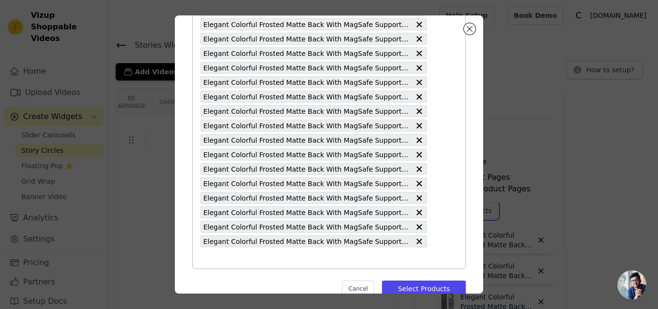
scroll to position [1406, 0]
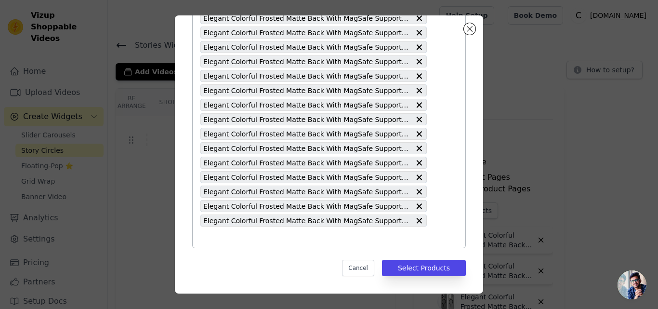
click at [243, 239] on input "text" at bounding box center [313, 237] width 226 height 12
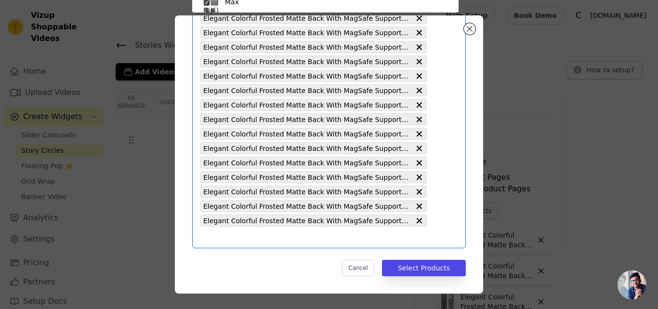
scroll to position [56, 0]
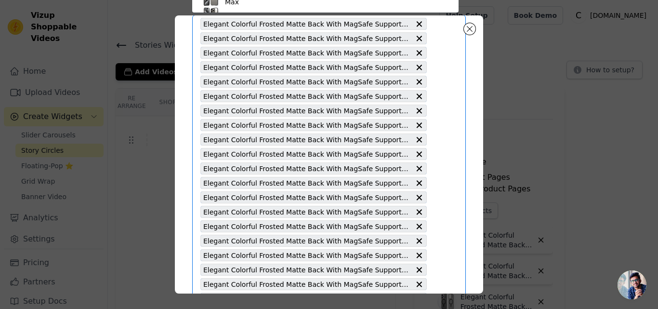
type input "Elegant Colorful Frosted Matte Back With MagSafe Support Back Case For iQOO 12 …"
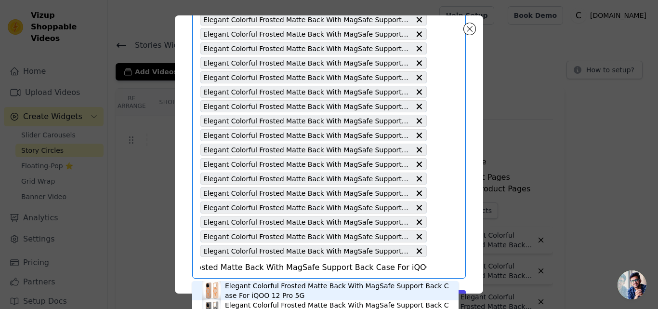
scroll to position [1406, 0]
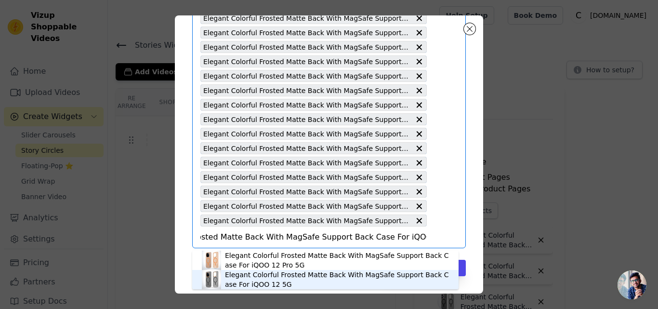
click at [245, 282] on div "Elegant Colorful Frosted Matte Back With MagSafe Support Back Case For iQOO 12 …" at bounding box center [337, 279] width 224 height 19
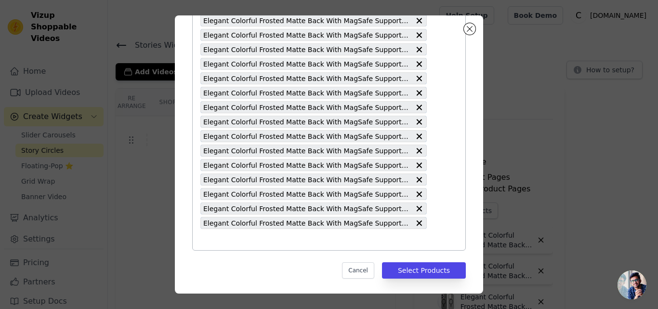
scroll to position [1421, 0]
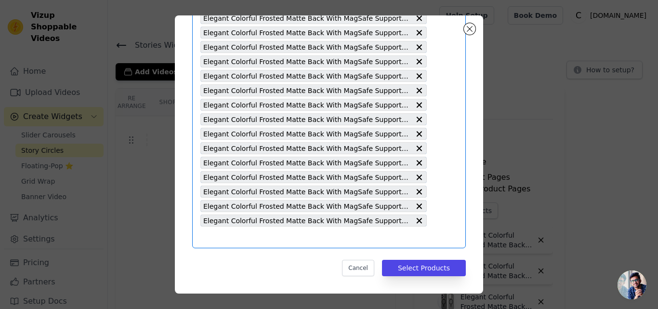
type input "Elegant Colorful Frosted Matte Back With MagSafe Support Back Case For Motorola…"
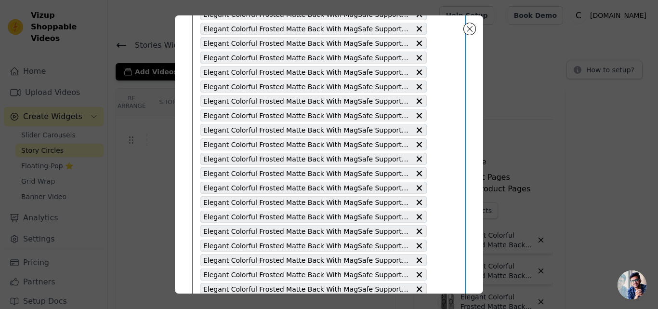
scroll to position [0, 0]
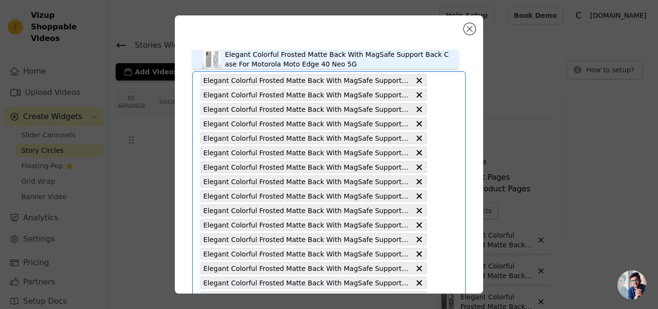
click at [274, 59] on div "Elegant Colorful Frosted Matte Back With MagSafe Support Back Case For Motorola…" at bounding box center [337, 59] width 224 height 19
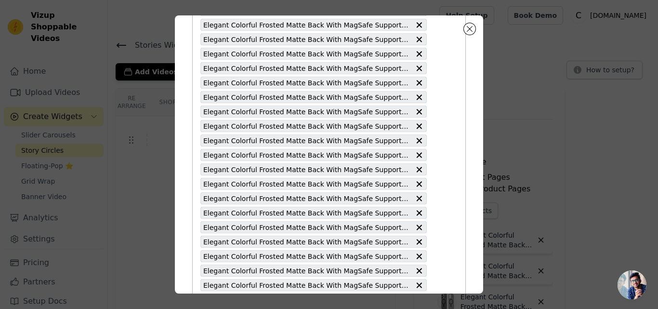
scroll to position [1435, 0]
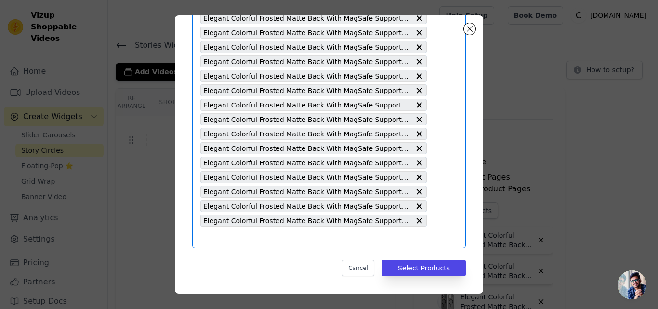
type input "Elegant Colorful Frosted Matte Back With MagSafe Support Back Case For iQOO 12 …"
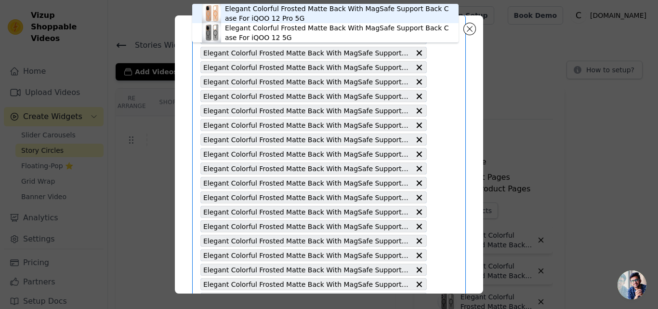
scroll to position [0, 0]
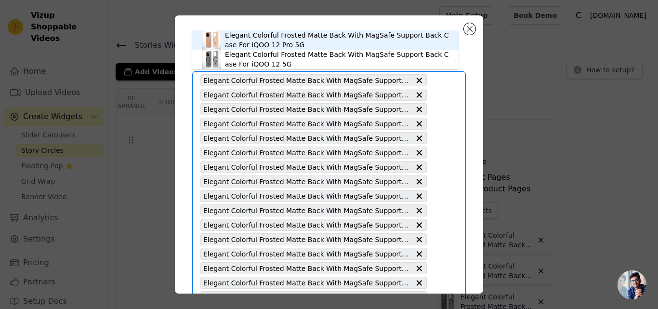
click at [273, 43] on div "Elegant Colorful Frosted Matte Back With MagSafe Support Back Case For iQOO 12 …" at bounding box center [337, 39] width 224 height 19
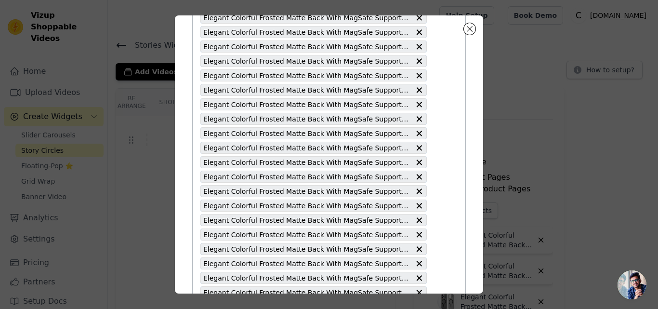
scroll to position [1450, 0]
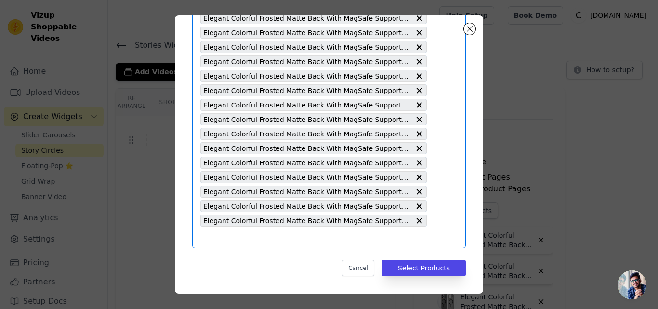
type input "Elegant Colorful Frosted Matte Back With MagSafe Support Back Case For Nothing …"
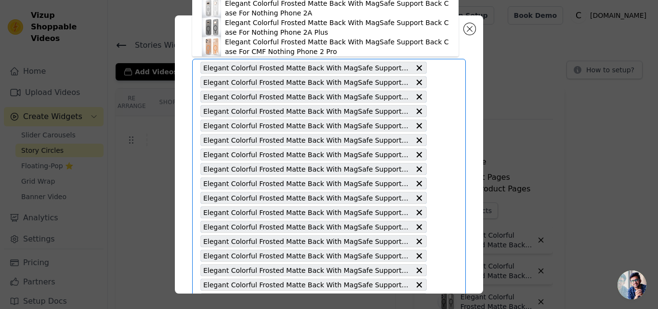
scroll to position [0, 0]
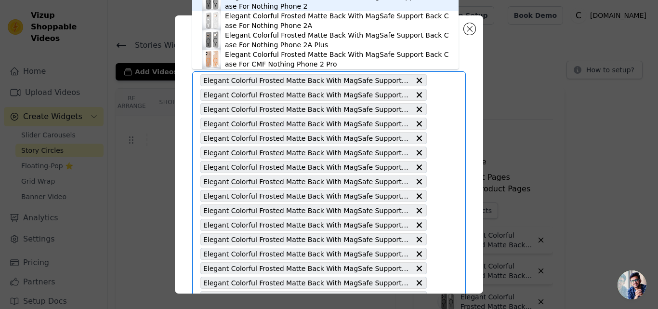
click at [264, 6] on div "Elegant Colorful Frosted Matte Back With MagSafe Support Back Case For Nothing …" at bounding box center [337, 1] width 224 height 19
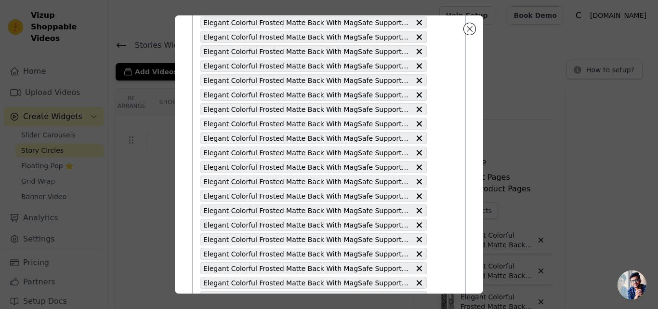
scroll to position [1464, 0]
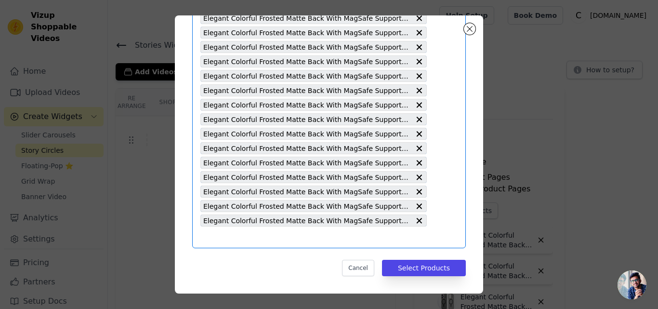
type input "Elegant Colorful Frosted Matte Back With MagSafe Support Back Case For Nothing …"
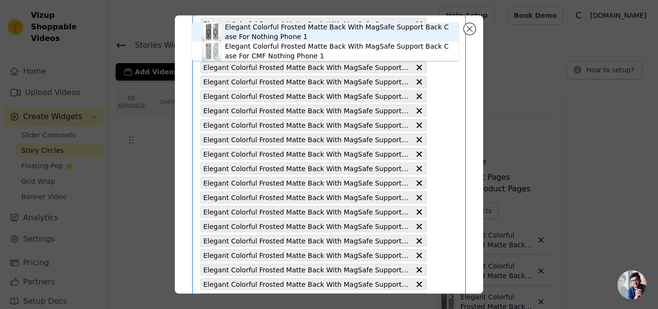
scroll to position [0, 0]
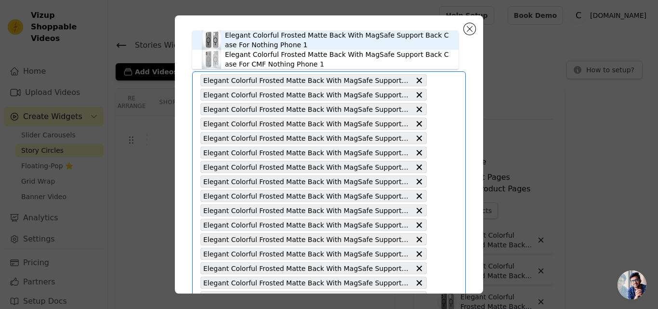
click at [265, 37] on div "Elegant Colorful Frosted Matte Back With MagSafe Support Back Case For Nothing …" at bounding box center [337, 39] width 224 height 19
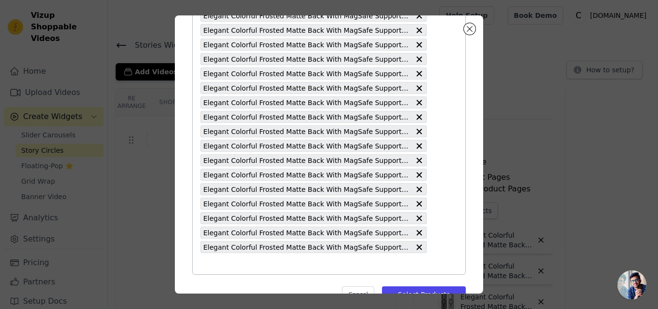
scroll to position [1479, 0]
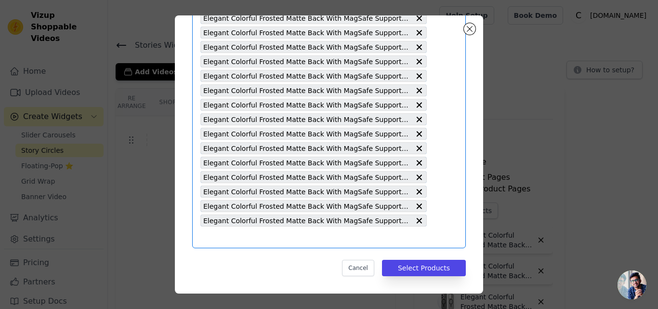
type input "Elegant Colorful Frosted Matte Back With MagSafe Support Back Case For Motorola…"
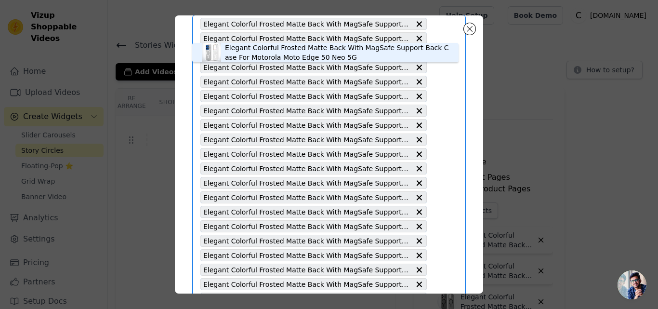
scroll to position [0, 0]
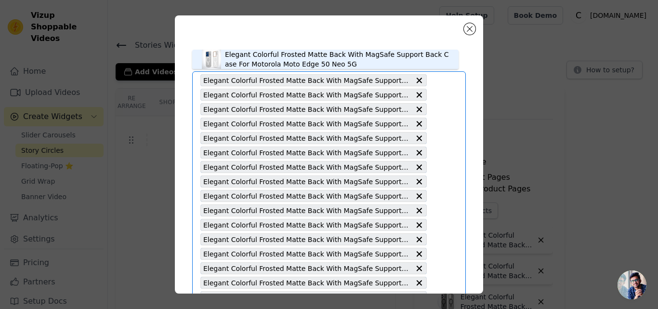
click at [290, 64] on div "Elegant Colorful Frosted Matte Back With MagSafe Support Back Case For Motorola…" at bounding box center [337, 59] width 224 height 19
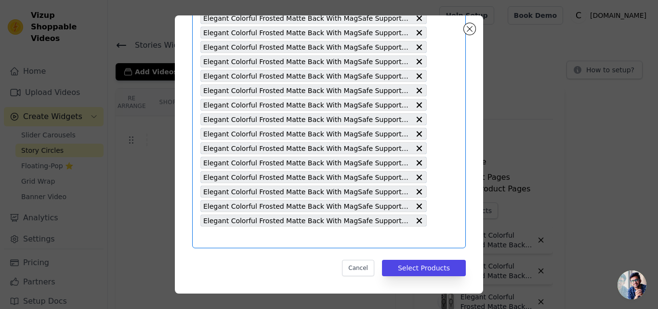
type input "Elegant Colorful Frosted Matte Back With MagSafe Support Back Case For Motorola…"
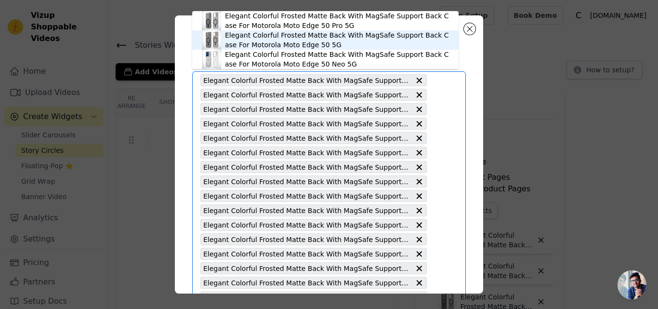
click at [289, 38] on div "Elegant Colorful Frosted Matte Back With MagSafe Support Back Case For Motorola…" at bounding box center [337, 39] width 224 height 19
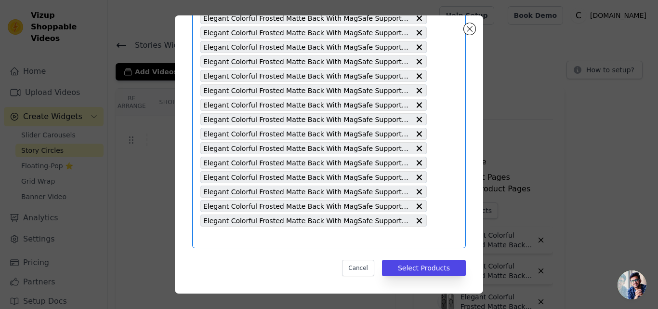
type input "Elegant Colorful Frosted Matte Back With MagSafe Support Back Case For Motorola…"
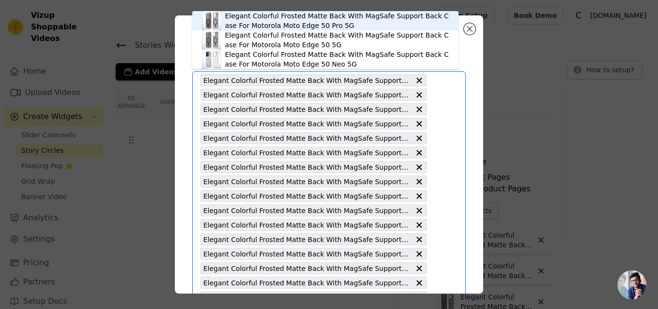
click at [304, 27] on div "Elegant Colorful Frosted Matte Back With MagSafe Support Back Case For Motorola…" at bounding box center [337, 20] width 224 height 19
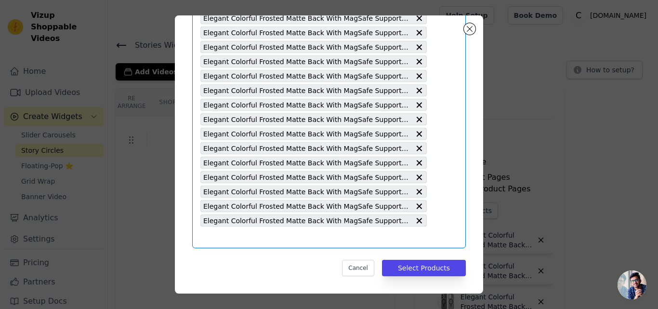
type input "Elegant Colorful Frosted Matte Back With MagSafe Support Back Case For Motorola…"
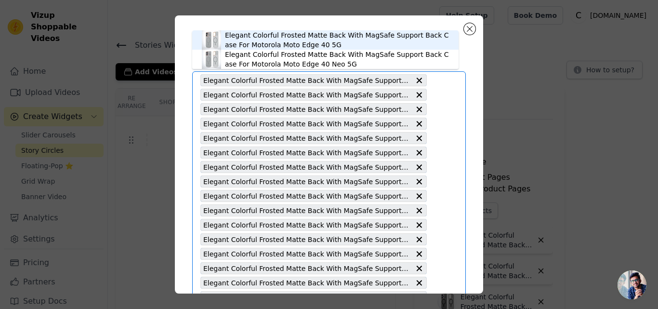
click at [292, 44] on div "Elegant Colorful Frosted Matte Back With MagSafe Support Back Case For Motorola…" at bounding box center [337, 39] width 224 height 19
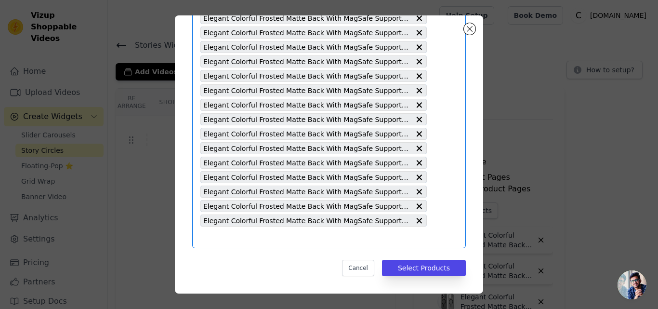
type input "Elegant Colorful Frosted Matte Back With MagSafe Support Back Case For Samsung …"
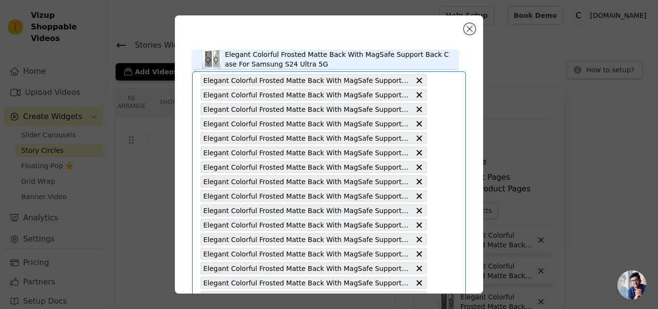
click at [267, 62] on div "Elegant Colorful Frosted Matte Back With MagSafe Support Back Case For Samsung …" at bounding box center [337, 59] width 224 height 19
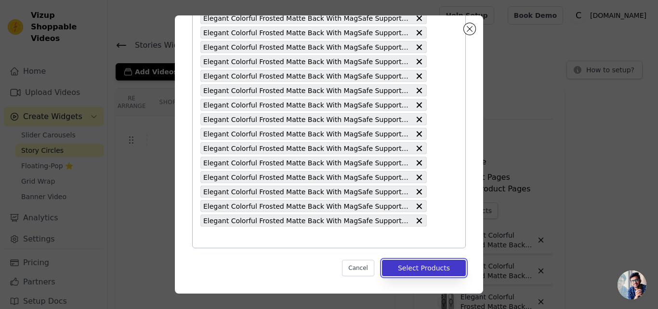
click at [392, 269] on button "Select Products" at bounding box center [424, 268] width 84 height 16
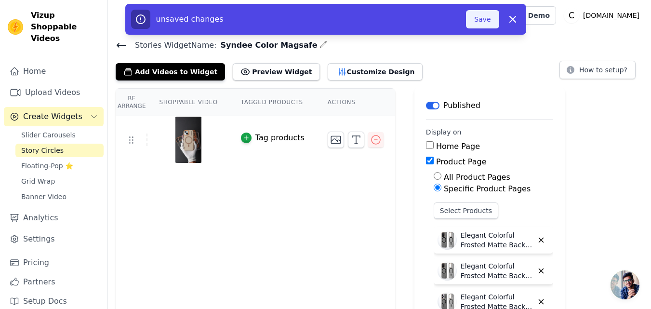
click at [476, 23] on button "Save" at bounding box center [482, 19] width 33 height 18
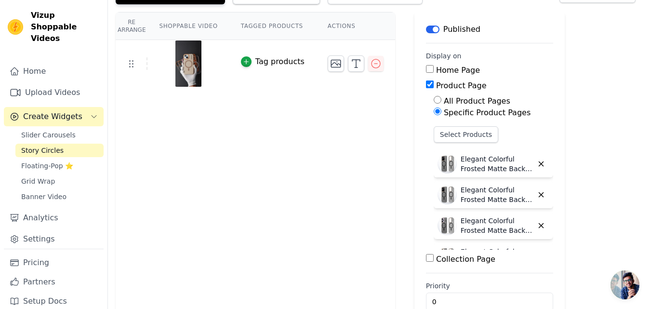
scroll to position [97, 0]
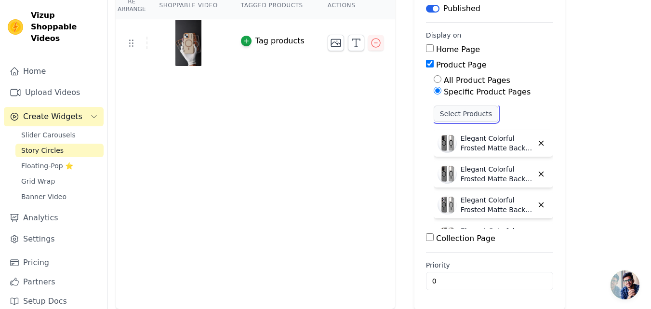
click at [439, 114] on button "Select Products" at bounding box center [466, 114] width 65 height 16
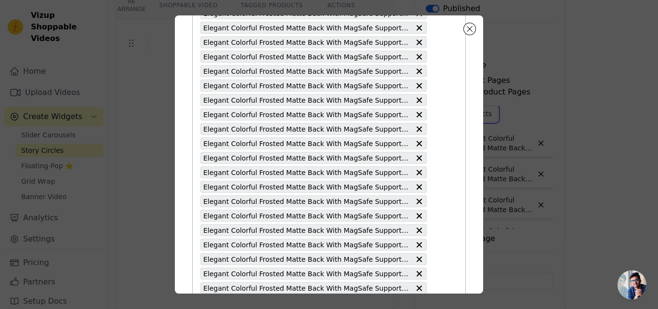
scroll to position [1551, 0]
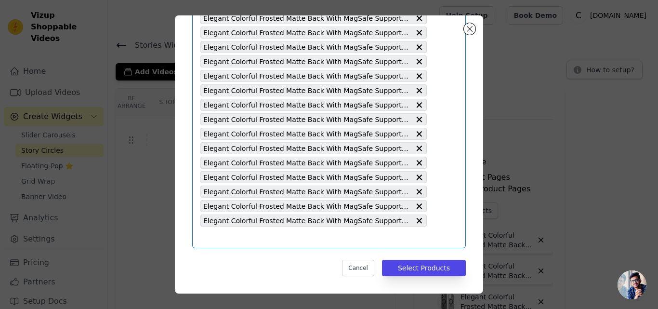
click at [266, 238] on input "text" at bounding box center [313, 237] width 226 height 12
type input "Elegant Colorful Frosted Matte Back With MagSafe Support Back Case For Samsung …"
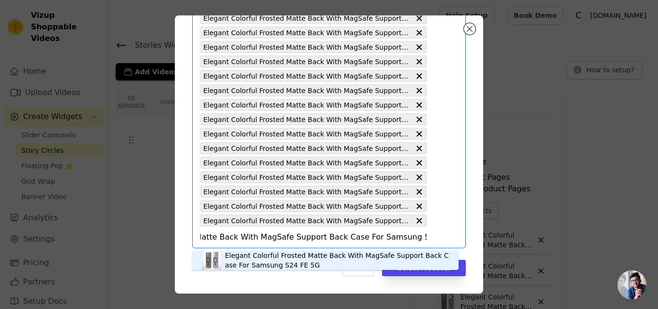
click at [264, 262] on div "Elegant Colorful Frosted Matte Back With MagSafe Support Back Case For Samsung …" at bounding box center [337, 260] width 224 height 19
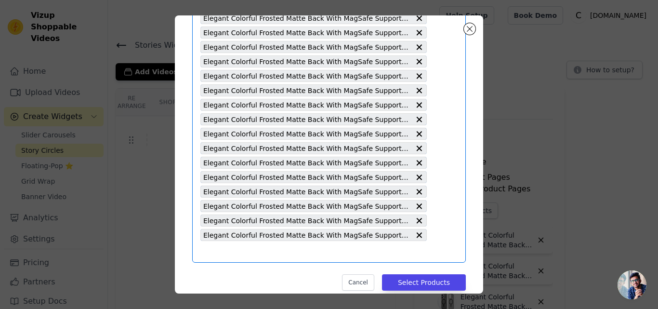
scroll to position [0, 0]
click at [272, 251] on input "text" at bounding box center [313, 252] width 226 height 12
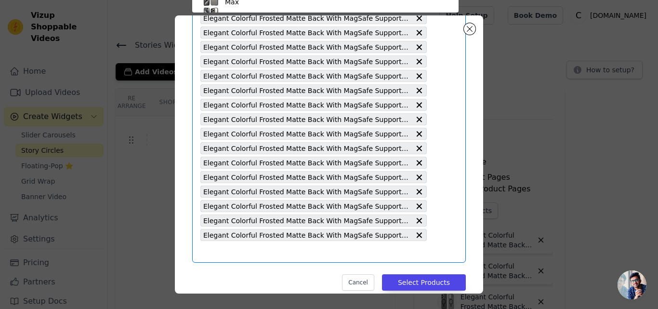
type input "Elegant Colorful Frosted Matte Back With MagSafe Support Back Case For Samsung …"
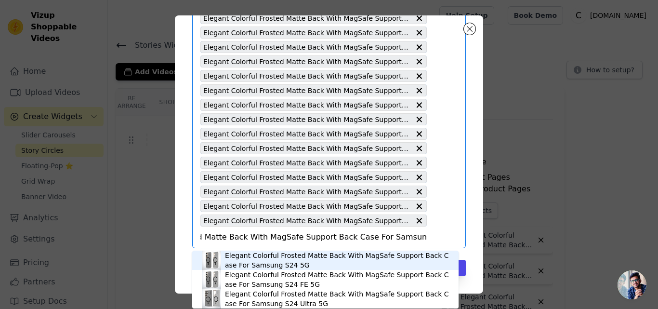
scroll to position [3, 0]
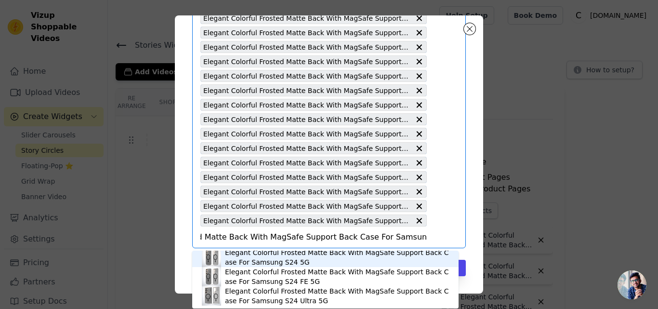
click at [266, 251] on div "Elegant Colorful Frosted Matte Back With MagSafe Support Back Case For Samsung …" at bounding box center [337, 257] width 224 height 19
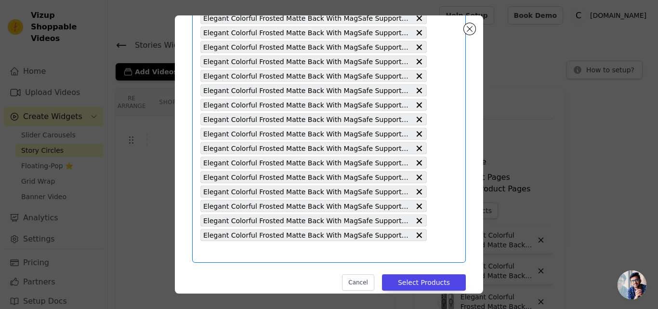
scroll to position [0, 0]
click at [266, 251] on input "text" at bounding box center [313, 252] width 226 height 12
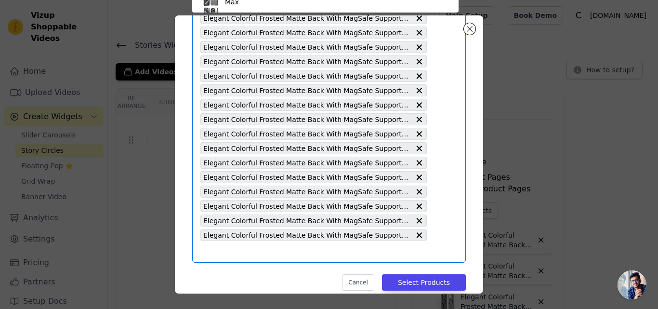
scroll to position [56, 0]
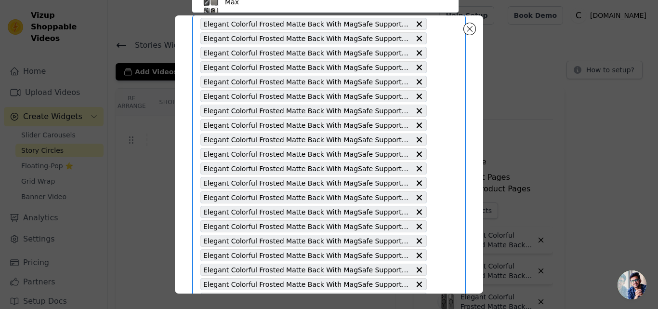
type input "Elegant Colorful Frosted Matte Back With MagSafe Support Back Case For Samsung …"
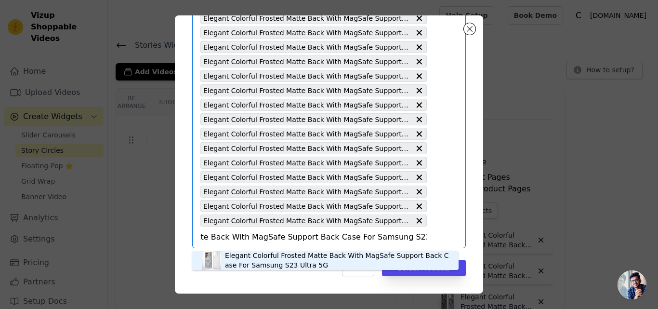
scroll to position [3, 0]
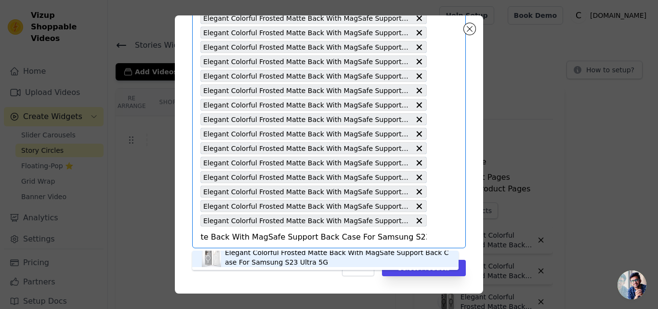
click at [257, 256] on div "Elegant Colorful Frosted Matte Back With MagSafe Support Back Case For Samsung …" at bounding box center [337, 257] width 224 height 19
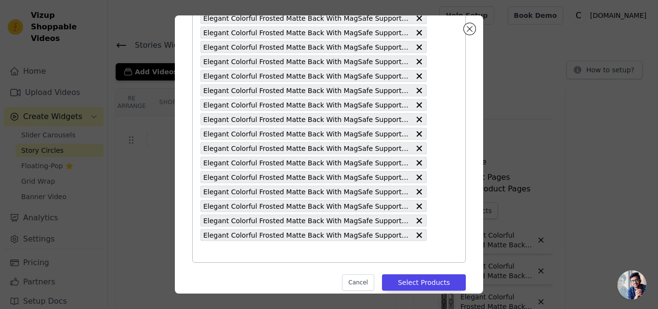
click at [257, 256] on input "text" at bounding box center [313, 252] width 226 height 12
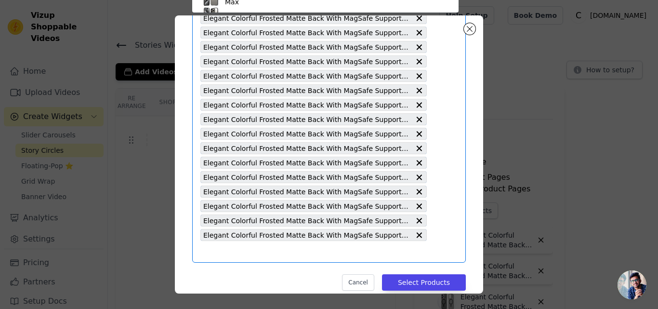
scroll to position [56, 0]
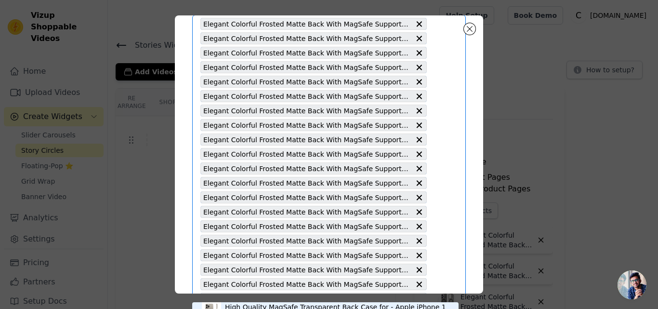
type input "Elegant Colorful Frosted Matte Back With MagSafe Support Back Case For Samsung …"
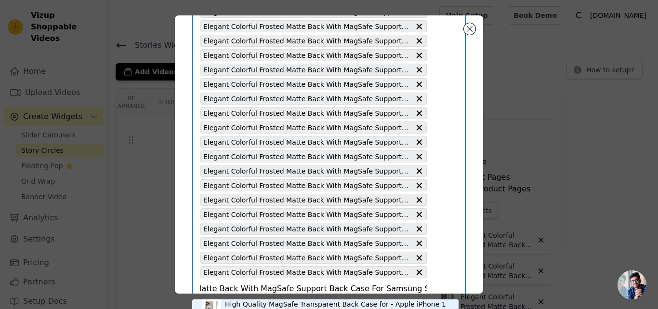
scroll to position [1591, 0]
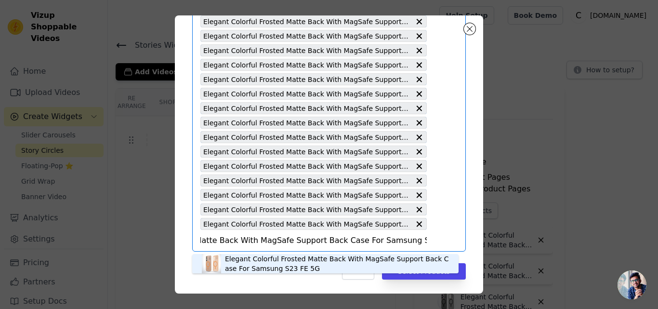
click at [266, 257] on div "Elegant Colorful Frosted Matte Back With MagSafe Support Back Case For Samsung …" at bounding box center [337, 263] width 224 height 19
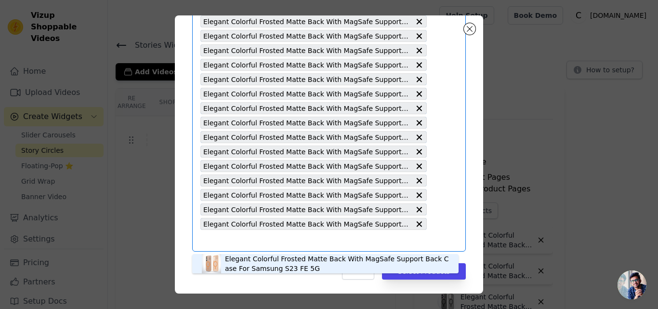
scroll to position [0, 0]
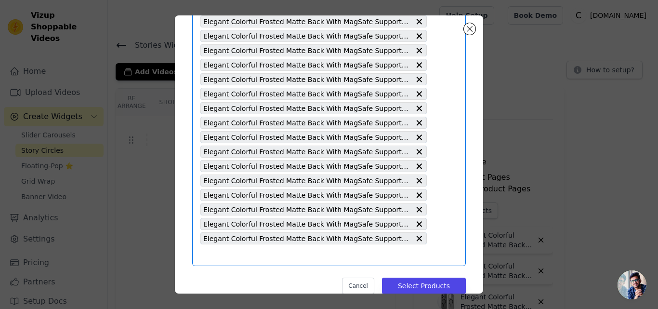
click at [266, 257] on input "text" at bounding box center [313, 255] width 226 height 12
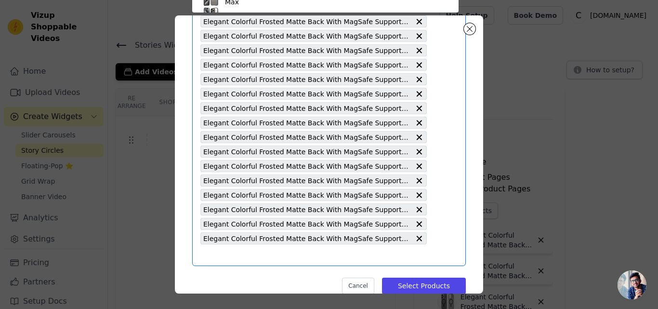
scroll to position [56, 0]
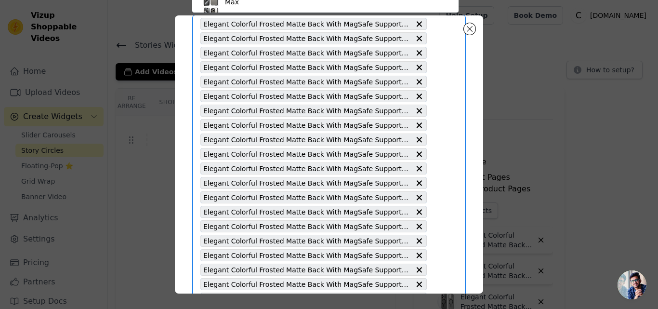
type input "Elegant Colorful Frosted Matte Back With MagSafe Support Back Case For Samsung …"
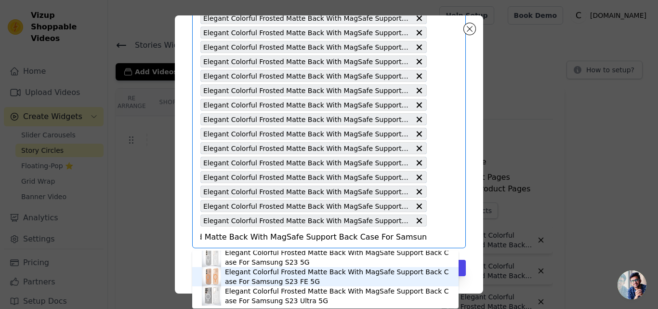
scroll to position [0, 0]
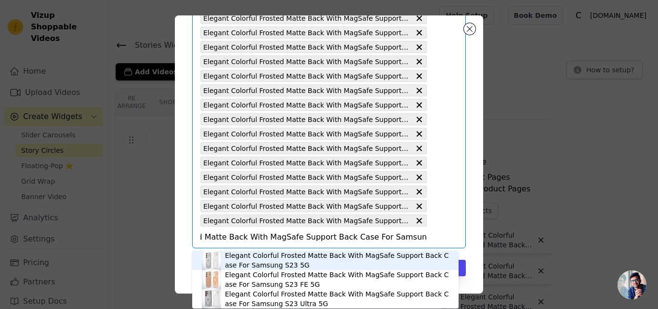
click at [256, 262] on div "Elegant Colorful Frosted Matte Back With MagSafe Support Back Case For Samsung …" at bounding box center [337, 260] width 224 height 19
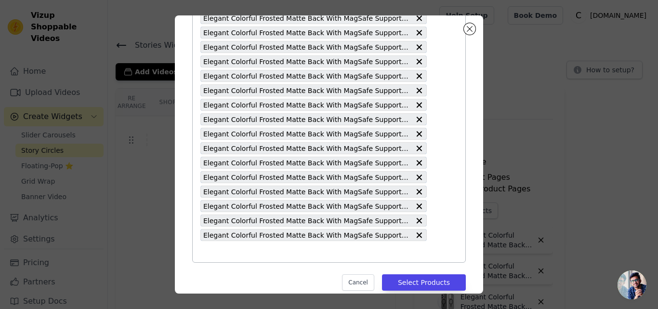
click at [283, 253] on input "text" at bounding box center [313, 252] width 226 height 12
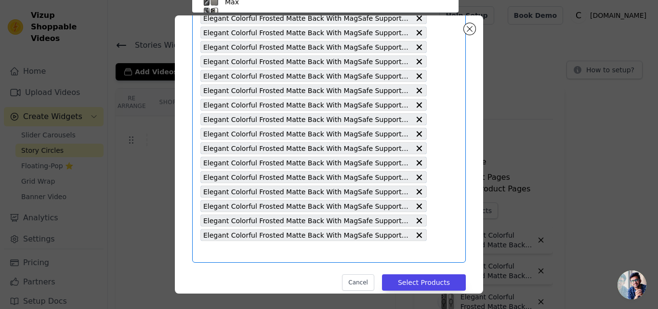
scroll to position [56, 0]
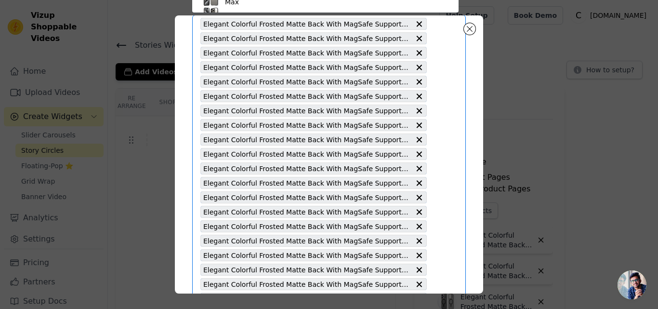
type input "Elegant Colorful Frosted Matte Back With MagSafe Support Back Case For Samsung …"
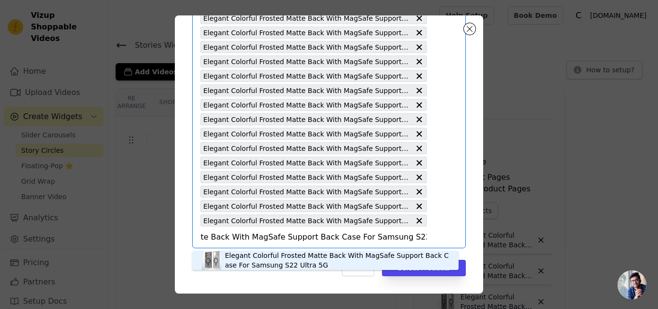
click at [268, 265] on div "Elegant Colorful Frosted Matte Back With MagSafe Support Back Case For Samsung …" at bounding box center [337, 260] width 224 height 19
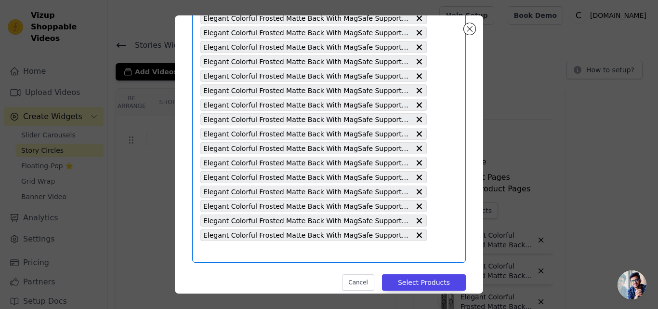
type input "Elegant Colorful Frosted Matte Back With MagSafe Support Back Case For Samsung …"
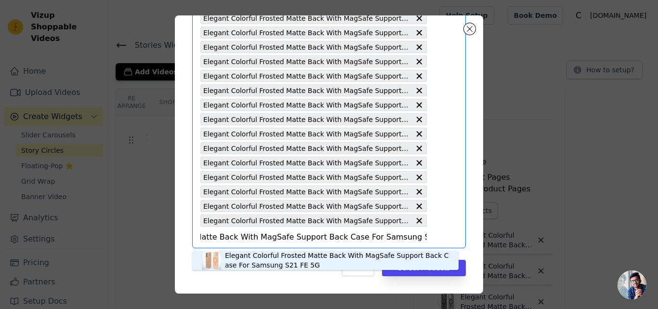
click at [246, 259] on div "Elegant Colorful Frosted Matte Back With MagSafe Support Back Case For Samsung …" at bounding box center [337, 260] width 224 height 19
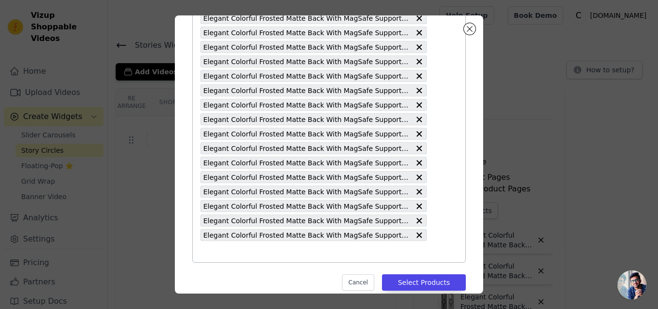
click at [288, 254] on input "text" at bounding box center [313, 252] width 226 height 12
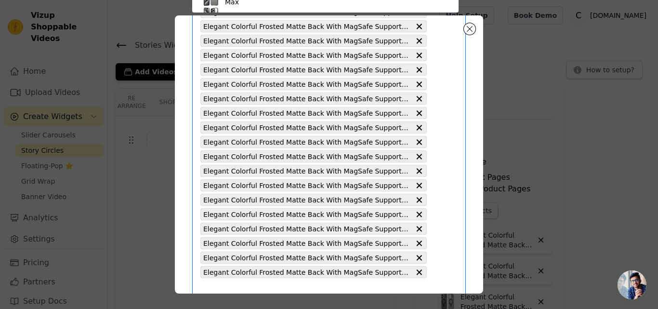
type input "Elegant Colorful Frosted Matte Back With MagSafe Support Back Case For Samsung …"
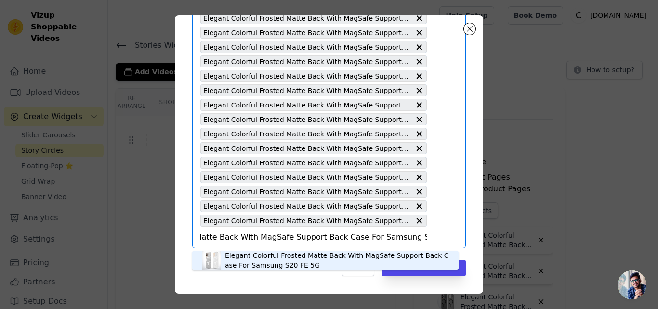
click at [282, 255] on div "Elegant Colorful Frosted Matte Back With MagSafe Support Back Case For Samsung …" at bounding box center [337, 260] width 224 height 19
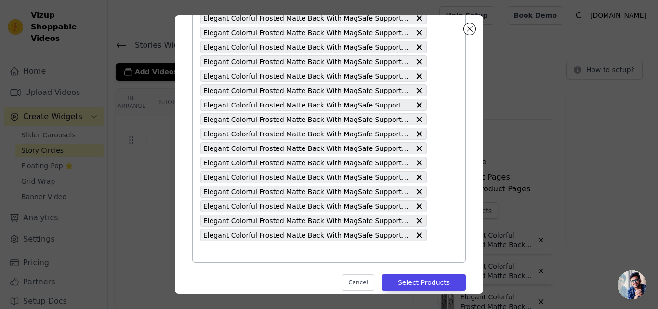
click at [280, 255] on input "text" at bounding box center [313, 252] width 226 height 12
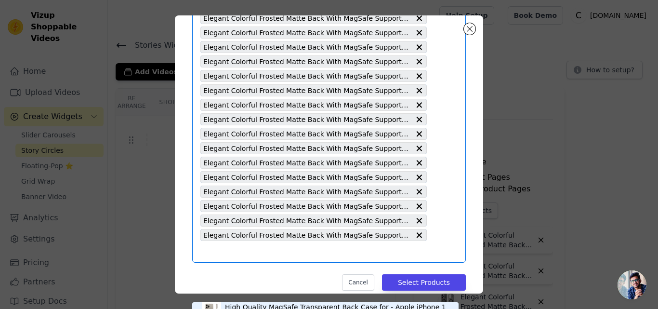
type input "Elegant Colorful Frosted Matte Back With MagSafe Support Back Case For Apple iP…"
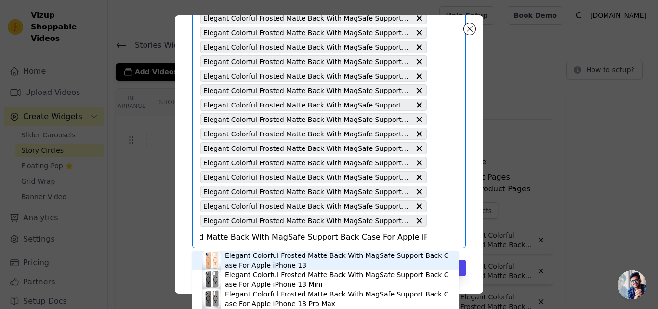
click at [280, 255] on div "Elegant Colorful Frosted Matte Back With MagSafe Support Back Case For Apple iP…" at bounding box center [337, 260] width 224 height 19
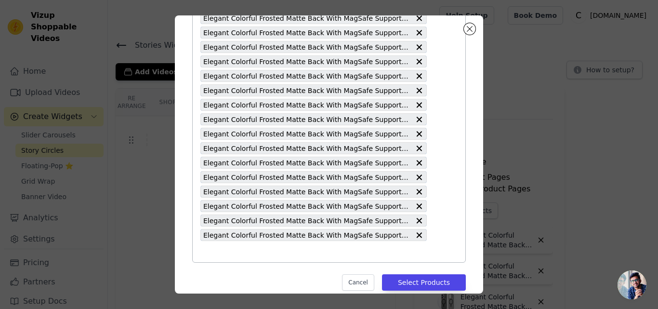
click at [279, 254] on input "text" at bounding box center [313, 252] width 226 height 12
type input "Elegant Colorful Frosted Matte Back With MagSafe Support Back Case For Samsung …"
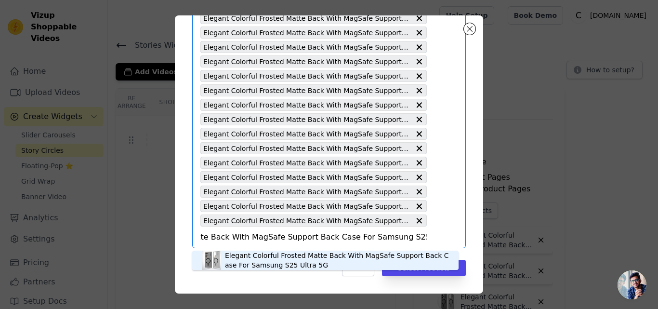
click at [279, 254] on div "Elegant Colorful Frosted Matte Back With MagSafe Support Back Case For Samsung …" at bounding box center [337, 260] width 224 height 19
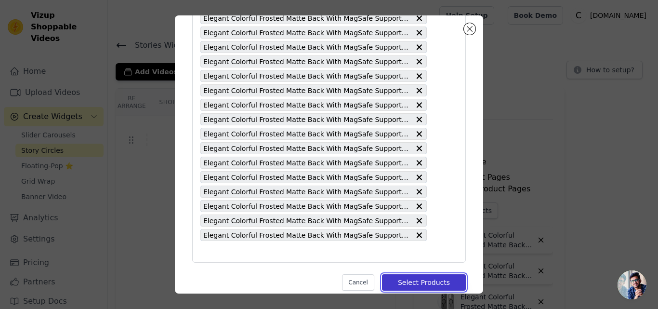
click at [428, 286] on button "Select Products" at bounding box center [424, 282] width 84 height 16
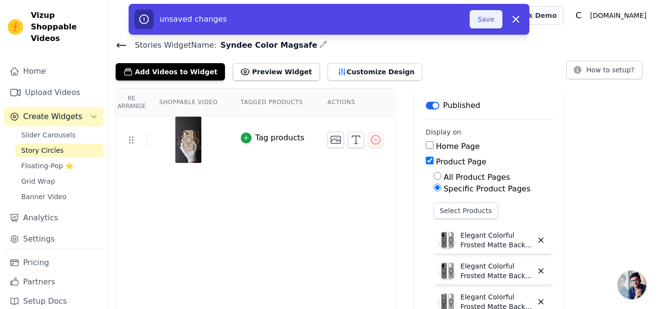
click at [478, 21] on button "Save" at bounding box center [486, 19] width 33 height 18
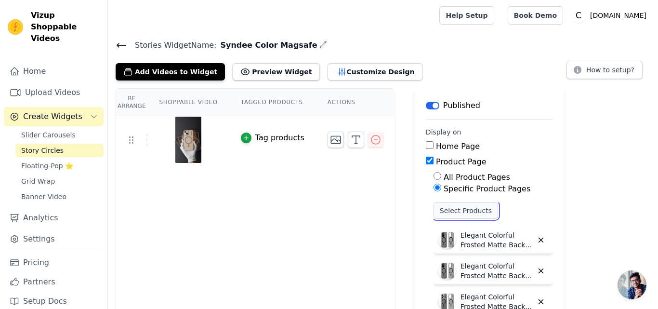
click at [440, 209] on button "Select Products" at bounding box center [466, 210] width 65 height 16
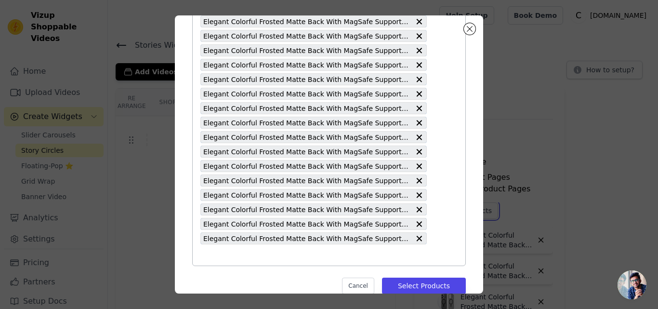
scroll to position [1695, 0]
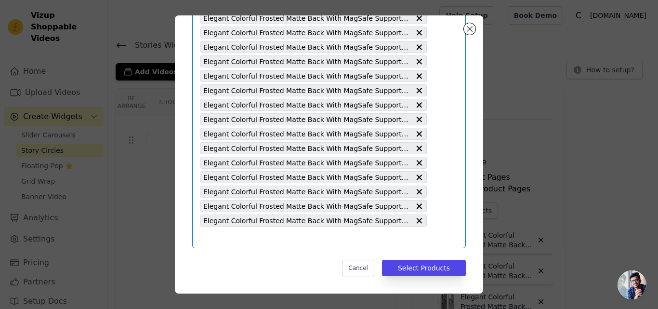
click at [268, 239] on input "text" at bounding box center [313, 237] width 226 height 12
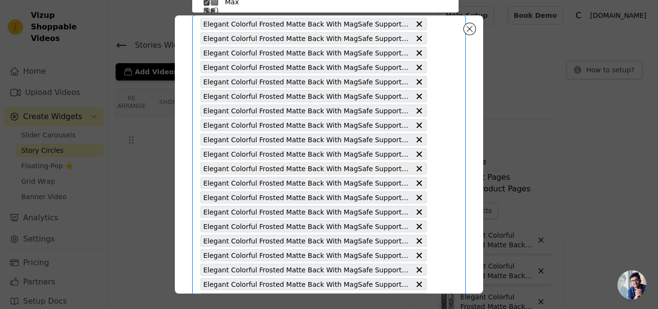
type input "Elegant Colorful Frosted Matte Back With MagSafe Support Back Case For Vivo X20…"
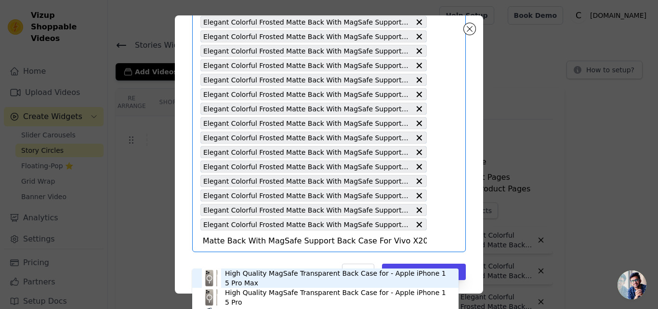
scroll to position [1695, 0]
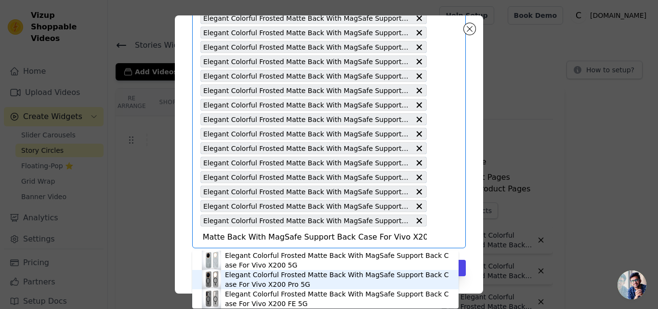
click at [253, 280] on div "Elegant Colorful Frosted Matte Back With MagSafe Support Back Case For Vivo X20…" at bounding box center [337, 279] width 224 height 19
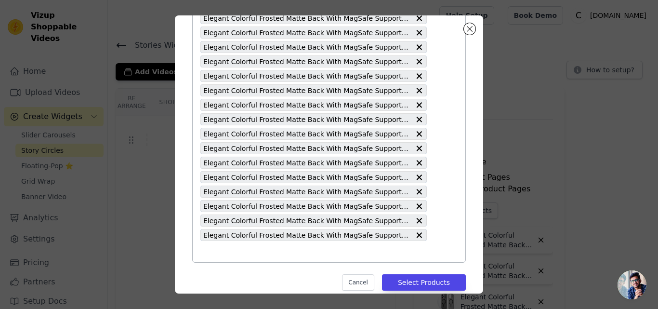
type input "Elegant Colorful Frosted Matte Back With MagSafe Support Back Case For Vivo X20…"
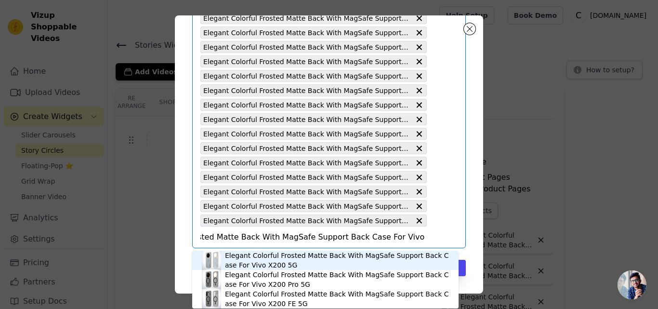
click at [256, 262] on div "Elegant Colorful Frosted Matte Back With MagSafe Support Back Case For Vivo X20…" at bounding box center [337, 260] width 224 height 19
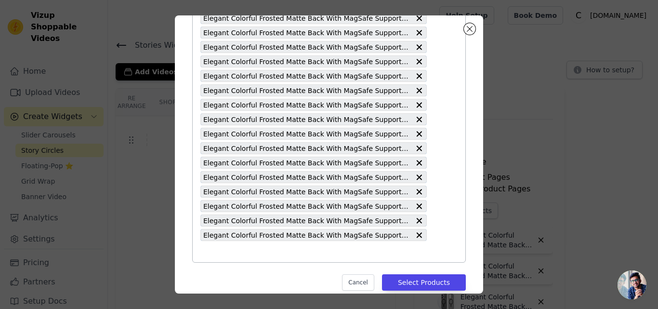
type input "Elegant Colorful Frosted Matte Back With MagSafe Support Back Case For OnePlus …"
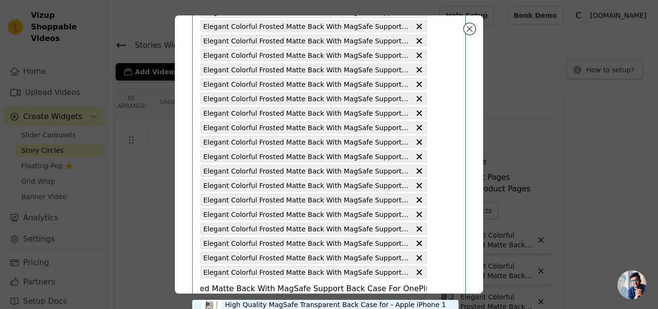
scroll to position [1724, 0]
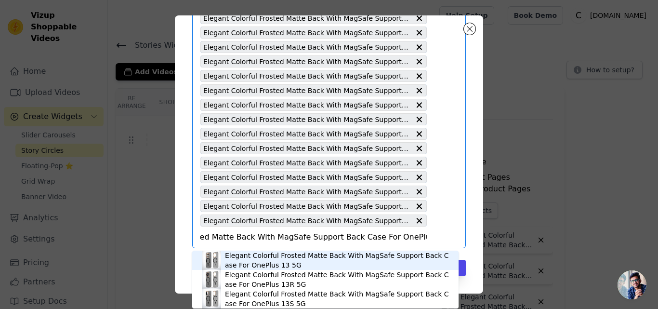
click at [254, 258] on div "Elegant Colorful Frosted Matte Back With MagSafe Support Back Case For OnePlus …" at bounding box center [337, 260] width 224 height 19
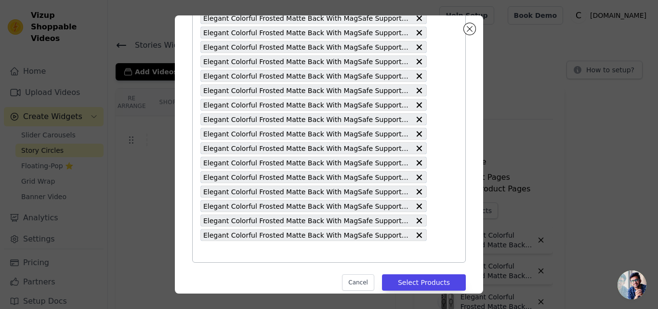
click at [251, 255] on input "text" at bounding box center [313, 252] width 226 height 12
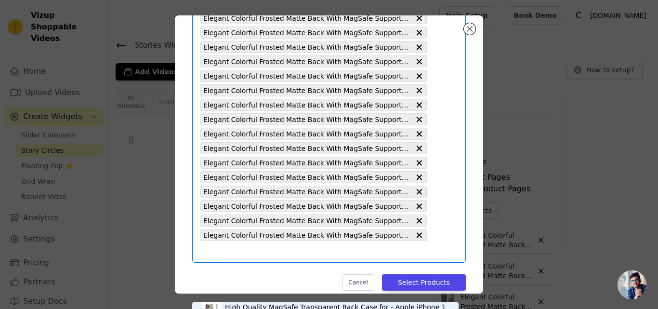
type input "Elegant Colorful Frosted Matte Back With MagSafe Support Back Case For Oppo Fin…"
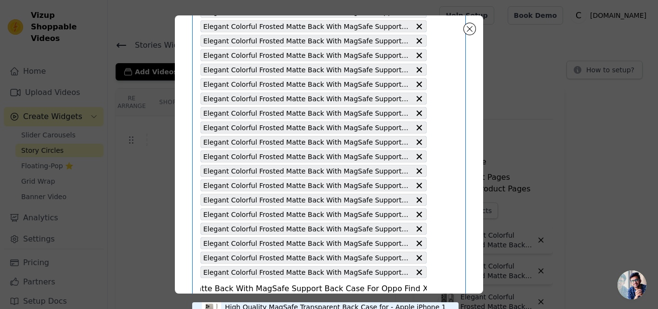
scroll to position [1739, 0]
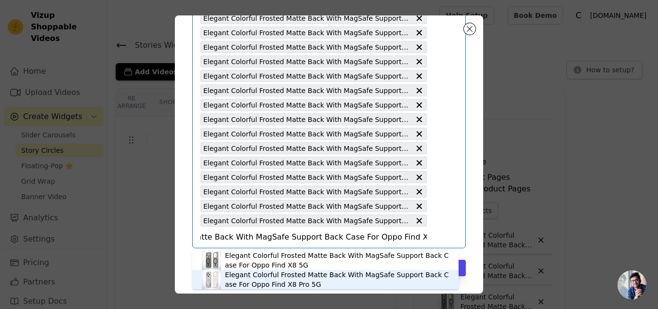
click at [254, 279] on div "Elegant Colorful Frosted Matte Back With MagSafe Support Back Case For Oppo Fin…" at bounding box center [337, 279] width 224 height 19
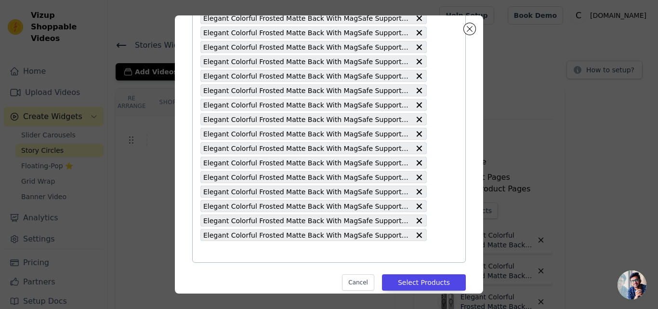
click at [249, 255] on input "text" at bounding box center [313, 252] width 226 height 12
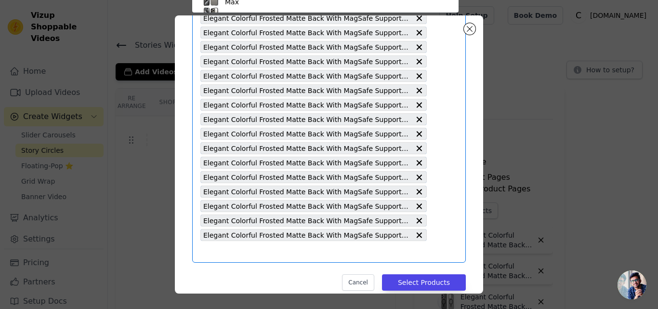
type input "Elegant Colorful Frosted Matte Back With MagSafe Support Back Case For Samsung …"
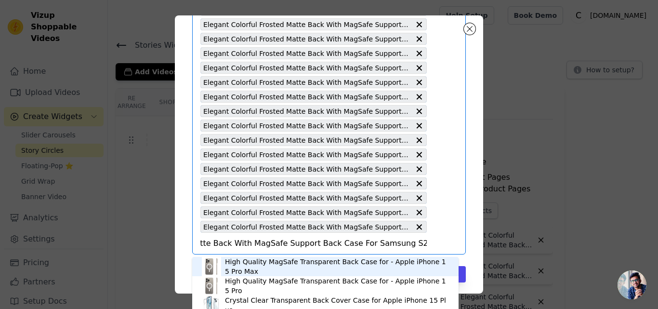
scroll to position [1753, 0]
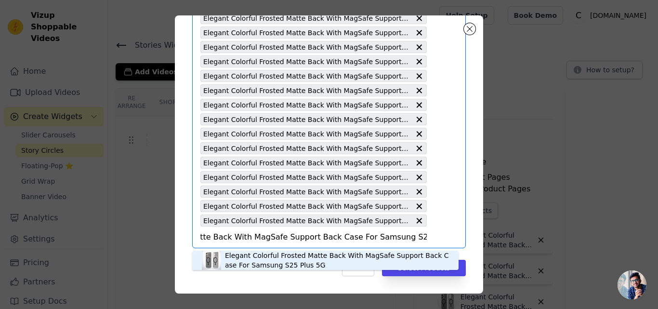
click at [248, 255] on div "Elegant Colorful Frosted Matte Back With MagSafe Support Back Case For Samsung …" at bounding box center [337, 260] width 224 height 19
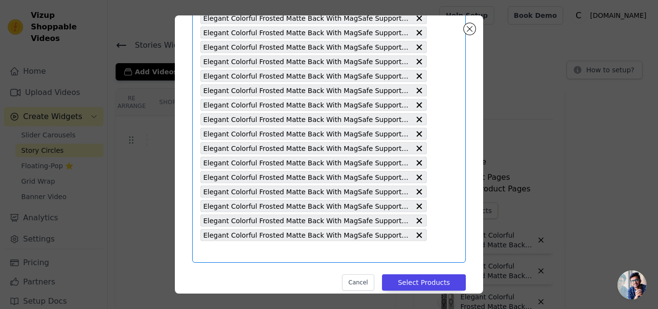
scroll to position [0, 0]
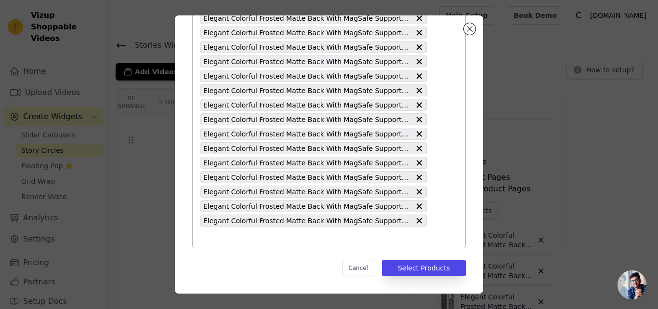
click at [247, 239] on input "text" at bounding box center [313, 237] width 226 height 12
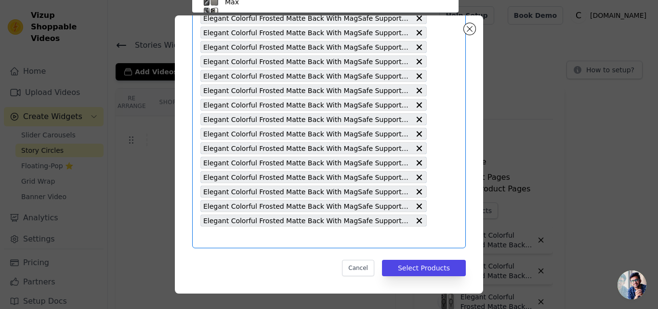
type input "Elegant Colorful Frosted Matte Back With MagSafe Support Back Case For Oppo Fin…"
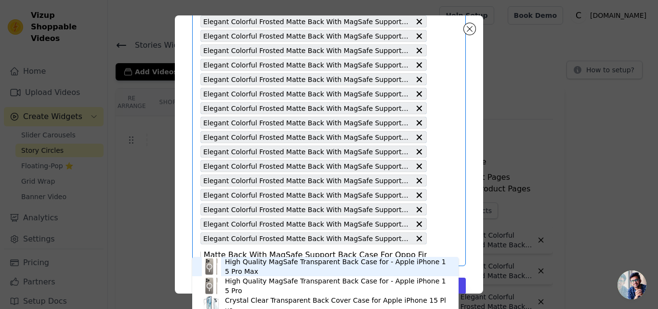
scroll to position [1768, 0]
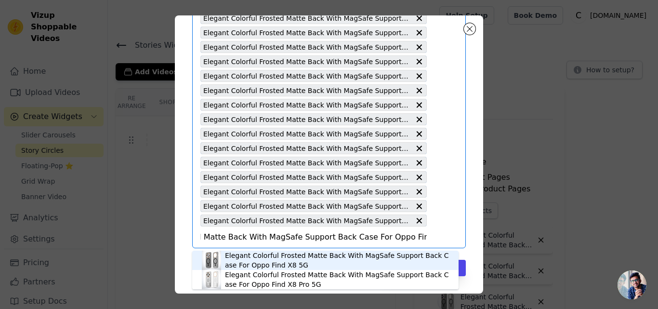
click at [246, 261] on div "Elegant Colorful Frosted Matte Back With MagSafe Support Back Case For Oppo Fin…" at bounding box center [337, 260] width 224 height 19
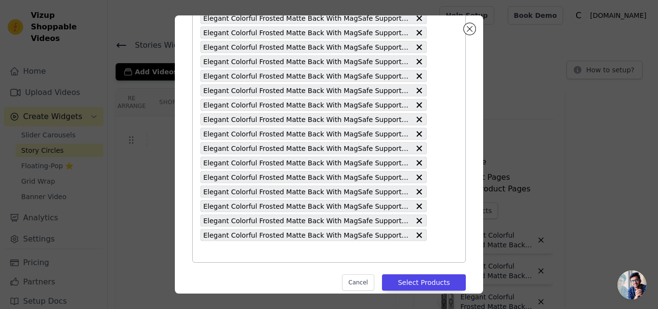
click at [241, 254] on input "text" at bounding box center [313, 252] width 226 height 12
type input "Elegant Colorful Frosted Matte Back With MagSafe Support Back Case For Samsung …"
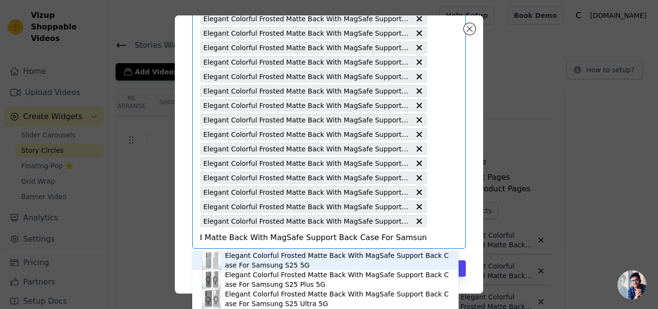
scroll to position [1782, 0]
click at [240, 254] on div "Elegant Colorful Frosted Matte Back With MagSafe Support Back Case For Samsung …" at bounding box center [337, 260] width 224 height 19
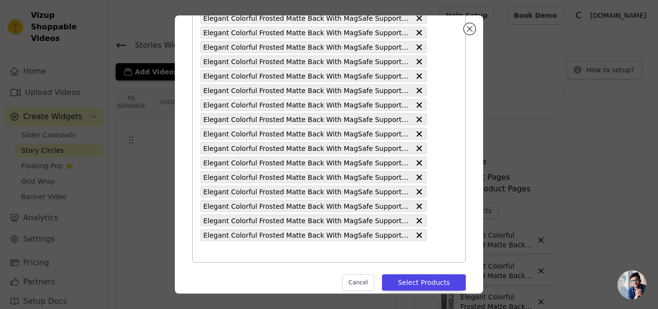
click at [240, 254] on input "text" at bounding box center [313, 252] width 226 height 12
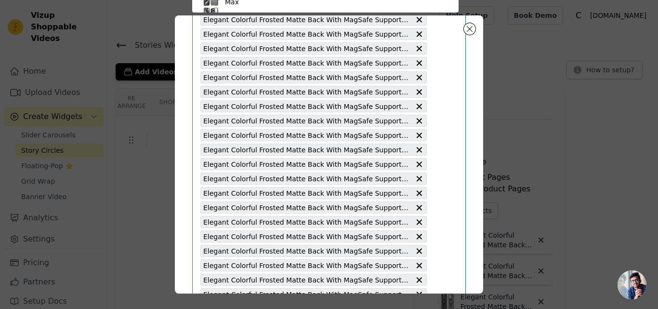
type input "Elegant Colorful Frosted Matte Back With MagSafe Support Back Case For Oppo Ren…"
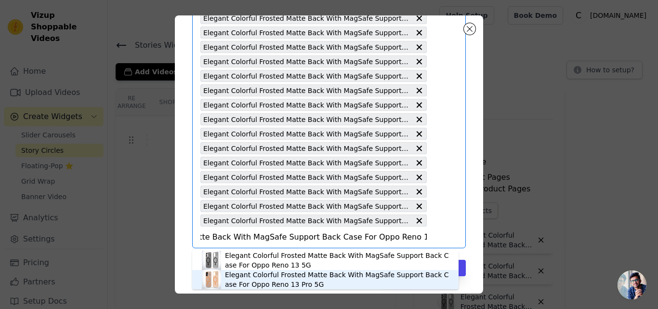
click at [253, 282] on div "Elegant Colorful Frosted Matte Back With MagSafe Support Back Case For Oppo Ren…" at bounding box center [337, 279] width 224 height 19
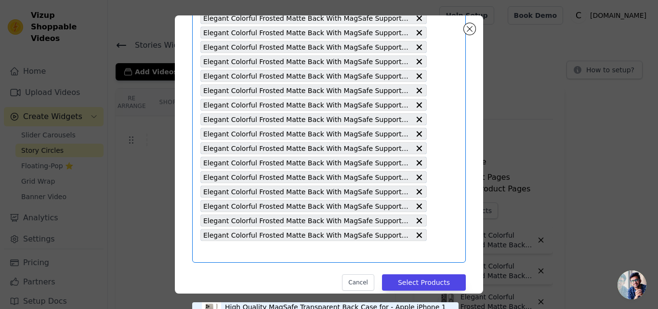
type input "Elegant Colorful Frosted Matte Back With MagSafe Support Back Case For Oppo Ren…"
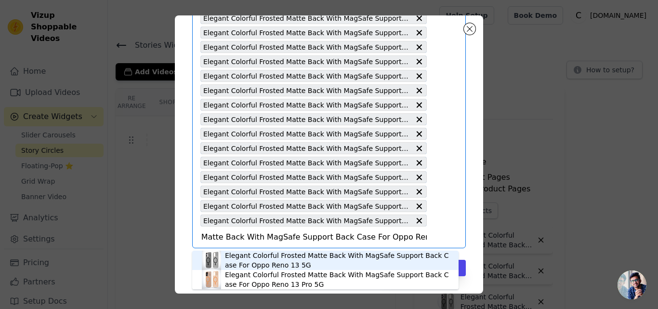
click at [255, 256] on div "Elegant Colorful Frosted Matte Back With MagSafe Support Back Case For Oppo Ren…" at bounding box center [337, 260] width 224 height 19
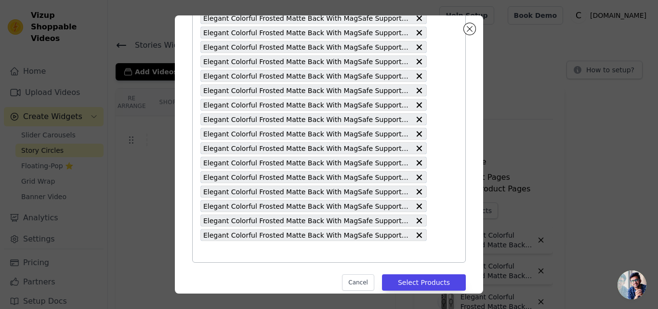
click at [249, 256] on input "text" at bounding box center [313, 252] width 226 height 12
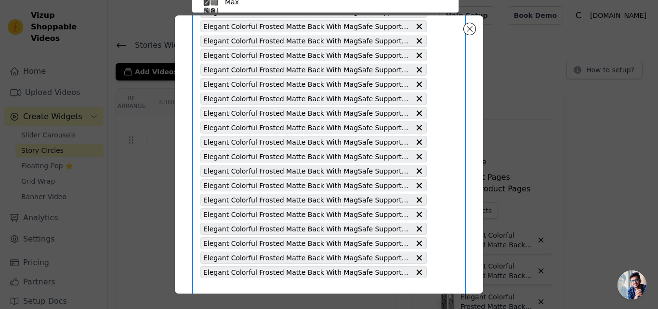
type input "Elegant Colorful Frosted Matte Back With MagSafe Support Back Case For Apple iP…"
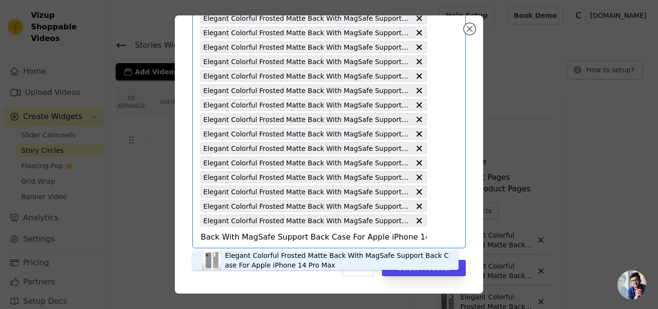
click at [241, 254] on div "Elegant Colorful Frosted Matte Back With MagSafe Support Back Case For Apple iP…" at bounding box center [337, 260] width 224 height 19
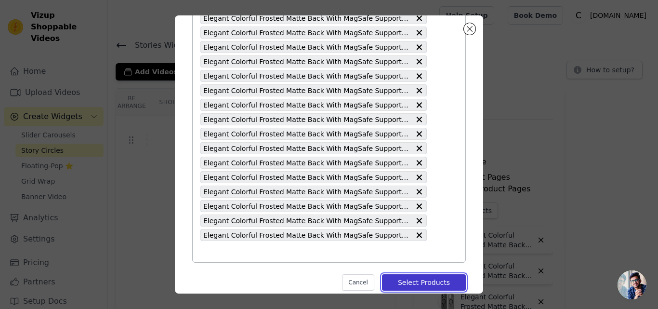
click at [414, 280] on button "Select Products" at bounding box center [424, 282] width 84 height 16
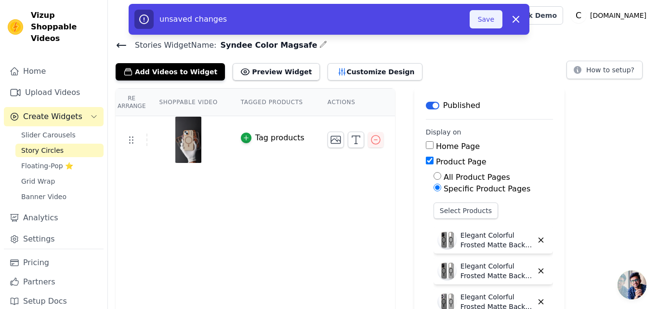
click at [482, 21] on button "Save" at bounding box center [486, 19] width 33 height 18
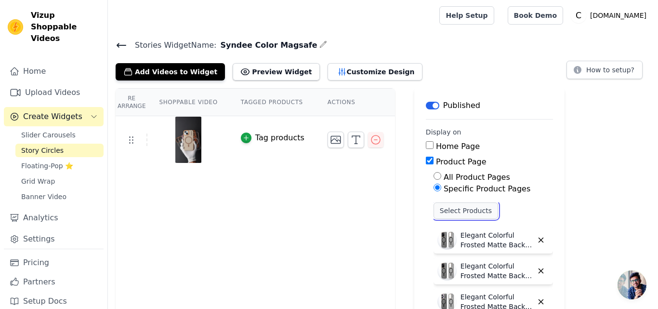
click at [434, 212] on button "Select Products" at bounding box center [466, 210] width 65 height 16
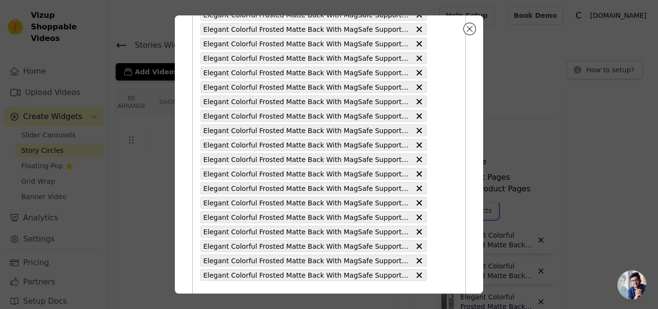
scroll to position [1840, 0]
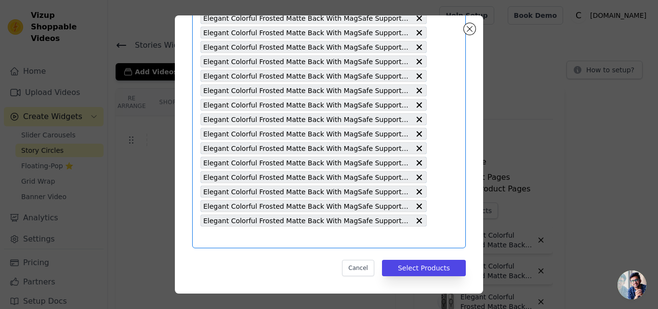
click at [238, 240] on input "text" at bounding box center [313, 237] width 226 height 12
type input "Elegant Colorful Frosted Matte Back With MagSafe Support Back Case For Apple iP…"
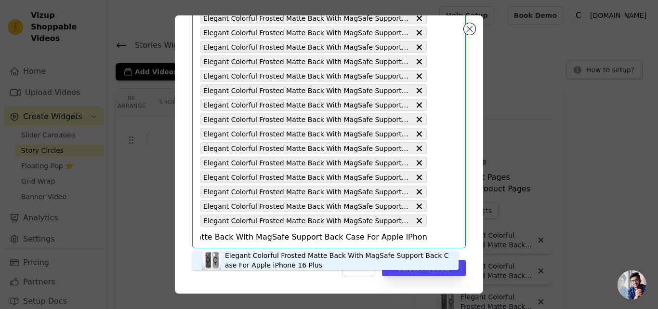
click at [247, 260] on div "Elegant Colorful Frosted Matte Back With MagSafe Support Back Case For Apple iP…" at bounding box center [337, 260] width 224 height 19
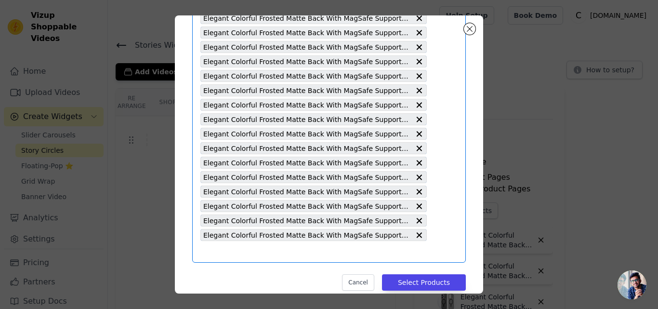
scroll to position [0, 0]
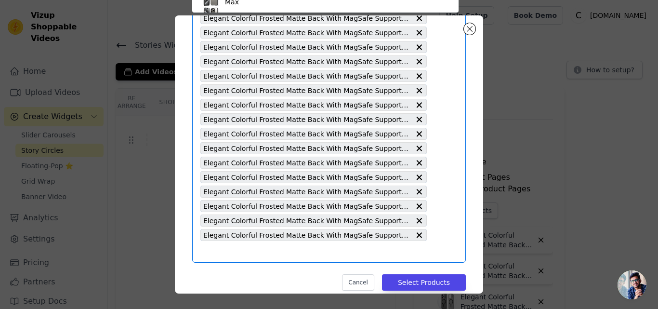
type input "Elegant Colorful Frosted Matte Back With MagSafe Support Back Case For Apple iP…"
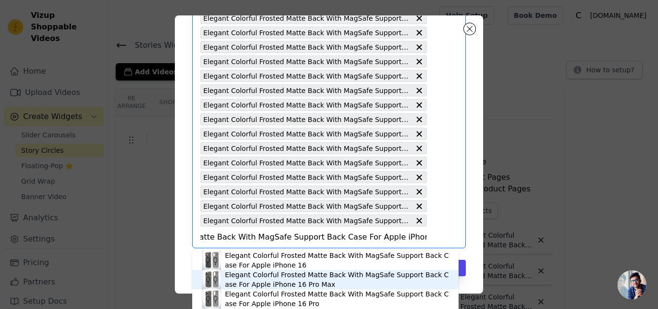
scroll to position [3, 0]
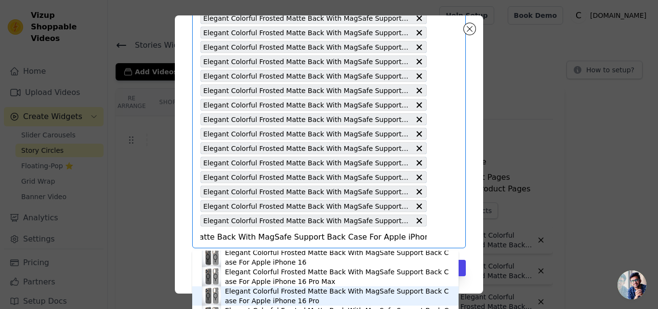
click at [272, 293] on div "Elegant Colorful Frosted Matte Back With MagSafe Support Back Case For Apple iP…" at bounding box center [337, 295] width 224 height 19
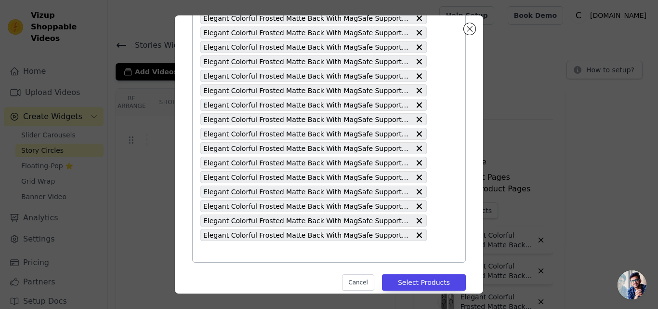
click at [262, 250] on input "text" at bounding box center [313, 252] width 226 height 12
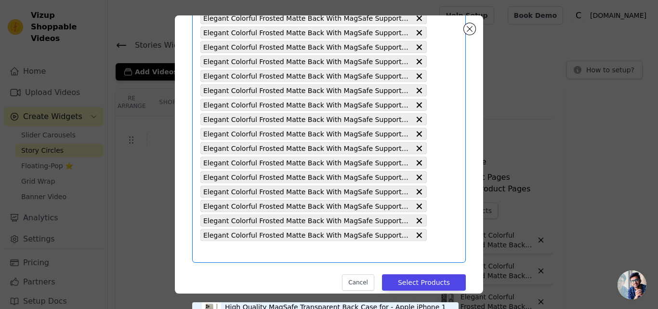
type input "Elegant Colorful Frosted Matte Back With MagSafe Support Back Case For Apple iP…"
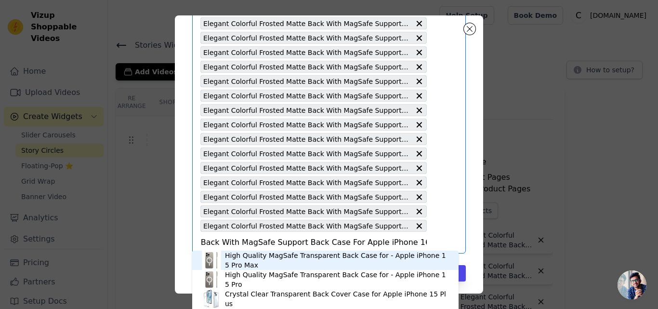
scroll to position [1869, 0]
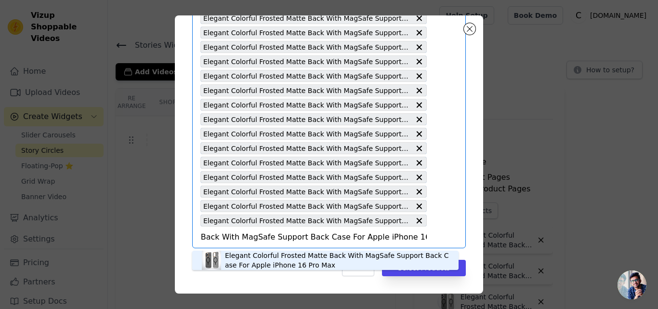
click at [257, 261] on div "Elegant Colorful Frosted Matte Back With MagSafe Support Back Case For Apple iP…" at bounding box center [337, 260] width 224 height 19
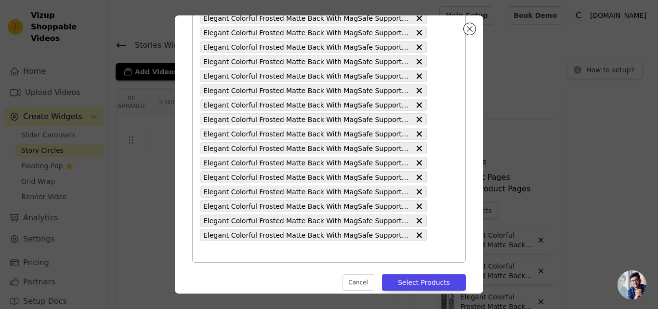
type input "Elegant Colorful Frosted Matte Back With MagSafe Support Back Case For Apple iP…"
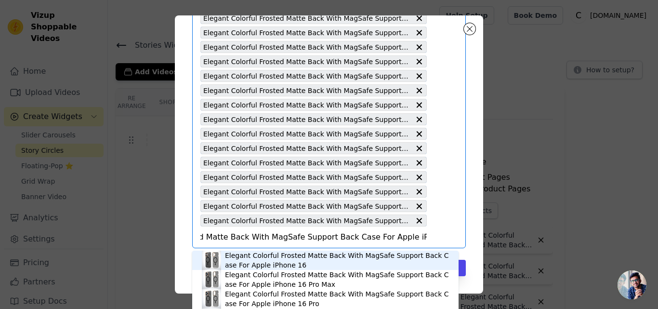
click at [278, 262] on div "Elegant Colorful Frosted Matte Back With MagSafe Support Back Case For Apple iP…" at bounding box center [337, 260] width 224 height 19
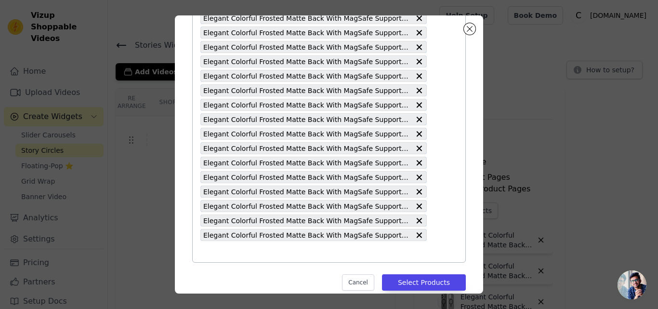
click at [270, 252] on input "text" at bounding box center [313, 252] width 226 height 12
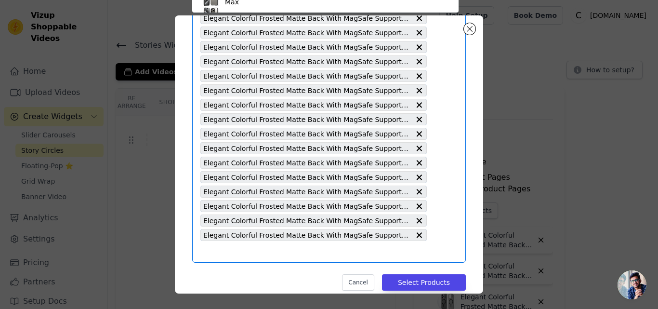
type input "Elegant Colorful Frosted Matte Back With MagSafe Support Back Case For Apple iP…"
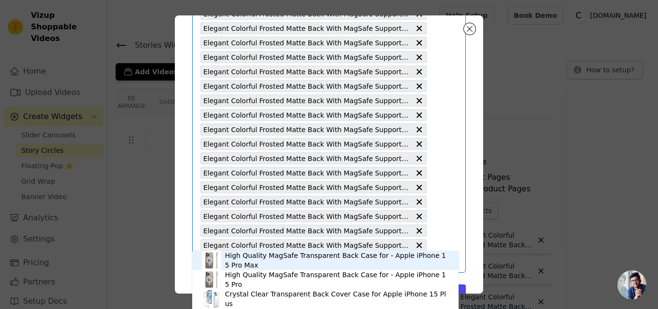
scroll to position [1898, 0]
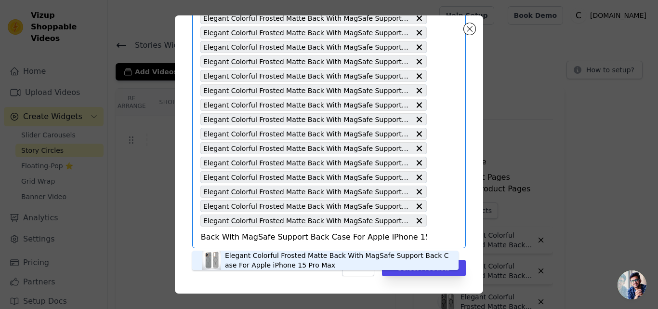
click at [271, 263] on div "Elegant Colorful Frosted Matte Back With MagSafe Support Back Case For Apple iP…" at bounding box center [337, 260] width 224 height 19
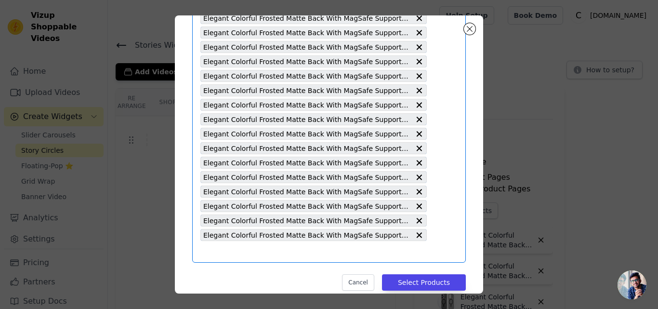
click at [262, 253] on input "text" at bounding box center [313, 252] width 226 height 12
type input "Elegant Colorful Frosted Matte Back With MagSafe Support Back Case For Apple iP…"
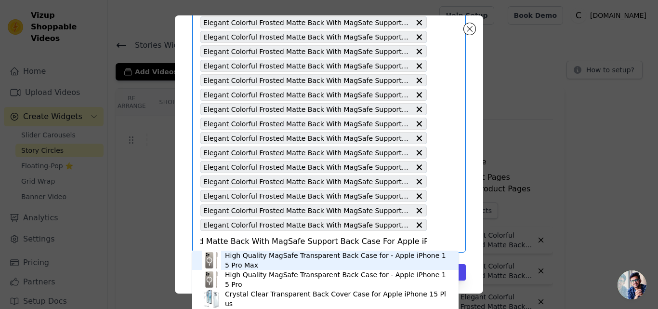
scroll to position [1912, 0]
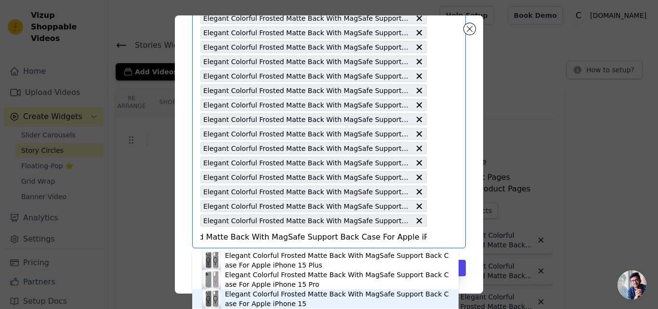
click at [277, 292] on div "Elegant Colorful Frosted Matte Back With MagSafe Support Back Case For Apple iP…" at bounding box center [337, 298] width 224 height 19
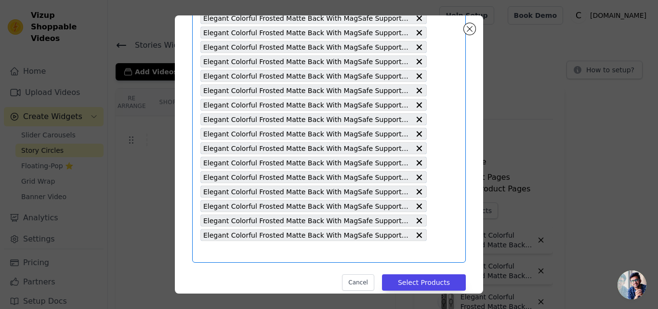
click at [262, 250] on input "text" at bounding box center [313, 252] width 226 height 12
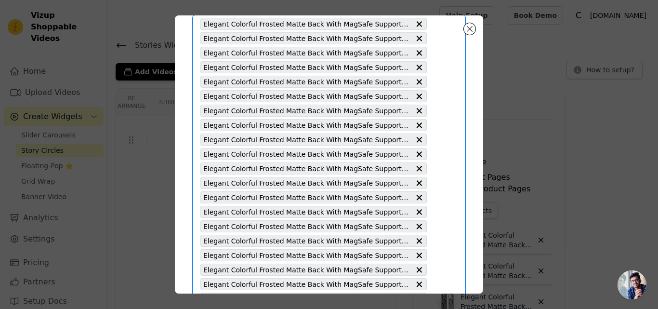
type input "Elegant Colorful Frosted Matte Back With MagSafe Support Back Case For Apple iP…"
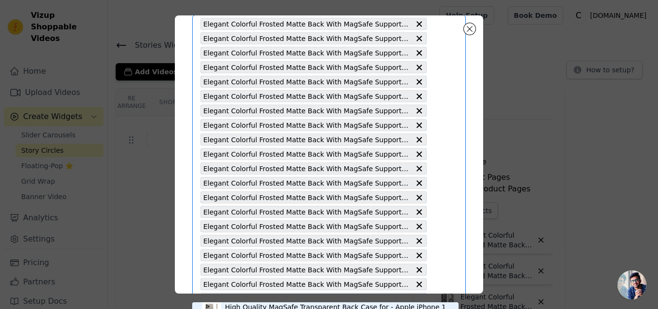
scroll to position [0, 103]
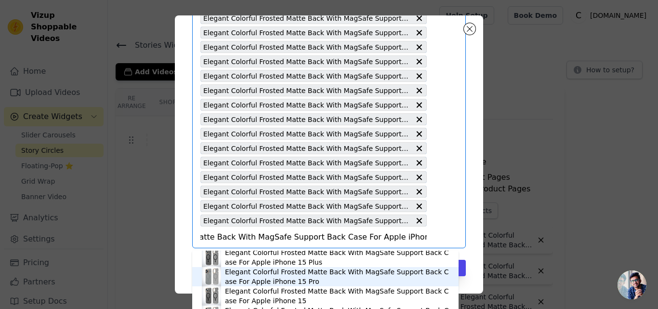
click at [284, 277] on div "Elegant Colorful Frosted Matte Back With MagSafe Support Back Case For Apple iP…" at bounding box center [337, 276] width 224 height 19
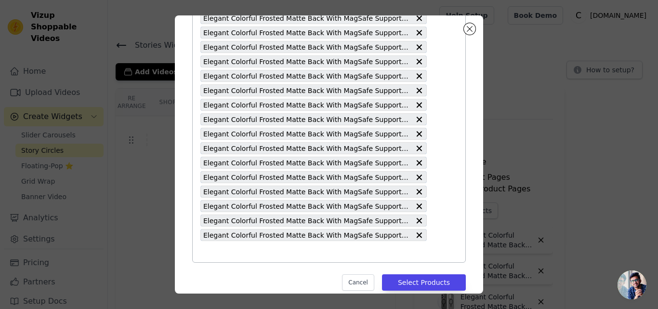
click at [270, 252] on input "text" at bounding box center [313, 252] width 226 height 12
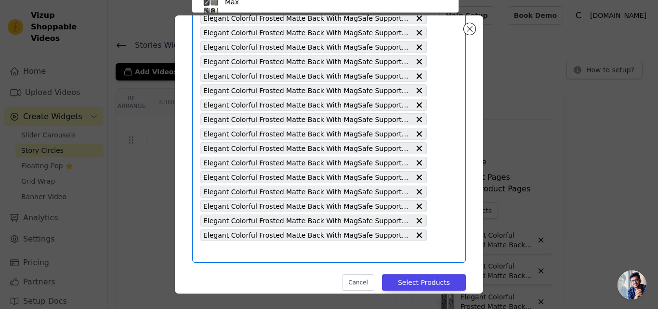
type input "Elegant Colorful Frosted Matte Back With MagSafe Support Back Case For Apple iP…"
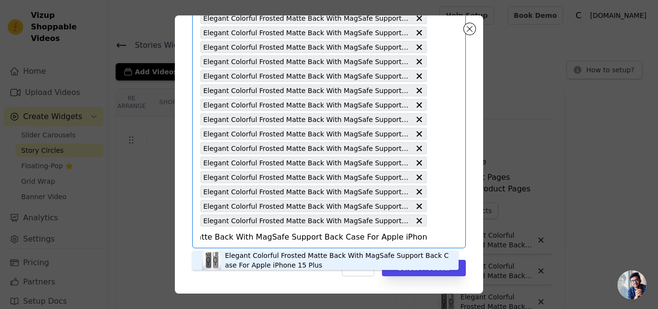
click at [274, 258] on div "Elegant Colorful Frosted Matte Back With MagSafe Support Back Case For Apple iP…" at bounding box center [337, 260] width 224 height 19
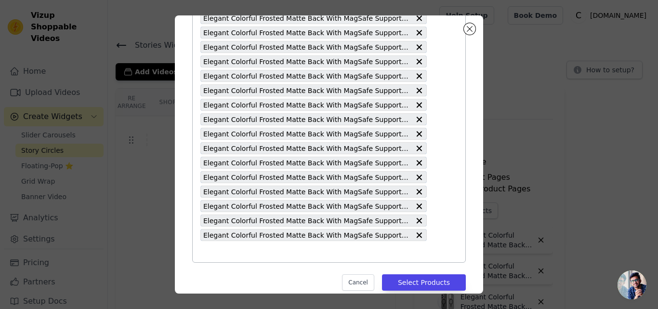
type input "Elegant Colorful Frosted Matte Back With MagSafe Support Back Case For Apple iP…"
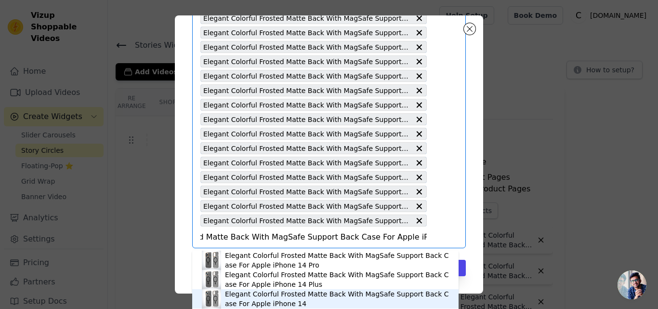
click at [277, 295] on div "Elegant Colorful Frosted Matte Back With MagSafe Support Back Case For Apple iP…" at bounding box center [337, 298] width 224 height 19
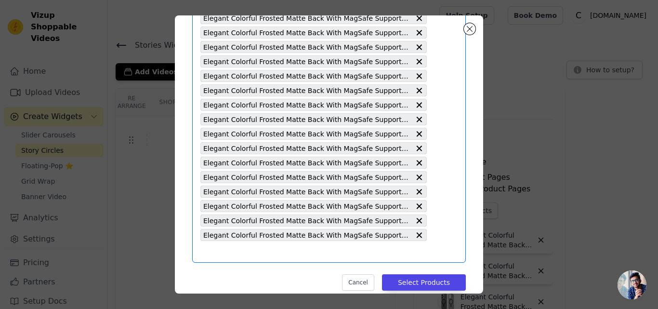
type input "Elegant Colorful Frosted Matte Back With MagSafe Support Back Case For Apple iP…"
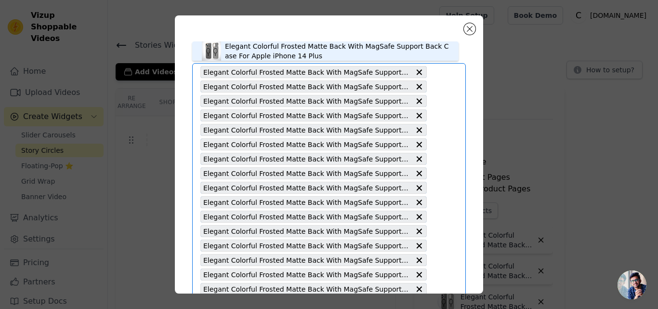
click at [274, 56] on div "Elegant Colorful Frosted Matte Back With MagSafe Support Back Case For Apple iP…" at bounding box center [337, 50] width 224 height 19
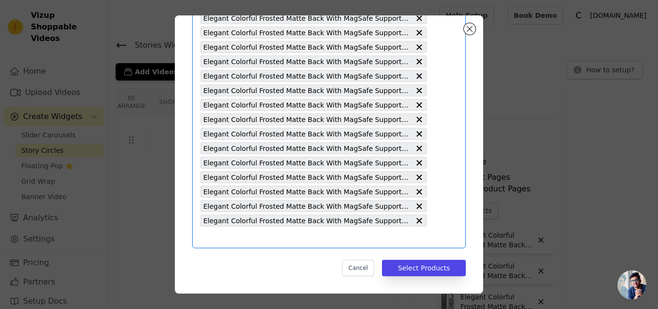
type input "Elegant Colorful Frosted Matte Back With MagSafe Support Back Case For Apple iP…"
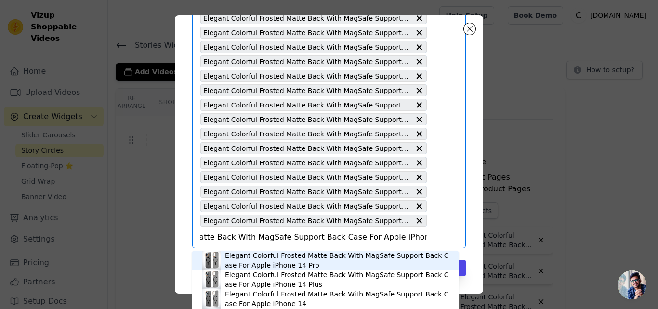
click at [272, 258] on div "Elegant Colorful Frosted Matte Back With MagSafe Support Back Case For Apple iP…" at bounding box center [337, 260] width 224 height 19
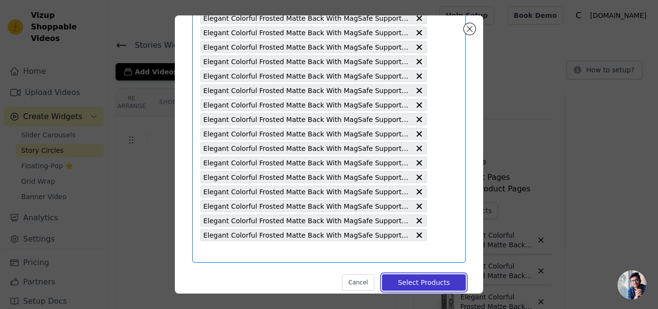
click at [414, 284] on button "Select Products" at bounding box center [424, 282] width 84 height 16
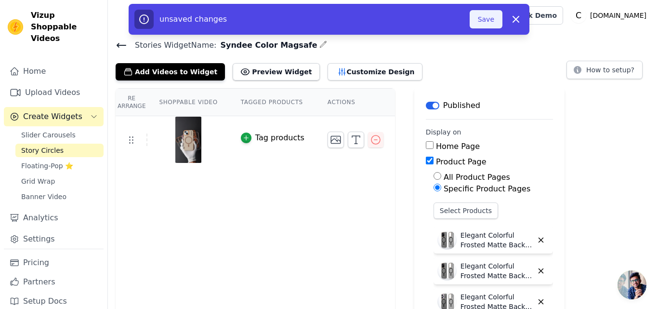
click at [484, 22] on button "Save" at bounding box center [486, 19] width 33 height 18
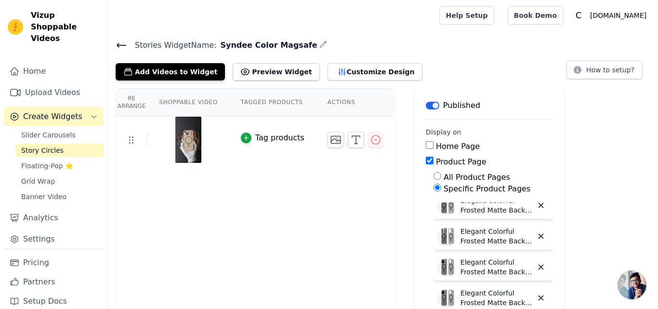
scroll to position [0, 0]
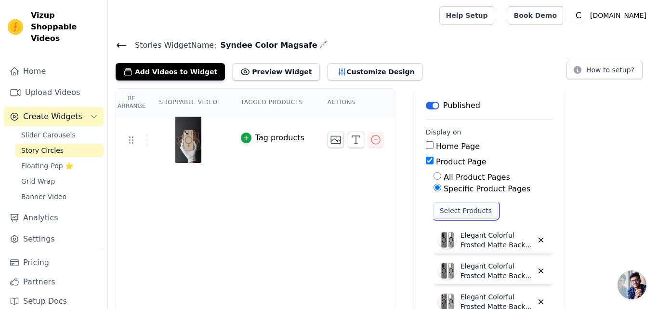
click at [451, 206] on button "Select Products" at bounding box center [466, 210] width 65 height 16
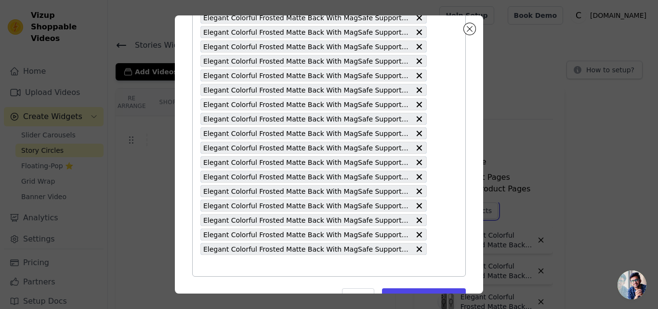
scroll to position [1999, 0]
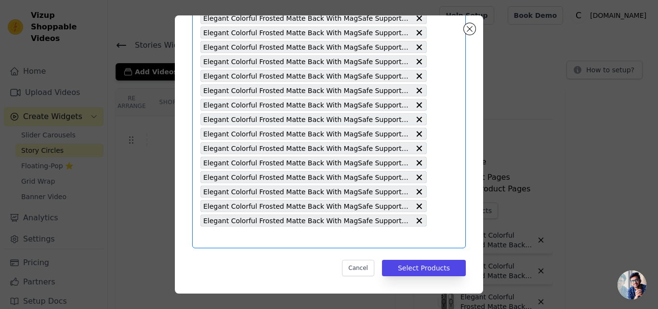
click at [222, 237] on input "text" at bounding box center [313, 237] width 226 height 12
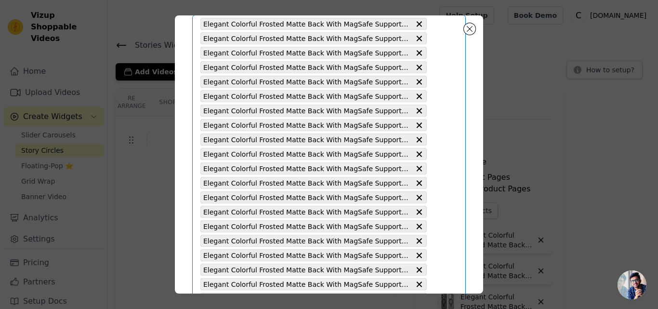
type input "Elegant Frosted Matte Slim Back With MagSafe Support Back Case For Samsung S22 …"
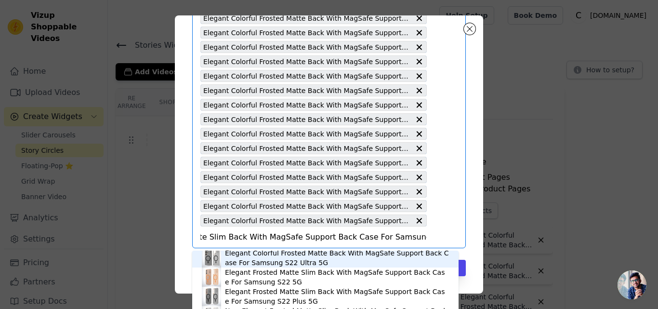
scroll to position [3, 0]
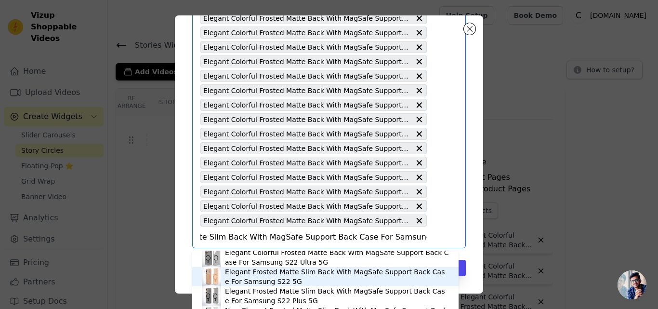
click at [242, 279] on div "Elegant Frosted Matte Slim Back With MagSafe Support Back Case For Samsung S22 …" at bounding box center [337, 276] width 224 height 19
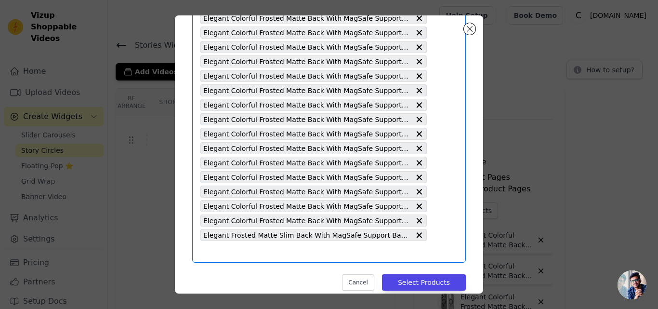
type input "Elegant Frosted Matte Slim Back With MagSafe Support Back Case For Samsung S22 …"
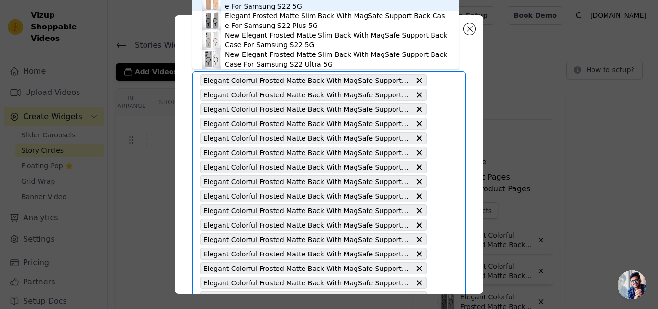
click at [249, 6] on div "Elegant Frosted Matte Slim Back With MagSafe Support Back Case For Samsung S22 …" at bounding box center [337, 1] width 224 height 19
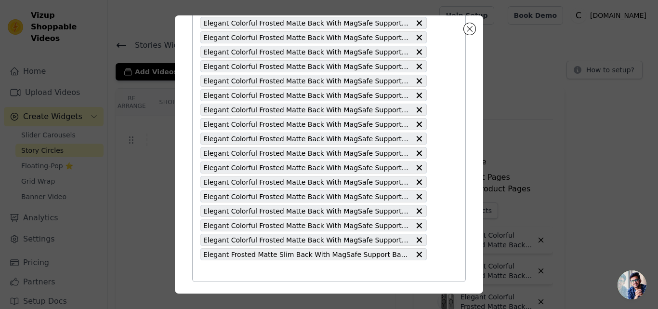
scroll to position [2013, 0]
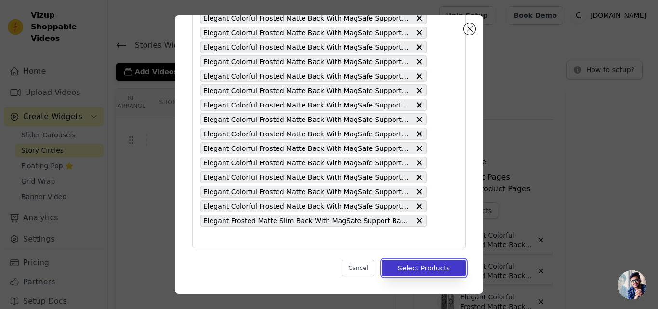
click at [397, 268] on button "Select Products" at bounding box center [424, 268] width 84 height 16
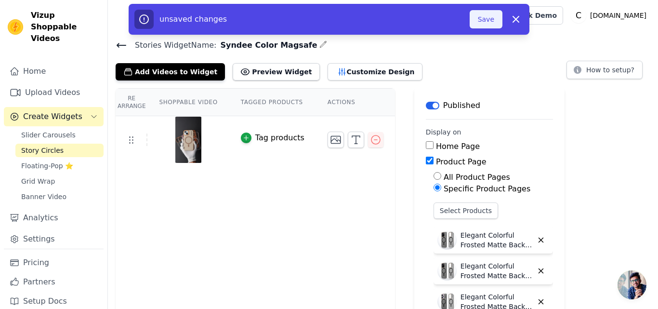
click at [479, 16] on button "Save" at bounding box center [486, 19] width 33 height 18
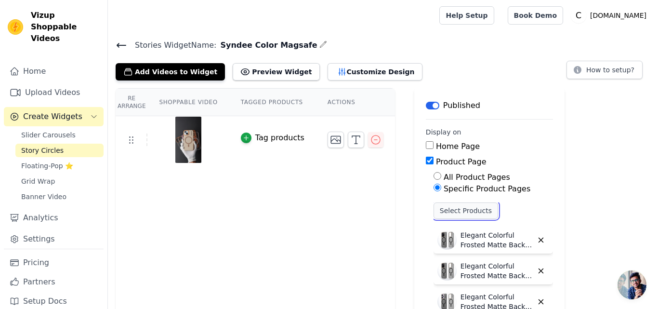
click at [434, 211] on button "Select Products" at bounding box center [466, 210] width 65 height 16
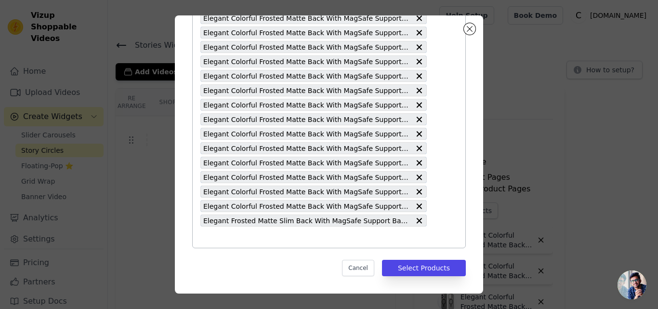
click at [286, 234] on input "text" at bounding box center [313, 237] width 226 height 12
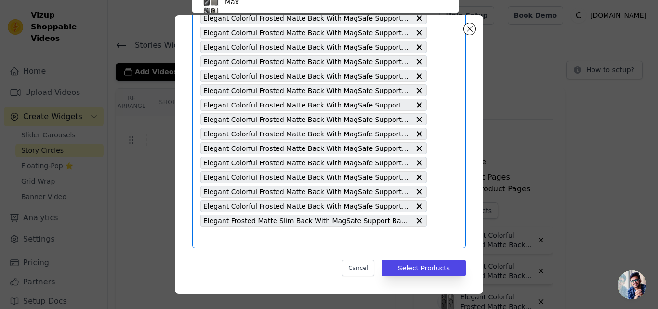
type input "Elegant Frosted Matte Slim Back With MagSafe Support Back Case For Samsung S22 …"
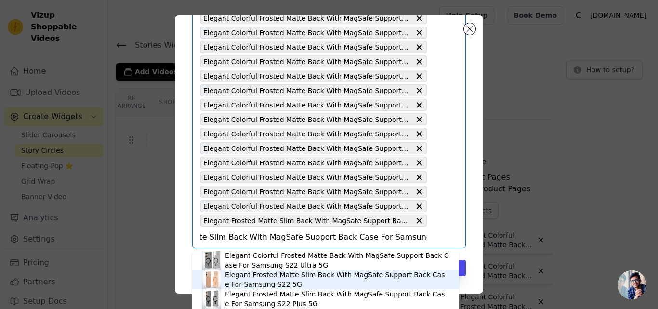
click at [248, 276] on div "Elegant Frosted Matte Slim Back With MagSafe Support Back Case For Samsung S22 …" at bounding box center [337, 279] width 224 height 19
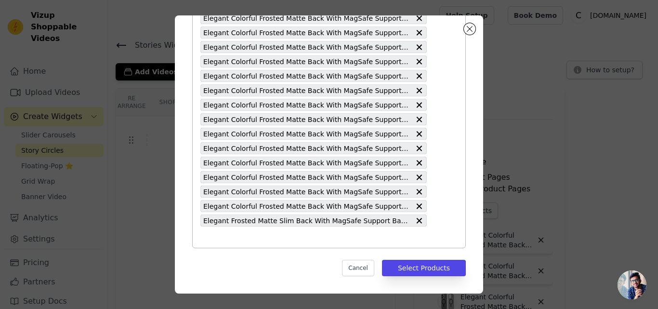
click at [285, 234] on input "text" at bounding box center [313, 237] width 226 height 12
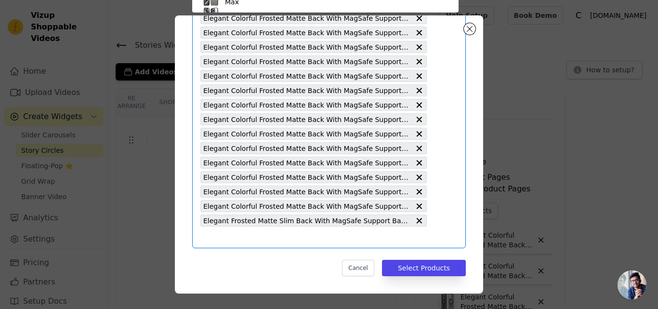
scroll to position [56, 0]
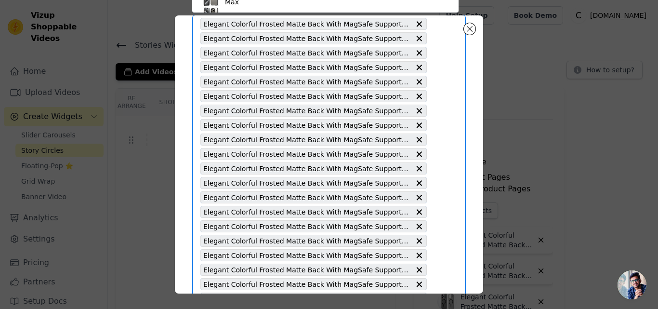
type input "Elegant Frosted Matte Slim Back With MagSafe Support Back Case For Vivo X100 Pr…"
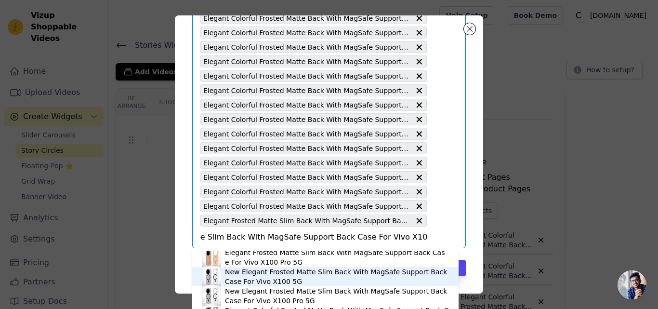
scroll to position [0, 0]
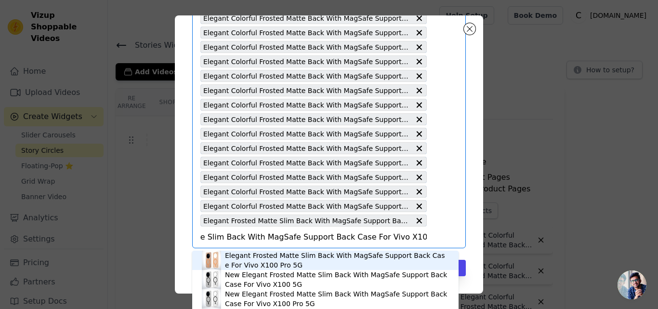
click at [253, 260] on div "Elegant Frosted Matte Slim Back With MagSafe Support Back Case For Vivo X100 Pr…" at bounding box center [337, 260] width 224 height 19
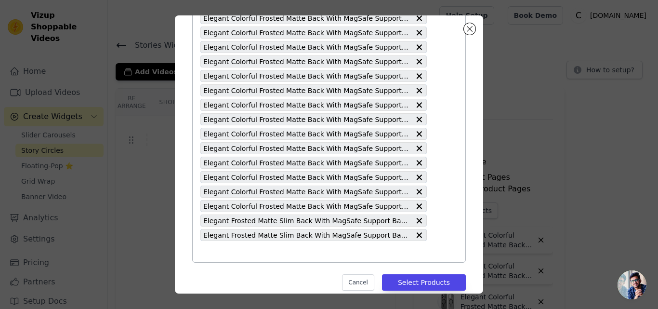
click at [245, 252] on input "text" at bounding box center [313, 252] width 226 height 12
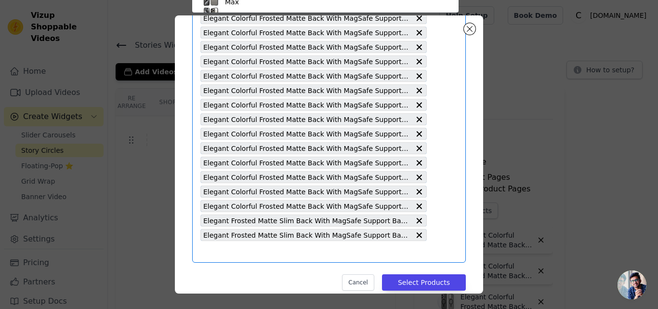
scroll to position [1976, 0]
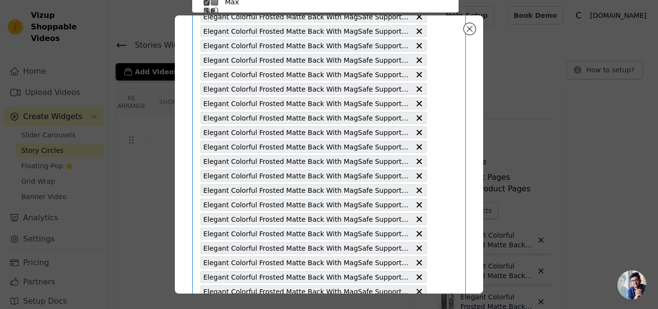
type input "Elegant Frosted Matte Slim Back With MagSafe Support Back Case For Samsung S22 …"
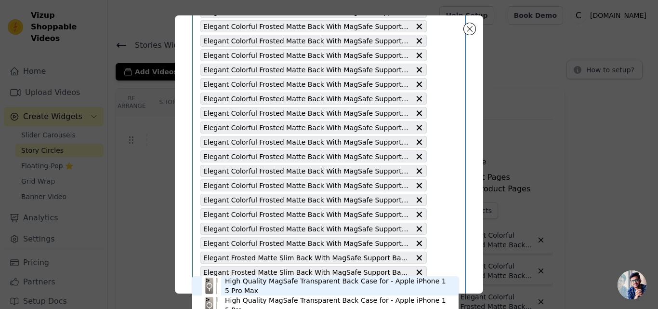
scroll to position [2028, 0]
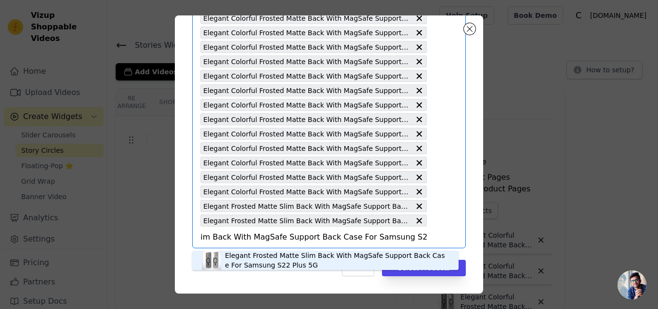
click at [254, 262] on div "Elegant Frosted Matte Slim Back With MagSafe Support Back Case For Samsung S22 …" at bounding box center [337, 260] width 224 height 19
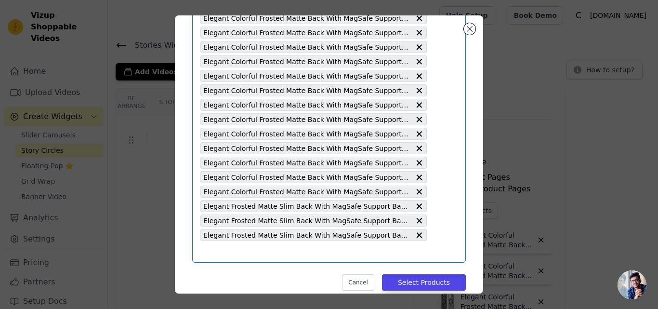
scroll to position [0, 0]
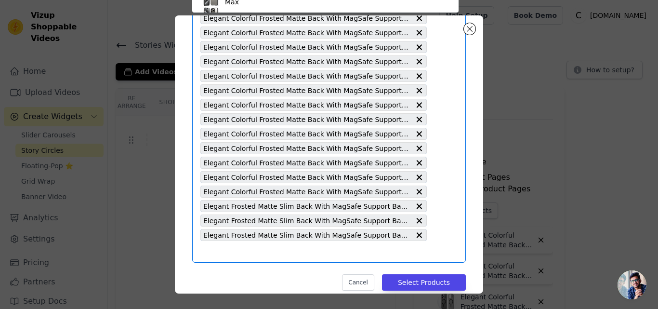
scroll to position [1991, 0]
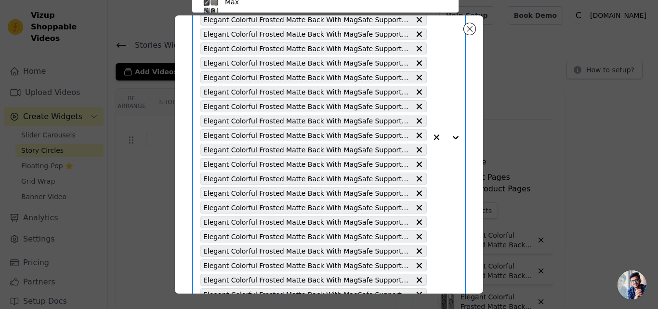
type input "Elegant Colorful Frosted Matte Back With MagSafe Support Back Case For Samsung …"
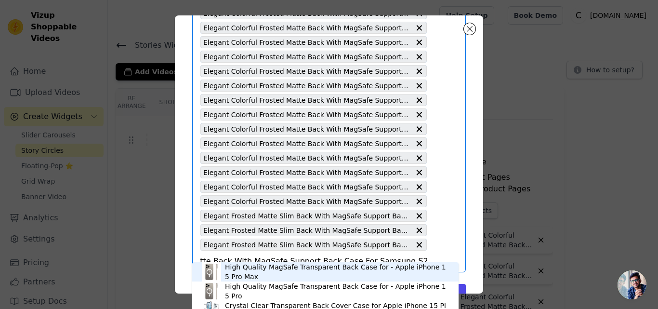
scroll to position [2042, 0]
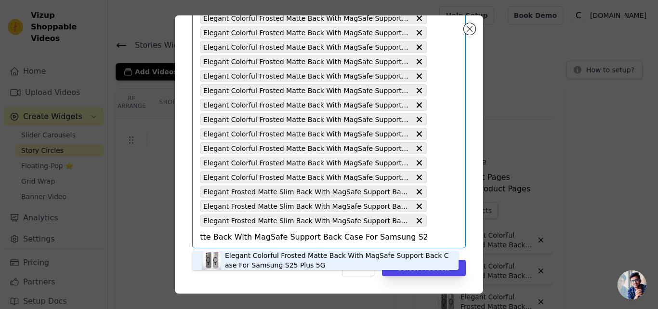
click at [260, 265] on div "Elegant Colorful Frosted Matte Back With MagSafe Support Back Case For Samsung …" at bounding box center [337, 260] width 224 height 19
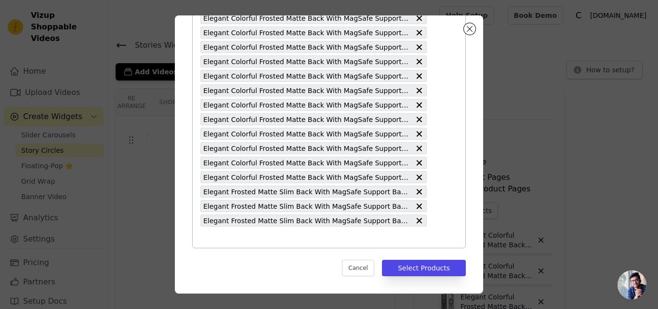
click at [256, 238] on input "text" at bounding box center [313, 237] width 226 height 12
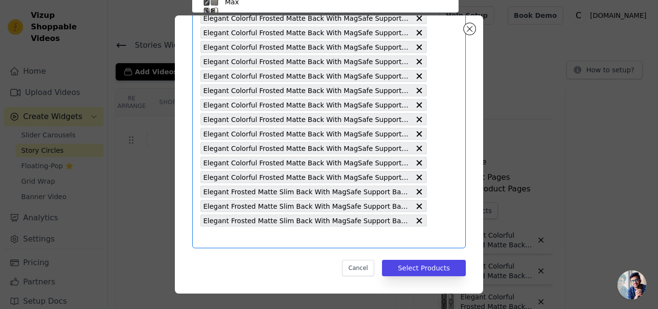
scroll to position [1991, 0]
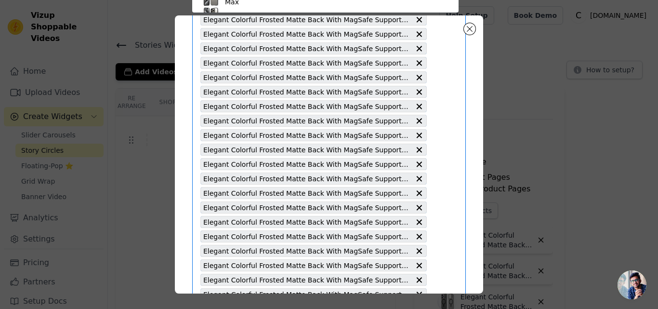
type input "Elegant Frosted Matte Slim Back With MagSafe Support Back Case For Samsung S23 …"
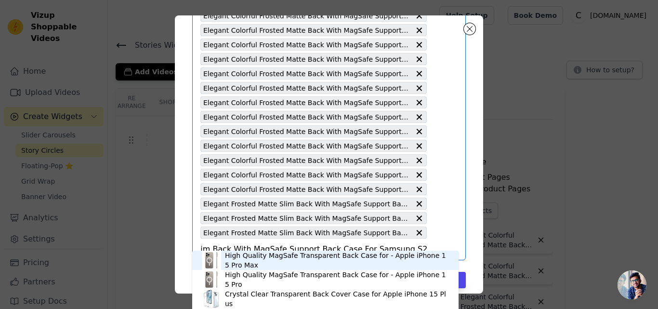
scroll to position [2042, 0]
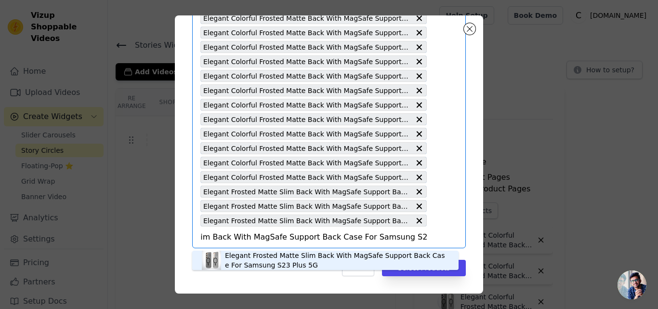
click at [257, 257] on div "Elegant Frosted Matte Slim Back With MagSafe Support Back Case For Samsung S23 …" at bounding box center [337, 260] width 224 height 19
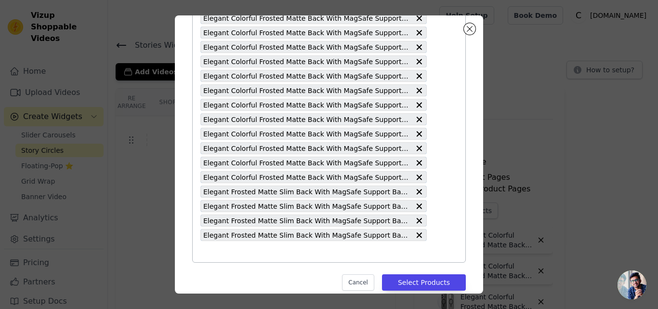
click at [252, 253] on input "text" at bounding box center [313, 252] width 226 height 12
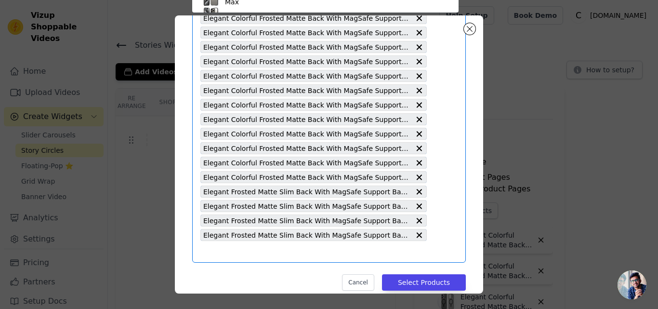
scroll to position [2005, 0]
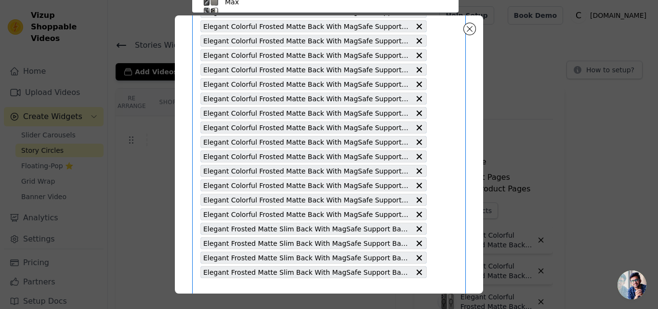
type input "Elegant Frosted Matte Slim Back With MagSafe Support Back Case For Samsung S24 …"
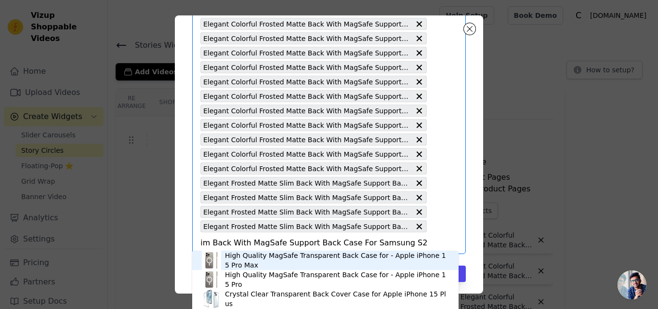
scroll to position [2057, 0]
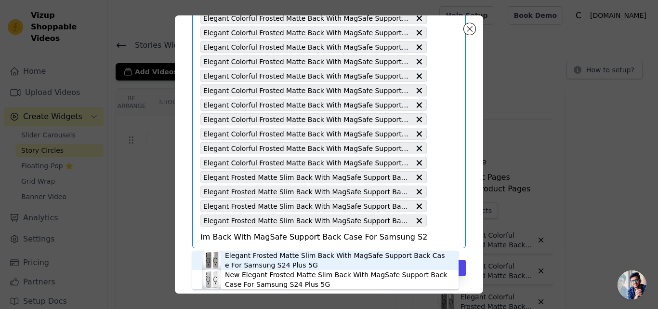
click at [264, 254] on div "Elegant Frosted Matte Slim Back With MagSafe Support Back Case For Samsung S24 …" at bounding box center [337, 260] width 224 height 19
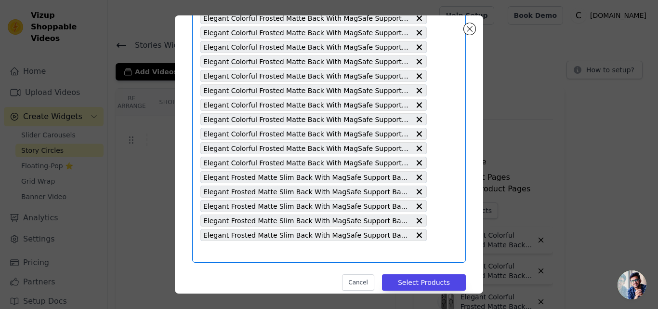
click at [264, 254] on input "text" at bounding box center [313, 252] width 226 height 12
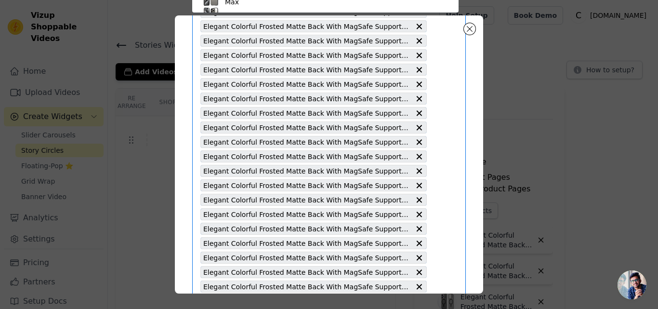
type input "Sleek Matte MagSafe Case For Motorola Moto Edge 50 Fusion 5G"
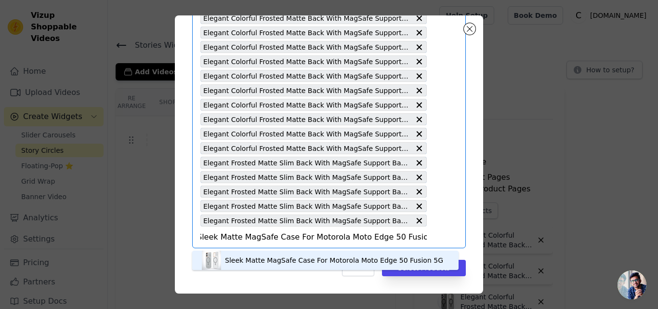
click at [290, 262] on div "Sleek Matte MagSafe Case For Motorola Moto Edge 50 Fusion 5G" at bounding box center [334, 260] width 218 height 10
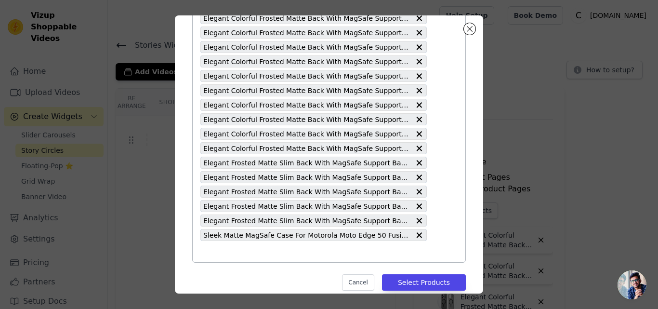
click at [272, 253] on input "text" at bounding box center [313, 252] width 226 height 12
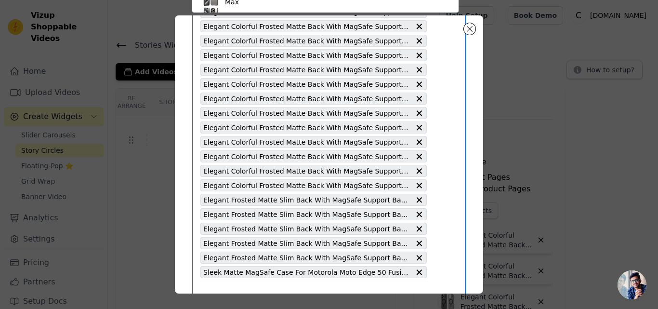
type input "Elegant Frosted Matte Slim Back With MagSafe Support Back Case For Samsung A16 …"
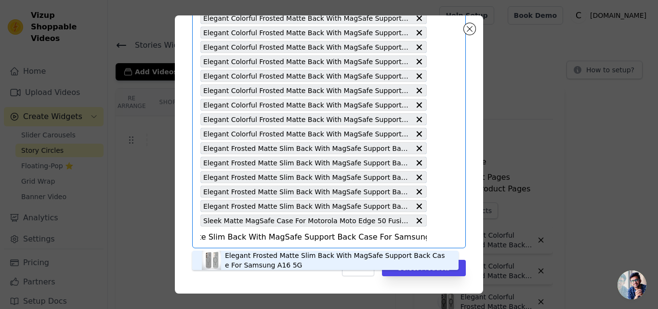
click at [269, 259] on div "Elegant Frosted Matte Slim Back With MagSafe Support Back Case For Samsung A16 …" at bounding box center [337, 260] width 224 height 19
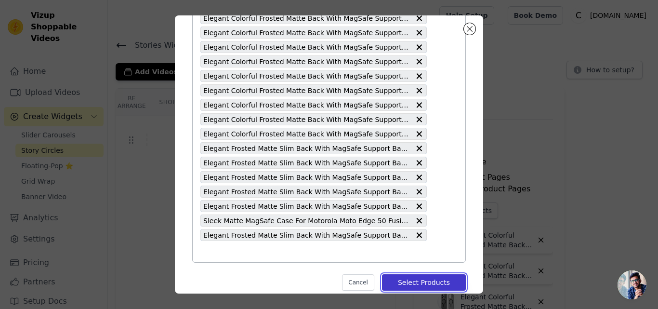
click at [399, 279] on button "Select Products" at bounding box center [424, 282] width 84 height 16
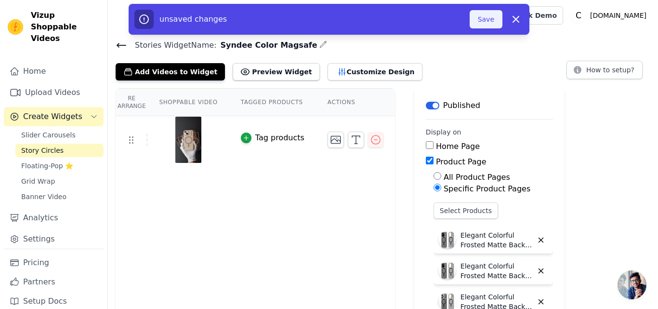
click at [483, 23] on button "Save" at bounding box center [486, 19] width 33 height 18
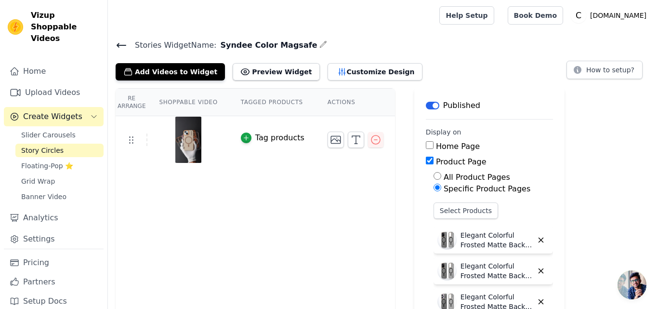
click at [121, 47] on icon at bounding box center [122, 46] width 12 height 12
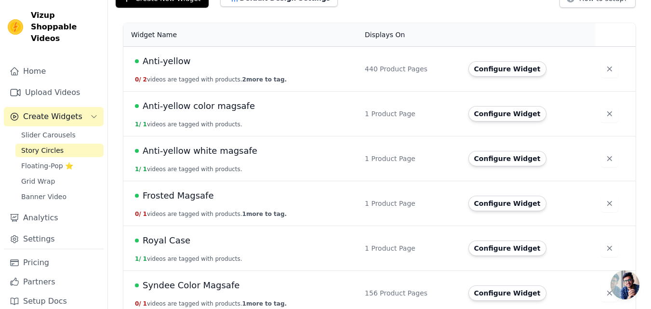
scroll to position [82, 0]
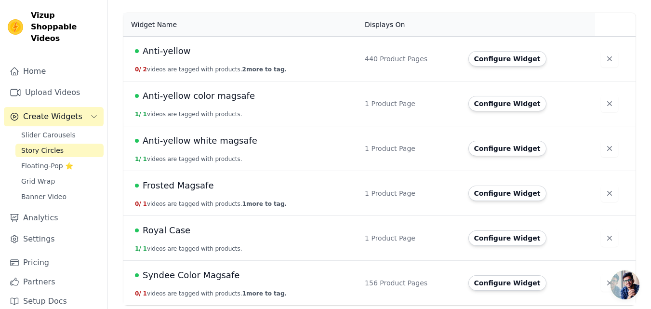
click at [202, 275] on span "Syndee Color Magsafe" at bounding box center [191, 274] width 97 height 13
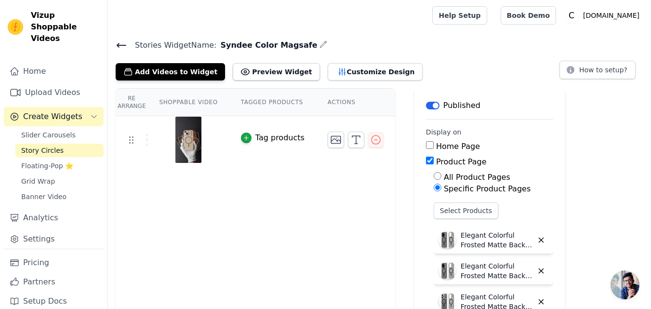
click at [120, 43] on icon at bounding box center [122, 46] width 12 height 12
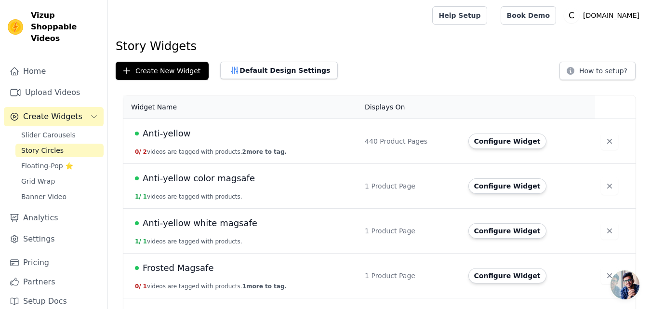
scroll to position [82, 0]
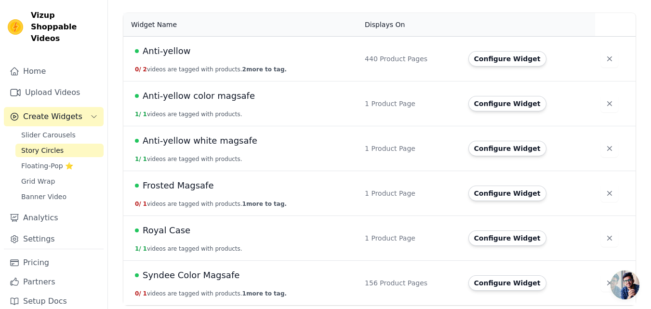
click at [197, 277] on span "Syndee Color Magsafe" at bounding box center [191, 274] width 97 height 13
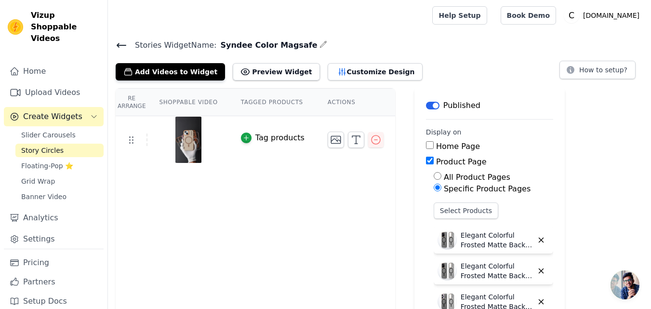
click at [119, 41] on icon at bounding box center [122, 46] width 12 height 12
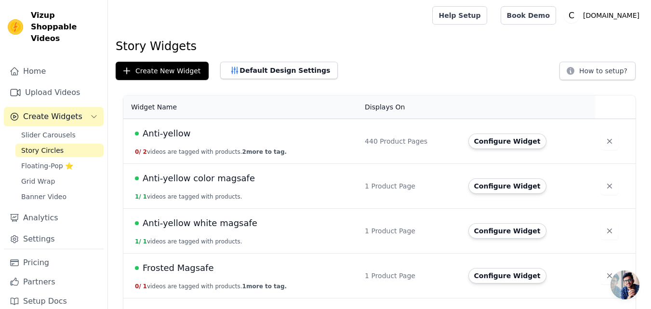
scroll to position [82, 0]
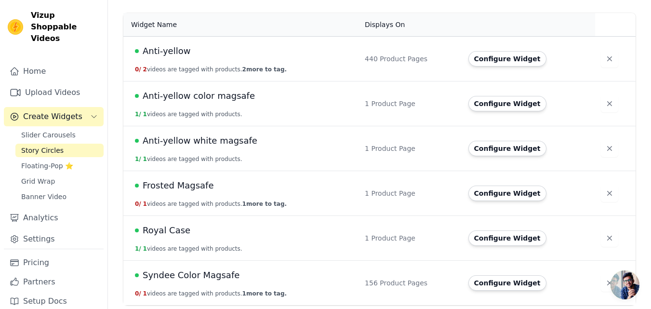
click at [200, 275] on span "Syndee Color Magsafe" at bounding box center [191, 274] width 97 height 13
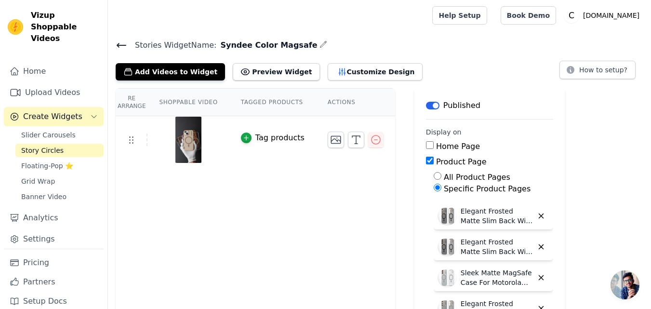
click at [122, 44] on icon at bounding box center [122, 46] width 12 height 12
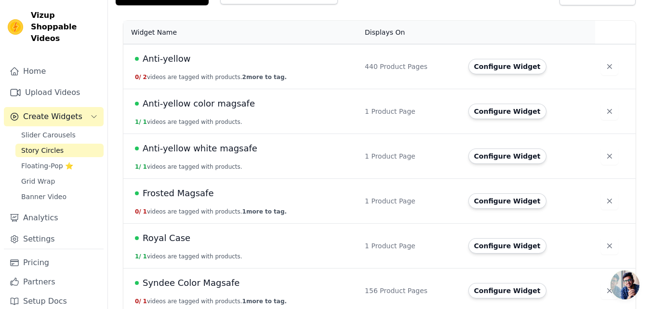
scroll to position [82, 0]
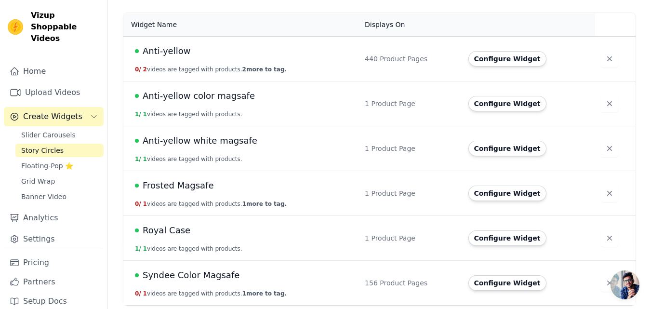
click at [174, 273] on span "Syndee Color Magsafe" at bounding box center [191, 274] width 97 height 13
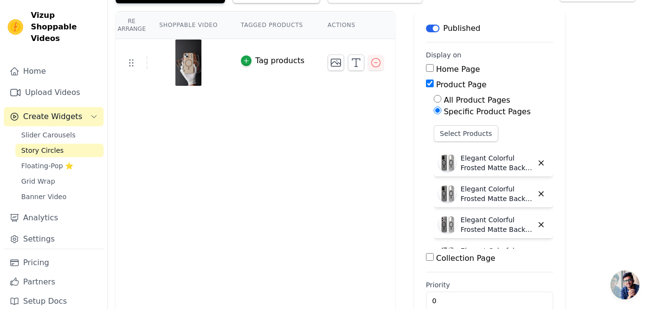
scroll to position [97, 0]
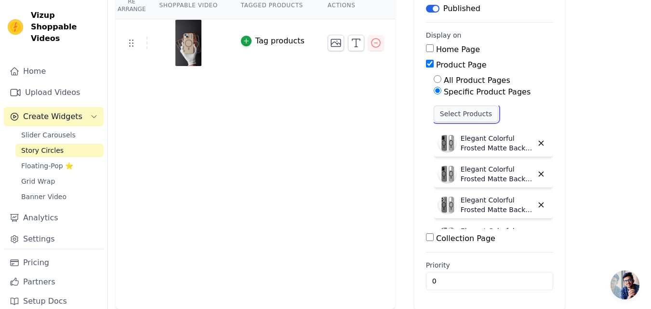
click at [450, 114] on button "Select Products" at bounding box center [466, 114] width 65 height 16
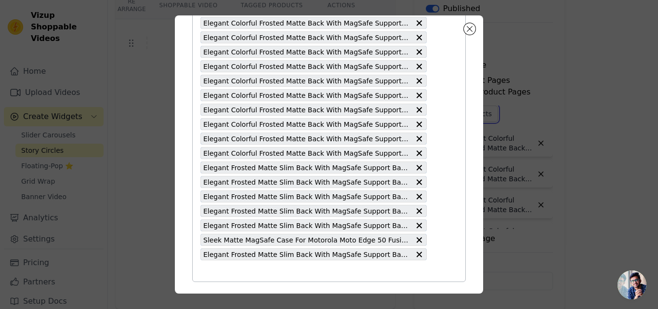
scroll to position [2100, 0]
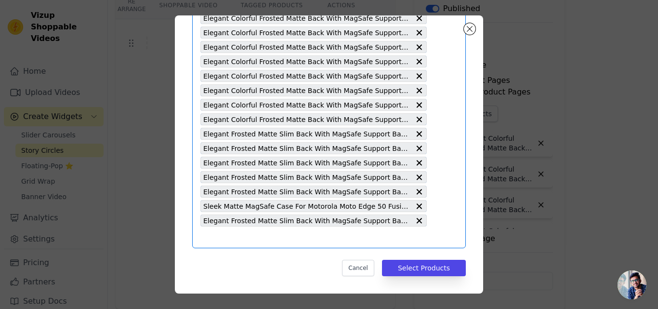
click at [252, 239] on input "text" at bounding box center [313, 237] width 226 height 12
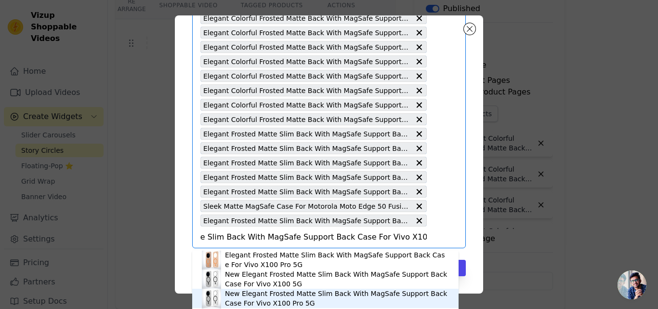
scroll to position [0, 0]
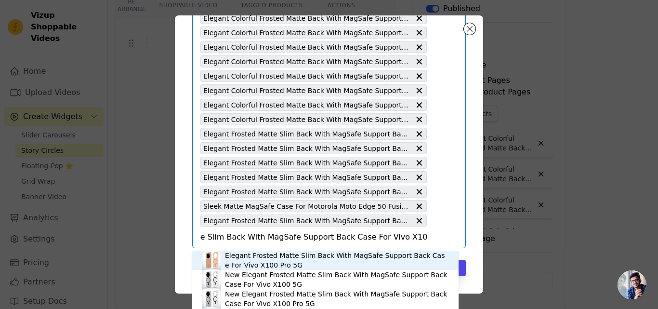
type input "Elegant Frosted Matte Slim Back With MagSafe Support Back Case For Vivo X100 Pr…"
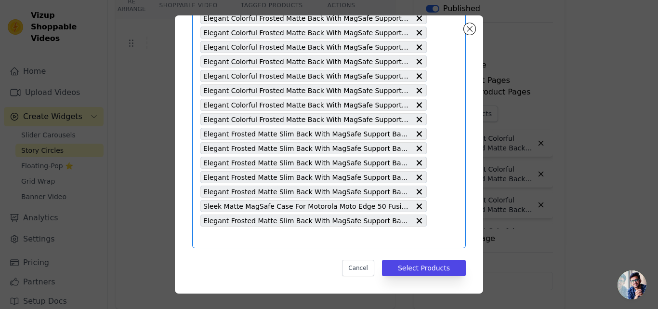
click at [243, 231] on input "text" at bounding box center [313, 237] width 226 height 12
type input "Elegant Frosted Matte Slim Back With MagSafe Support Back Case For Vivo X100 Pr…"
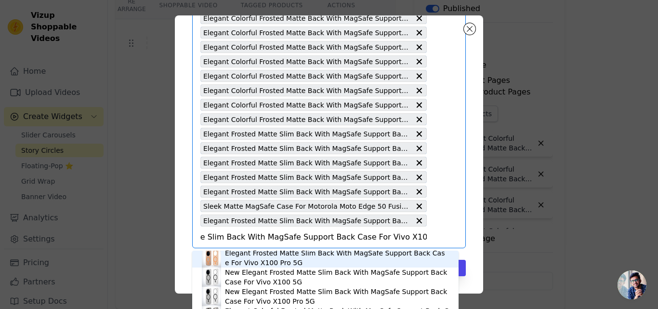
scroll to position [3, 0]
click at [259, 258] on div "Elegant Frosted Matte Slim Back With MagSafe Support Back Case For Vivo X100 Pr…" at bounding box center [337, 257] width 224 height 19
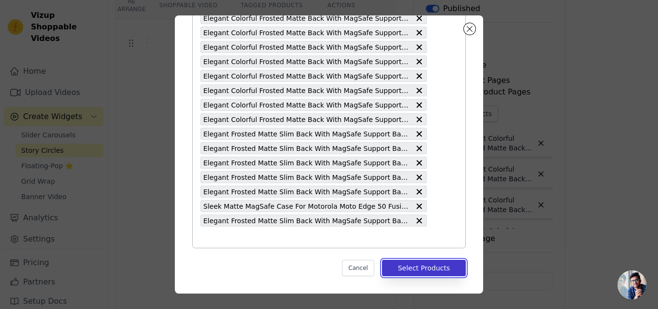
click at [387, 267] on button "Select Products" at bounding box center [424, 268] width 84 height 16
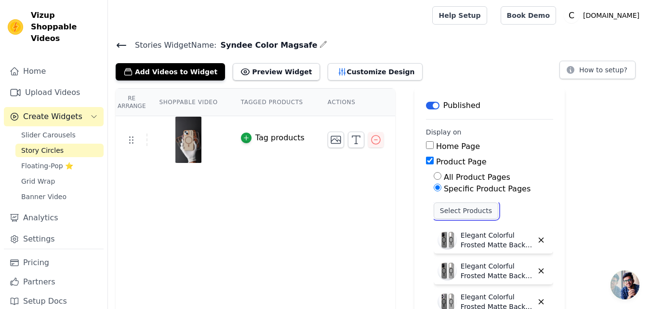
click at [434, 209] on button "Select Products" at bounding box center [466, 210] width 65 height 16
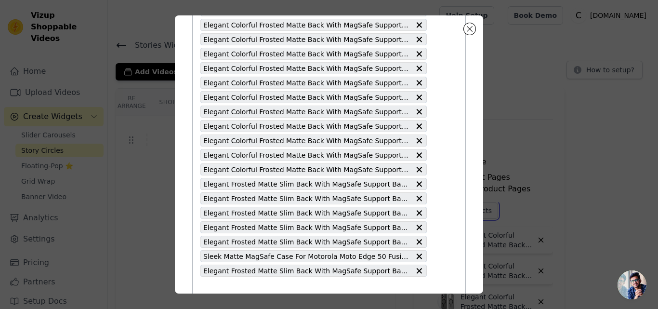
scroll to position [2100, 0]
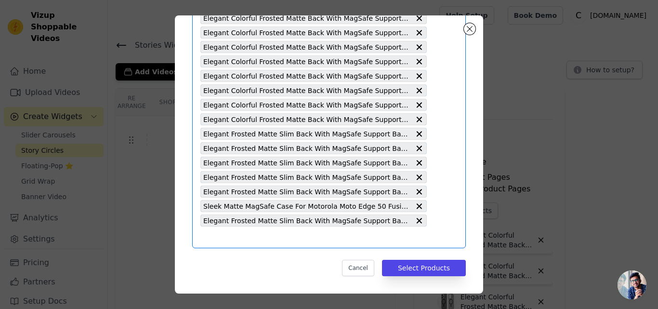
click at [282, 235] on input "text" at bounding box center [313, 237] width 226 height 12
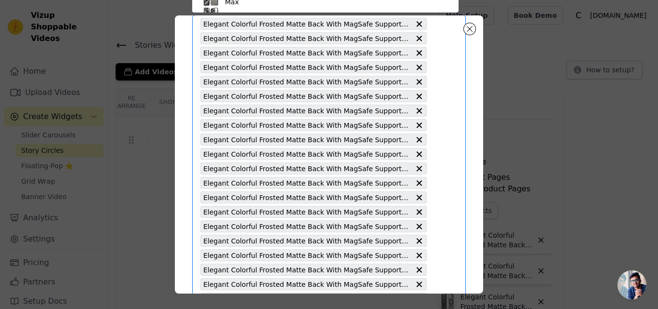
type input "Elegant Colorful Frosted Matte Back With MagSafe Support Back Case For Samsung …"
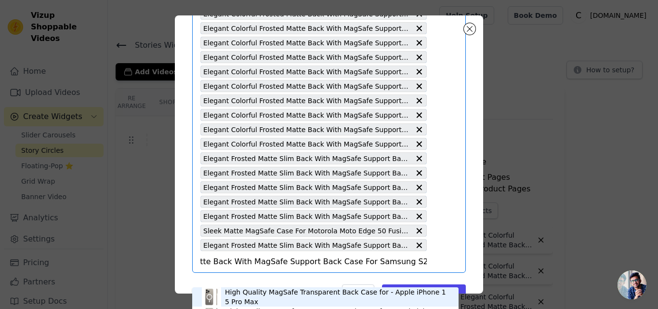
scroll to position [2100, 0]
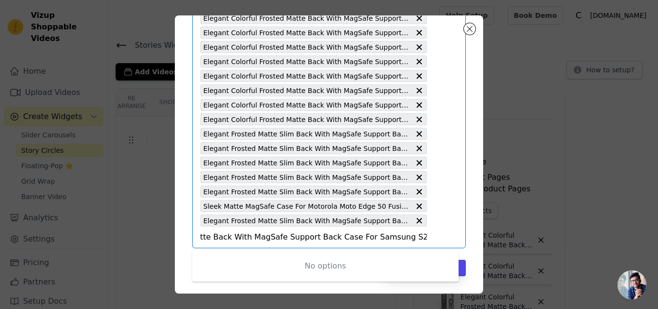
click at [304, 238] on input "Elegant Colorful Frosted Matte Back With MagSafe Support Back Case For Samsung …" at bounding box center [313, 237] width 226 height 12
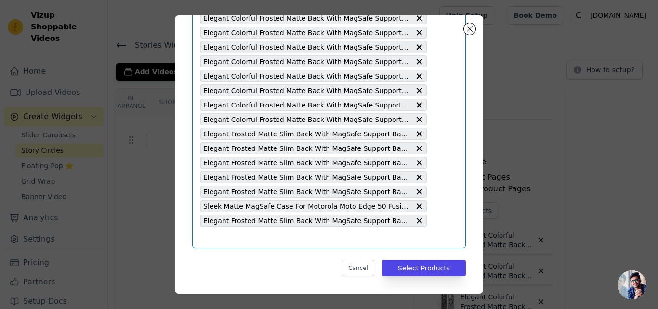
click at [288, 234] on input "text" at bounding box center [313, 237] width 226 height 12
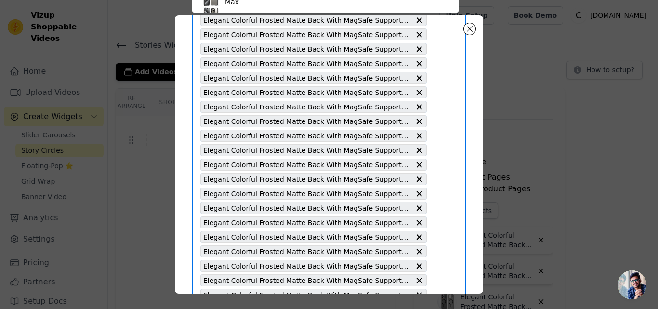
type input "Colorful Frosted Matte MagSafe For Samsung S25 Plus 5G"
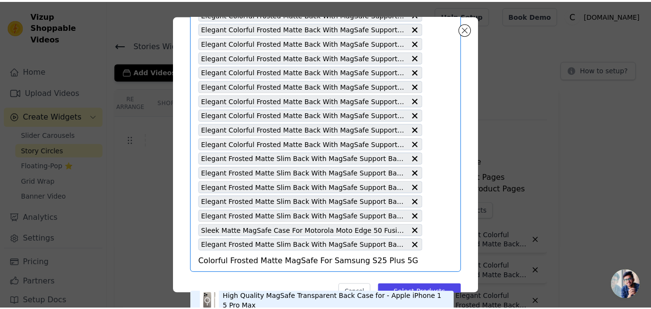
scroll to position [2100, 0]
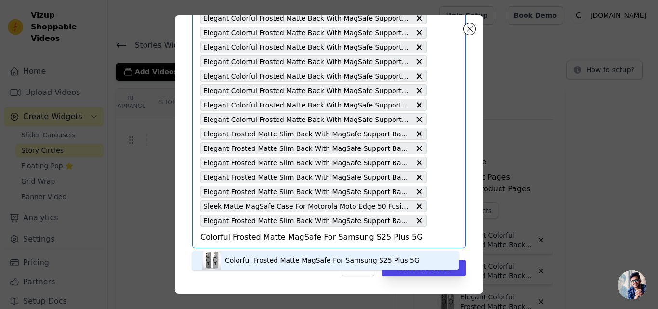
click at [278, 262] on div "Colorful Frosted Matte MagSafe For Samsung S25 Plus 5G" at bounding box center [322, 260] width 195 height 10
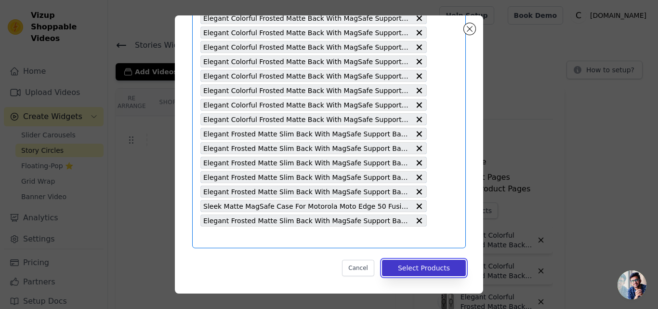
click at [404, 270] on button "Select Products" at bounding box center [424, 268] width 84 height 16
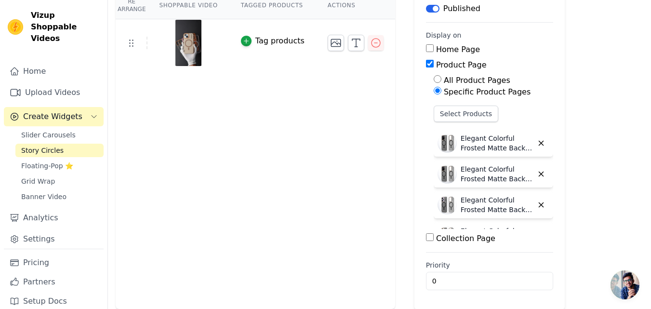
scroll to position [0, 0]
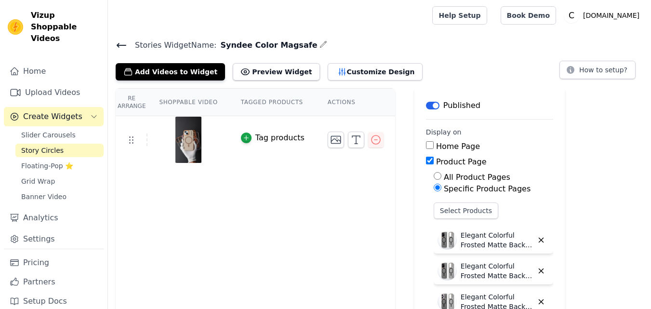
click at [120, 46] on icon at bounding box center [122, 46] width 12 height 12
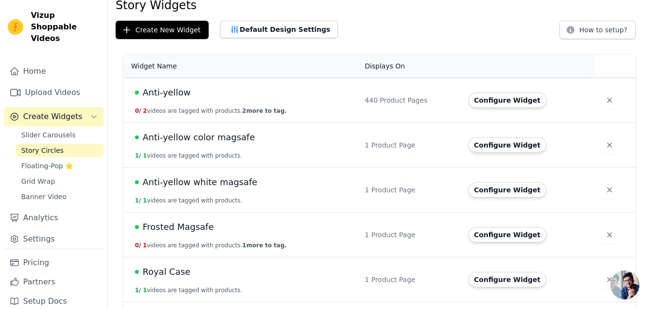
scroll to position [82, 0]
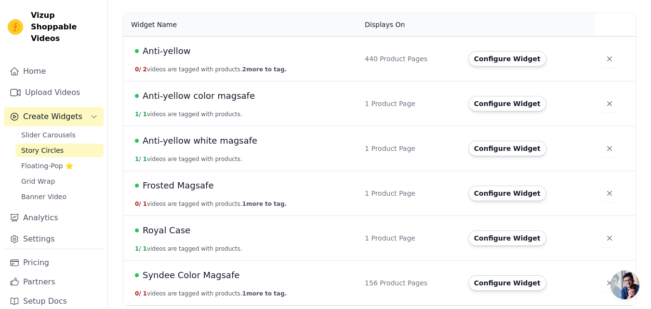
click at [215, 274] on span "Syndee Color Magsafe" at bounding box center [191, 274] width 97 height 13
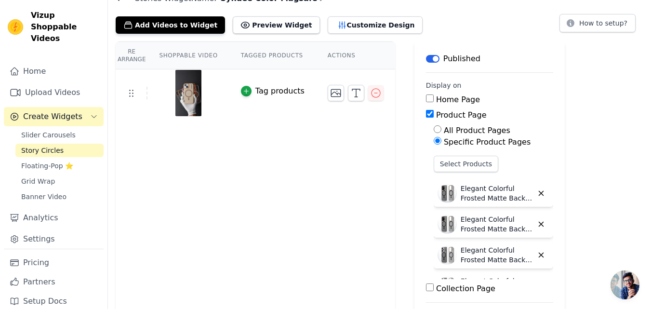
scroll to position [97, 0]
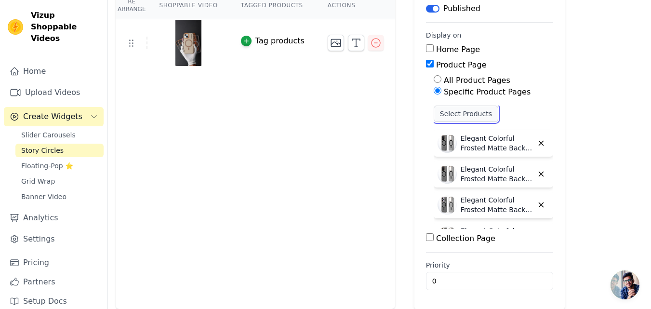
click at [441, 110] on button "Select Products" at bounding box center [466, 114] width 65 height 16
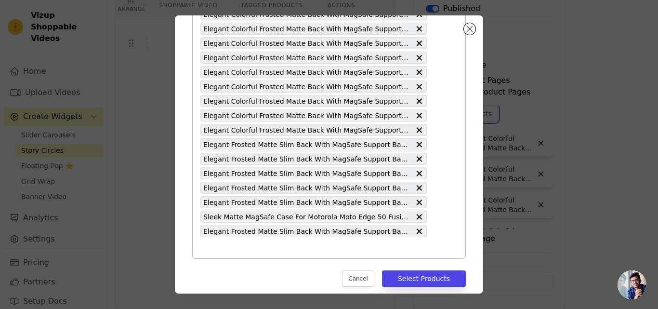
scroll to position [2100, 0]
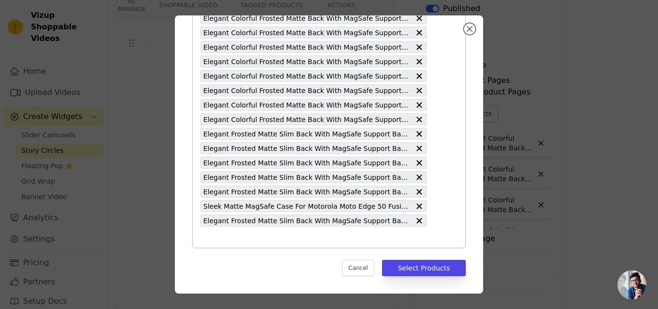
click at [247, 240] on input "text" at bounding box center [313, 237] width 226 height 12
paste input "Colorful Frosted Matte MagSafe For Samsung S25 Plus 5G"
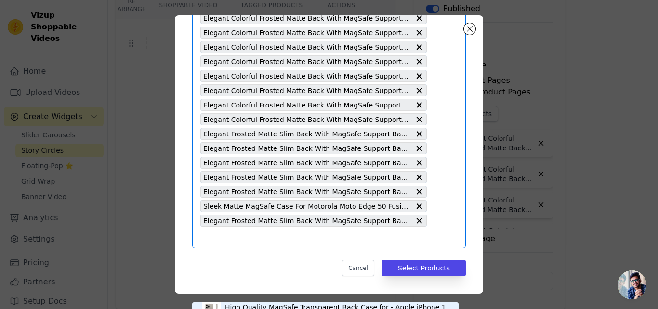
type input "Colorful Frosted Matte MagSafe For Samsung S25 Plus 5G"
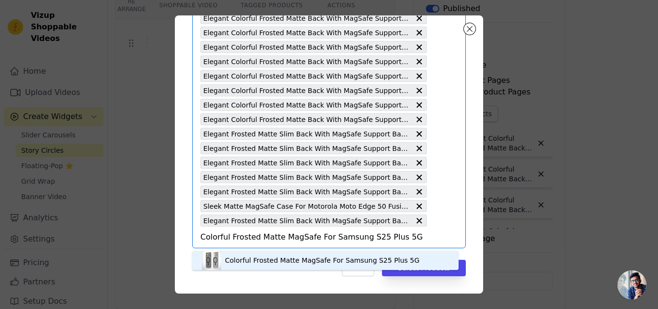
click at [211, 258] on img at bounding box center [211, 260] width 19 height 19
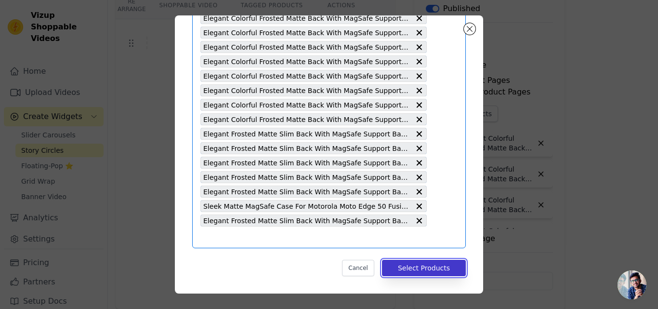
click at [396, 270] on button "Select Products" at bounding box center [424, 268] width 84 height 16
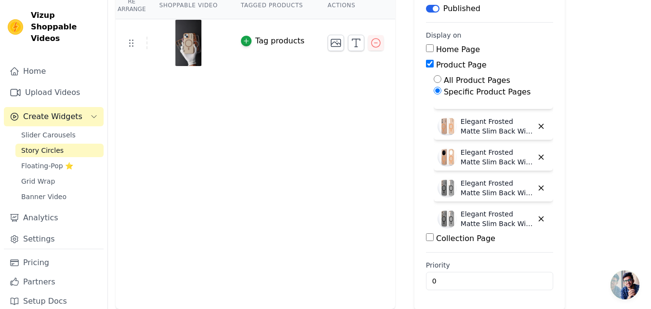
scroll to position [4711, 0]
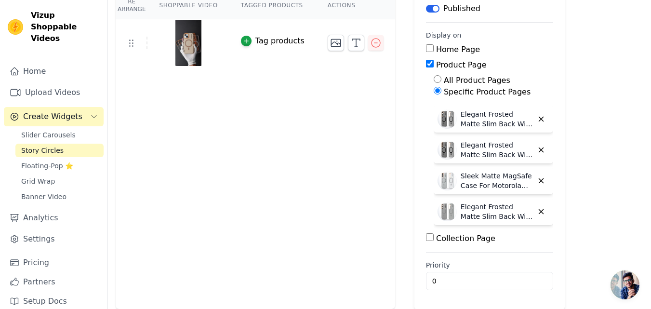
click at [449, 90] on label "Specific Product Pages" at bounding box center [487, 91] width 87 height 9
click at [441, 90] on input "Specific Product Pages" at bounding box center [438, 91] width 8 height 8
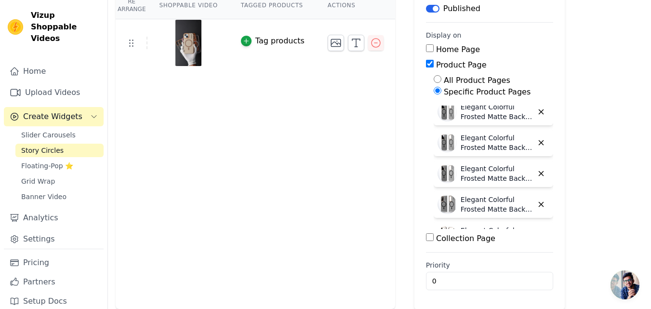
scroll to position [0, 0]
click at [447, 114] on button "Select Products" at bounding box center [466, 114] width 65 height 16
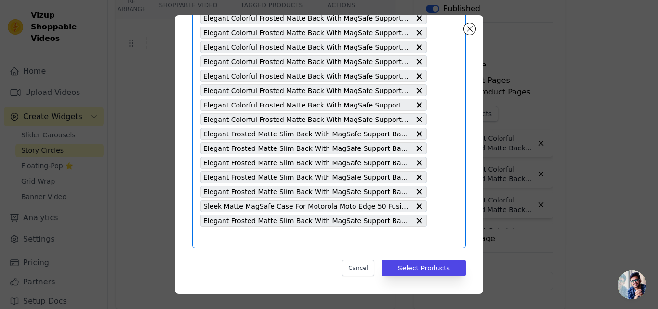
click at [304, 233] on input "text" at bounding box center [313, 237] width 226 height 12
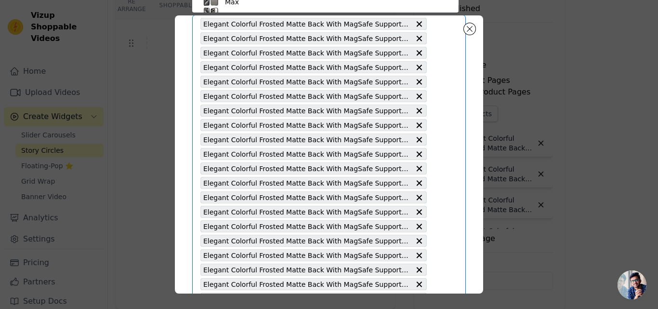
paste input "Colorful Frosted Matte MagSafe For Samsung S25 Plus 5G"
type input "Colorful Frosted Matte MagSafe For Samsung S25 Plus 5G"
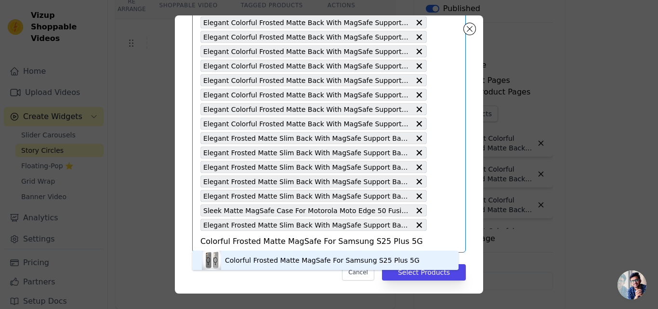
scroll to position [2100, 0]
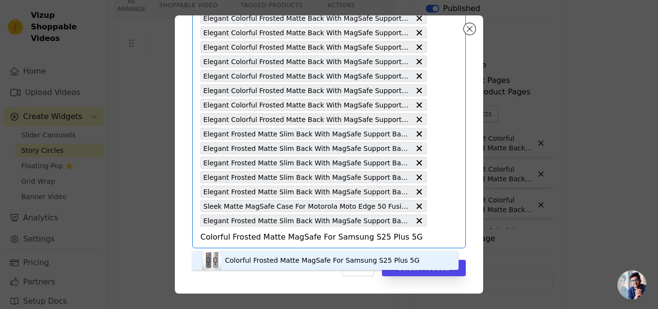
click at [278, 260] on div "Colorful Frosted Matte MagSafe For Samsung S25 Plus 5G" at bounding box center [322, 260] width 195 height 10
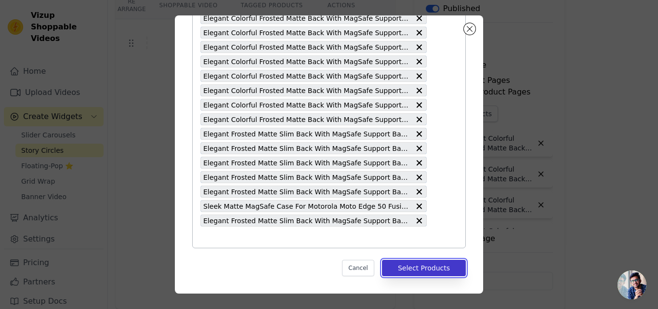
click at [387, 265] on button "Select Products" at bounding box center [424, 268] width 84 height 16
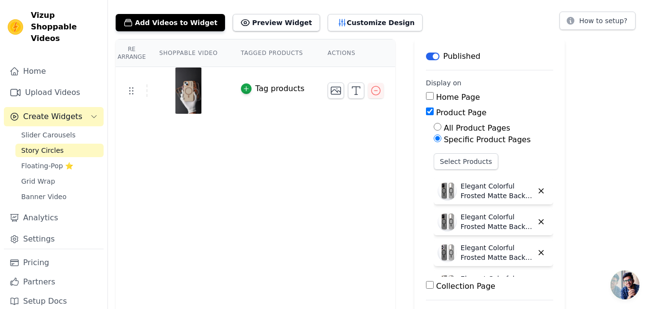
scroll to position [0, 0]
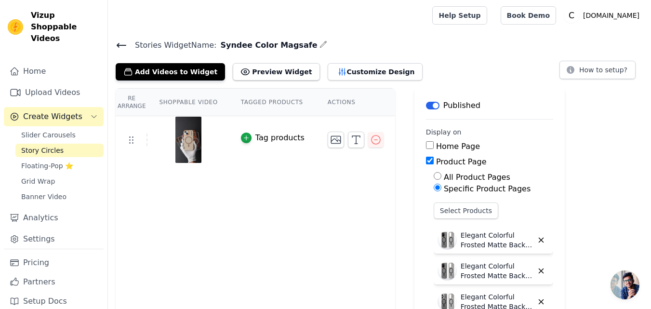
click at [119, 46] on icon at bounding box center [121, 45] width 9 height 4
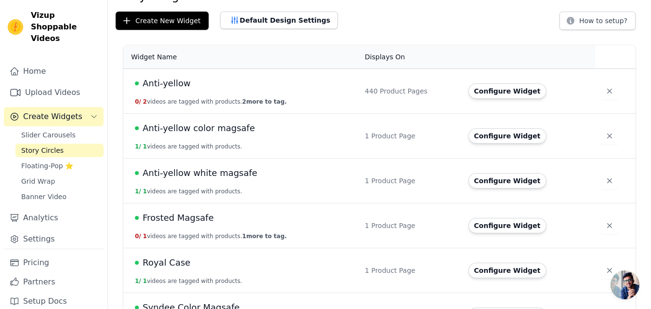
scroll to position [82, 0]
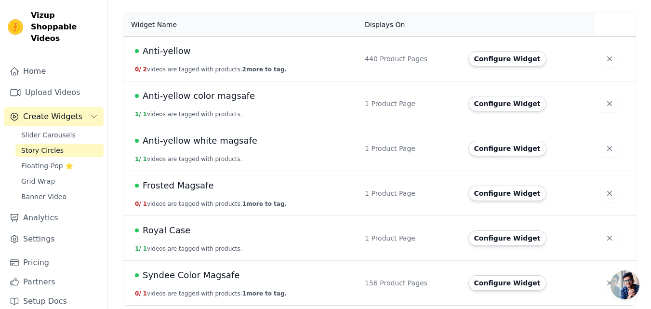
click at [201, 273] on span "Syndee Color Magsafe" at bounding box center [191, 274] width 97 height 13
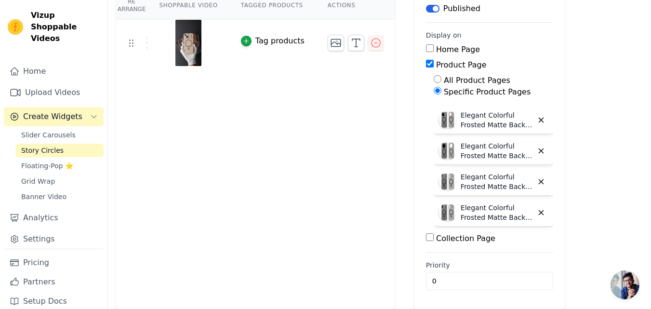
scroll to position [193, 0]
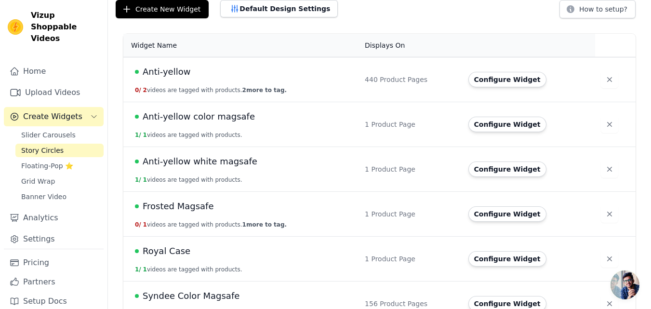
scroll to position [82, 0]
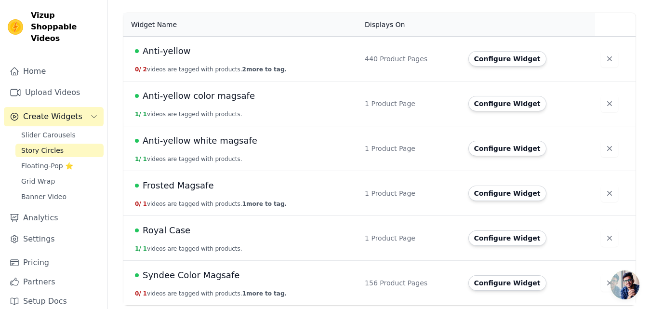
click at [212, 277] on span "Syndee Color Magsafe" at bounding box center [191, 274] width 97 height 13
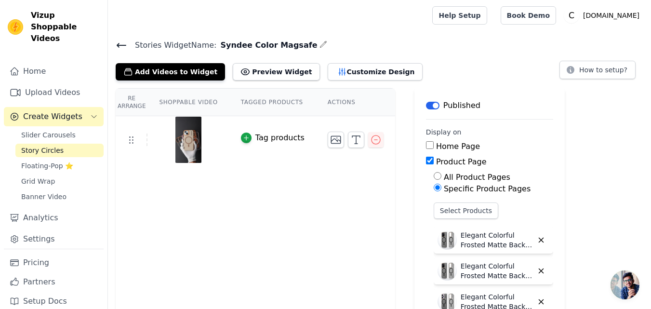
click at [119, 49] on icon at bounding box center [122, 46] width 12 height 12
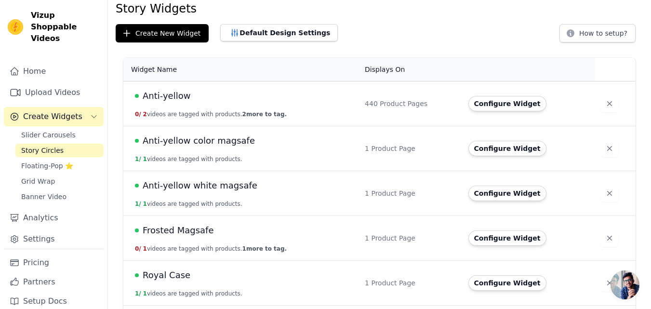
scroll to position [82, 0]
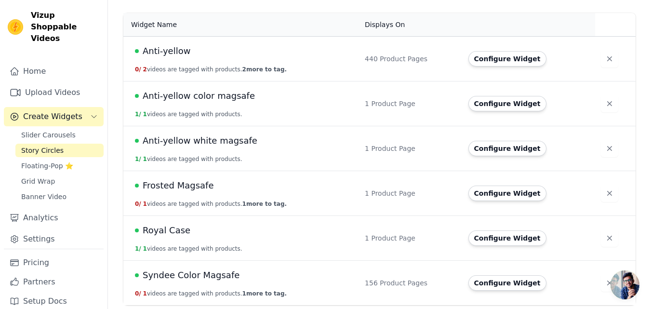
click at [201, 273] on span "Syndee Color Magsafe" at bounding box center [191, 274] width 97 height 13
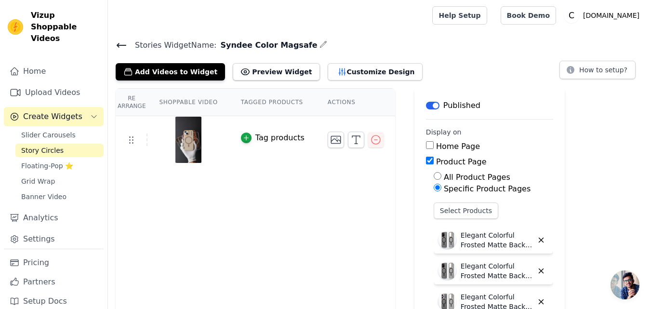
click at [119, 44] on icon at bounding box center [121, 45] width 9 height 4
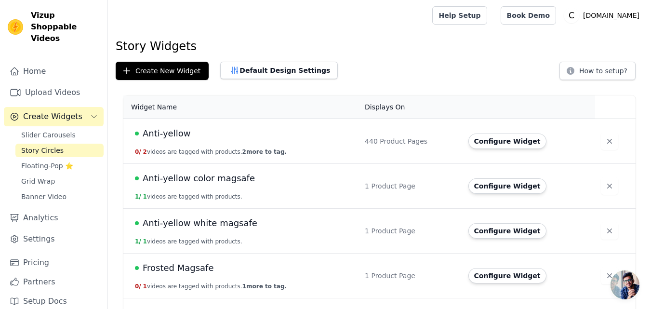
scroll to position [82, 0]
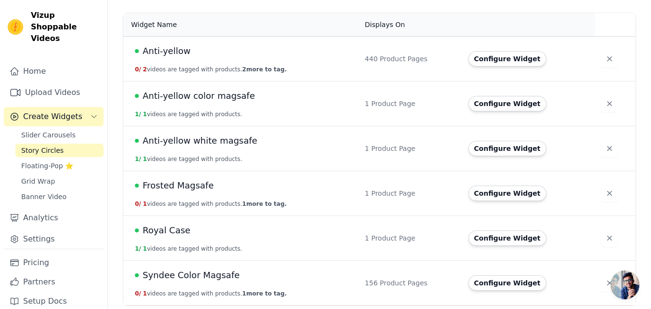
click at [51, 111] on span "Create Widgets" at bounding box center [52, 117] width 59 height 12
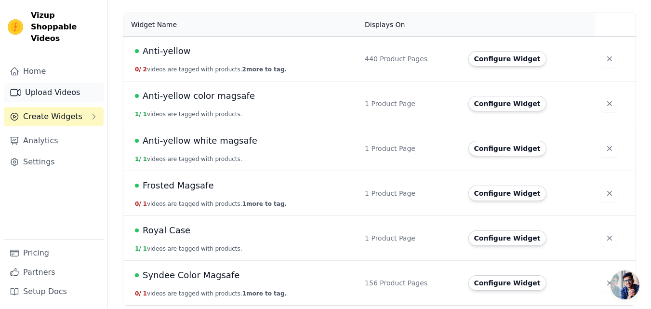
click at [52, 83] on link "Upload Videos" at bounding box center [54, 92] width 100 height 19
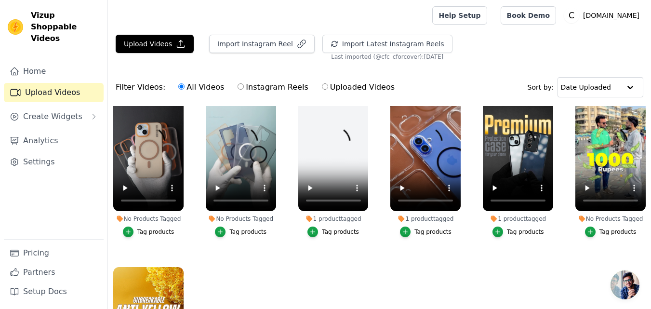
scroll to position [48, 0]
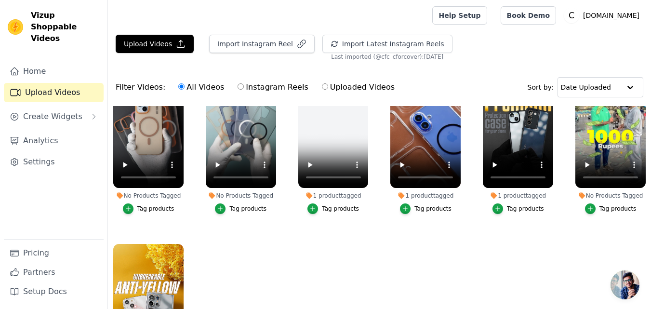
click at [261, 220] on div "No Products Tagged Tag products" at bounding box center [240, 140] width 81 height 165
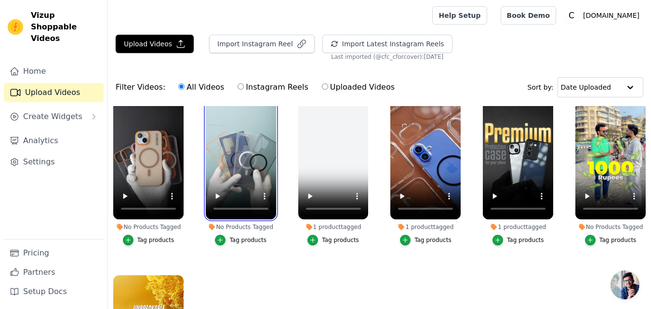
scroll to position [0, 0]
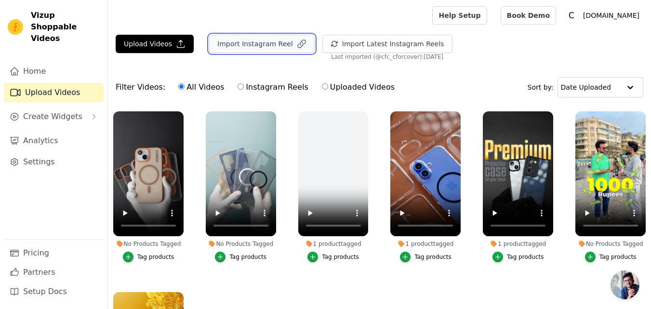
click at [247, 45] on button "Import Instagram Reel" at bounding box center [262, 44] width 106 height 18
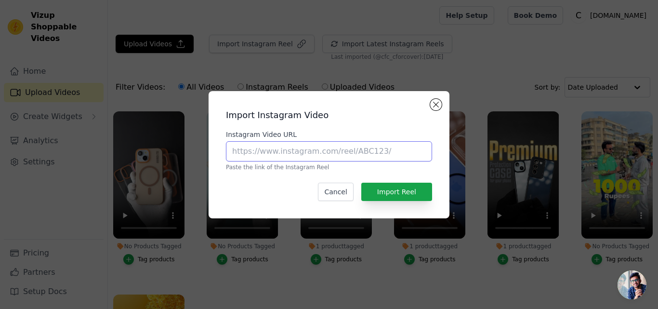
click at [278, 149] on input "Instagram Video URL" at bounding box center [329, 151] width 206 height 20
paste input "https://www.instagram.com/reel/DKHg_akhLJW"
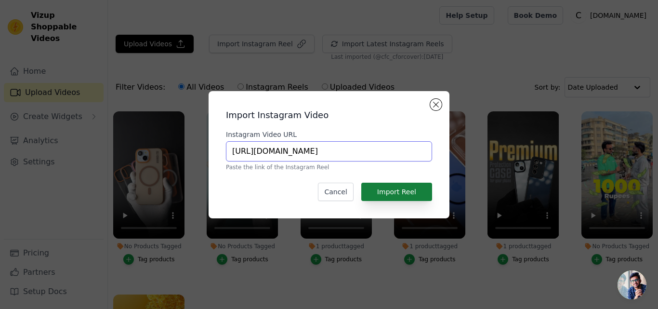
type input "https://www.instagram.com/reel/DKHg_akhLJW"
click at [400, 195] on button "Import Reel" at bounding box center [396, 192] width 71 height 18
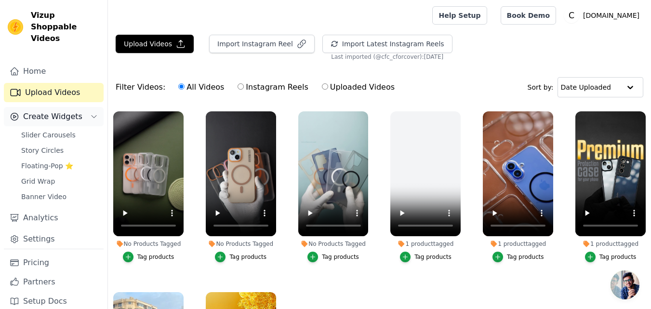
click at [47, 111] on span "Create Widgets" at bounding box center [52, 117] width 59 height 12
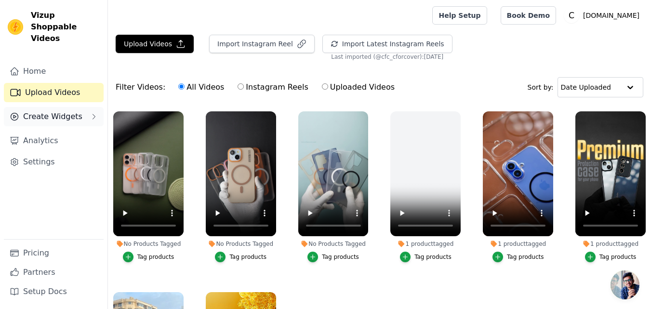
click at [51, 111] on span "Create Widgets" at bounding box center [52, 117] width 59 height 12
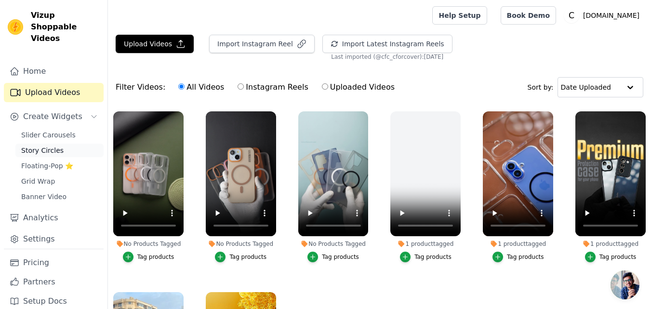
click at [49, 145] on span "Story Circles" at bounding box center [42, 150] width 42 height 10
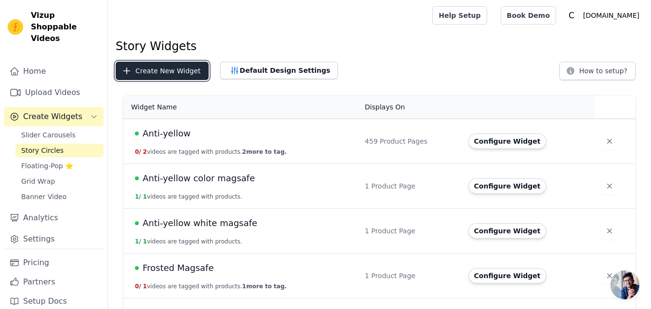
click at [159, 72] on button "Create New Widget" at bounding box center [162, 71] width 93 height 18
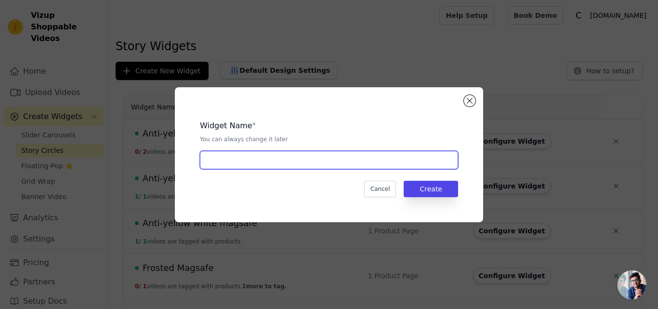
click at [249, 156] on input "text" at bounding box center [329, 160] width 258 height 18
paste input "Syndee MagSafe (White)"
type input "Syndee MagSafe (White)"
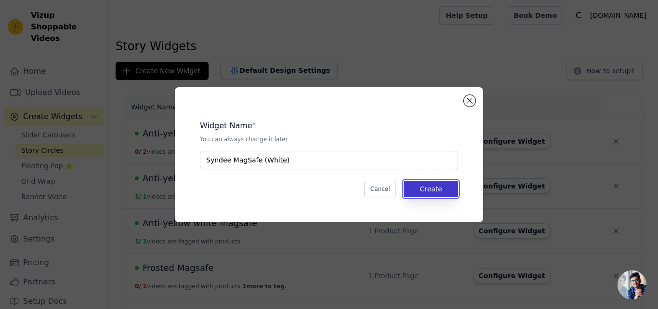
click at [428, 188] on button "Create" at bounding box center [431, 189] width 54 height 16
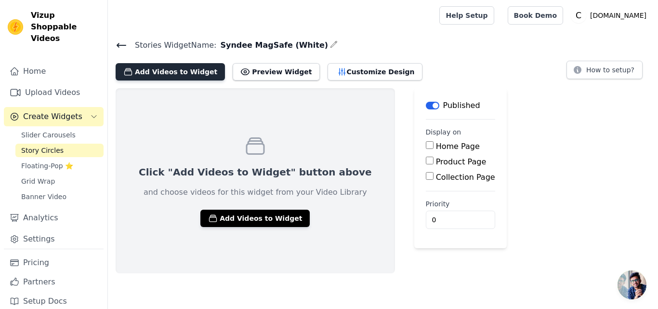
click at [180, 72] on button "Add Videos to Widget" at bounding box center [170, 71] width 109 height 17
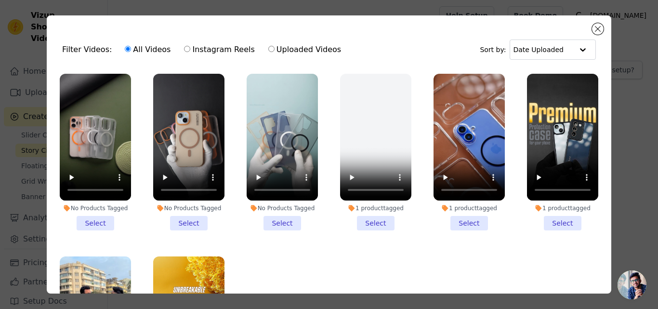
click at [87, 213] on li "No Products Tagged Select" at bounding box center [95, 152] width 71 height 157
click at [0, 0] on input "No Products Tagged Select" at bounding box center [0, 0] width 0 height 0
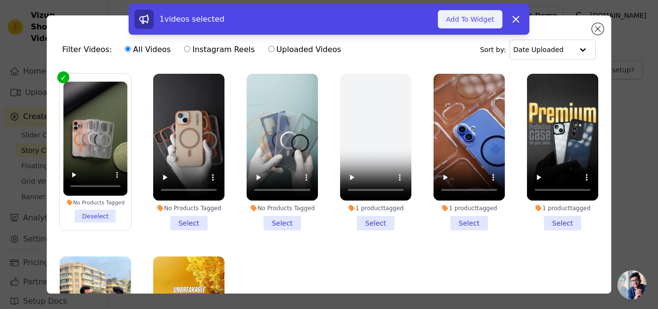
click at [471, 25] on button "Add To Widget" at bounding box center [470, 19] width 65 height 18
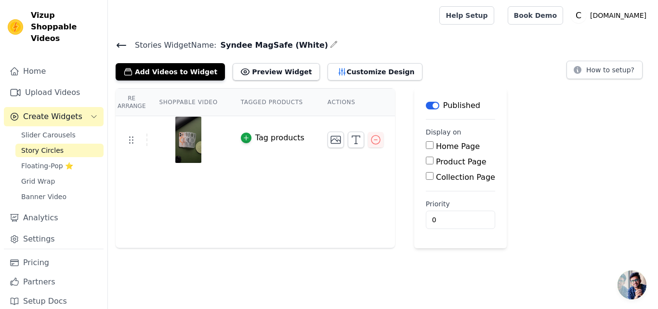
click at [436, 162] on label "Product Page" at bounding box center [461, 161] width 51 height 9
click at [427, 162] on input "Product Page" at bounding box center [430, 161] width 8 height 8
checkbox input "true"
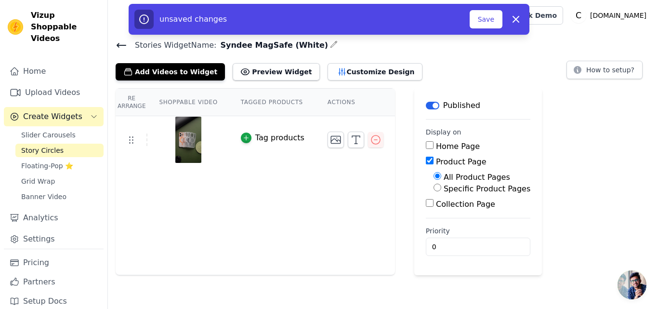
click at [445, 190] on label "Specific Product Pages" at bounding box center [487, 188] width 87 height 9
click at [441, 190] on input "Specific Product Pages" at bounding box center [438, 188] width 8 height 8
radio input "true"
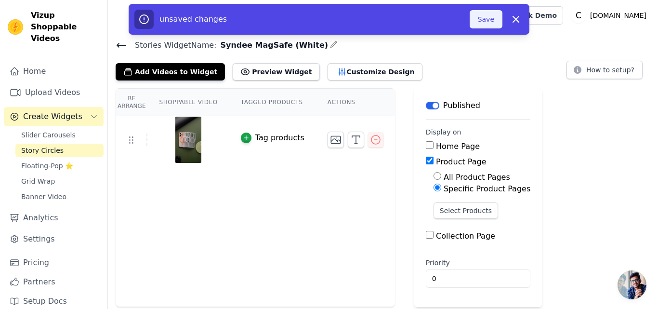
click at [487, 22] on button "Save" at bounding box center [486, 19] width 33 height 18
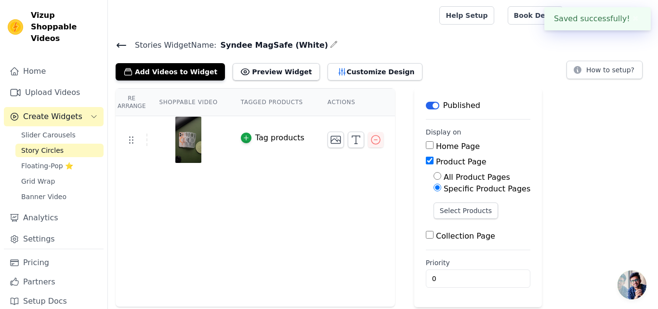
click at [119, 45] on icon at bounding box center [121, 45] width 9 height 4
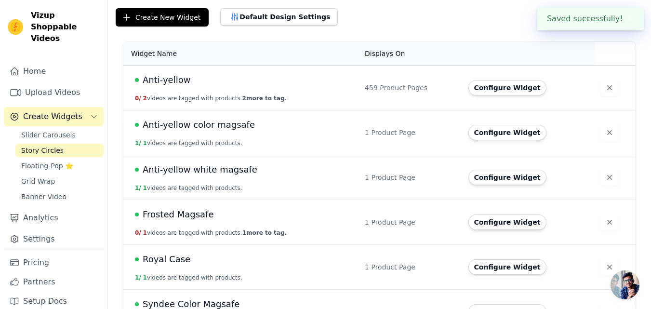
scroll to position [127, 0]
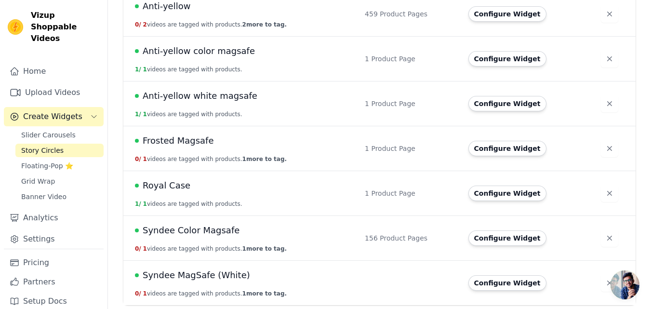
click at [202, 231] on span "Syndee Color Magsafe" at bounding box center [191, 230] width 97 height 13
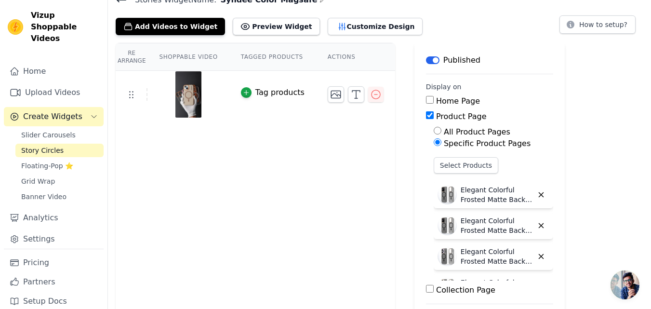
scroll to position [97, 0]
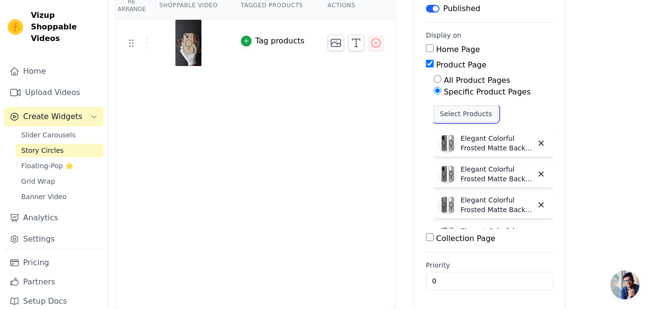
click at [441, 111] on button "Select Products" at bounding box center [466, 114] width 65 height 16
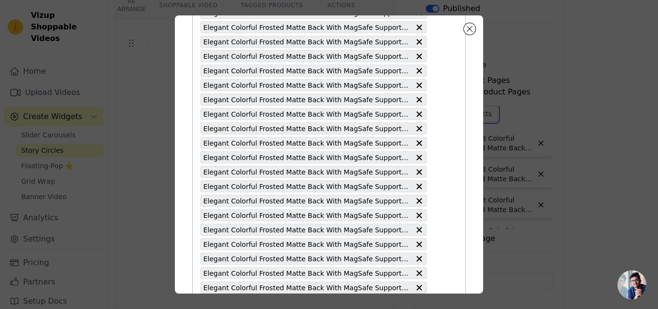
scroll to position [2100, 0]
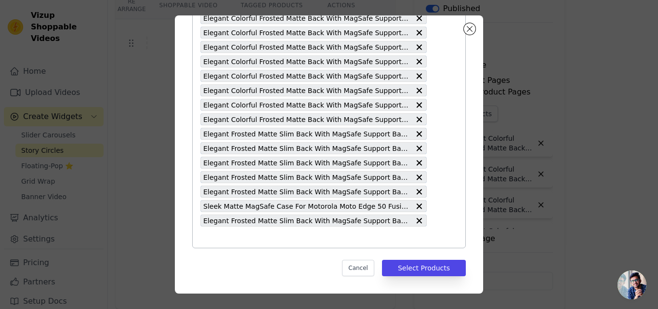
click at [238, 233] on input "text" at bounding box center [313, 237] width 226 height 12
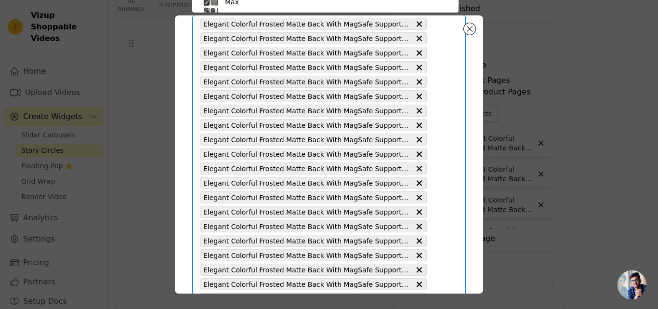
paste input "Colorful Frosted Matte MagSafe For Samsung S25 Plus 5G"
type input "Colorful Frosted Matte MagSafe For Samsung S25 Plus 5G"
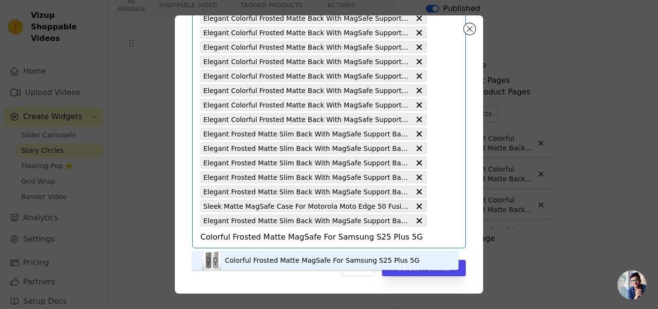
click at [287, 259] on div "Colorful Frosted Matte MagSafe For Samsung S25 Plus 5G" at bounding box center [322, 260] width 195 height 10
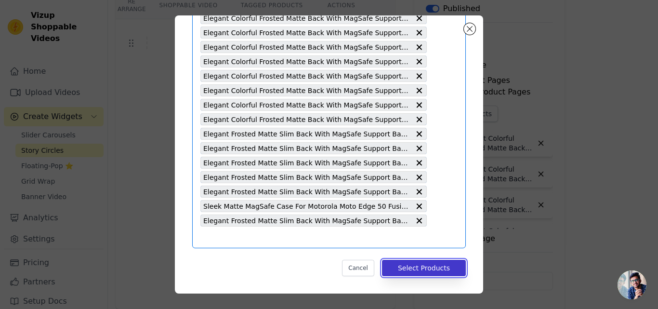
click at [409, 271] on button "Select Products" at bounding box center [424, 268] width 84 height 16
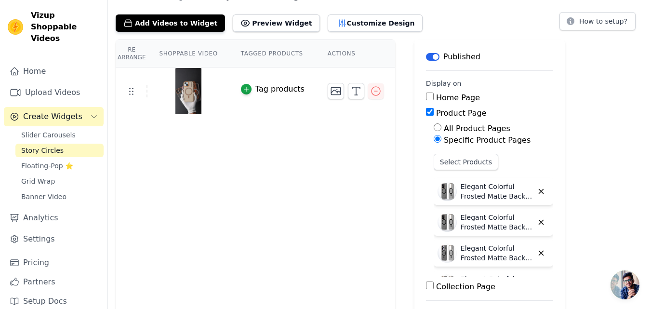
scroll to position [0, 0]
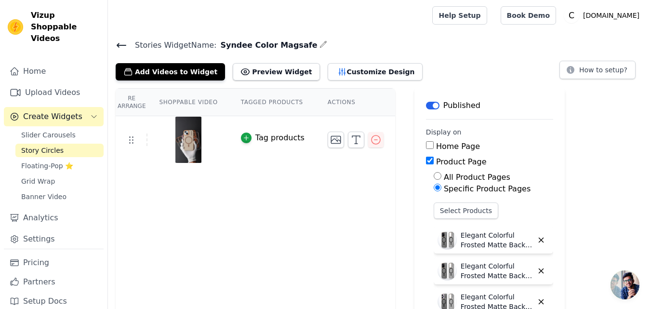
click at [117, 45] on icon at bounding box center [121, 45] width 9 height 4
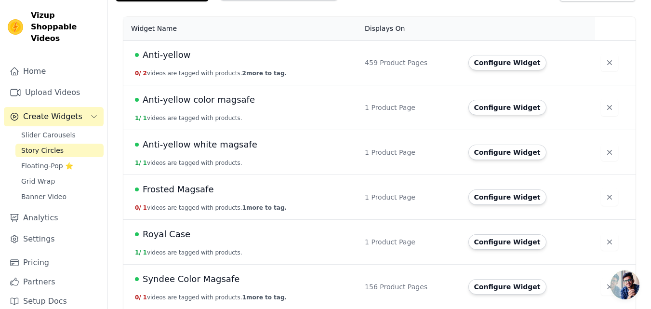
scroll to position [127, 0]
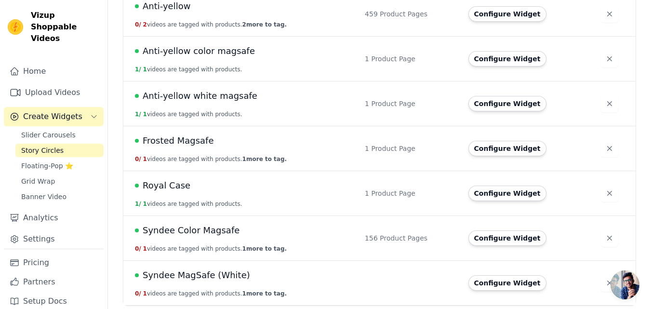
click at [230, 280] on span "Syndee MagSafe (White)" at bounding box center [196, 274] width 107 height 13
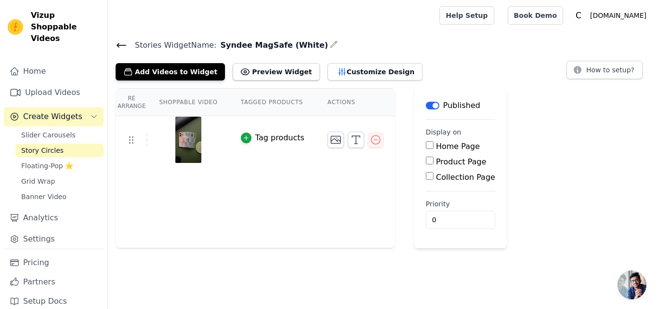
click at [436, 159] on label "Product Page" at bounding box center [461, 161] width 51 height 9
click at [434, 159] on input "Product Page" at bounding box center [430, 161] width 8 height 8
checkbox input "true"
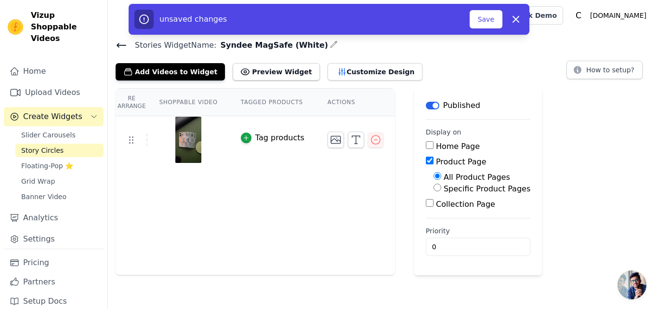
click at [445, 189] on label "Specific Product Pages" at bounding box center [487, 188] width 87 height 9
click at [441, 189] on input "Specific Product Pages" at bounding box center [438, 188] width 8 height 8
radio input "true"
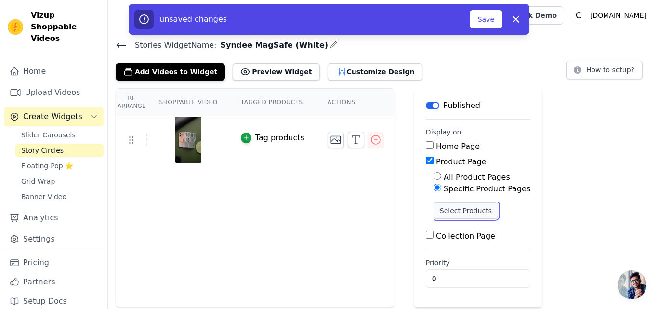
click at [445, 210] on button "Select Products" at bounding box center [466, 210] width 65 height 16
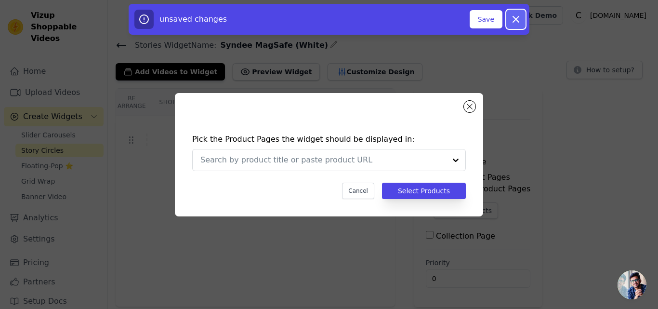
click at [513, 18] on icon "button" at bounding box center [516, 19] width 12 height 12
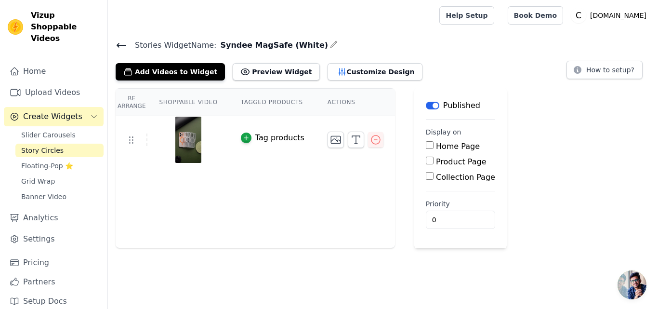
click at [436, 162] on label "Product Page" at bounding box center [461, 161] width 51 height 9
click at [428, 162] on input "Product Page" at bounding box center [430, 161] width 8 height 8
checkbox input "true"
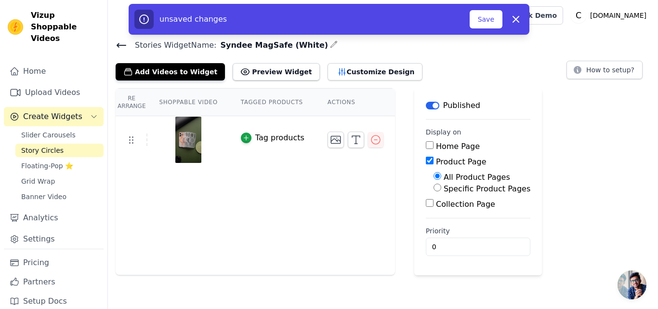
click at [444, 190] on label "Specific Product Pages" at bounding box center [487, 188] width 87 height 9
click at [434, 190] on input "Specific Product Pages" at bounding box center [438, 188] width 8 height 8
radio input "true"
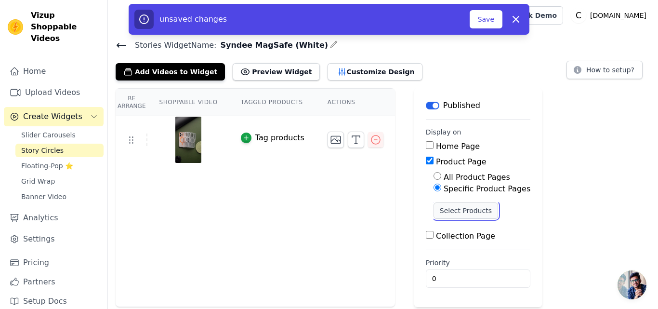
click at [442, 212] on button "Select Products" at bounding box center [466, 210] width 65 height 16
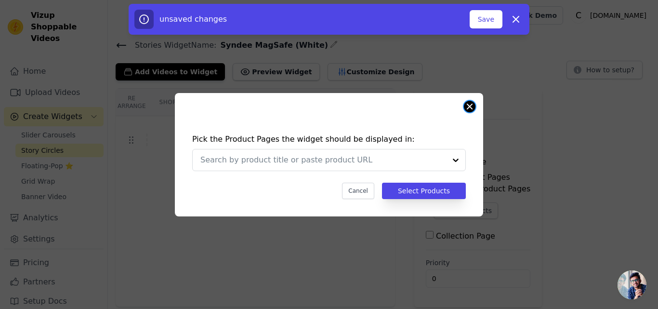
click at [470, 106] on button "Close modal" at bounding box center [470, 107] width 12 height 12
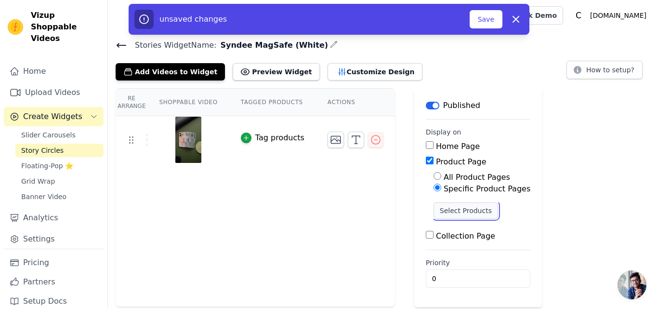
click at [439, 209] on button "Select Products" at bounding box center [466, 210] width 65 height 16
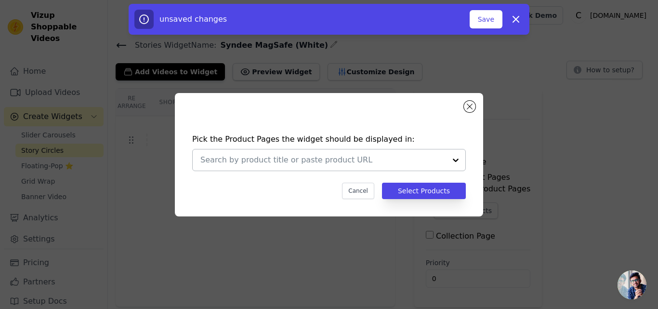
click at [309, 159] on input "text" at bounding box center [323, 160] width 246 height 12
paste input "New Elegant Frosted Matte Slim Back With MagSafe Support Back Case For Oppo Fin…"
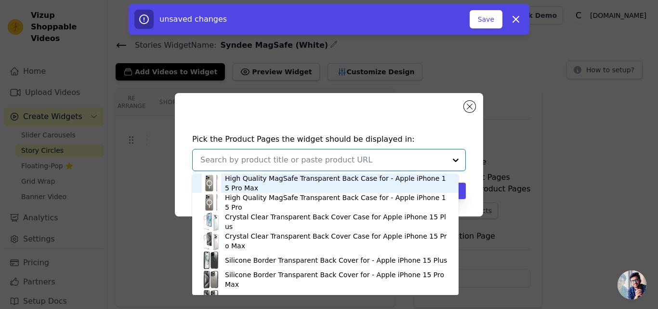
type input "New Elegant Frosted Matte Slim Back With MagSafe Support Back Case For Oppo Fin…"
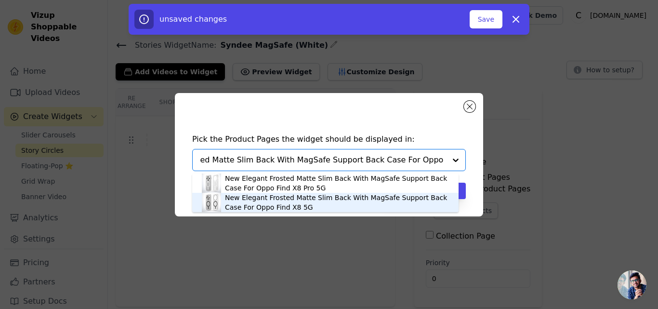
click at [278, 205] on div "New Elegant Frosted Matte Slim Back With MagSafe Support Back Case For Oppo Fin…" at bounding box center [337, 202] width 224 height 19
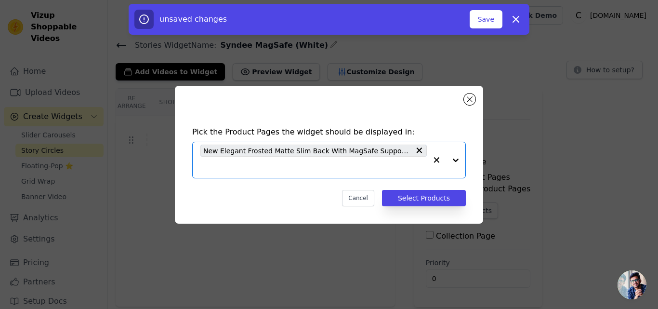
scroll to position [0, 0]
click at [304, 164] on input "text" at bounding box center [313, 167] width 226 height 12
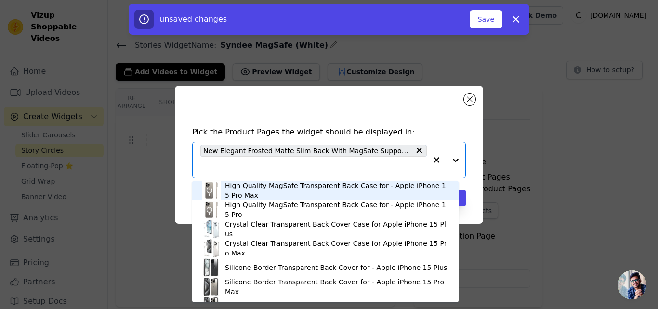
paste input "New Elegant Frosted Matte Slim Back With MagSafe Support Back Case For Samsung …"
type input "New Elegant Frosted Matte Slim Back With MagSafe Support Back Case For Samsung …"
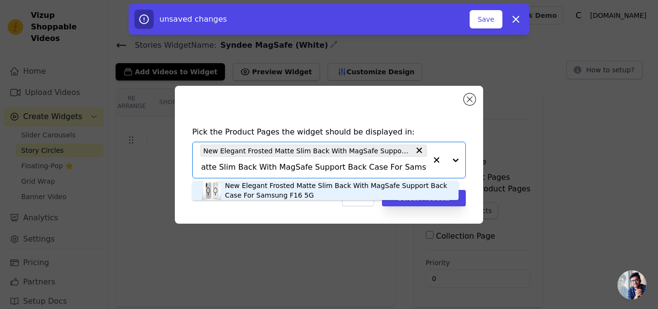
click at [265, 194] on div "New Elegant Frosted Matte Slim Back With MagSafe Support Back Case For Samsung …" at bounding box center [337, 190] width 224 height 19
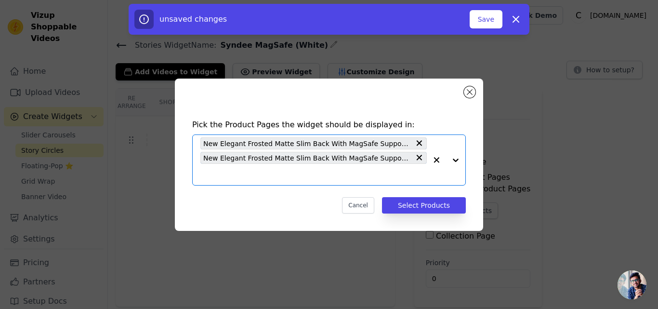
click at [264, 171] on input "text" at bounding box center [313, 175] width 226 height 12
paste input "New Elegant Frosted Matte Slim Back With MagSafe Support Back Case For iQOO Z10…"
type input "New Elegant Frosted Matte Slim Back With MagSafe Support Back Case For iQOO Z10…"
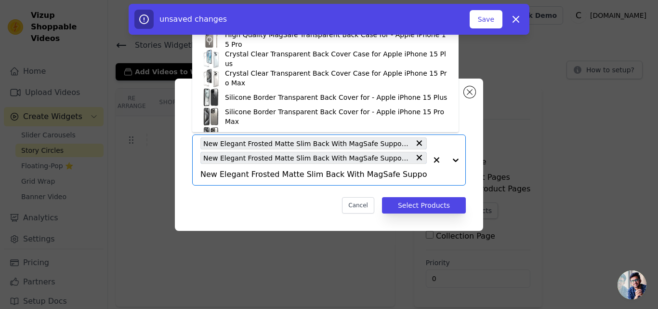
scroll to position [0, 80]
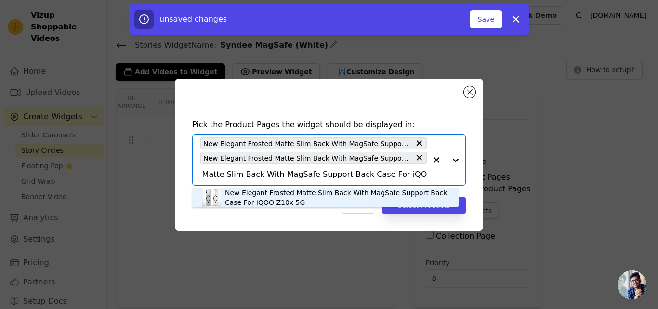
click at [255, 200] on div "New Elegant Frosted Matte Slim Back With MagSafe Support Back Case For iQOO Z10…" at bounding box center [337, 197] width 224 height 19
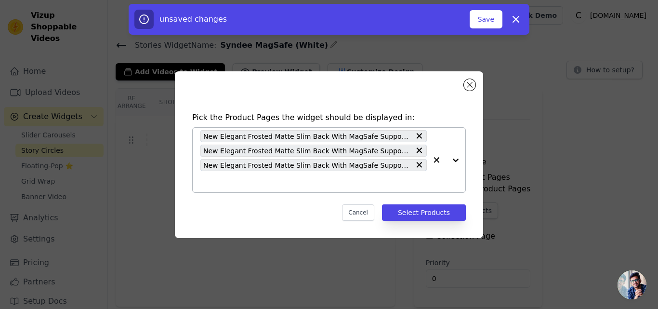
click at [280, 191] on div "New Elegant Frosted Matte Slim Back With MagSafe Support Back Case For Oppo Fin…" at bounding box center [313, 160] width 226 height 65
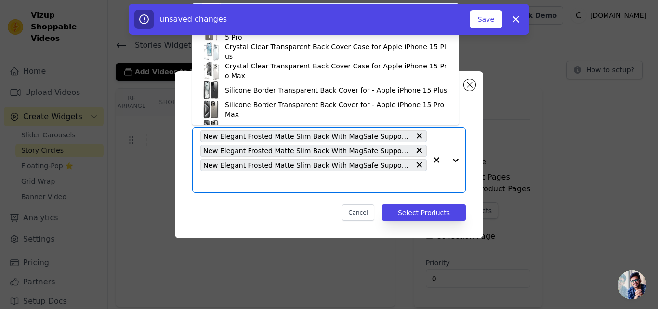
paste input "New Elegant Frosted Matte Slim Back With MagSafe Support Back Case For Vivo T4x…"
type input "New Elegant Frosted Matte Slim Back With MagSafe Support Back Case For Vivo T4x…"
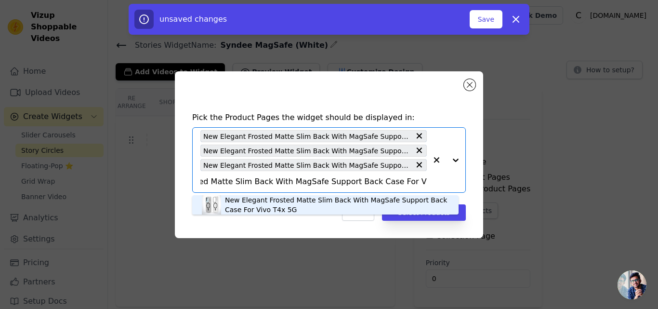
click at [271, 201] on div "New Elegant Frosted Matte Slim Back With MagSafe Support Back Case For Vivo T4x…" at bounding box center [337, 204] width 224 height 19
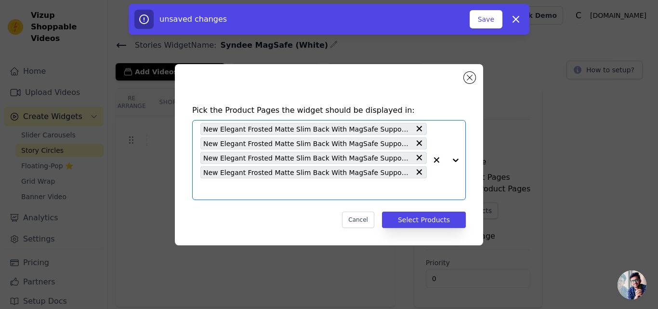
scroll to position [0, 0]
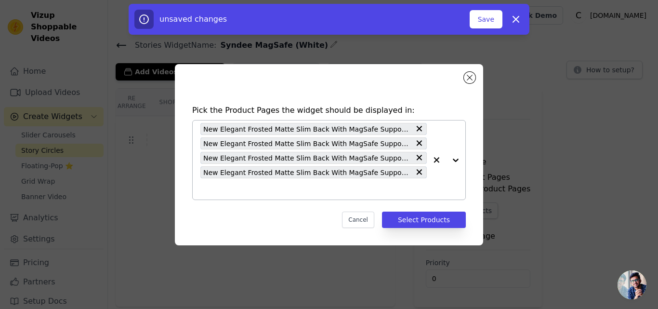
click at [271, 196] on div "New Elegant Frosted Matte Slim Back With MagSafe Support Back Case For Oppo Fin…" at bounding box center [313, 159] width 226 height 79
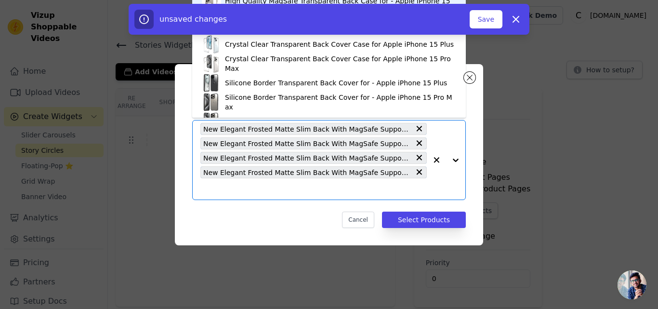
paste input "New Elegant Frosted Matte Slim Back With MagSafe Support Back Case For Samsung …"
type input "New Elegant Frosted Matte Slim Back With MagSafe Support Back Case For Samsung …"
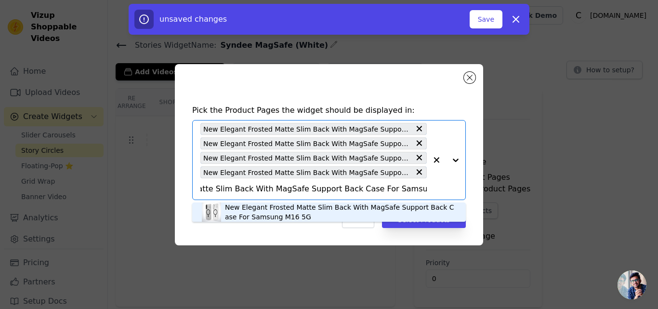
click at [252, 213] on div "New Elegant Frosted Matte Slim Back With MagSafe Support Back Case For Samsung …" at bounding box center [340, 211] width 231 height 19
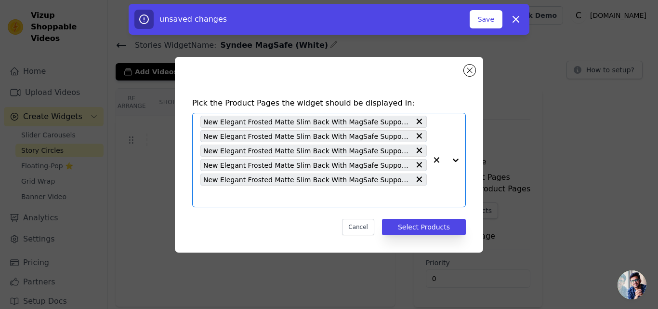
scroll to position [0, 0]
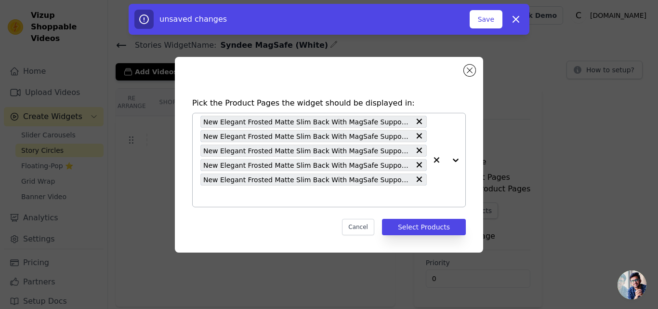
click at [264, 201] on input "text" at bounding box center [313, 196] width 226 height 12
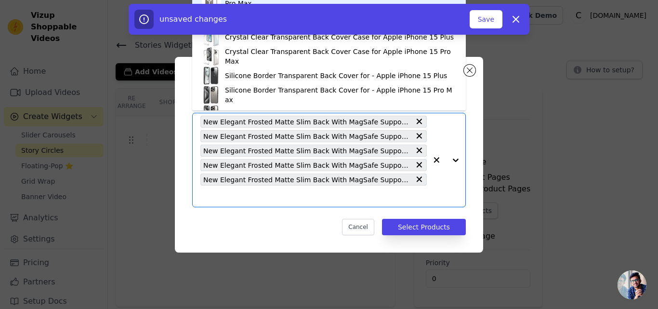
paste input "New Elegant Frosted Matte Slim Back With MagSafe Support Back Case For OnePlus …"
type input "New Elegant Frosted Matte Slim Back With MagSafe Support Back Case For OnePlus …"
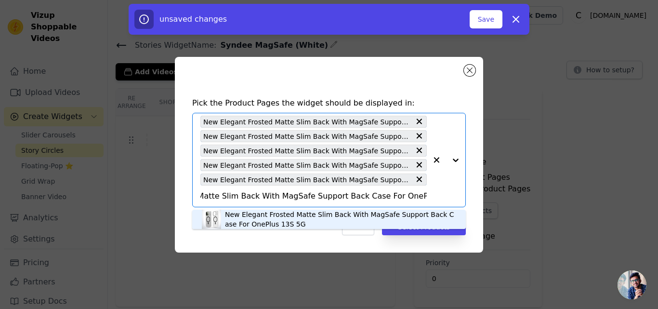
click at [254, 225] on div "New Elegant Frosted Matte Slim Back With MagSafe Support Back Case For OnePlus …" at bounding box center [340, 219] width 231 height 19
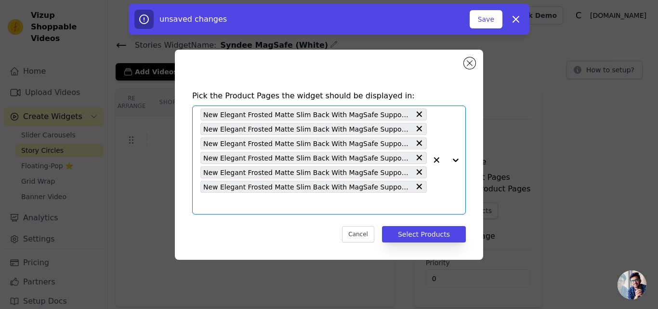
scroll to position [0, 0]
click at [262, 206] on input "text" at bounding box center [313, 204] width 226 height 12
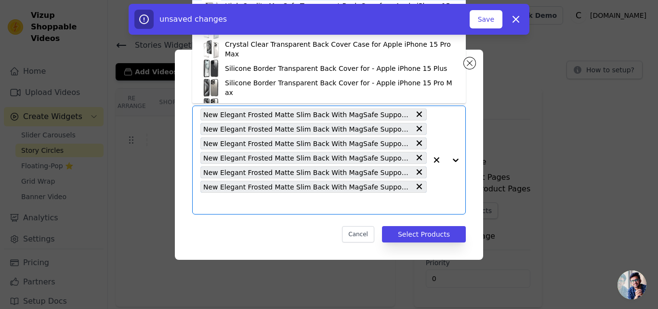
paste input "New Elegant Frosted Matte Slim Back With MagSafe Support Back Case For Vivo T4 …"
type input "New Elegant Frosted Matte Slim Back With MagSafe Support Back Case For Vivo T4 …"
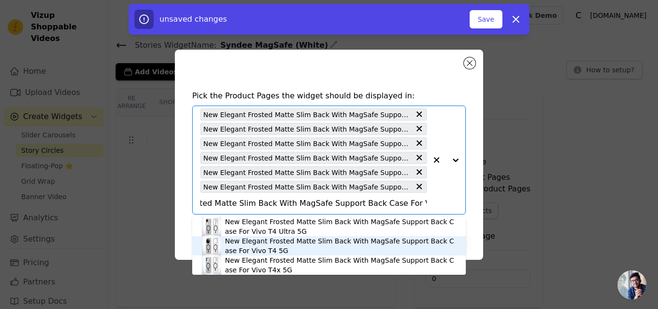
click at [260, 242] on div "New Elegant Frosted Matte Slim Back With MagSafe Support Back Case For Vivo T4 …" at bounding box center [340, 245] width 231 height 19
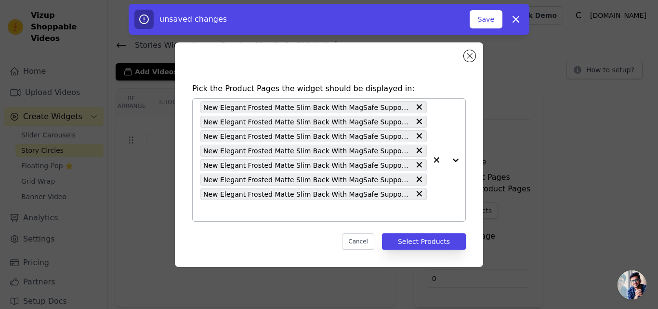
click at [246, 213] on input "text" at bounding box center [313, 211] width 226 height 12
paste input "New Elegant Frosted Matte Slim Back With MagSafe Support Back Case For iQOO Z10…"
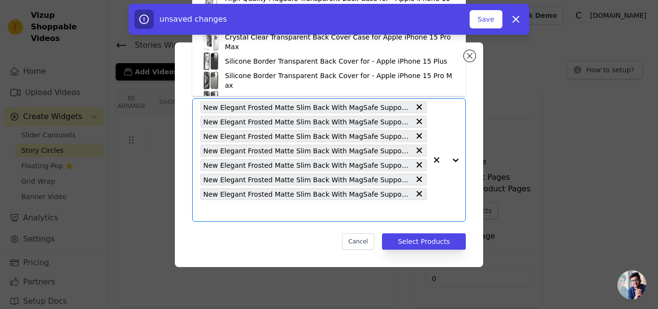
type input "New Elegant Frosted Matte Slim Back With MagSafe Support Back Case For iQOO Z10…"
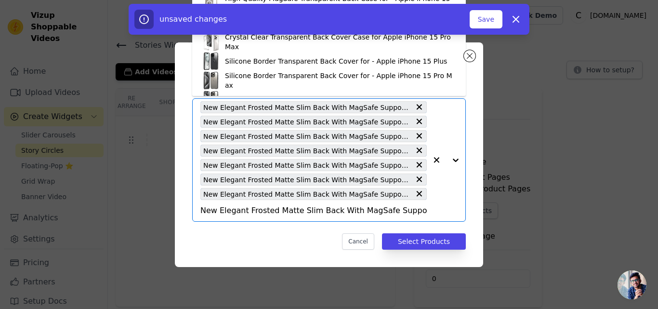
scroll to position [0, 77]
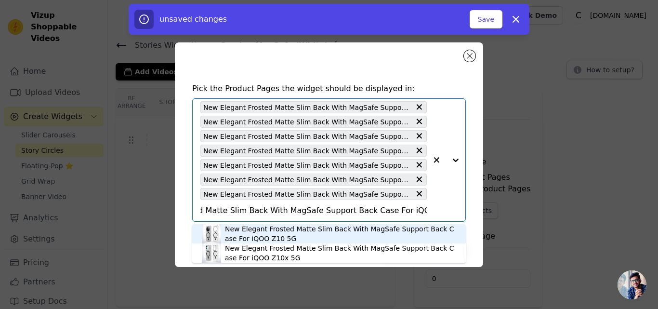
click at [246, 232] on div "New Elegant Frosted Matte Slim Back With MagSafe Support Back Case For iQOO Z10…" at bounding box center [340, 233] width 231 height 19
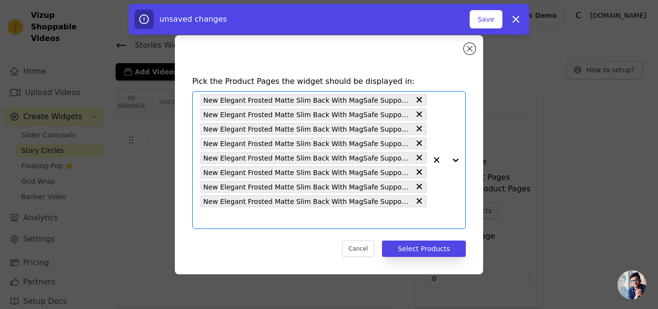
scroll to position [0, 0]
click at [242, 218] on input "text" at bounding box center [313, 218] width 226 height 12
paste input "New Elegant Frosted Matte Slim Back With MagSafe Support Back Case For iQOO Neo…"
type input "New Elegant Frosted Matte Slim Back With MagSafe Support Back Case For iQOO Neo…"
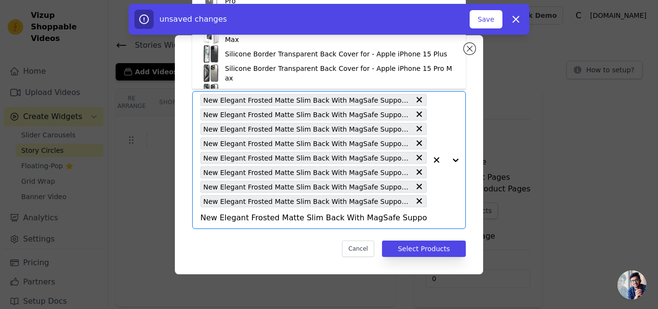
scroll to position [0, 89]
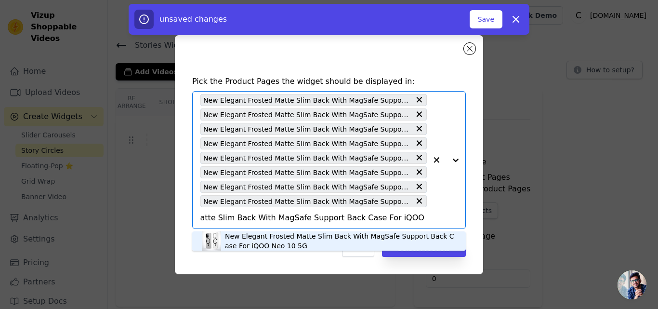
click at [244, 241] on div "New Elegant Frosted Matte Slim Back With MagSafe Support Back Case For iQOO Neo…" at bounding box center [340, 240] width 231 height 19
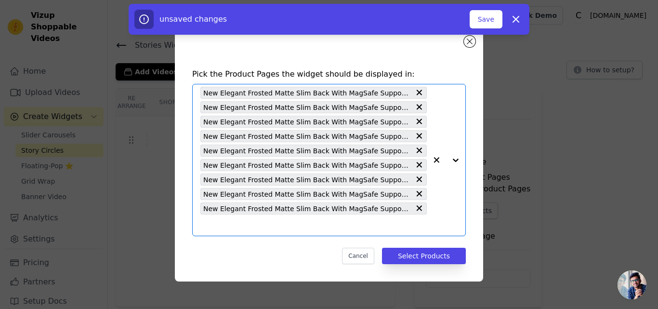
scroll to position [0, 0]
click at [257, 228] on input "text" at bounding box center [313, 225] width 226 height 12
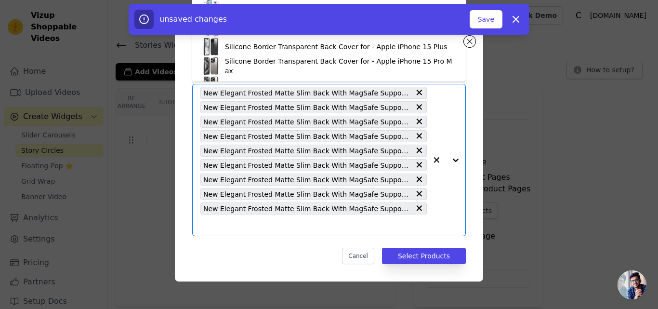
paste input "New Elegant Frosted Matte Slim Back With MagSafe Support Back Case For OnePlus …"
type input "New Elegant Frosted Matte Slim Back With MagSafe Support Back Case For OnePlus …"
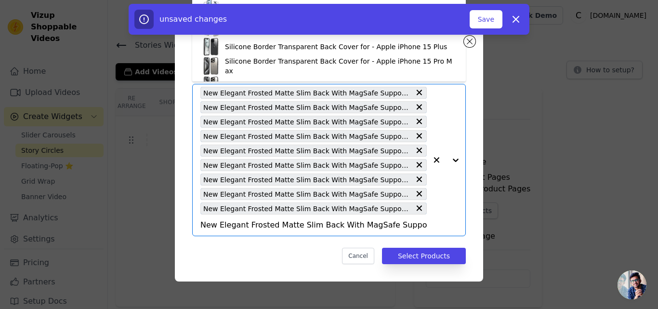
scroll to position [0, 100]
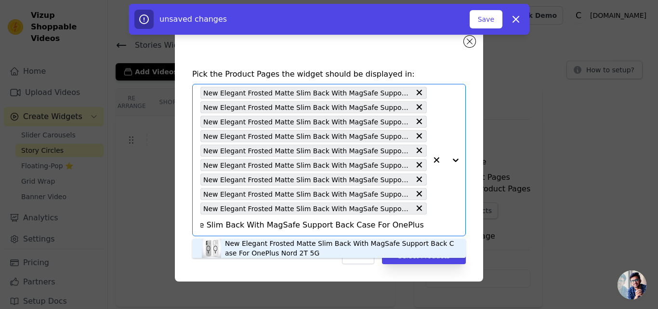
click at [254, 247] on div "New Elegant Frosted Matte Slim Back With MagSafe Support Back Case For OnePlus …" at bounding box center [340, 247] width 231 height 19
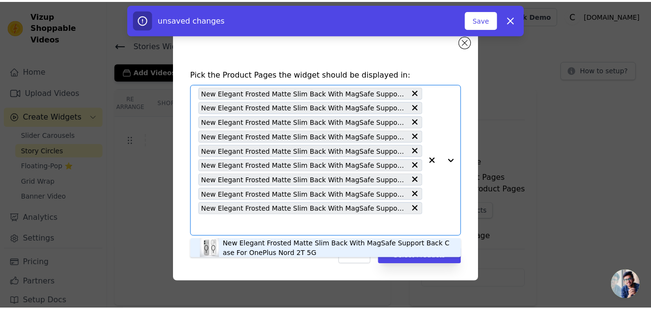
scroll to position [0, 0]
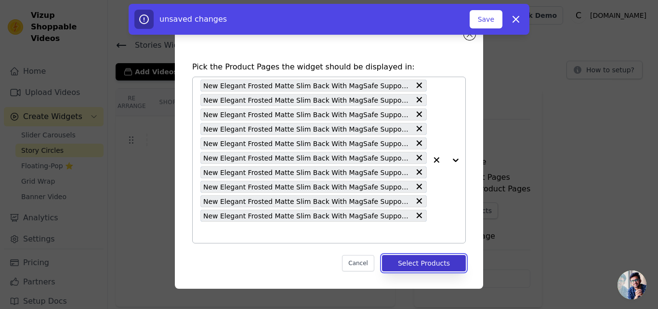
click at [453, 264] on button "Select Products" at bounding box center [424, 263] width 84 height 16
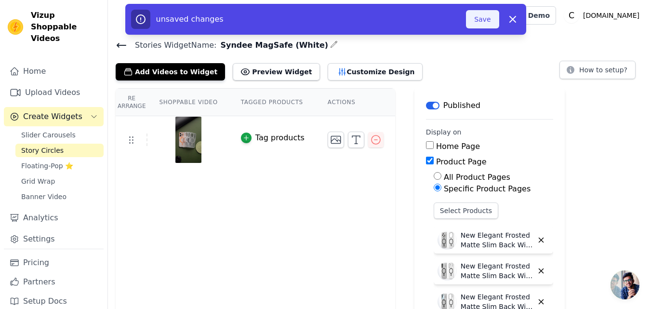
click at [479, 19] on button "Save" at bounding box center [482, 19] width 33 height 18
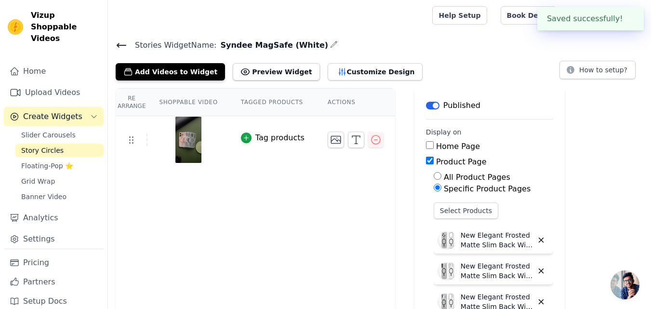
click at [123, 44] on icon at bounding box center [122, 46] width 12 height 12
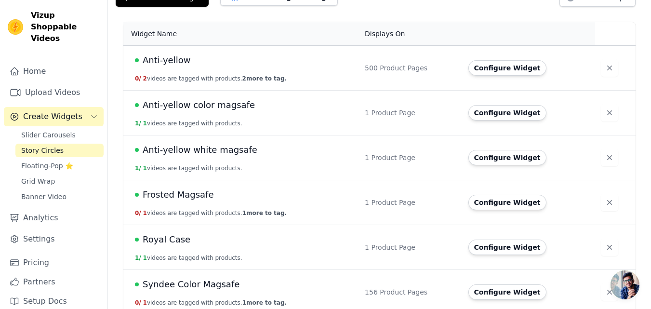
scroll to position [127, 0]
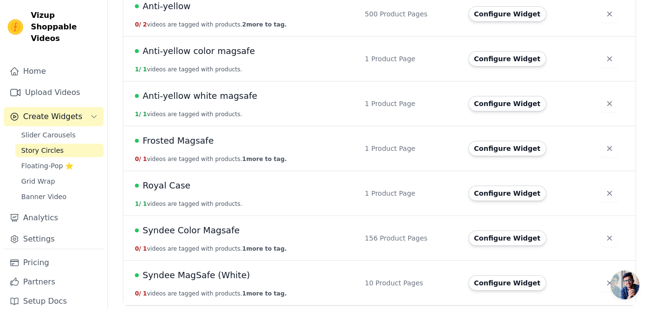
click at [198, 277] on span "Syndee MagSafe (White)" at bounding box center [196, 274] width 107 height 13
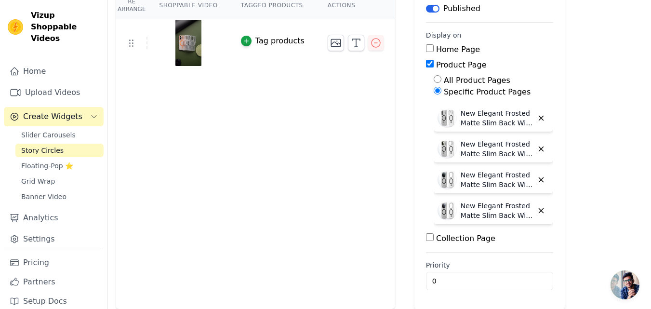
scroll to position [209, 0]
